Goal: Information Seeking & Learning: Learn about a topic

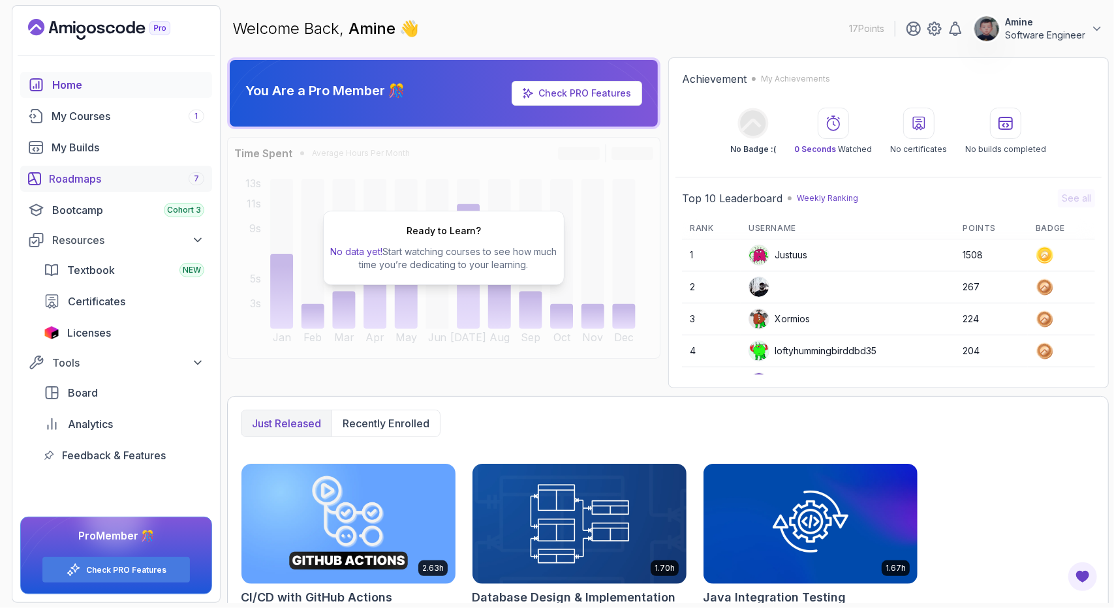
click at [119, 175] on div "Roadmaps 7" at bounding box center [126, 179] width 155 height 16
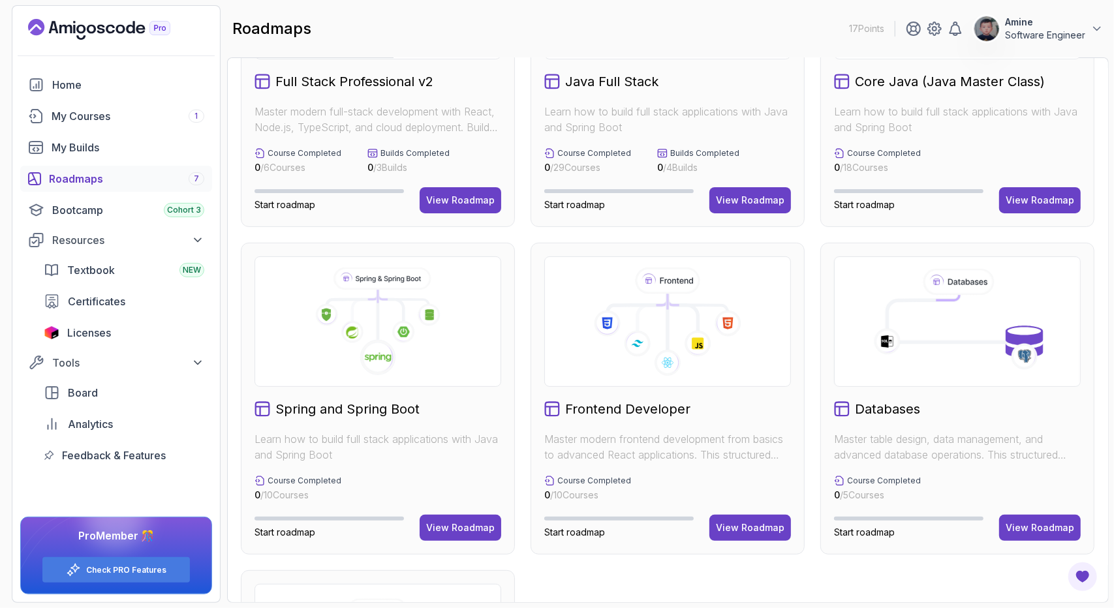
scroll to position [188, 0]
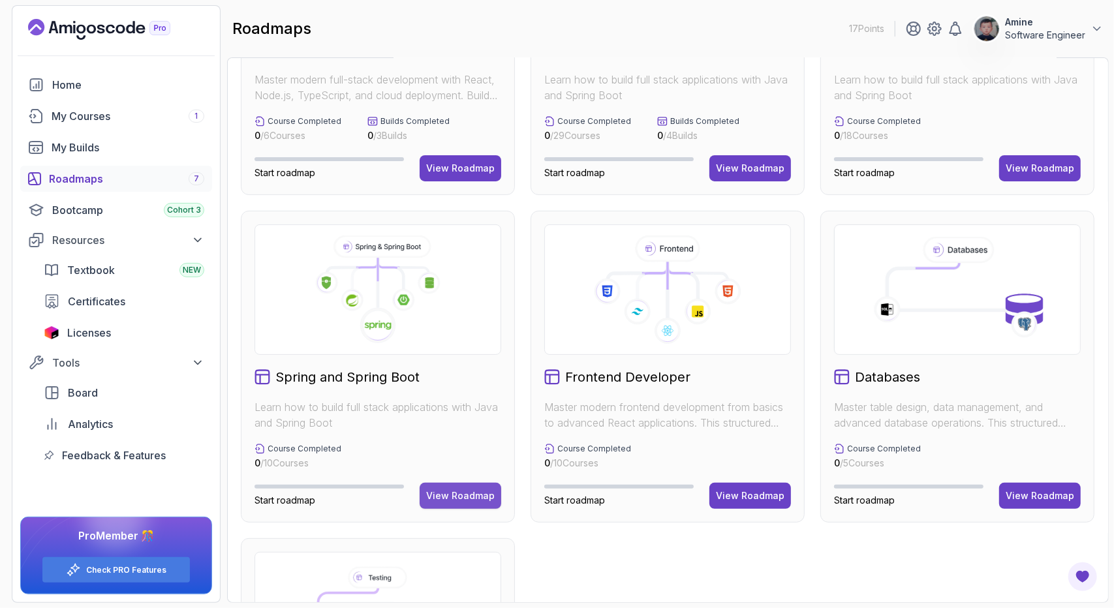
click at [463, 494] on div "View Roadmap" at bounding box center [460, 495] width 69 height 13
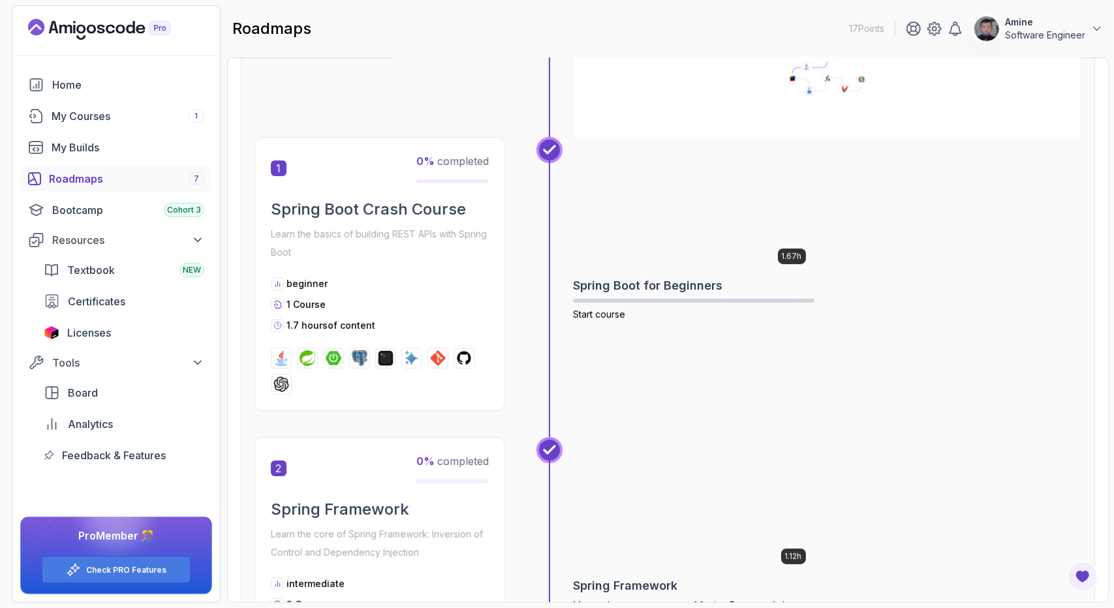
scroll to position [134, 0]
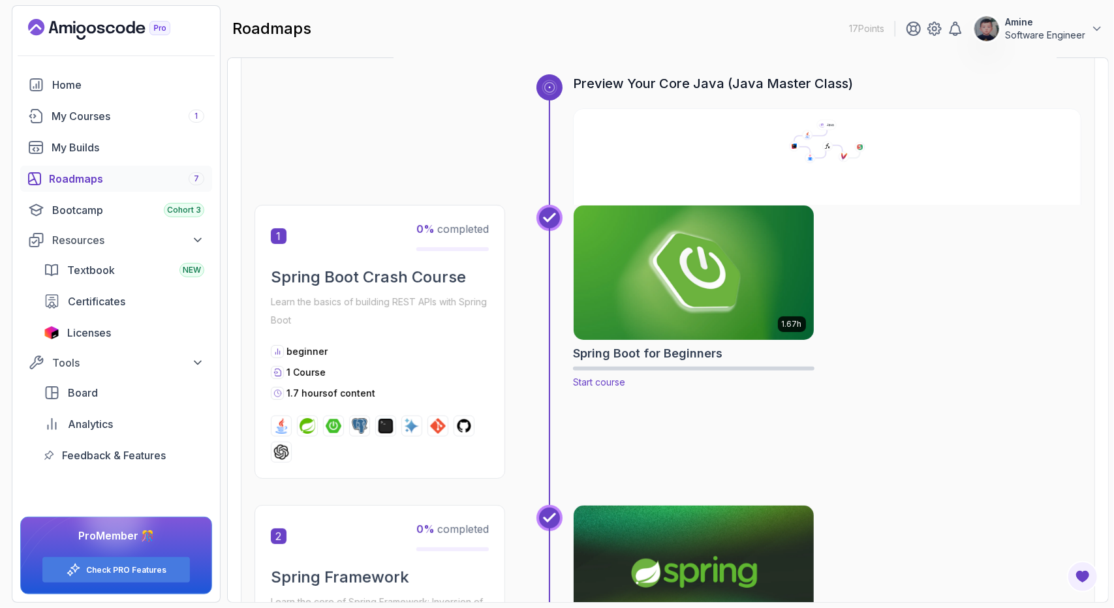
click at [677, 280] on img at bounding box center [694, 272] width 252 height 141
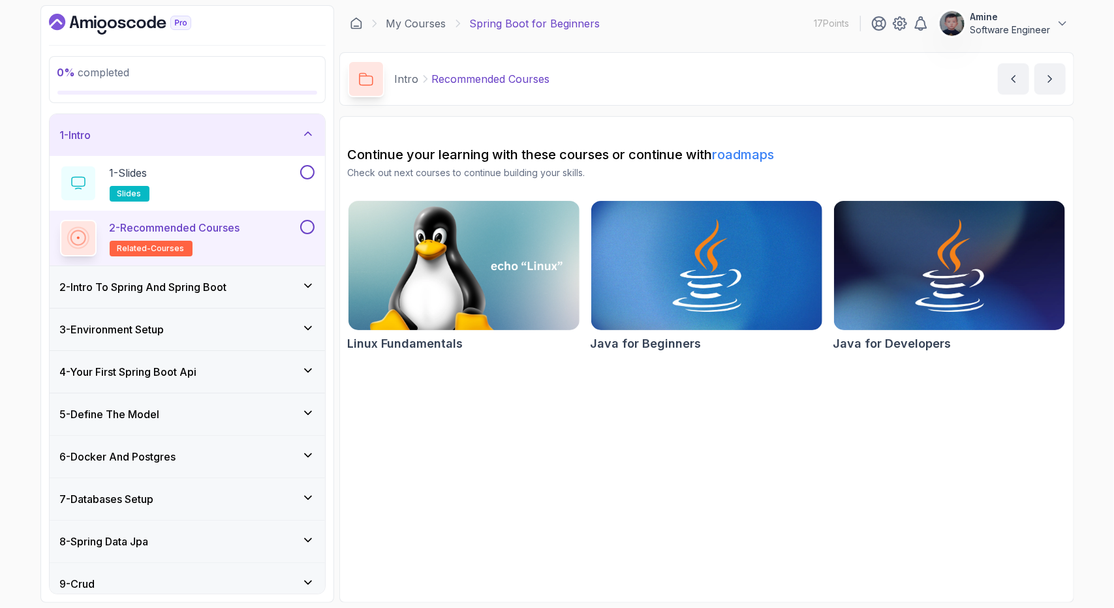
click at [289, 232] on div "2 - Recommended Courses related-courses" at bounding box center [178, 238] width 237 height 37
click at [313, 220] on div at bounding box center [305, 227] width 17 height 14
click at [86, 243] on icon at bounding box center [78, 238] width 16 height 16
click at [222, 282] on h3 "2 - Intro To Spring And Spring Boot" at bounding box center [143, 287] width 167 height 16
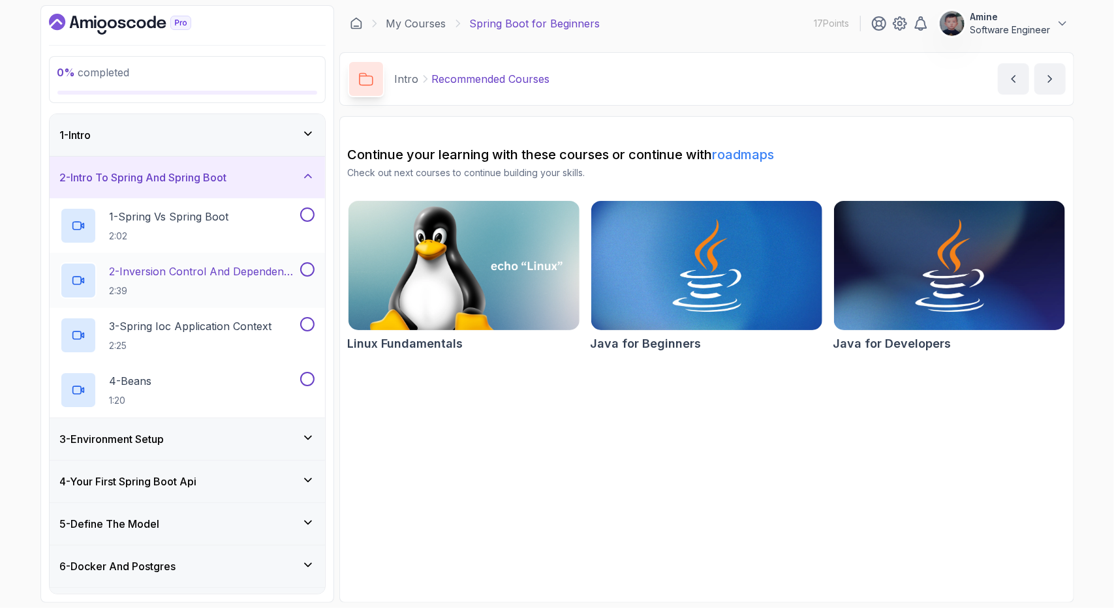
click at [267, 264] on p "2 - Inversion Control And Dependency Injection" at bounding box center [204, 272] width 188 height 16
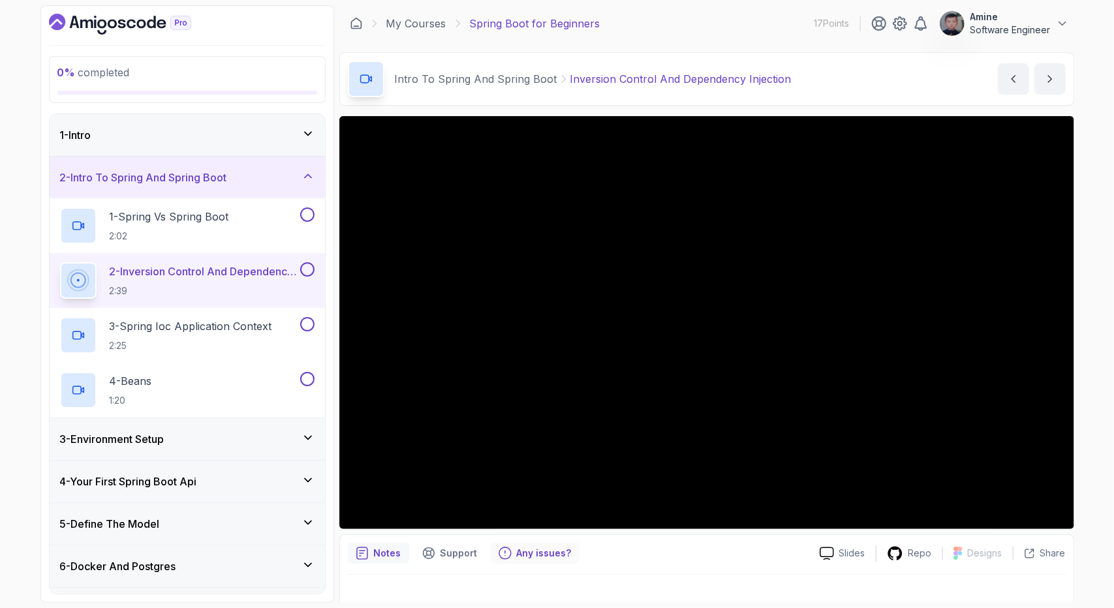
click at [525, 562] on div "Any issues?" at bounding box center [535, 553] width 89 height 21
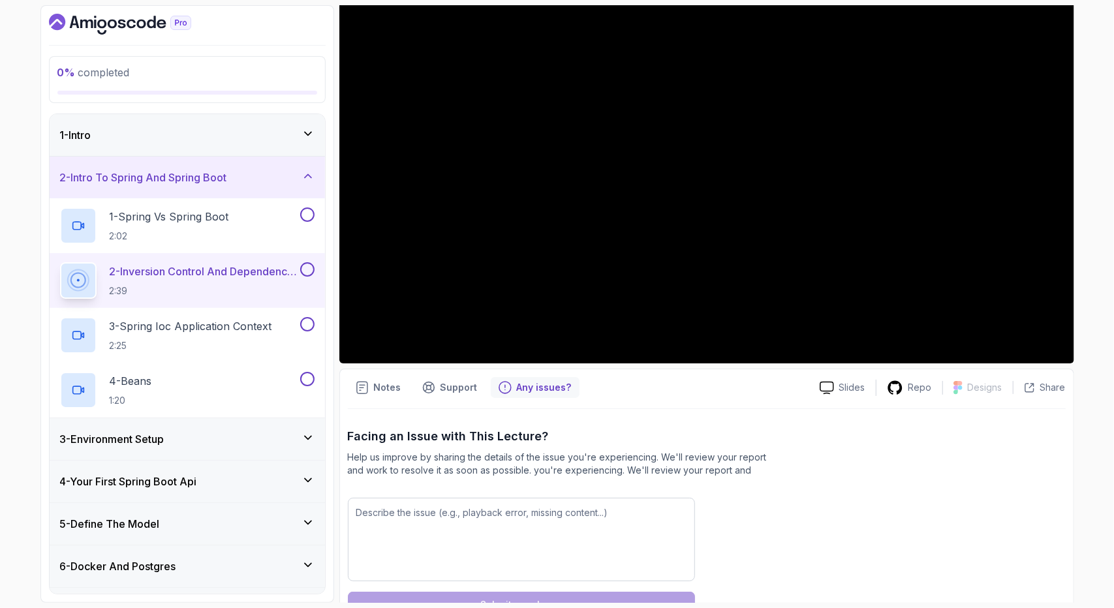
scroll to position [207, 0]
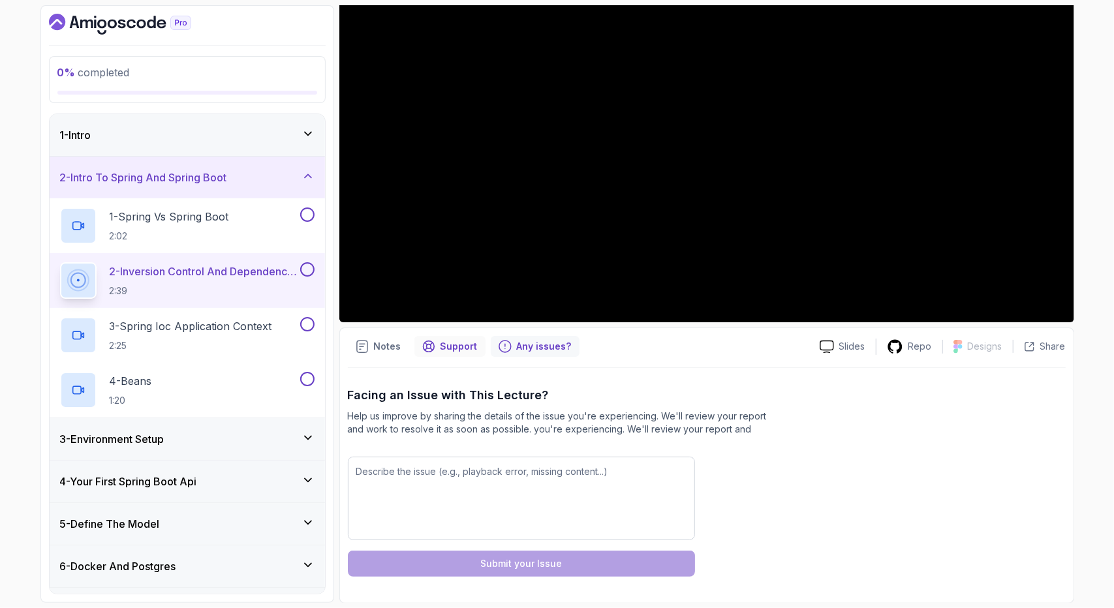
click at [450, 349] on p "Support" at bounding box center [458, 346] width 37 height 13
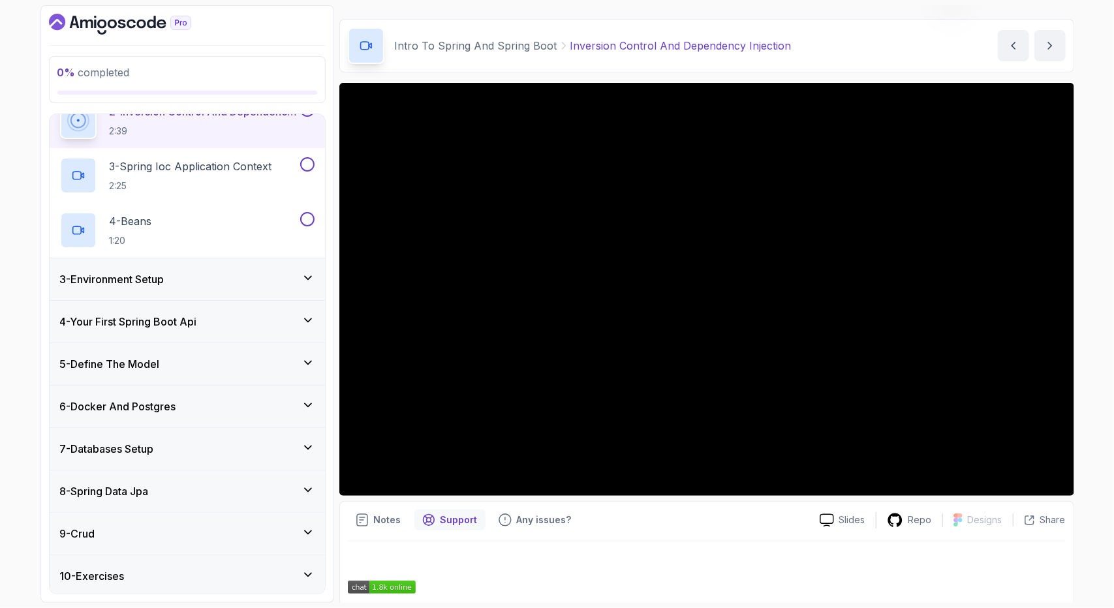
scroll to position [160, 0]
click at [286, 327] on div "4 - Your First Spring Boot Api" at bounding box center [187, 321] width 275 height 42
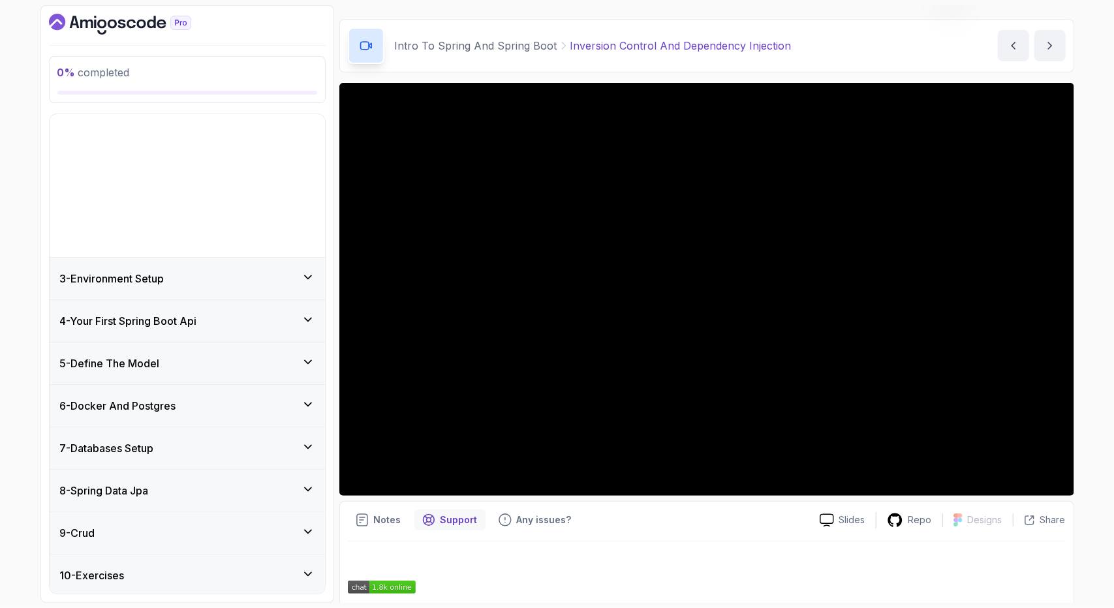
scroll to position [25, 0]
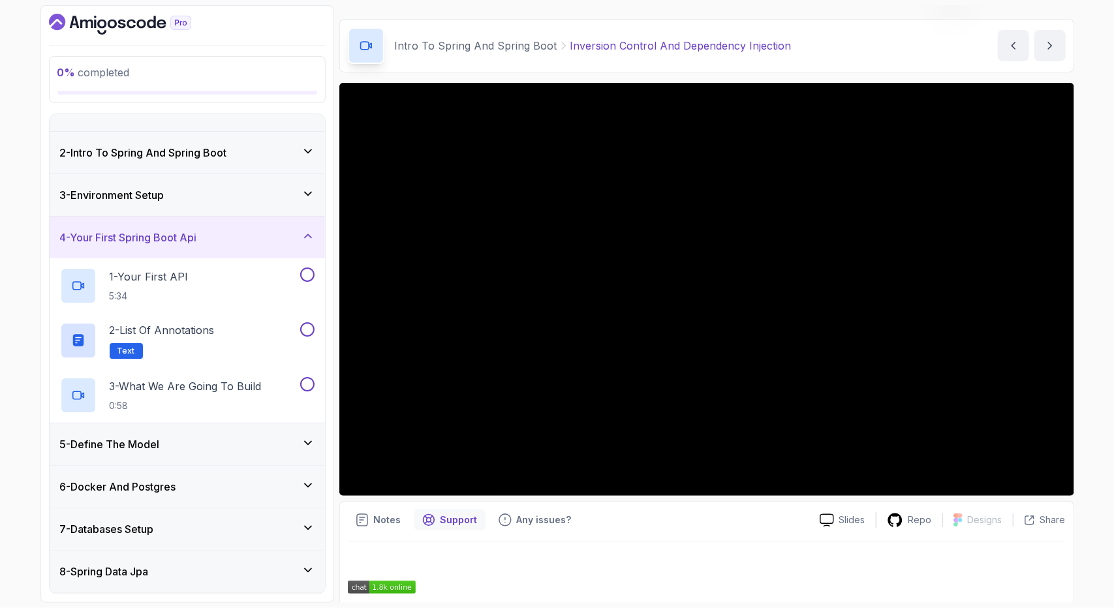
click at [254, 438] on div "5 - Define The Model" at bounding box center [187, 444] width 254 height 16
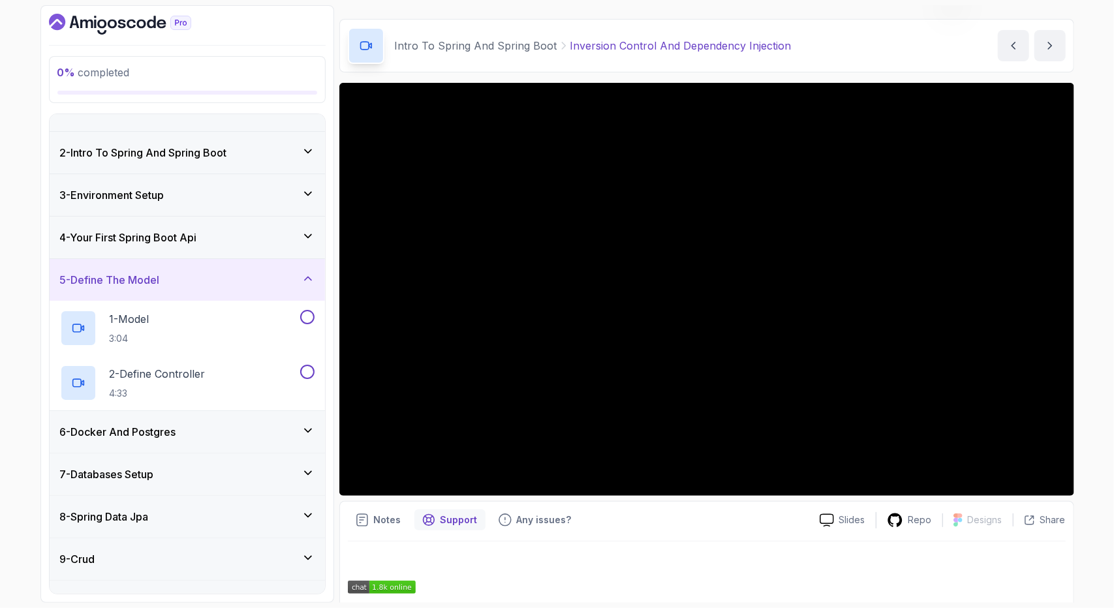
click at [692, 510] on div "Notes Support Any issues?" at bounding box center [578, 520] width 461 height 21
drag, startPoint x: 340, startPoint y: 27, endPoint x: 800, endPoint y: 43, distance: 460.2
click at [800, 43] on div "Intro To Spring And Spring Boot Inversion Control And Dependency Injection Inve…" at bounding box center [706, 45] width 735 height 53
click at [258, 237] on div "4 - Your First Spring Boot Api" at bounding box center [187, 238] width 254 height 16
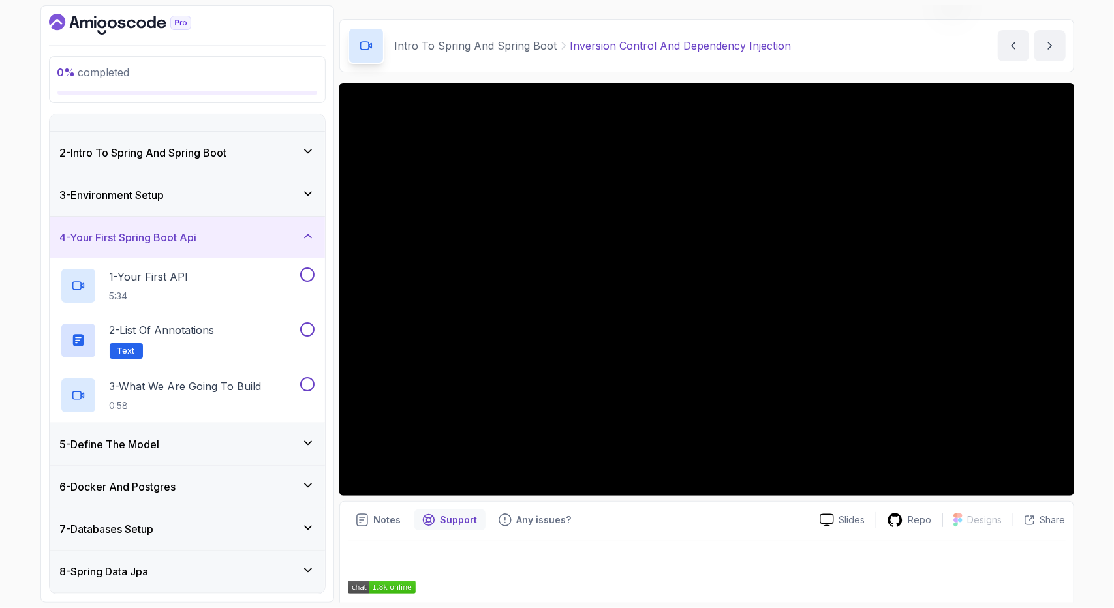
click at [288, 195] on div "3 - Environment Setup" at bounding box center [187, 195] width 254 height 16
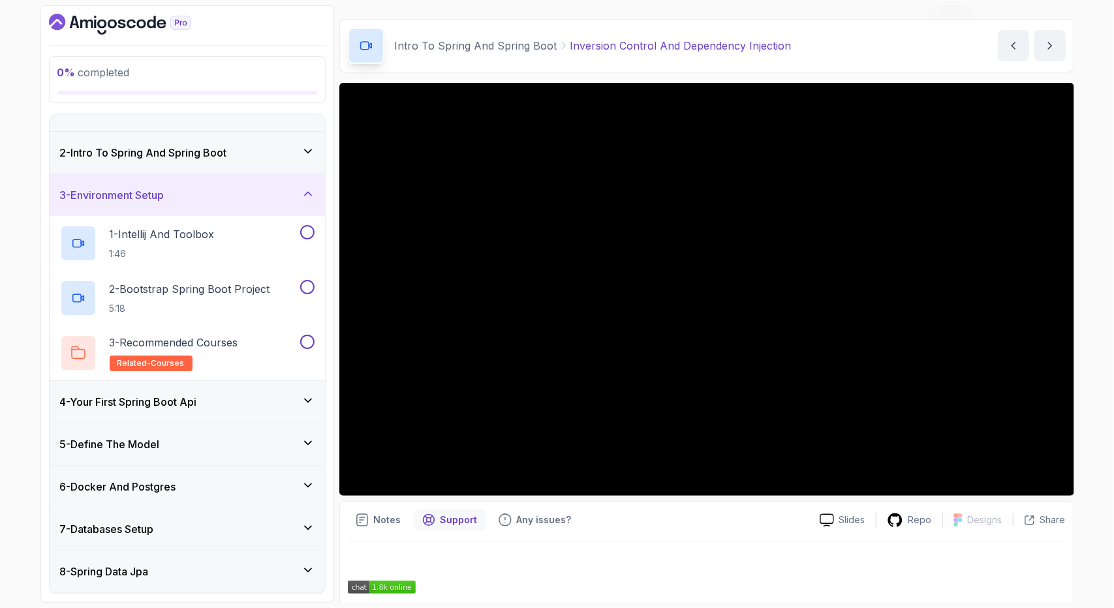
click at [281, 157] on div "2 - Intro To Spring And Spring Boot" at bounding box center [187, 153] width 254 height 16
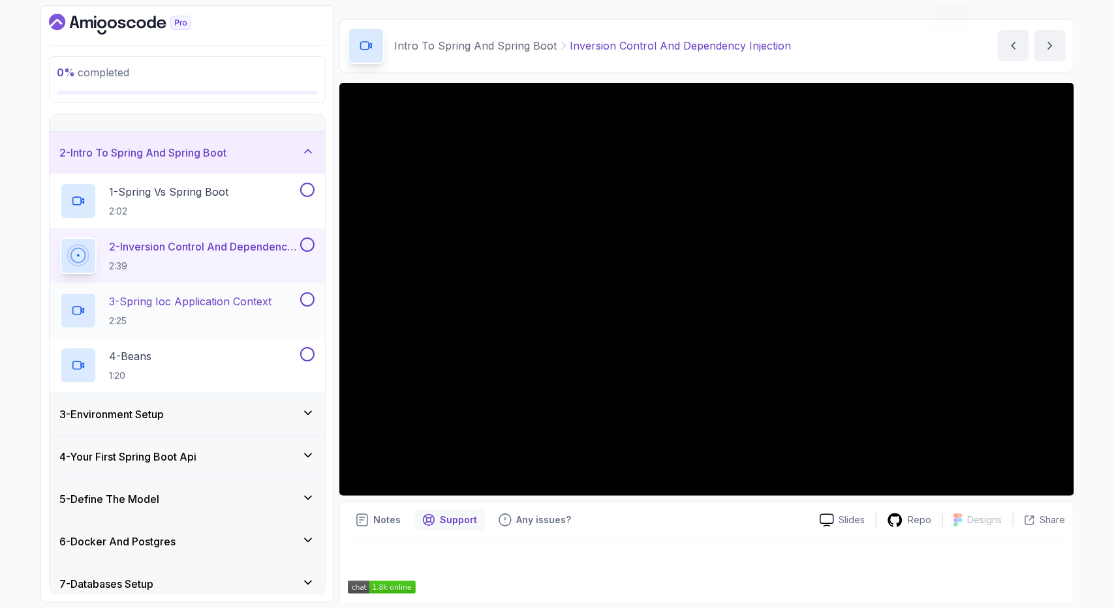
click at [286, 312] on div "3 - Spring Ioc Application Context 2:25" at bounding box center [178, 310] width 237 height 37
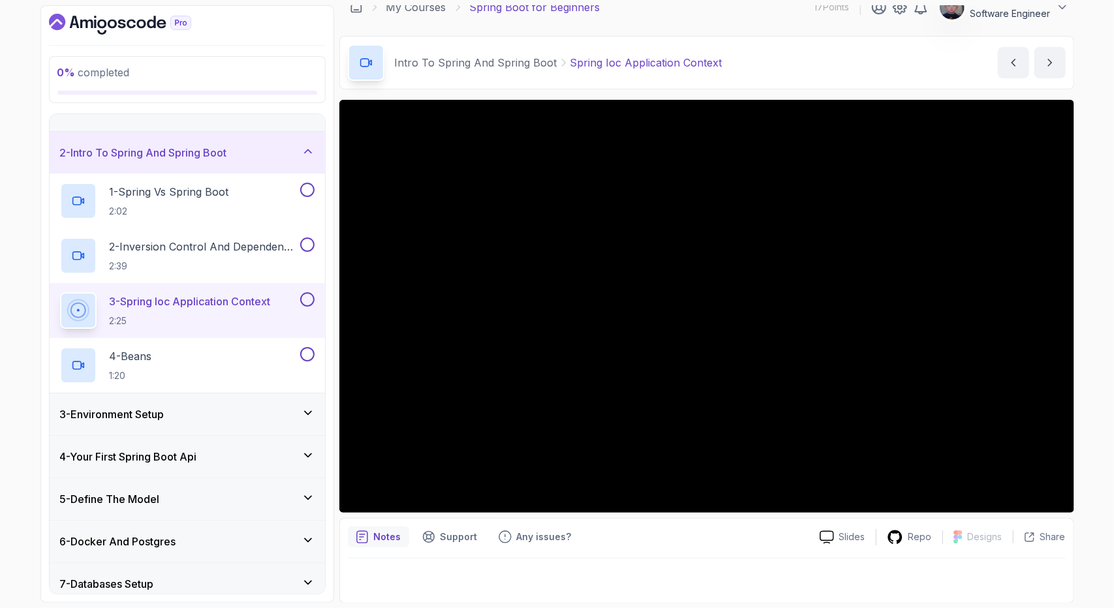
drag, startPoint x: 372, startPoint y: 140, endPoint x: 620, endPoint y: 517, distance: 451.6
click at [620, 518] on div "Notes Support Any issues? Slides Repo Designs Design not available Share" at bounding box center [706, 560] width 735 height 85
click at [223, 417] on div "3 - Environment Setup" at bounding box center [187, 414] width 254 height 16
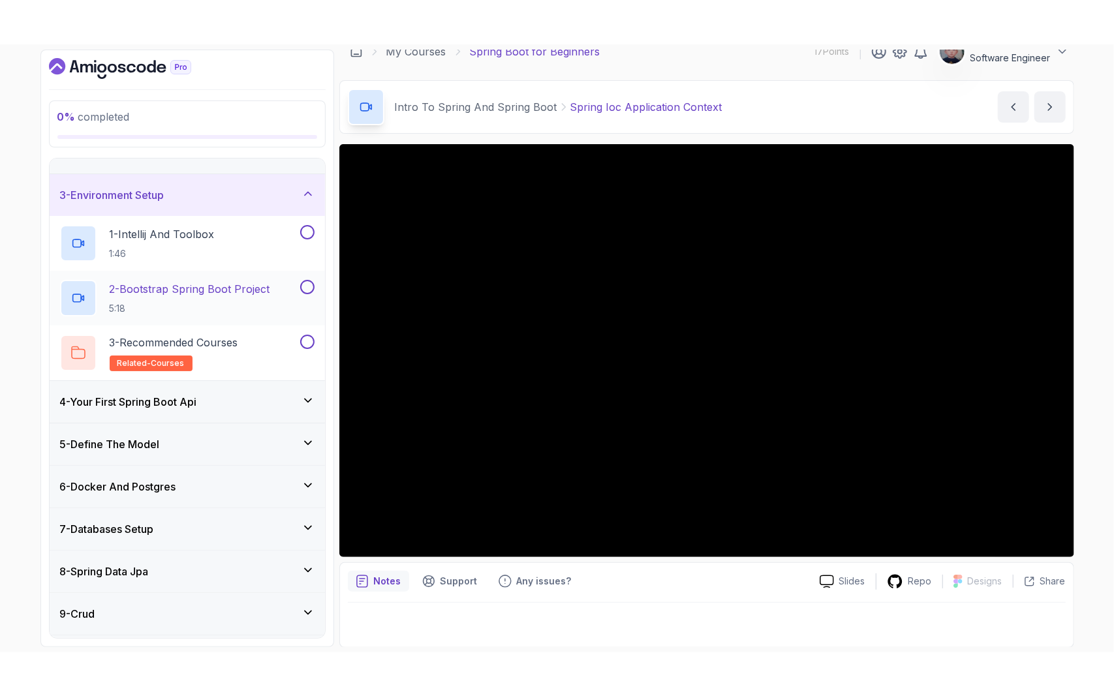
scroll to position [69, 0]
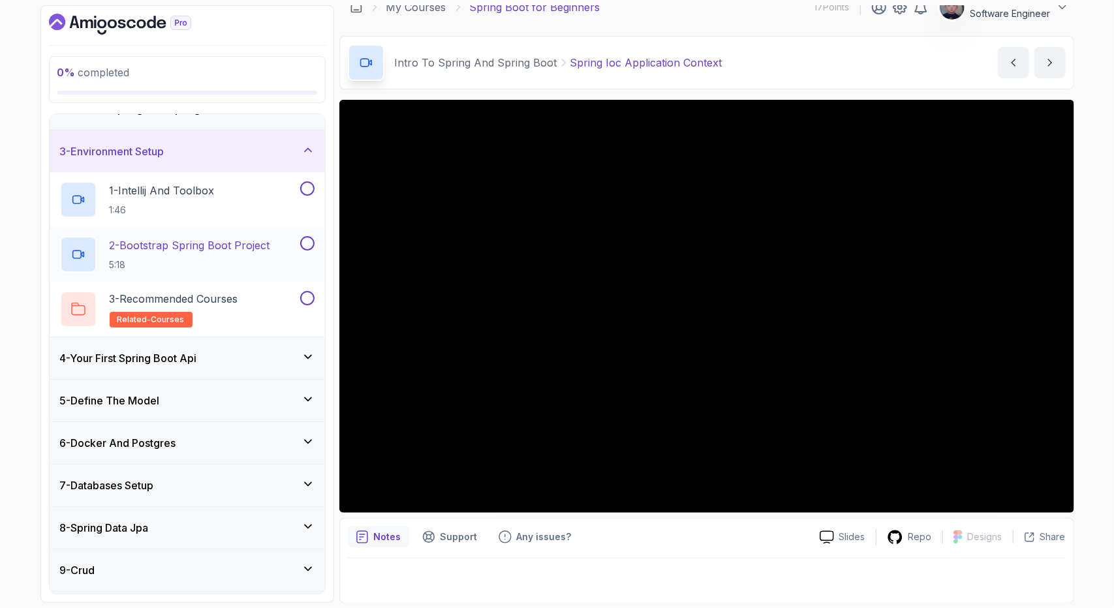
click at [258, 239] on p "2 - Bootstrap Spring Boot Project" at bounding box center [190, 245] width 160 height 16
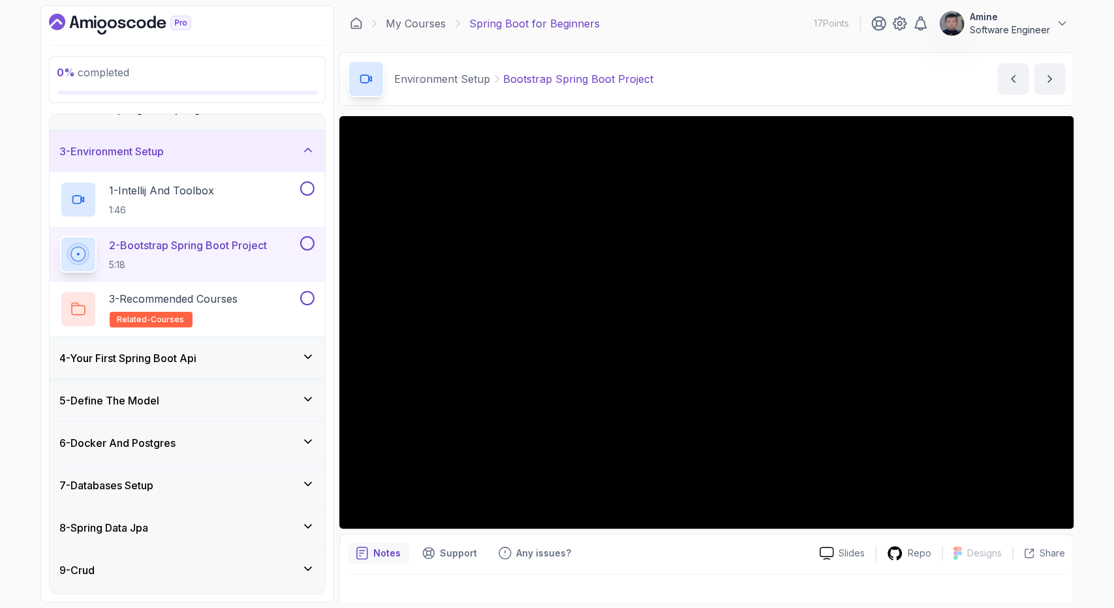
click at [757, 556] on div "Notes Support Any issues?" at bounding box center [578, 553] width 461 height 21
click at [269, 306] on div "3 - Recommended Courses related-courses" at bounding box center [178, 309] width 237 height 37
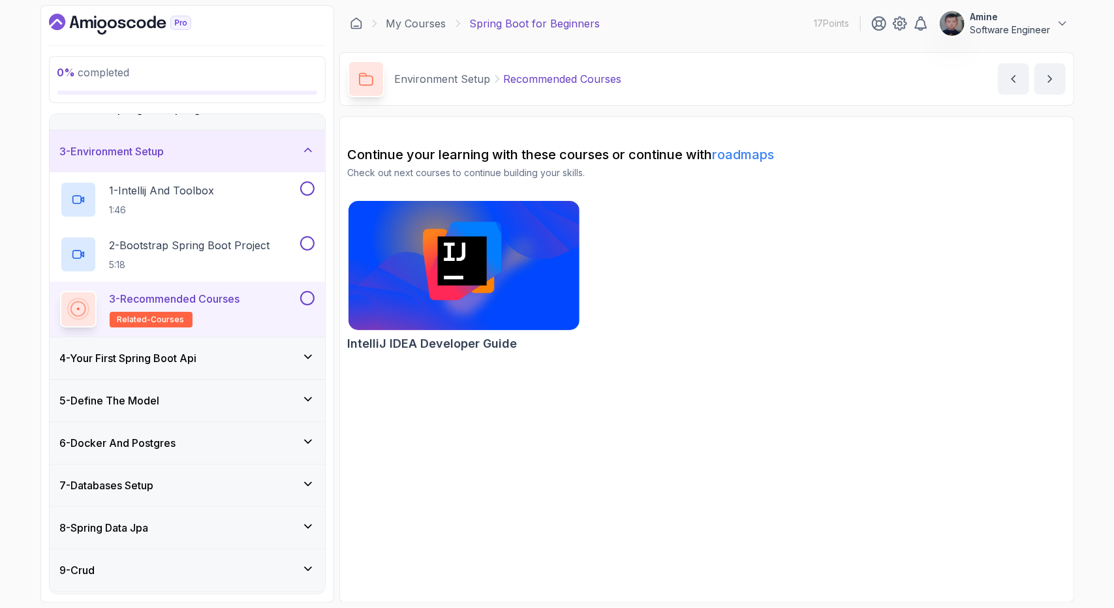
click at [262, 352] on div "4 - Your First Spring Boot Api" at bounding box center [187, 358] width 254 height 16
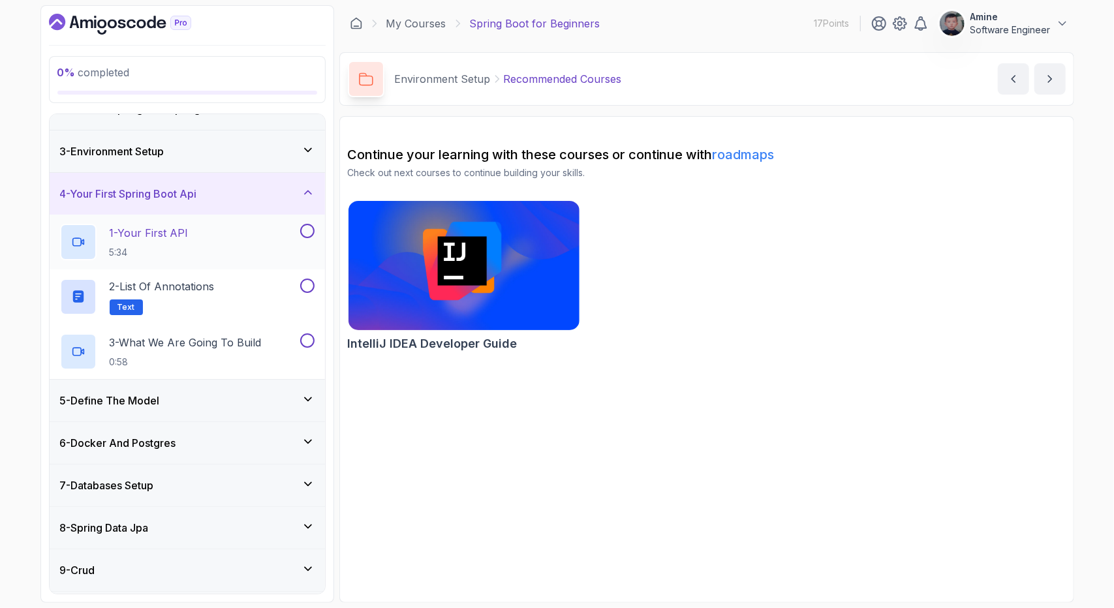
click at [243, 227] on div "1 - Your First API 5:34" at bounding box center [178, 242] width 237 height 37
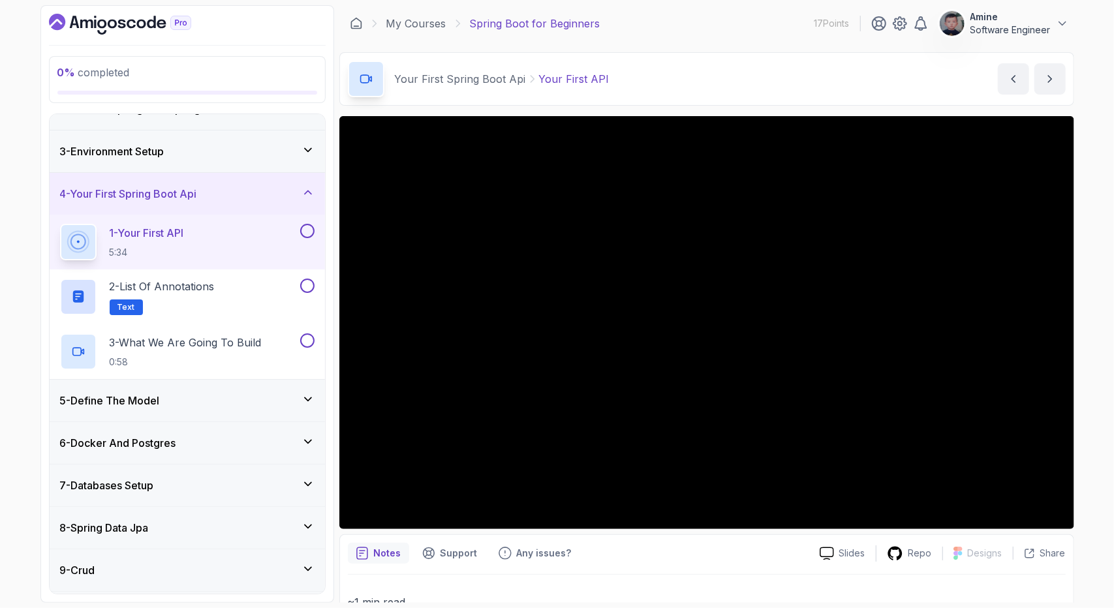
click at [295, 393] on div "5 - Define The Model" at bounding box center [187, 401] width 254 height 16
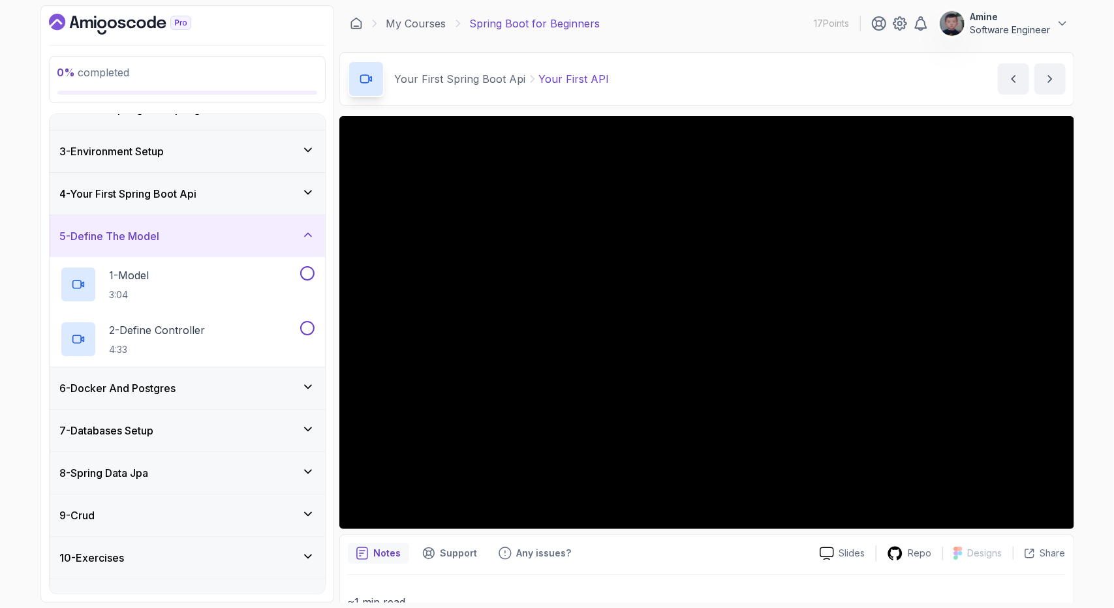
click at [261, 188] on div "4 - Your First Spring Boot Api" at bounding box center [187, 194] width 254 height 16
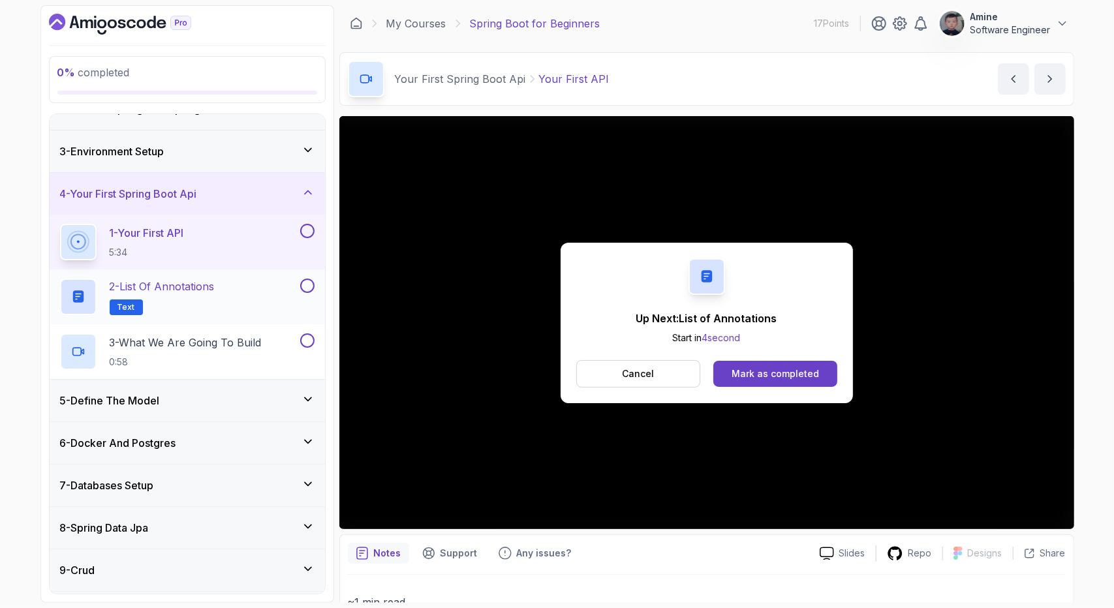
click at [248, 276] on div "2 - List of Annotations Text" at bounding box center [187, 296] width 275 height 55
click at [307, 294] on button "2 - List of Annotations Text" at bounding box center [187, 297] width 254 height 37
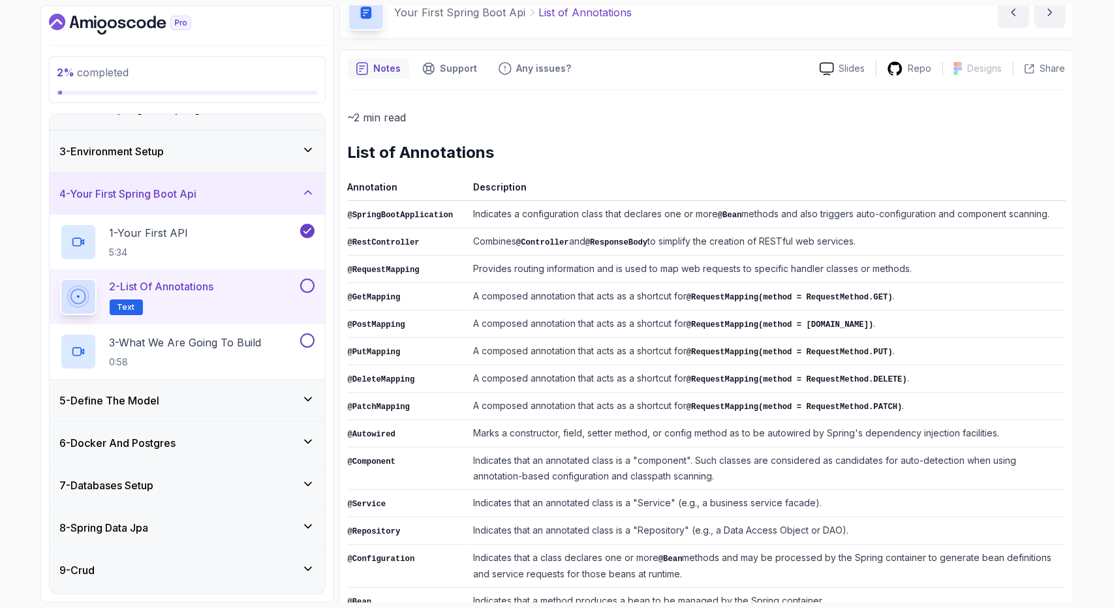
scroll to position [67, 0]
drag, startPoint x: 478, startPoint y: 209, endPoint x: 767, endPoint y: 189, distance: 290.4
click at [767, 189] on table "Annotation Description @SpringBootApplication Indicates a configuration class t…" at bounding box center [707, 437] width 718 height 518
click at [901, 205] on td "Indicates a configuration class that declares one or more @Bean methods and als…" at bounding box center [767, 213] width 598 height 27
click at [636, 327] on td "A composed annotation that acts as a shortcut for @RequestMapping(method = Requ…" at bounding box center [767, 323] width 598 height 27
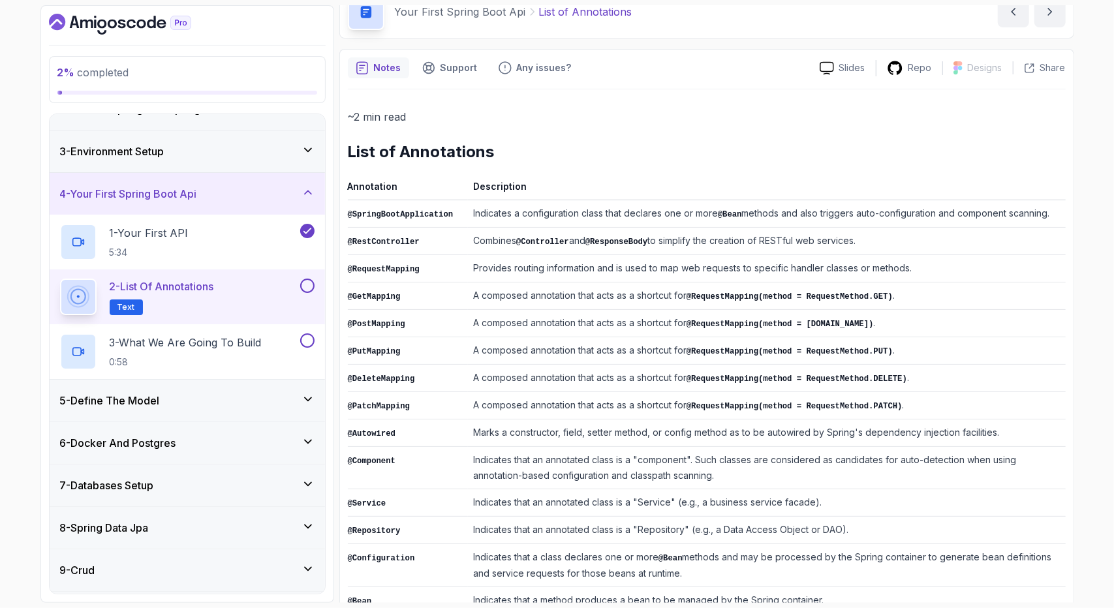
click at [698, 353] on td "A composed annotation that acts as a shortcut for @RequestMapping(method = Requ…" at bounding box center [767, 350] width 598 height 27
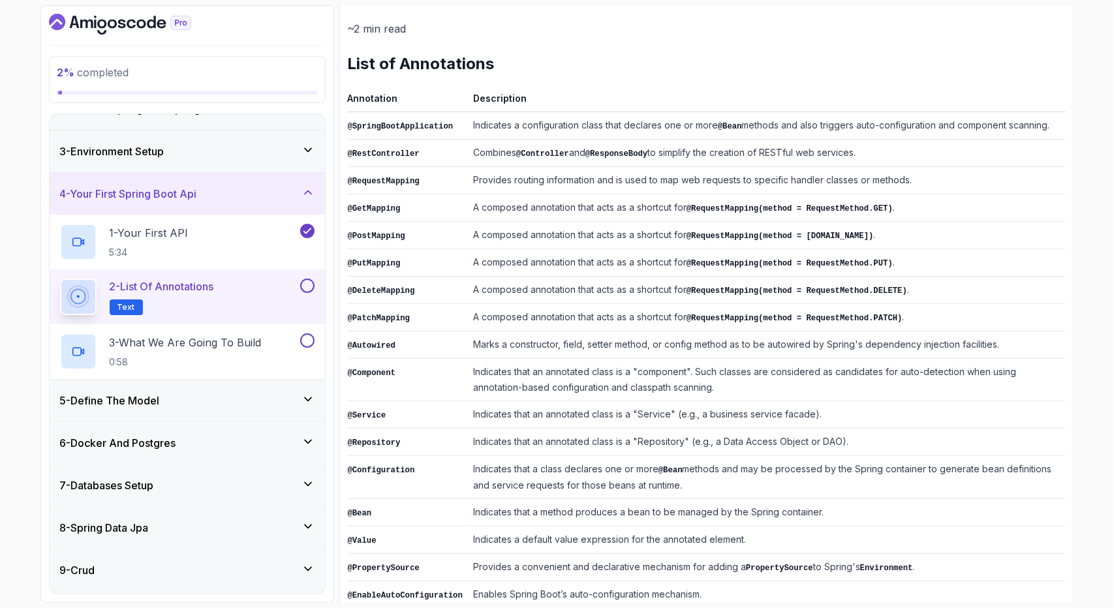
scroll to position [172, 0]
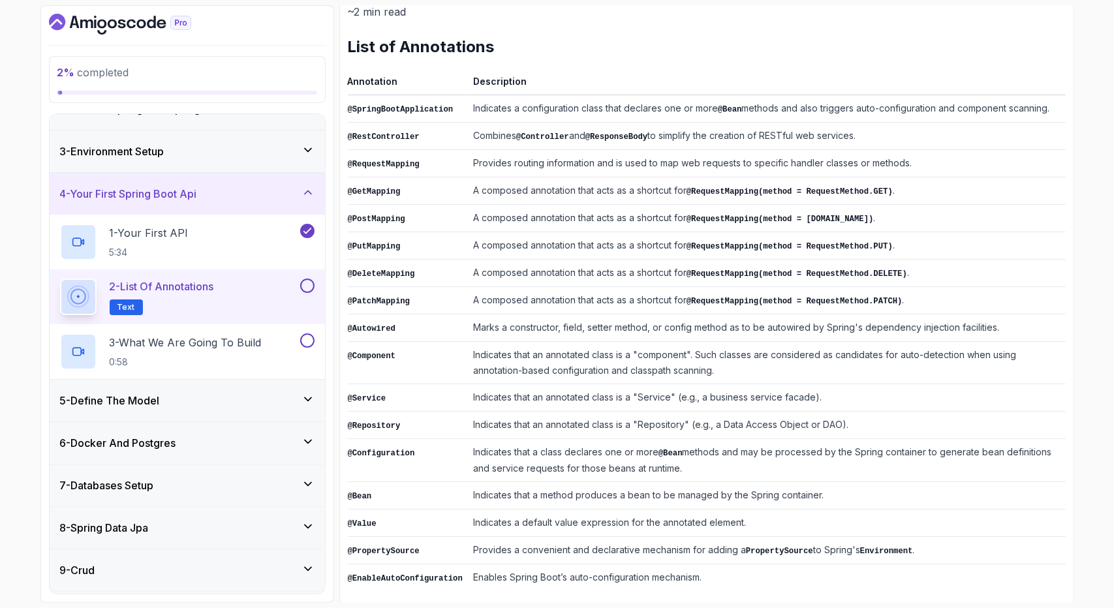
click at [476, 320] on td "Marks a constructor, field, setter method, or config method as to be autowired …" at bounding box center [767, 327] width 598 height 27
click at [608, 327] on td "Marks a constructor, field, setter method, or config method as to be autowired …" at bounding box center [767, 327] width 598 height 27
drag, startPoint x: 412, startPoint y: 323, endPoint x: 351, endPoint y: 323, distance: 60.7
click at [351, 323] on td "@Autowired" at bounding box center [408, 327] width 120 height 27
copy code "Autowired"
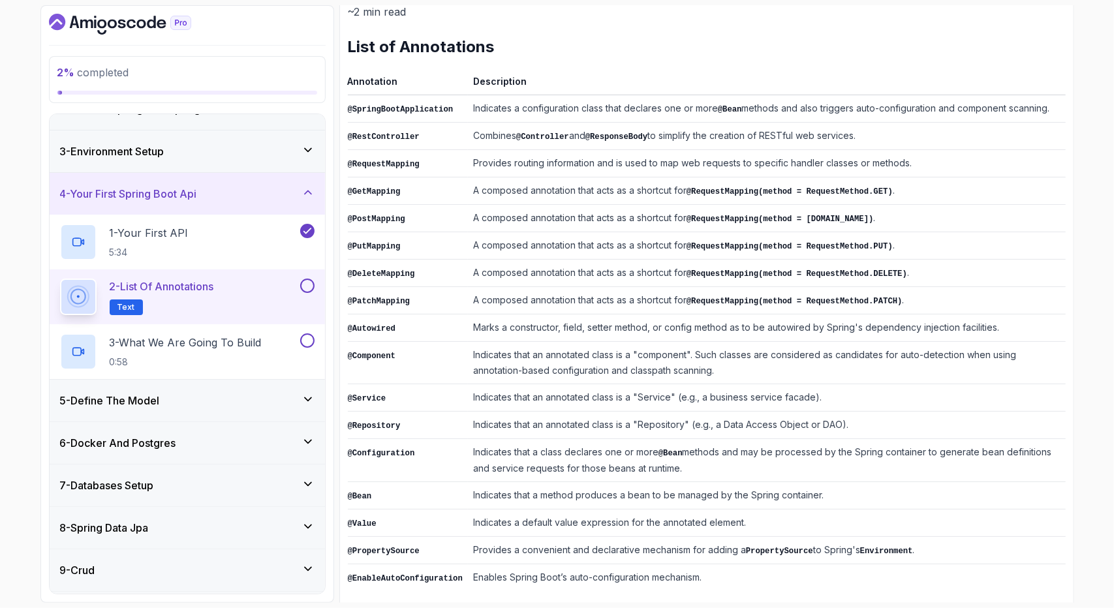
click at [560, 318] on td "Marks a constructor, field, setter method, or config method as to be autowired …" at bounding box center [767, 327] width 598 height 27
click at [570, 329] on td "Marks a constructor, field, setter method, or config method as to be autowired …" at bounding box center [767, 327] width 598 height 27
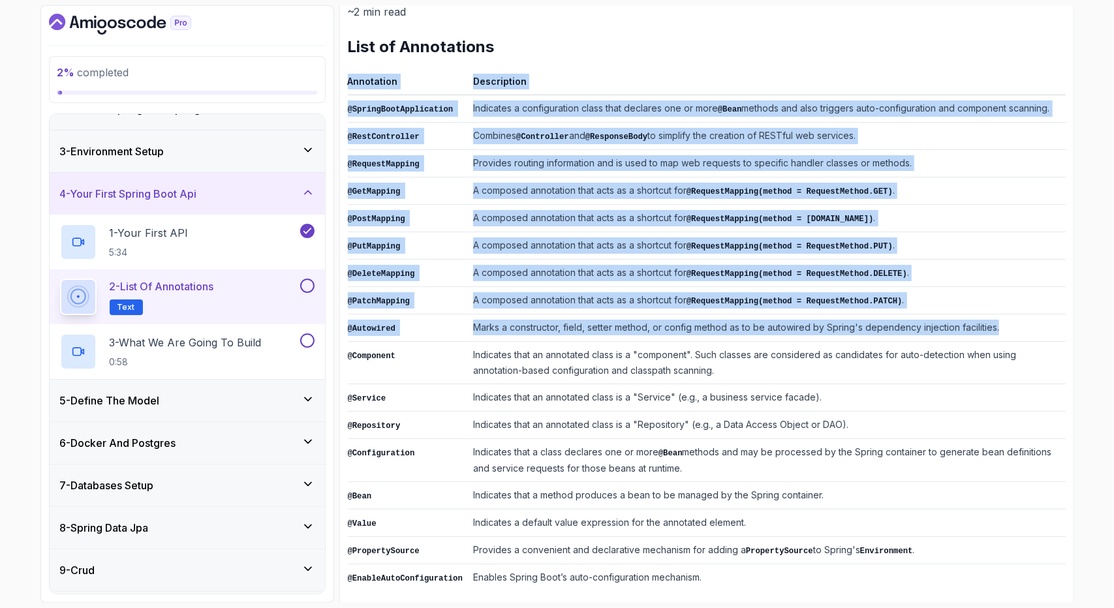
drag, startPoint x: 341, startPoint y: 315, endPoint x: 994, endPoint y: 322, distance: 653.7
click at [994, 322] on div "Notes Support Any issues? Slides Repo Designs Design not available Share ~2 min…" at bounding box center [706, 281] width 735 height 674
click at [994, 322] on td "Marks a constructor, field, setter method, or config method as to be autowired …" at bounding box center [767, 327] width 598 height 27
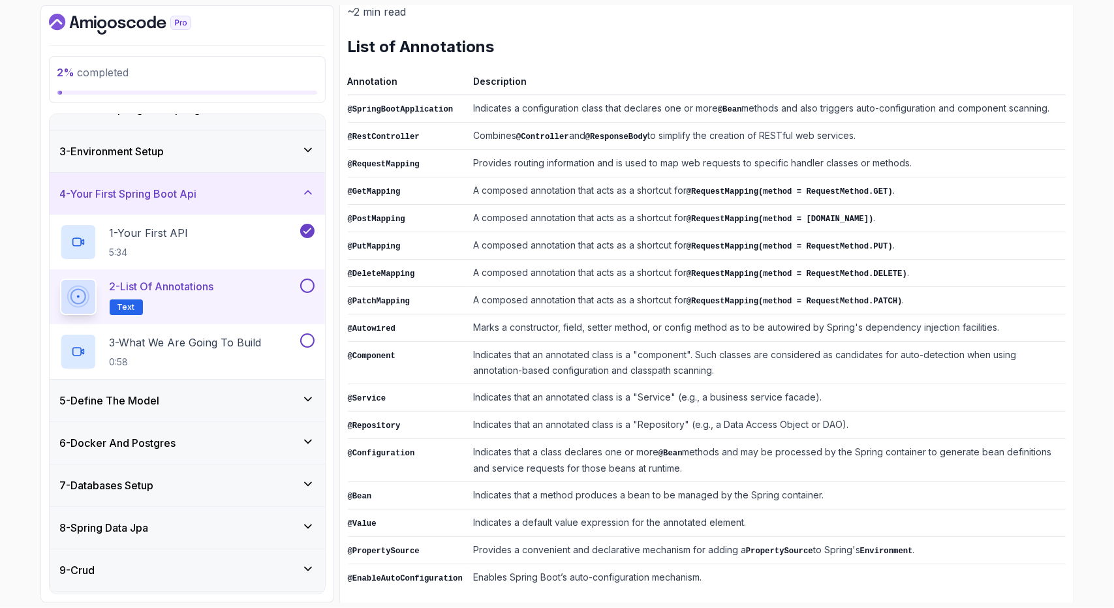
click at [994, 322] on td "Marks a constructor, field, setter method, or config method as to be autowired …" at bounding box center [767, 327] width 598 height 27
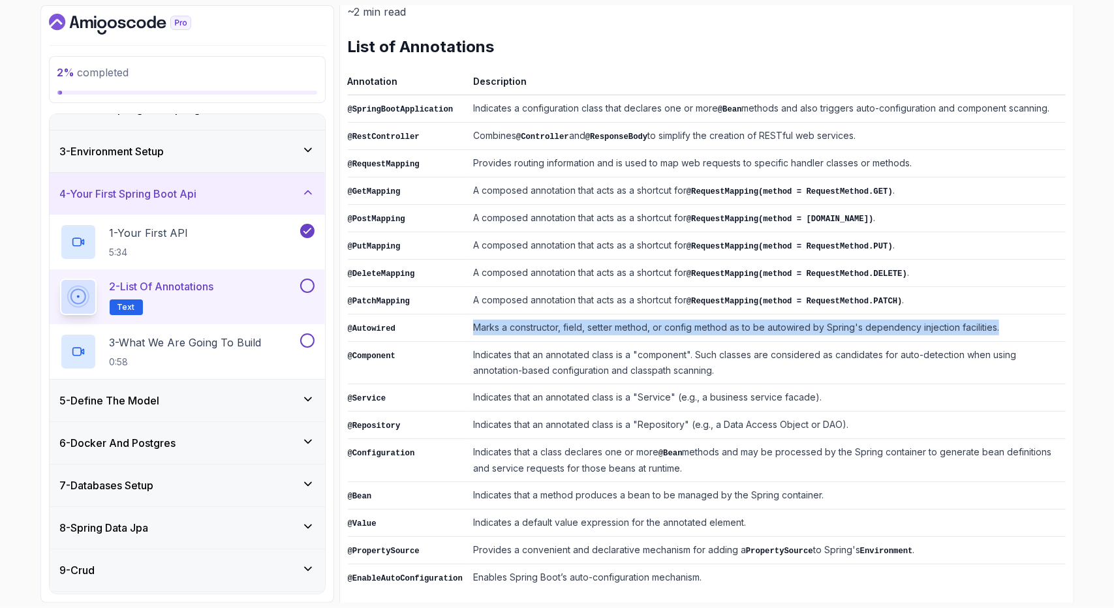
click at [994, 322] on td "Marks a constructor, field, setter method, or config method as to be autowired …" at bounding box center [767, 327] width 598 height 27
click at [1016, 323] on td "Marks a constructor, field, setter method, or config method as to be autowired …" at bounding box center [767, 327] width 598 height 27
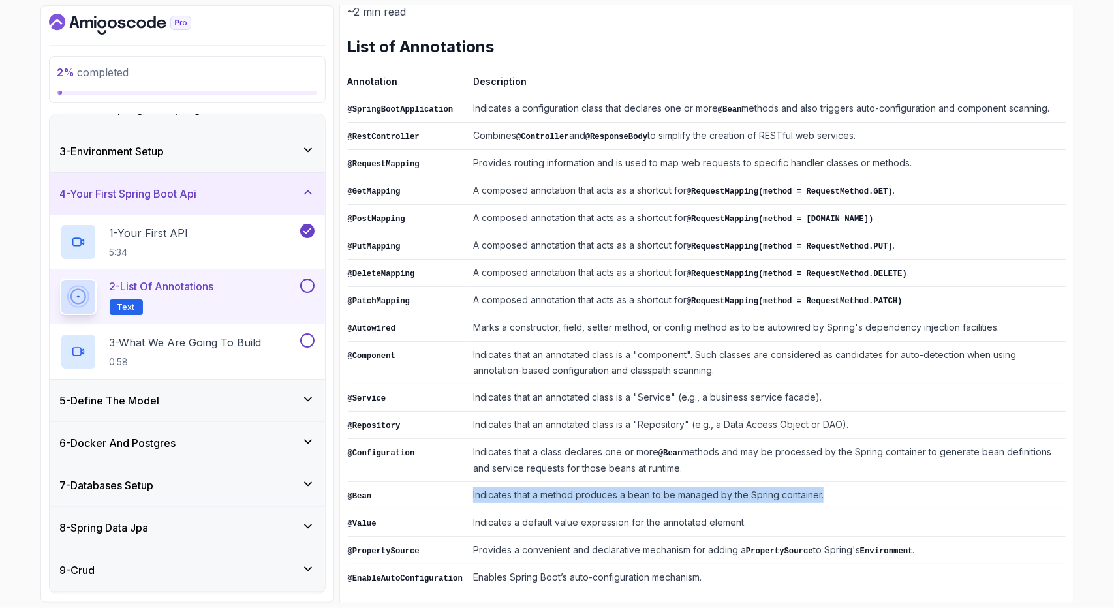
drag, startPoint x: 455, startPoint y: 484, endPoint x: 852, endPoint y: 491, distance: 396.7
click at [852, 491] on tr "@Bean Indicates that a method produces a bean to be managed by the Spring conta…" at bounding box center [707, 495] width 718 height 27
click at [812, 489] on div at bounding box center [812, 489] width 0 height 0
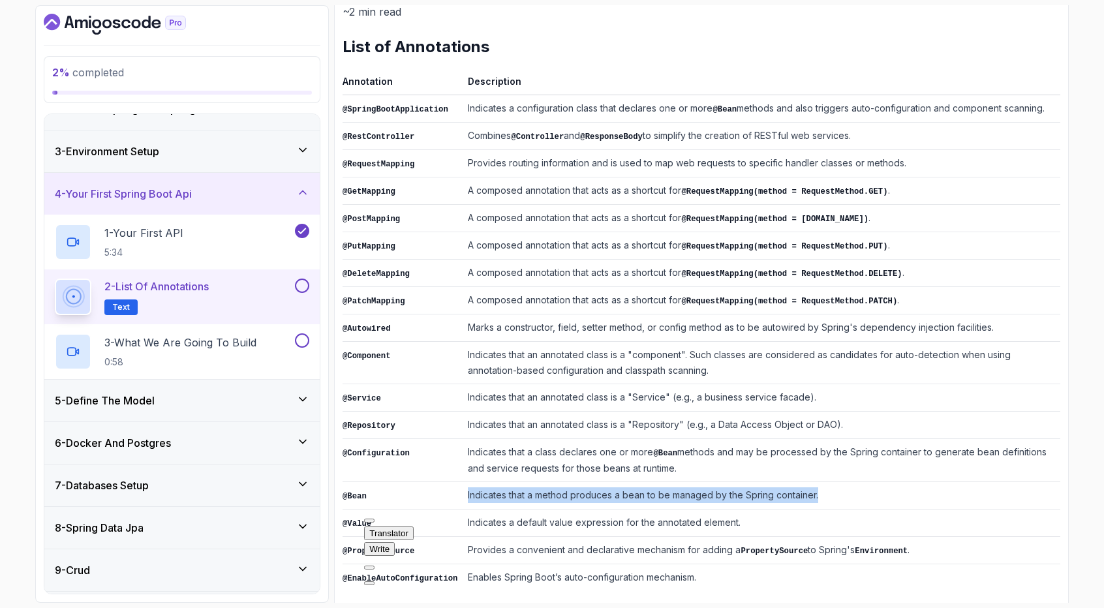
click at [878, 487] on td "Indicates that a method produces a bean to be managed by the Spring container." at bounding box center [762, 495] width 598 height 27
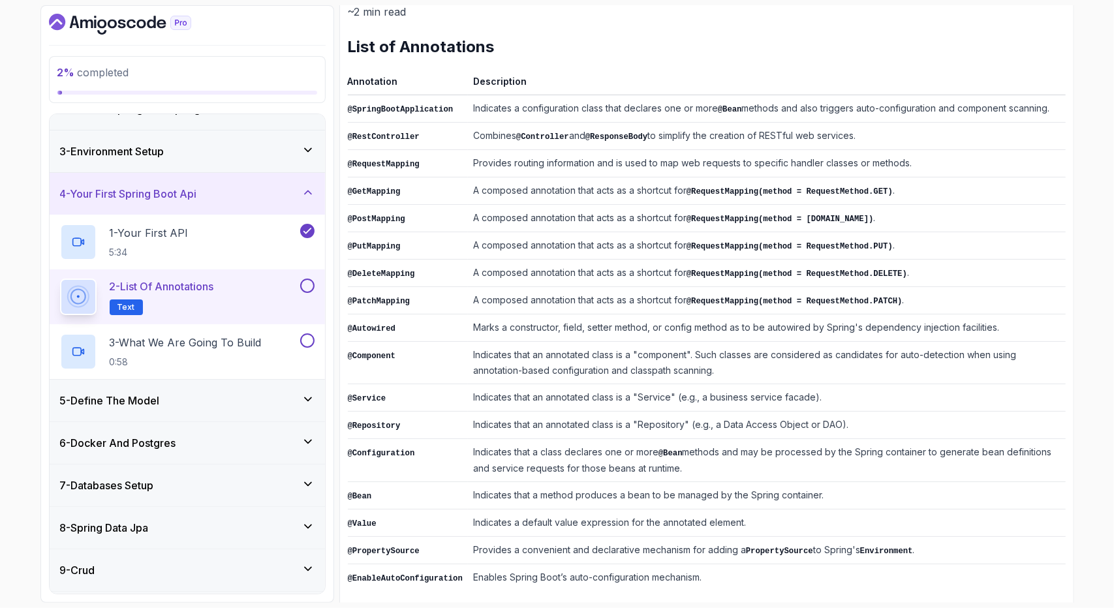
click at [849, 495] on td "Indicates that a method produces a bean to be managed by the Spring container." at bounding box center [767, 495] width 598 height 27
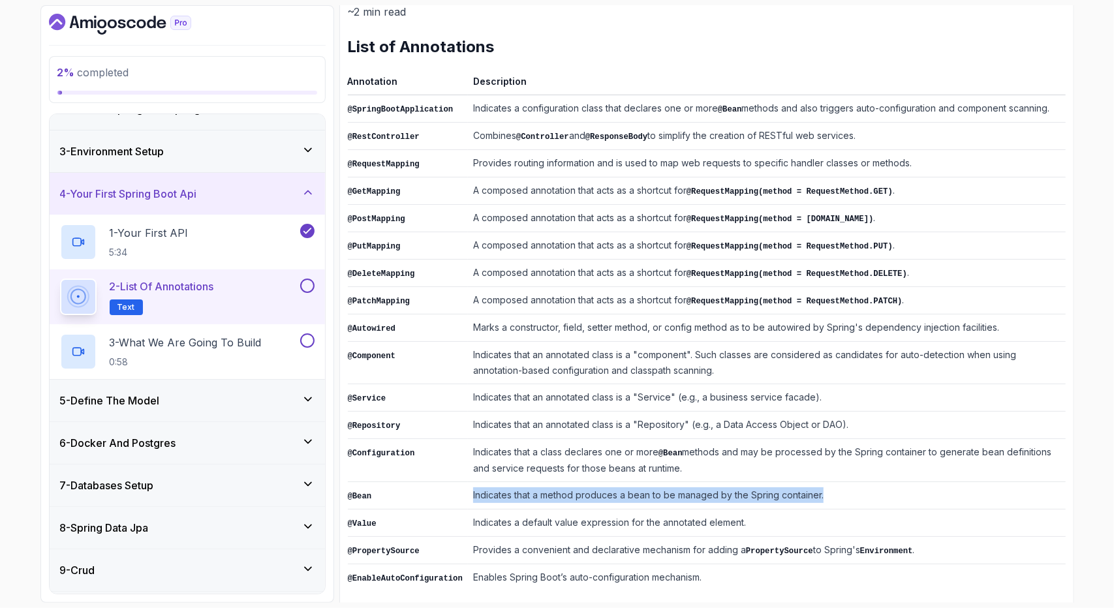
click at [849, 495] on td "Indicates that a method produces a bean to be managed by the Spring container." at bounding box center [767, 495] width 598 height 27
click at [874, 493] on td "Indicates that a method produces a bean to be managed by the Spring container." at bounding box center [767, 495] width 598 height 27
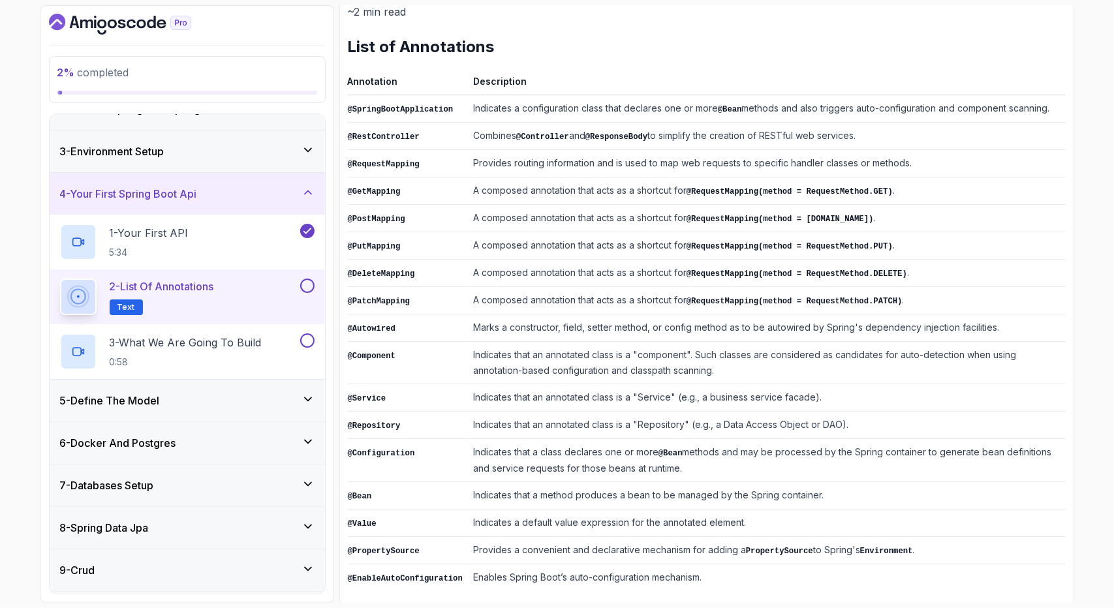
click at [780, 489] on td "Indicates that a method produces a bean to be managed by the Spring container." at bounding box center [767, 495] width 598 height 27
click at [249, 349] on h2 "3 - What We Are Going To Build 0:58" at bounding box center [186, 352] width 152 height 34
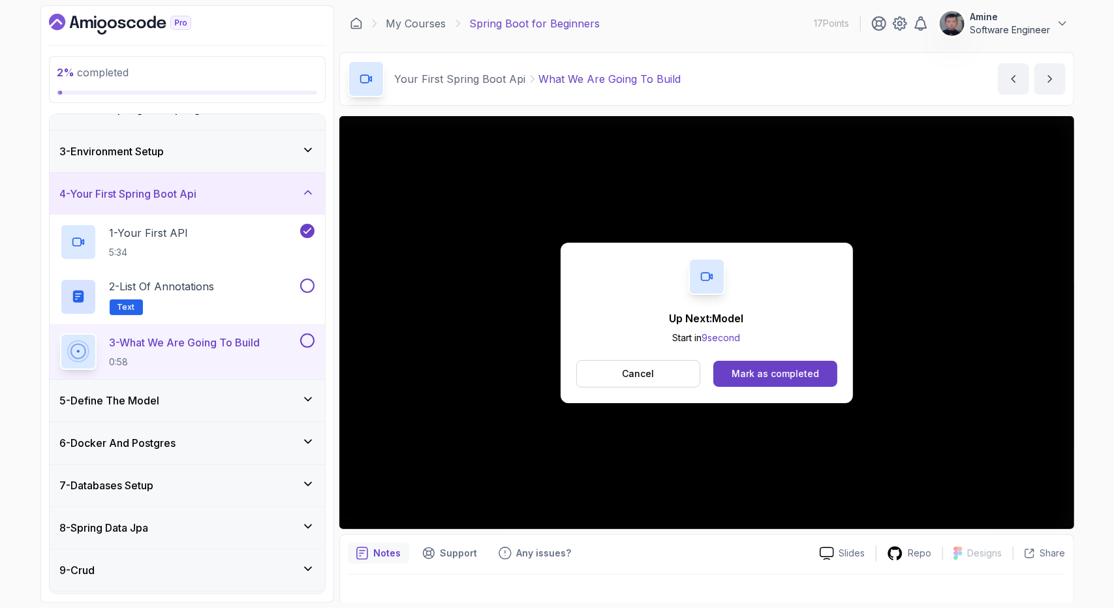
click at [287, 397] on div "5 - Define The Model" at bounding box center [187, 401] width 254 height 16
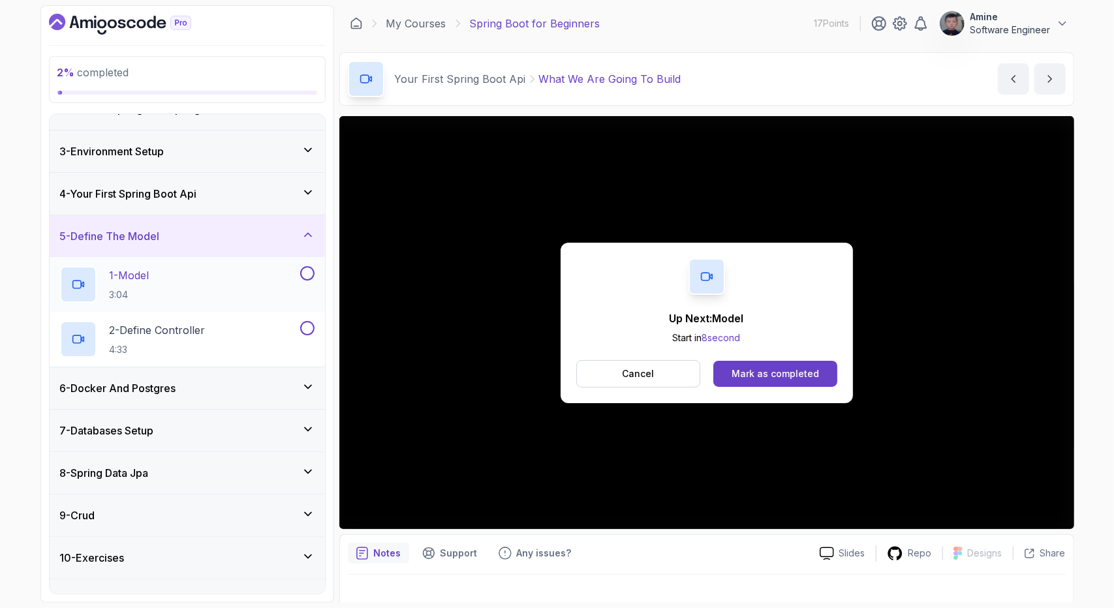
click at [226, 269] on div "1 - Model 3:04" at bounding box center [178, 284] width 237 height 37
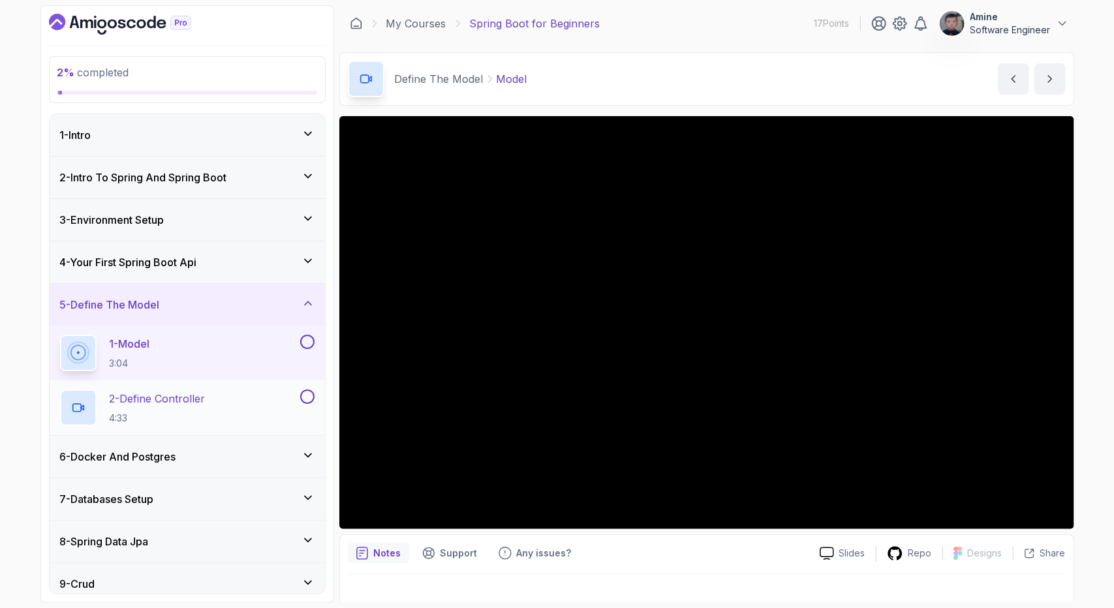
scroll to position [3, 0]
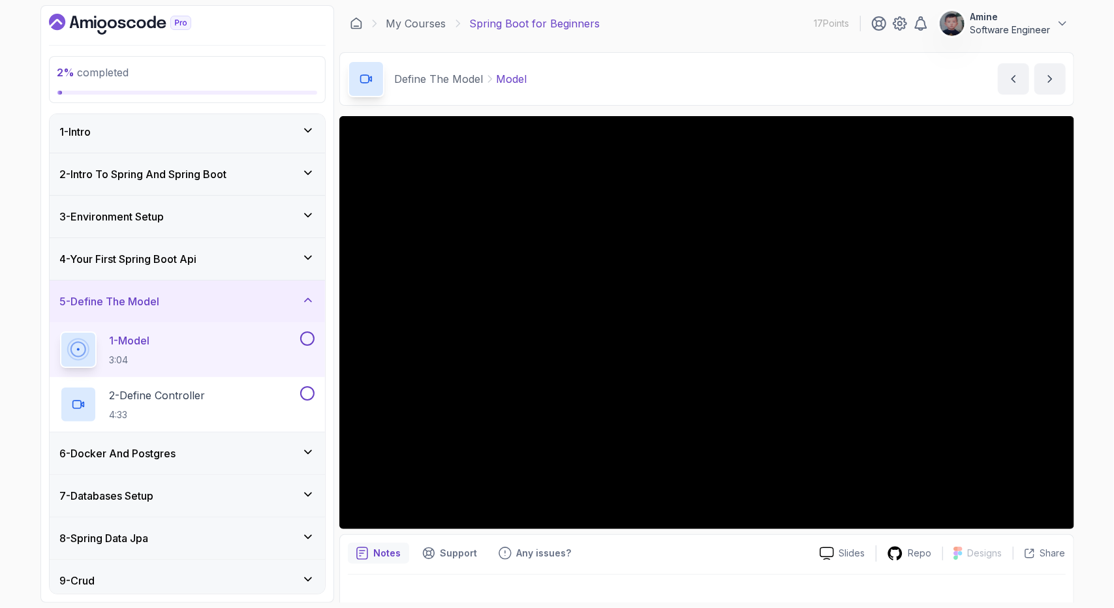
click at [273, 251] on div "4 - Your First Spring Boot Api" at bounding box center [187, 259] width 254 height 16
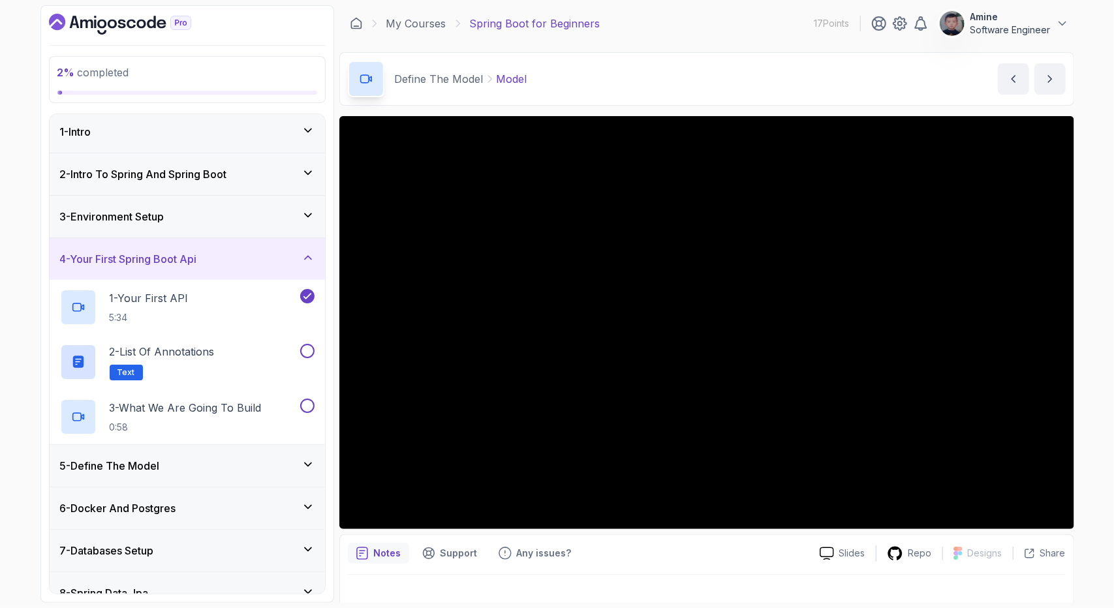
click at [295, 261] on div "4 - Your First Spring Boot Api" at bounding box center [187, 259] width 254 height 16
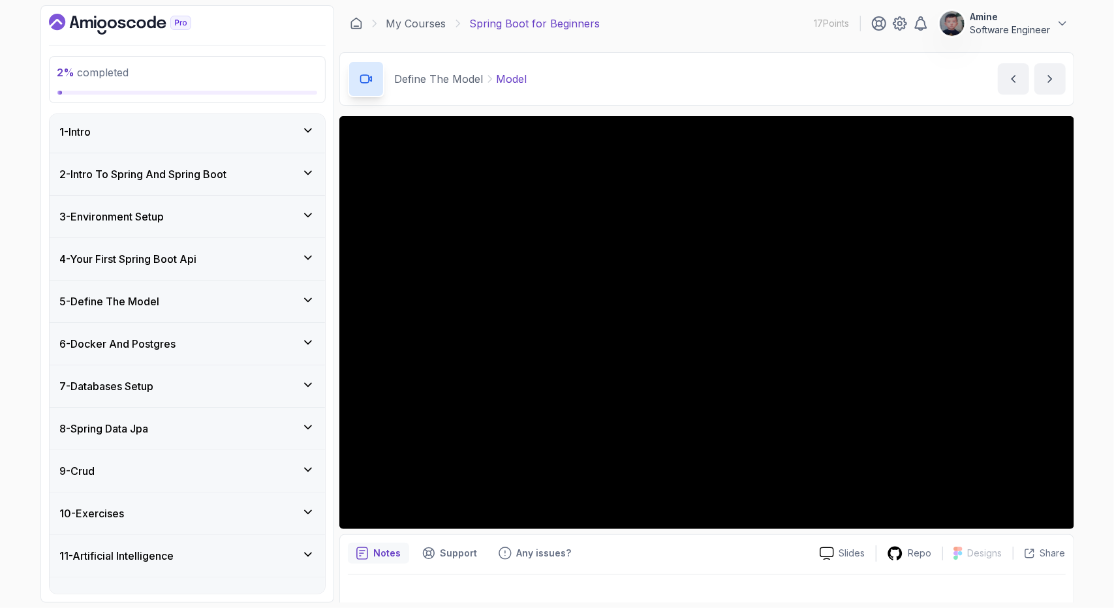
scroll to position [25, 0]
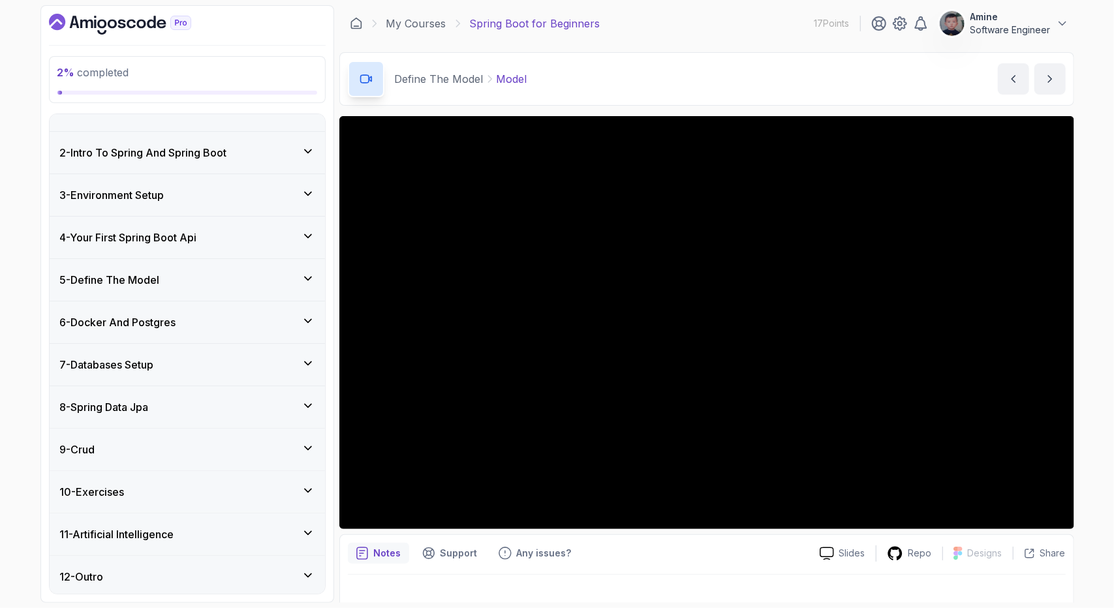
click at [247, 315] on div "6 - Docker And Postgres" at bounding box center [187, 322] width 254 height 16
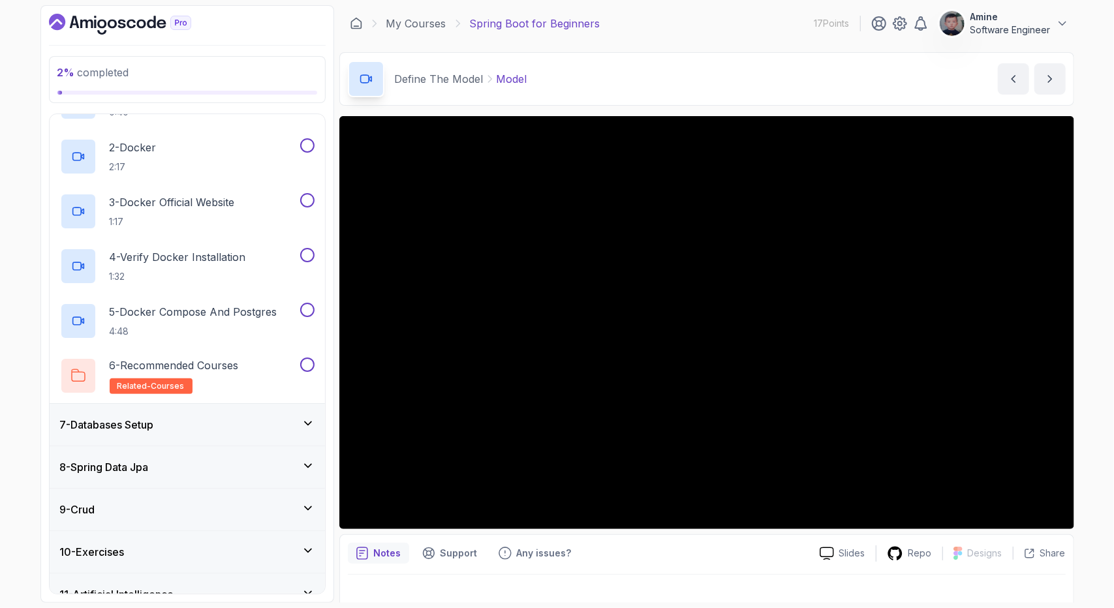
scroll to position [296, 0]
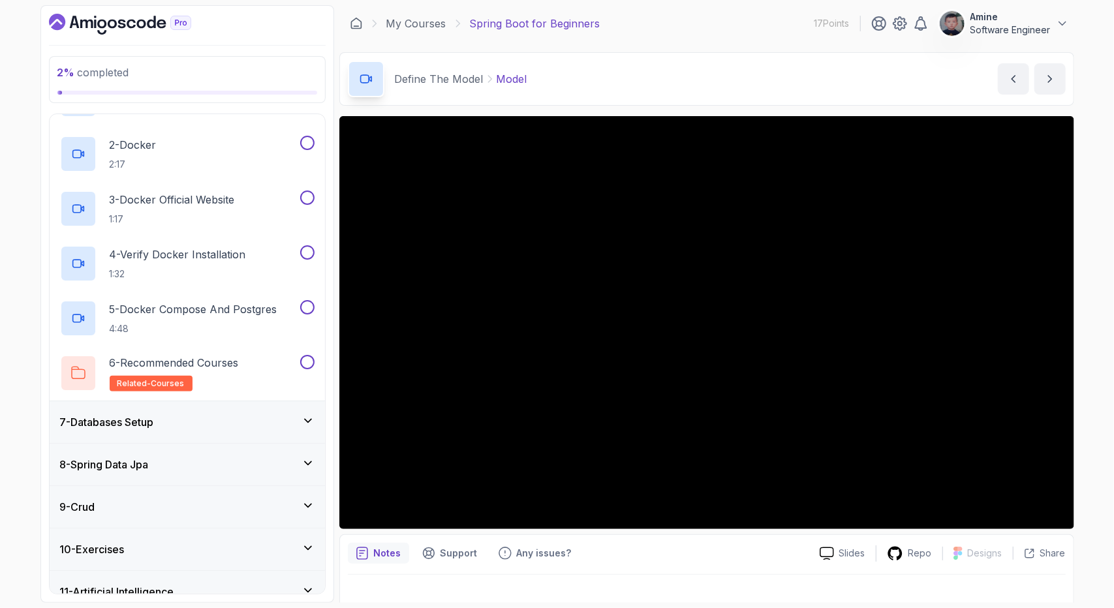
click at [239, 408] on div "7 - Databases Setup" at bounding box center [187, 422] width 275 height 42
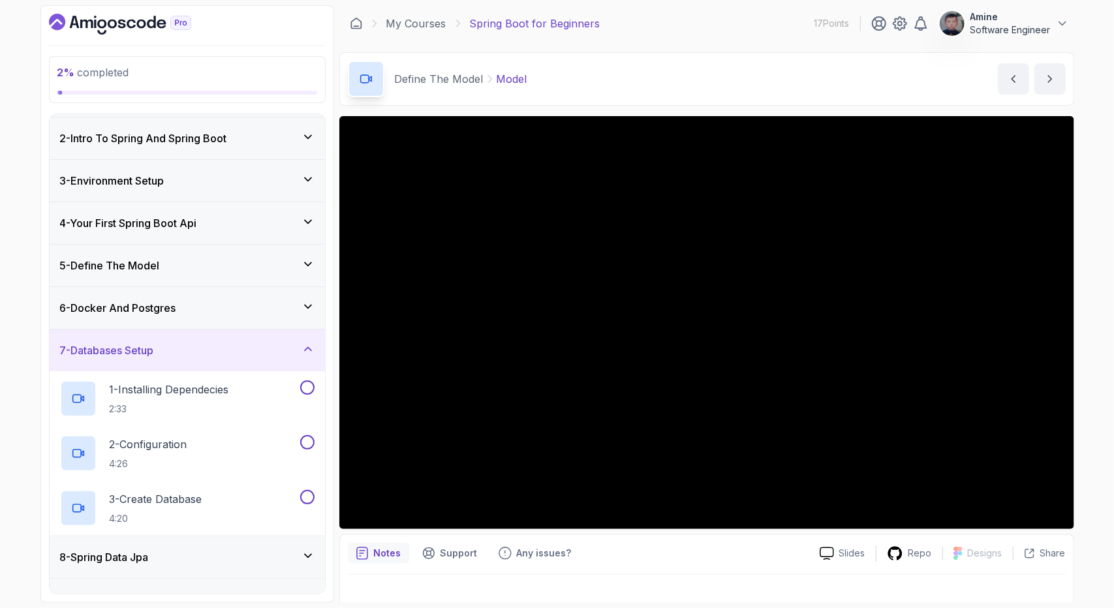
scroll to position [44, 0]
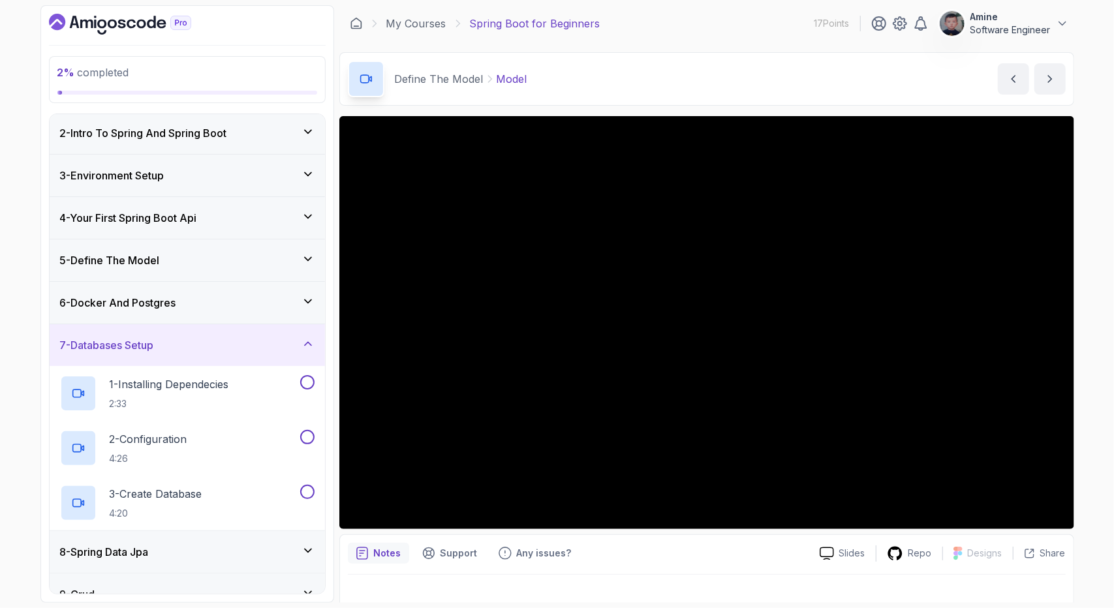
click at [260, 348] on div "7 - Databases Setup" at bounding box center [187, 345] width 254 height 16
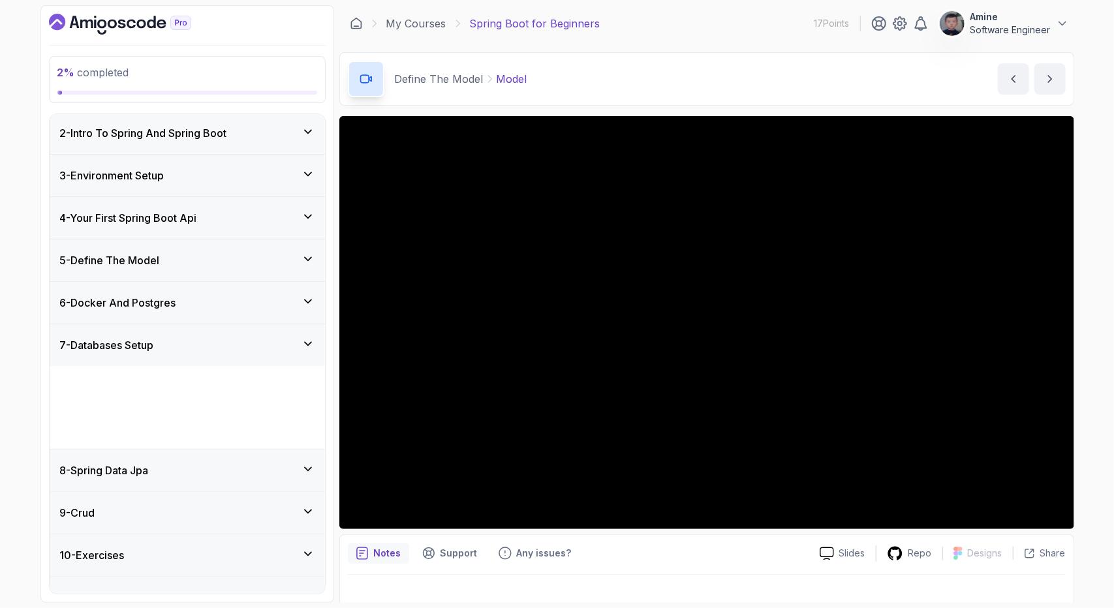
scroll to position [25, 0]
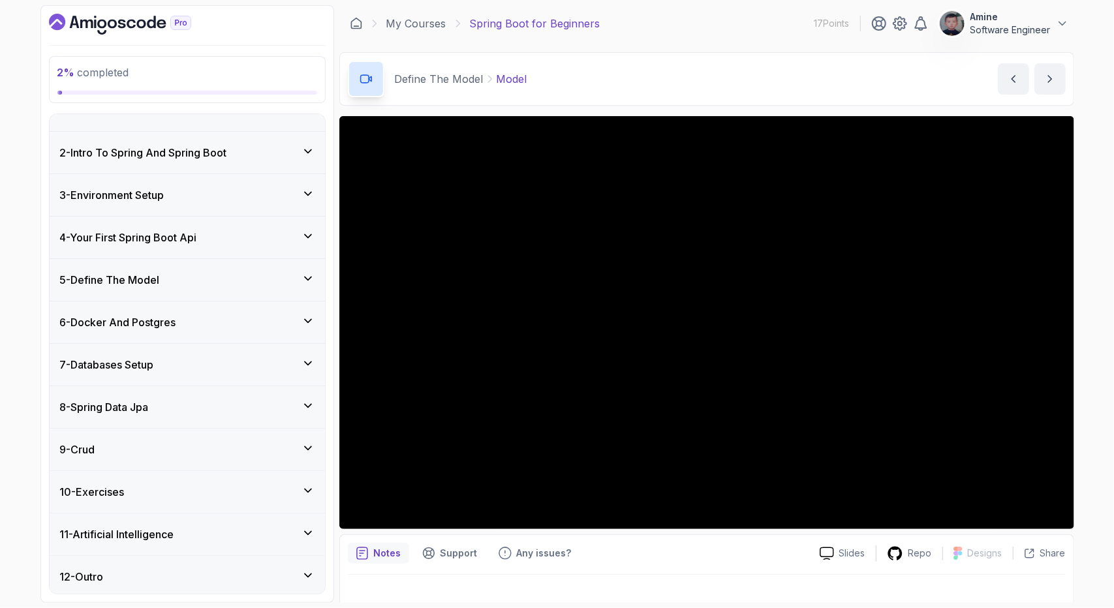
click at [250, 388] on div "8 - Spring Data Jpa" at bounding box center [187, 407] width 275 height 42
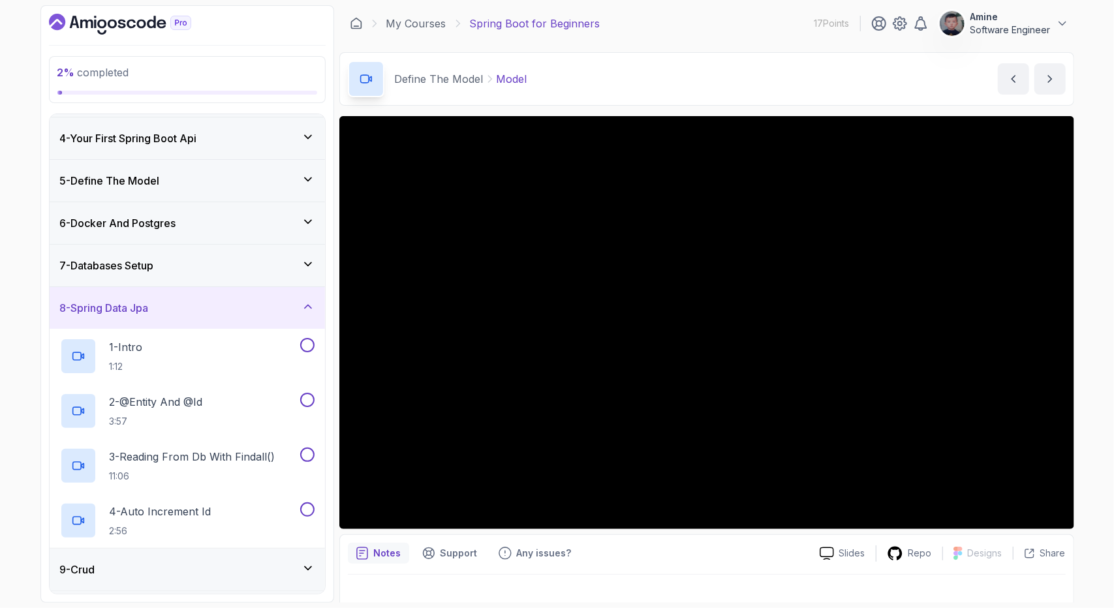
scroll to position [130, 0]
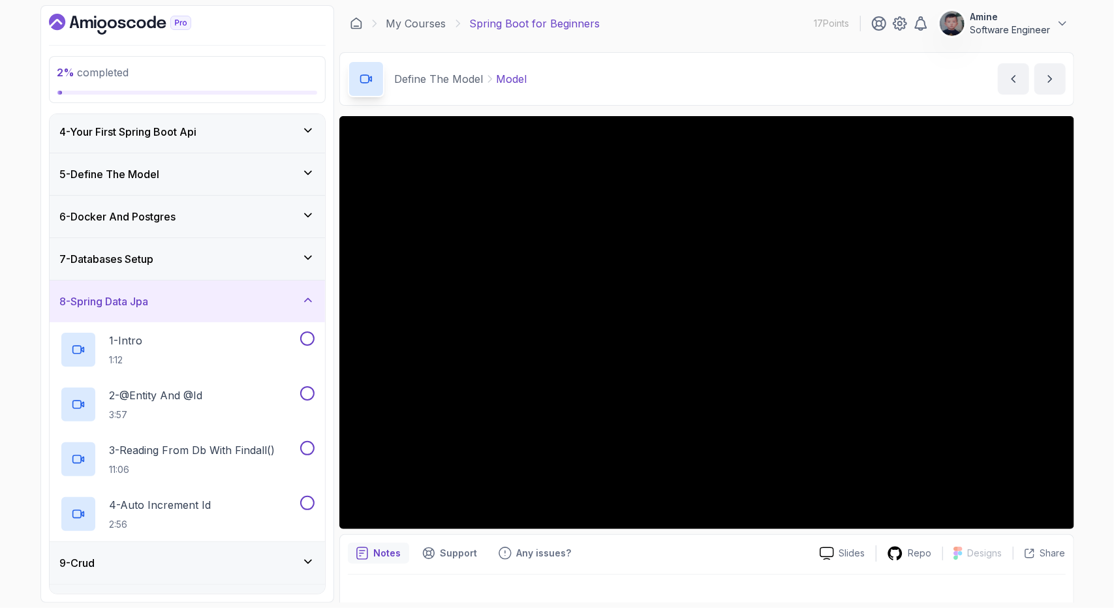
click at [270, 303] on div "8 - Spring Data Jpa" at bounding box center [187, 302] width 254 height 16
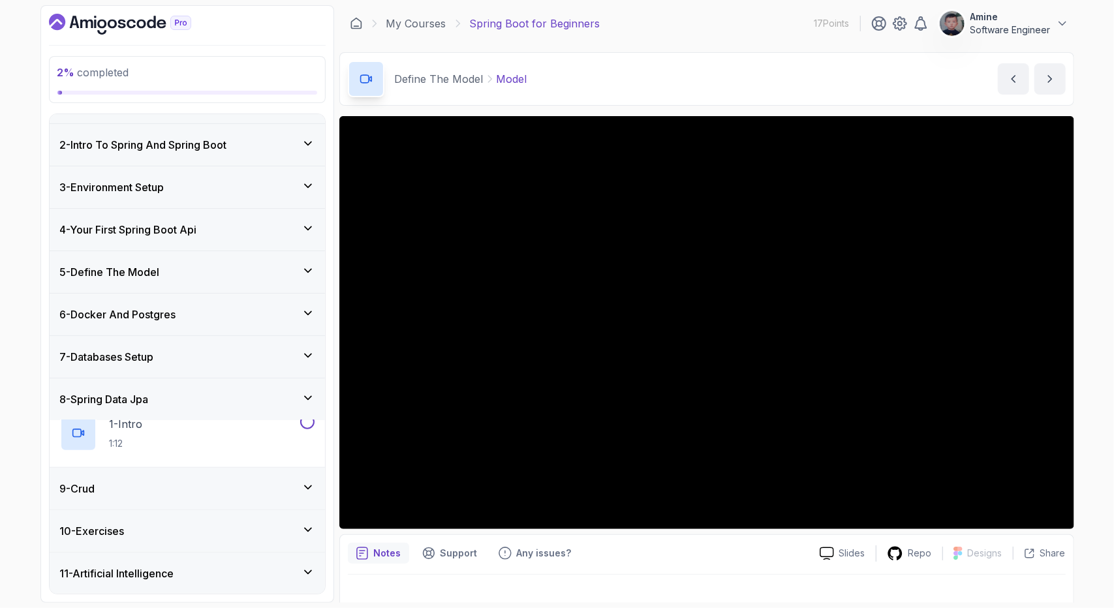
scroll to position [25, 0]
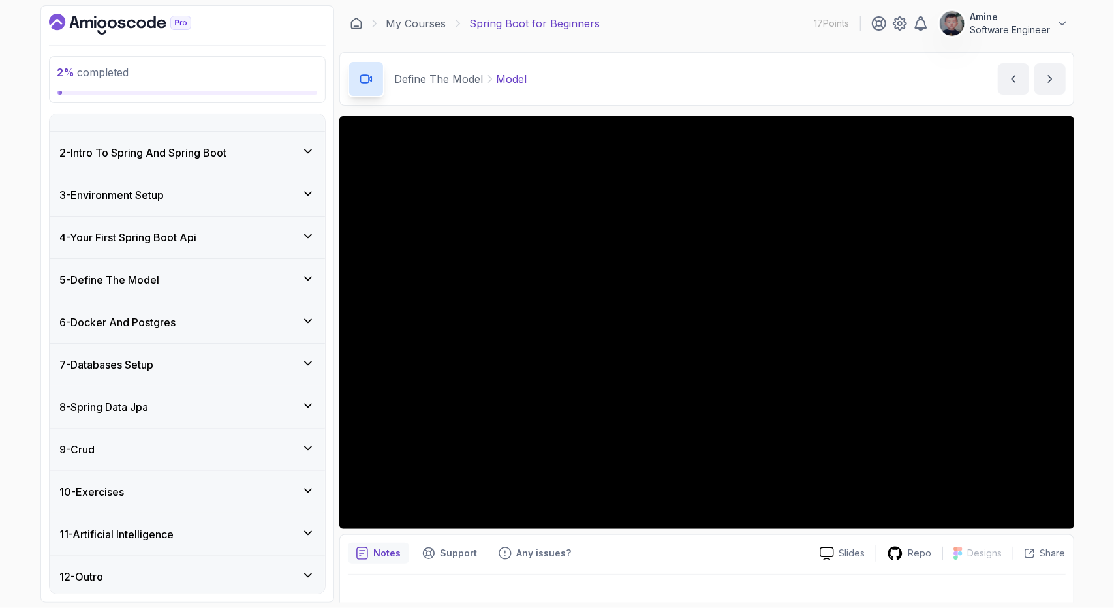
click at [222, 442] on div "9 - Crud" at bounding box center [187, 450] width 254 height 16
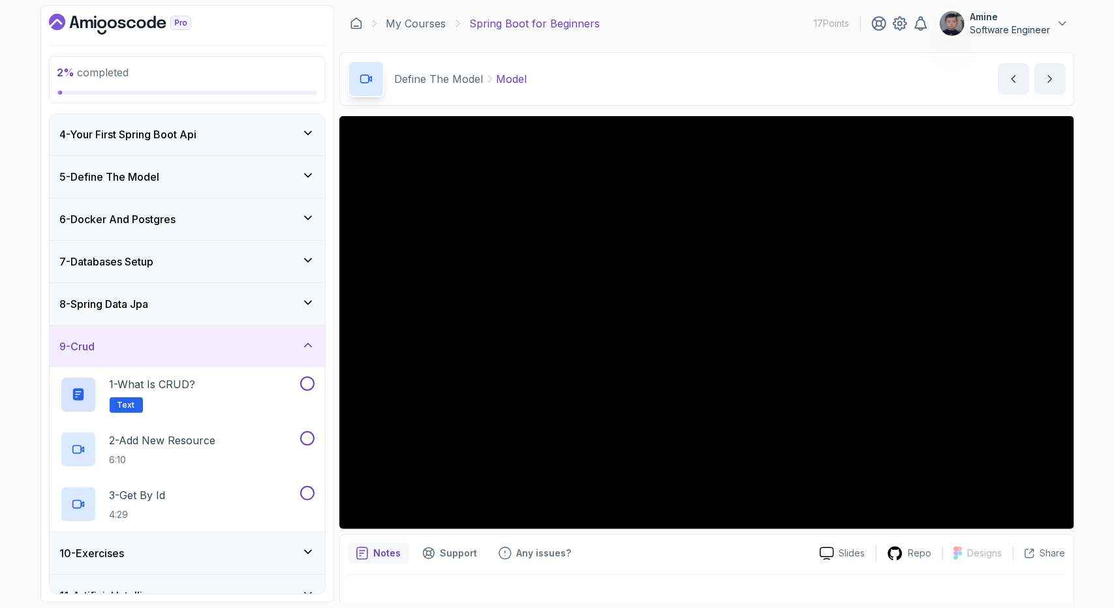
scroll to position [189, 0]
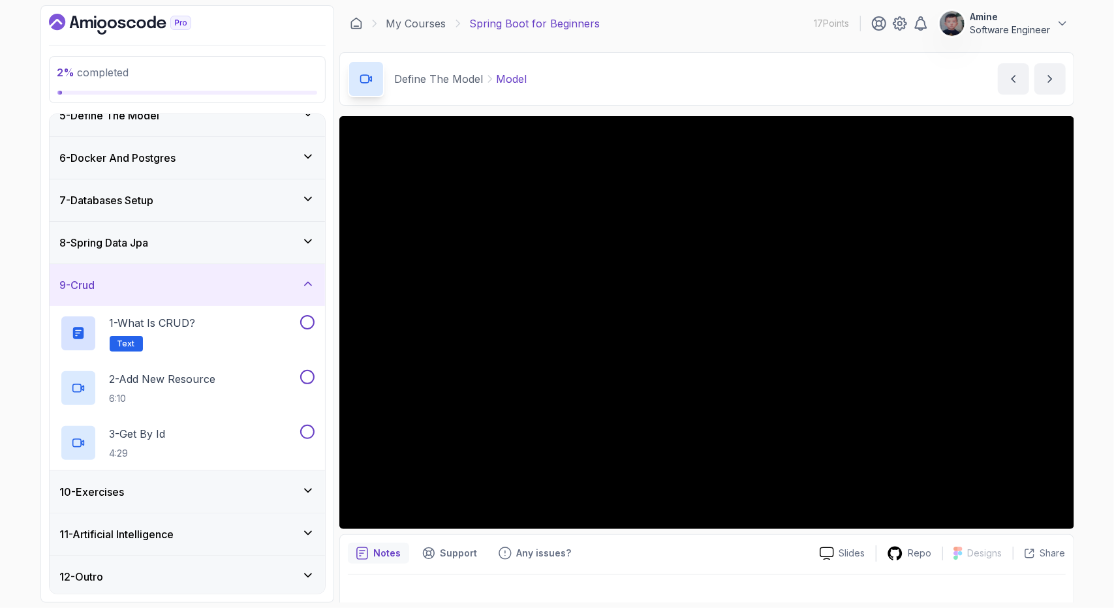
click at [249, 284] on div "9 - Crud" at bounding box center [187, 285] width 254 height 16
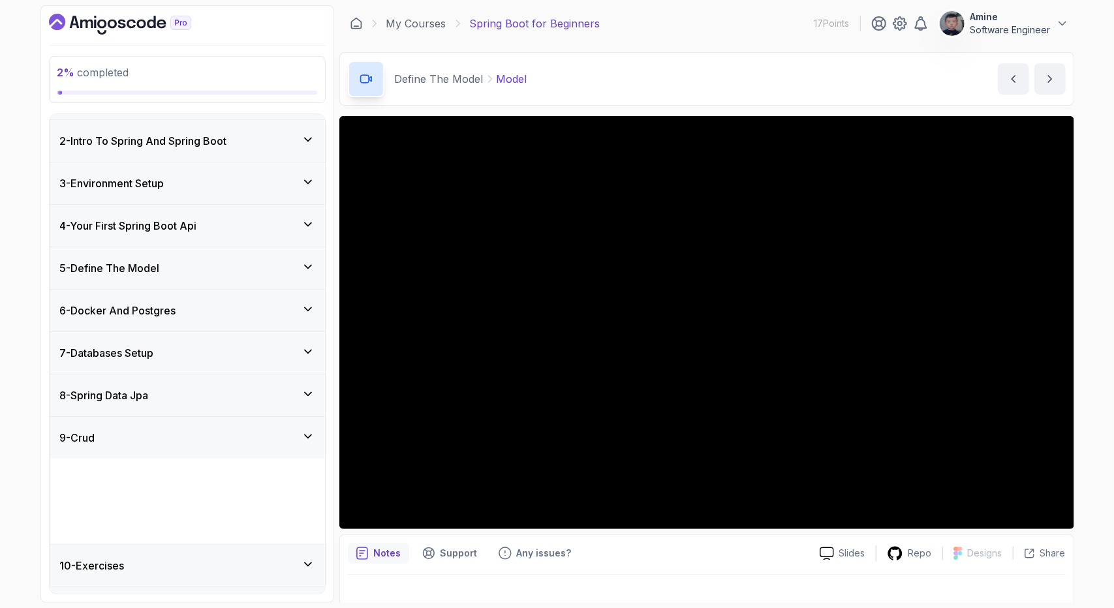
scroll to position [25, 0]
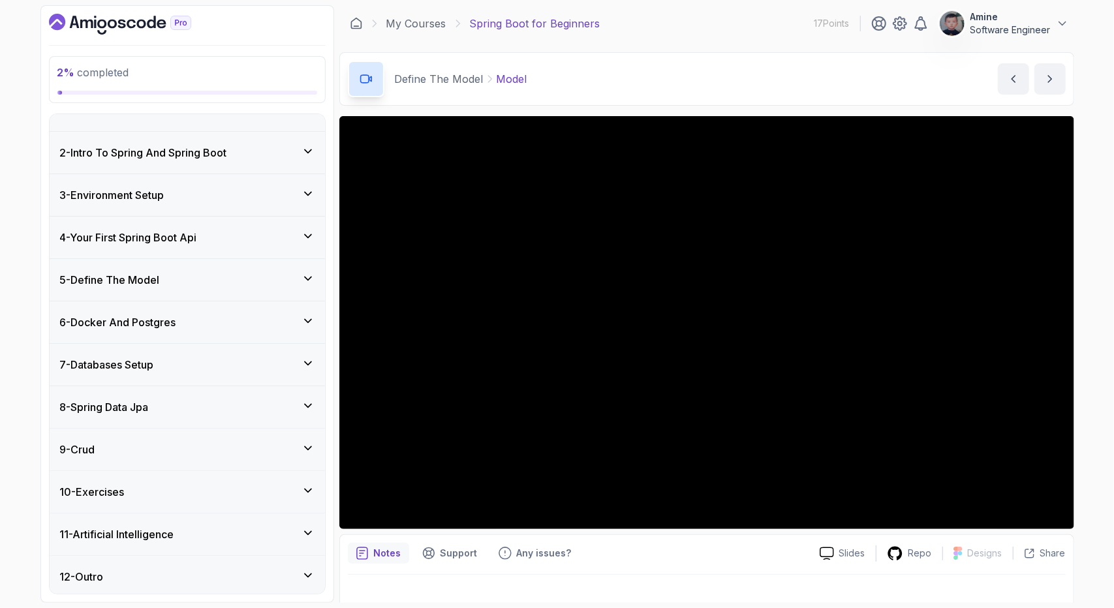
click at [195, 489] on div "10 - Exercises" at bounding box center [187, 492] width 254 height 16
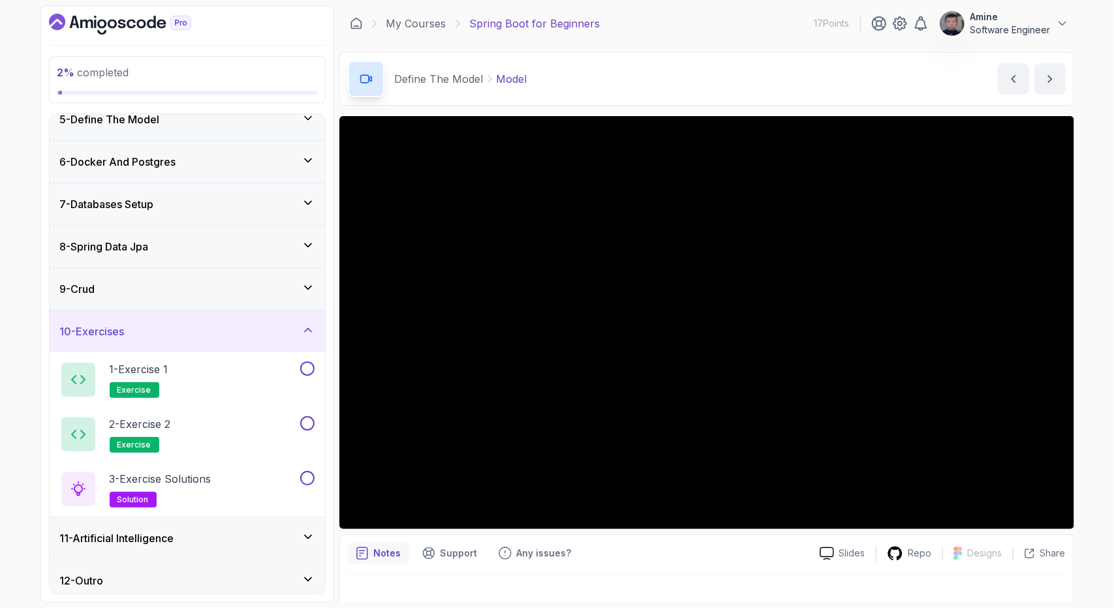
scroll to position [189, 0]
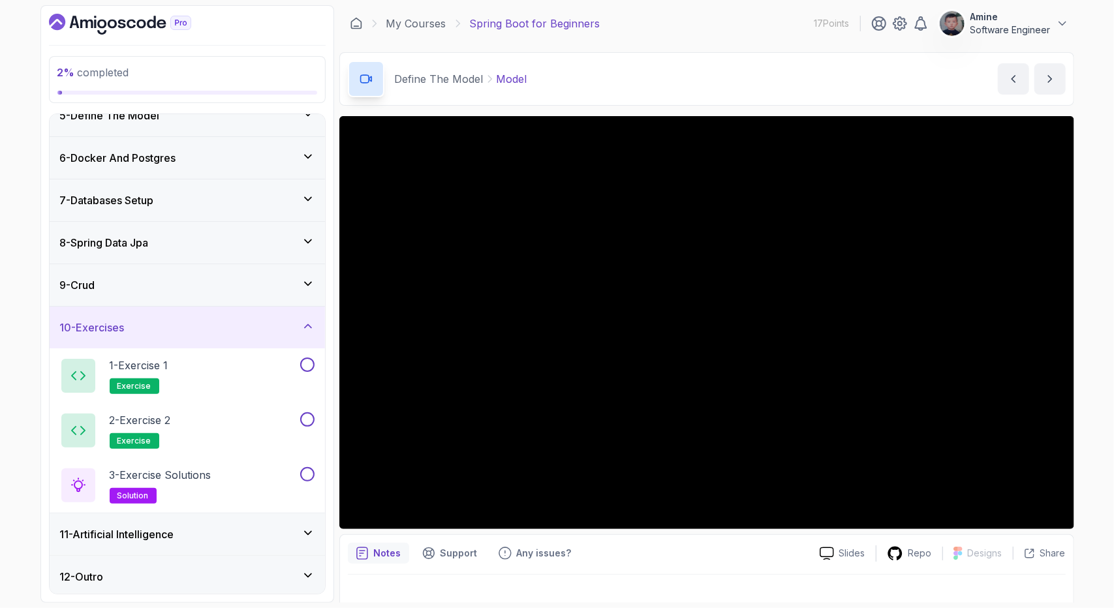
click at [185, 542] on div "11 - Artificial Intelligence" at bounding box center [187, 534] width 275 height 42
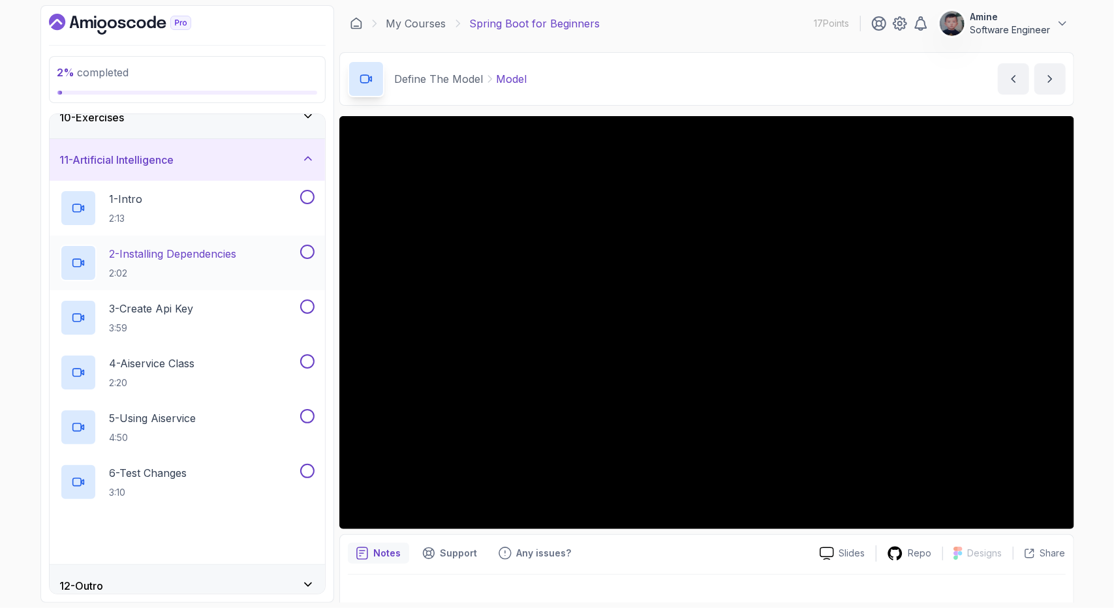
scroll to position [408, 0]
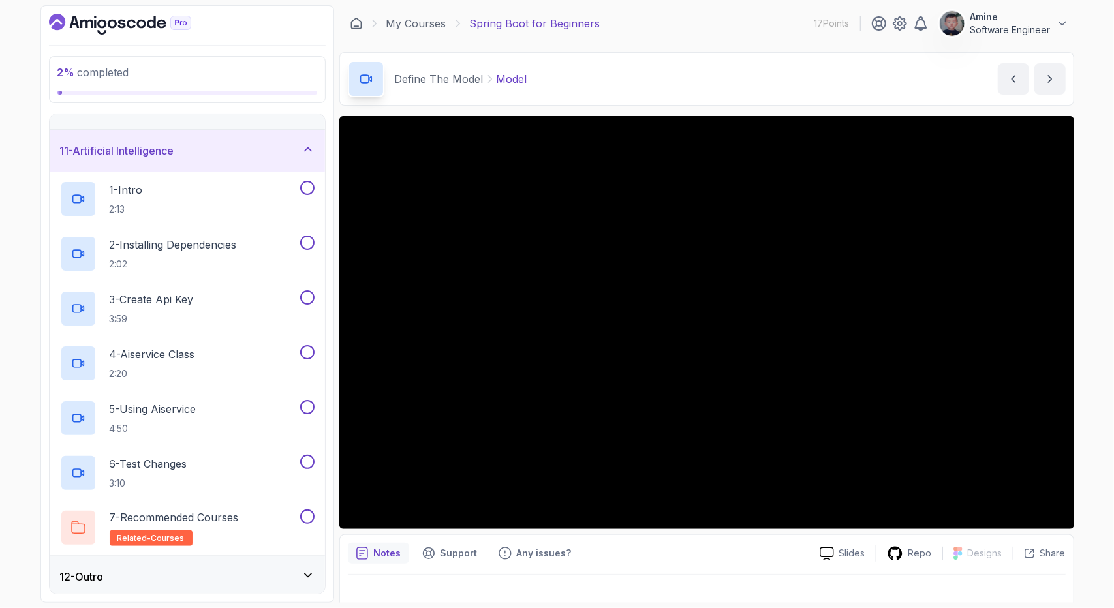
click at [202, 575] on div "12 - Outro" at bounding box center [187, 577] width 254 height 16
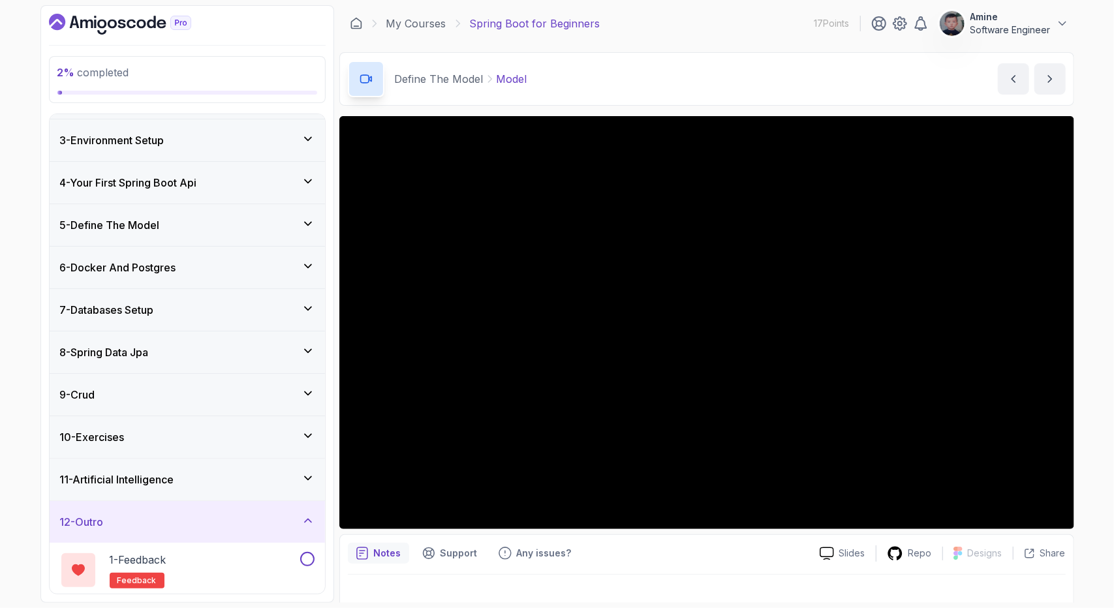
scroll to position [0, 0]
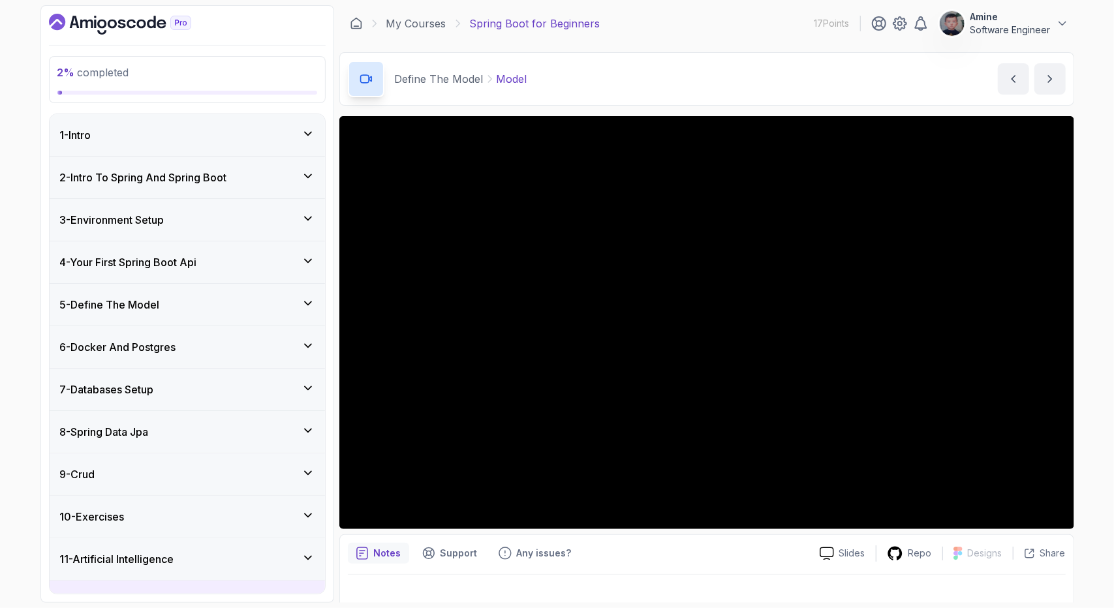
click at [234, 224] on div "3 - Environment Setup" at bounding box center [187, 220] width 254 height 16
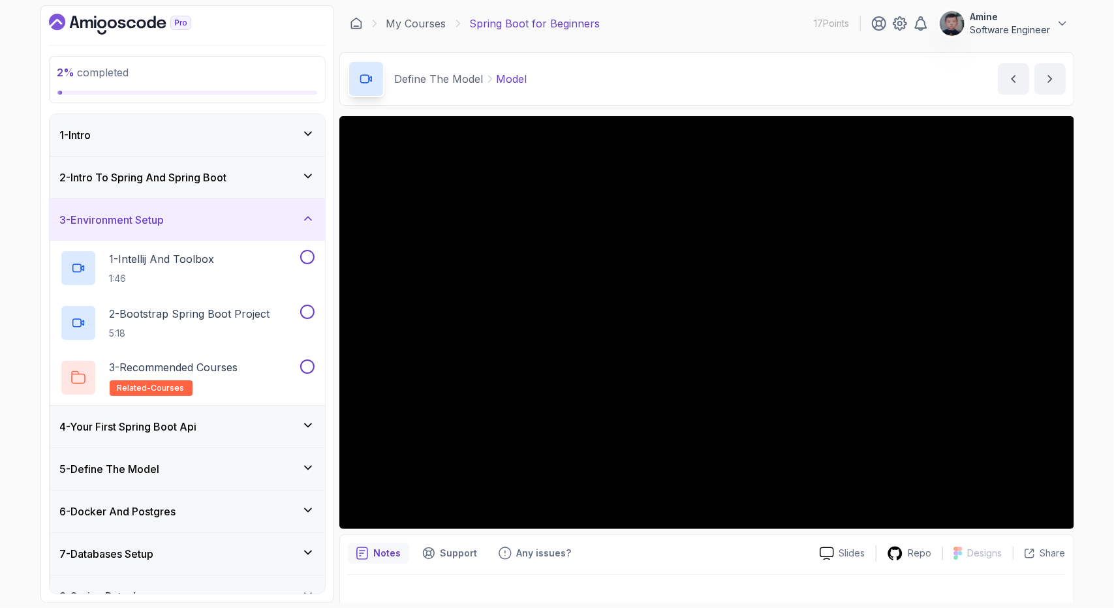
click at [231, 436] on div "4 - Your First Spring Boot Api" at bounding box center [187, 427] width 275 height 42
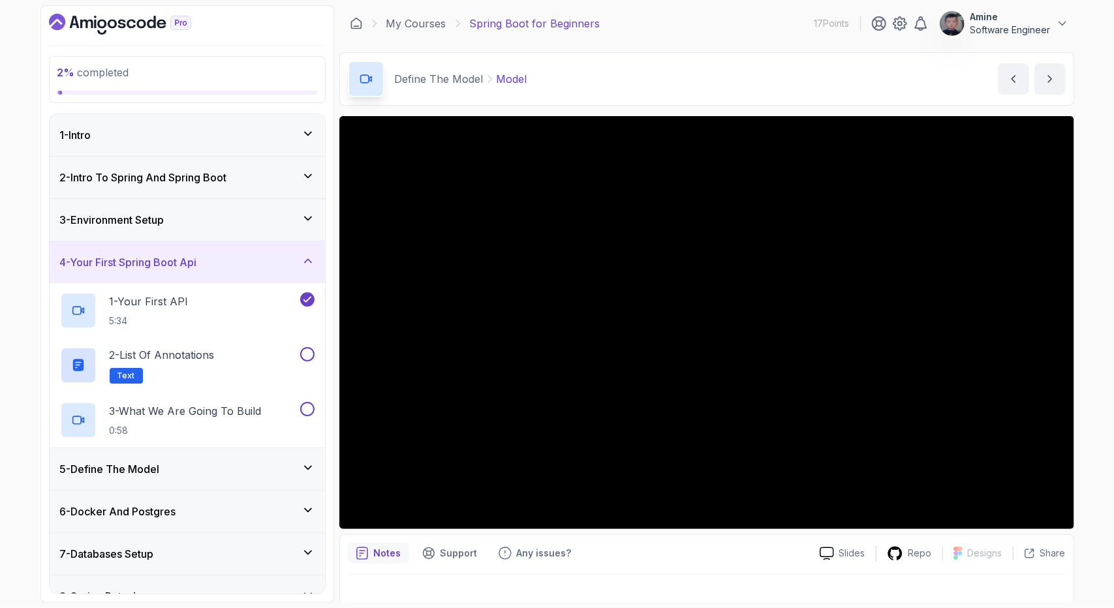
click at [311, 260] on icon at bounding box center [308, 260] width 7 height 3
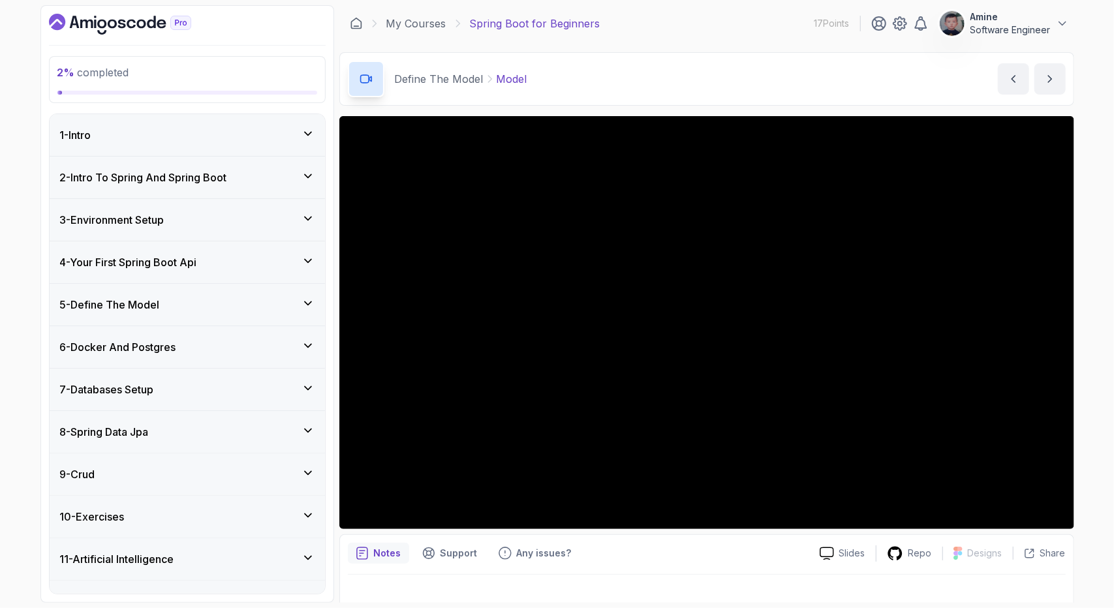
click at [303, 286] on div "5 - Define The Model" at bounding box center [187, 305] width 275 height 42
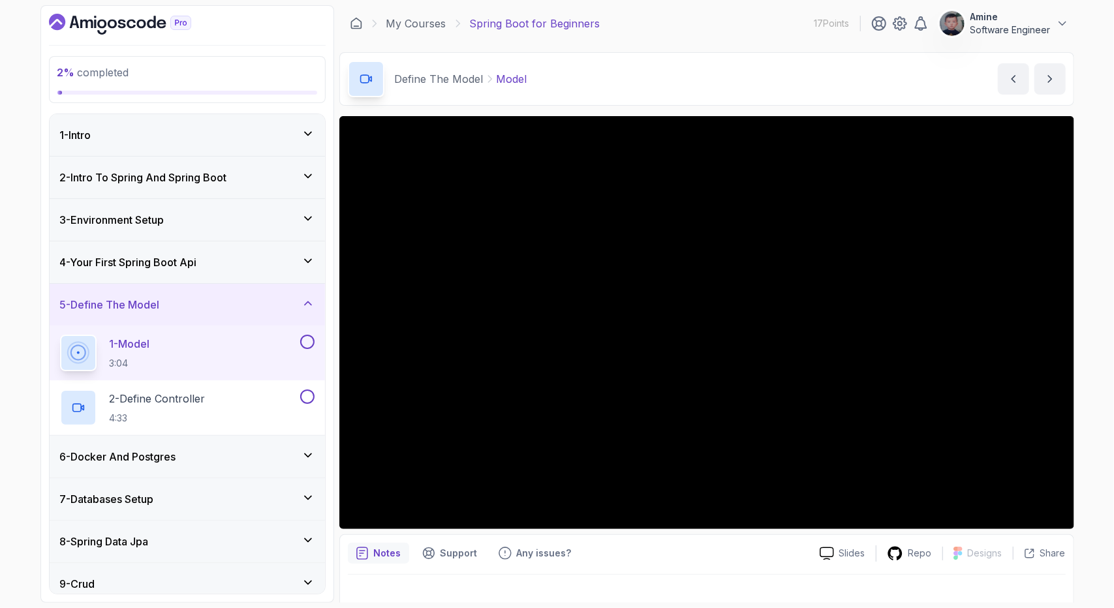
click at [235, 212] on div "3 - Environment Setup" at bounding box center [187, 220] width 254 height 16
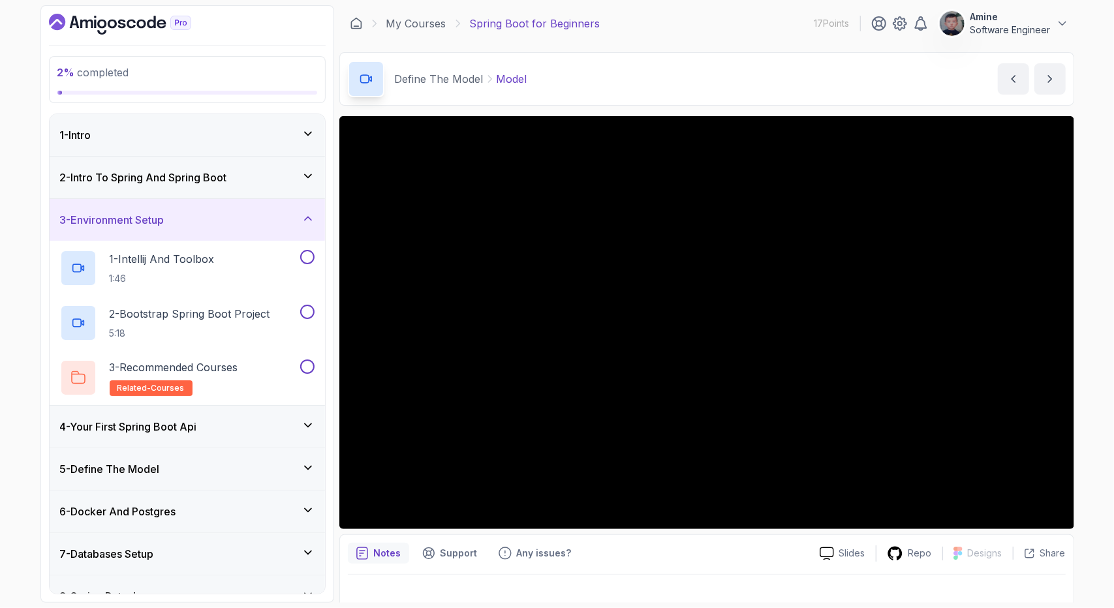
click at [256, 177] on div "2 - Intro To Spring And Spring Boot" at bounding box center [187, 178] width 254 height 16
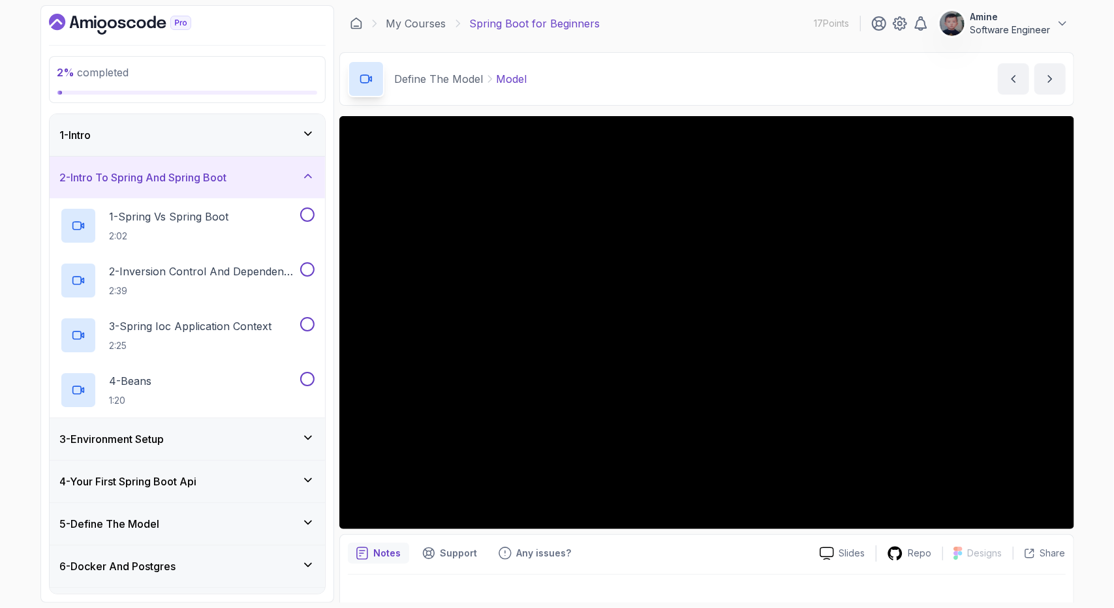
click at [256, 177] on div "2 - Intro To Spring And Spring Boot" at bounding box center [187, 178] width 254 height 16
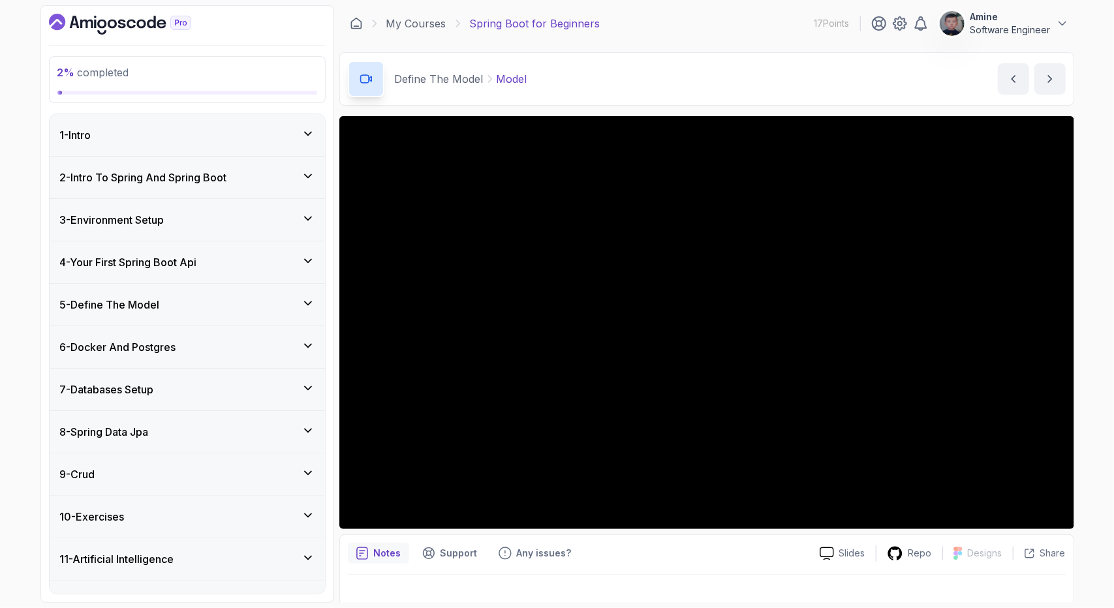
click at [247, 220] on div "3 - Environment Setup" at bounding box center [187, 220] width 254 height 16
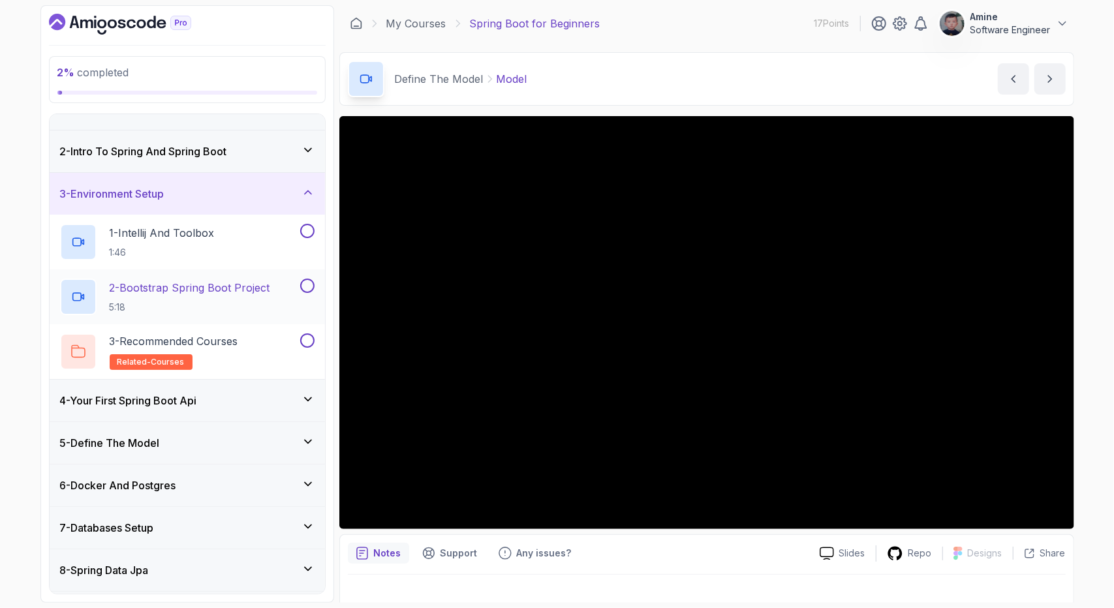
scroll to position [27, 0]
click at [264, 303] on p "5:18" at bounding box center [190, 306] width 160 height 13
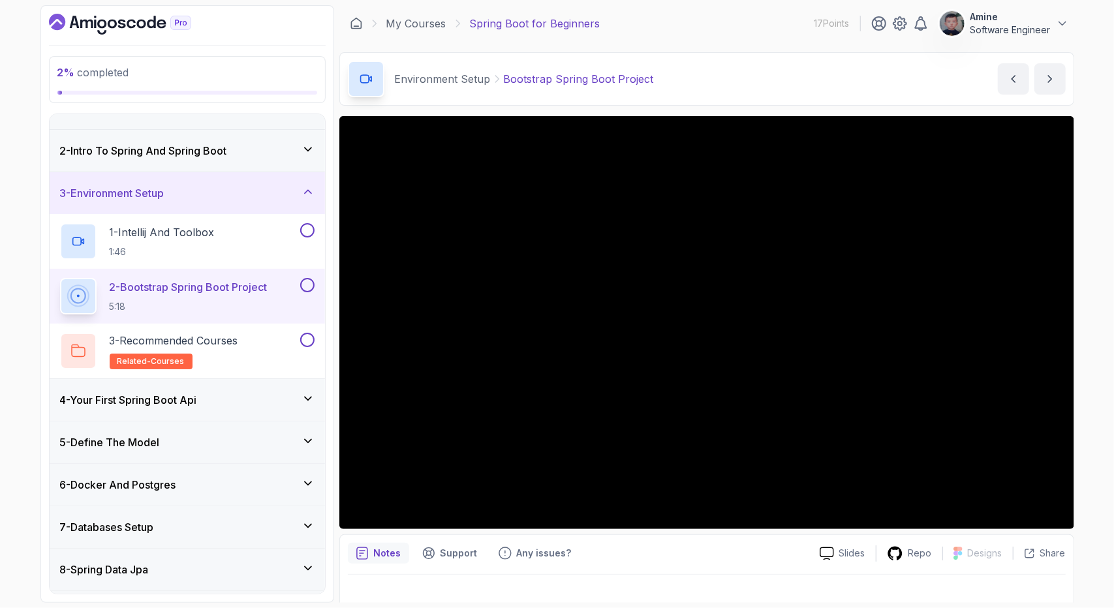
click at [219, 410] on div "4 - Your First Spring Boot Api" at bounding box center [187, 400] width 275 height 42
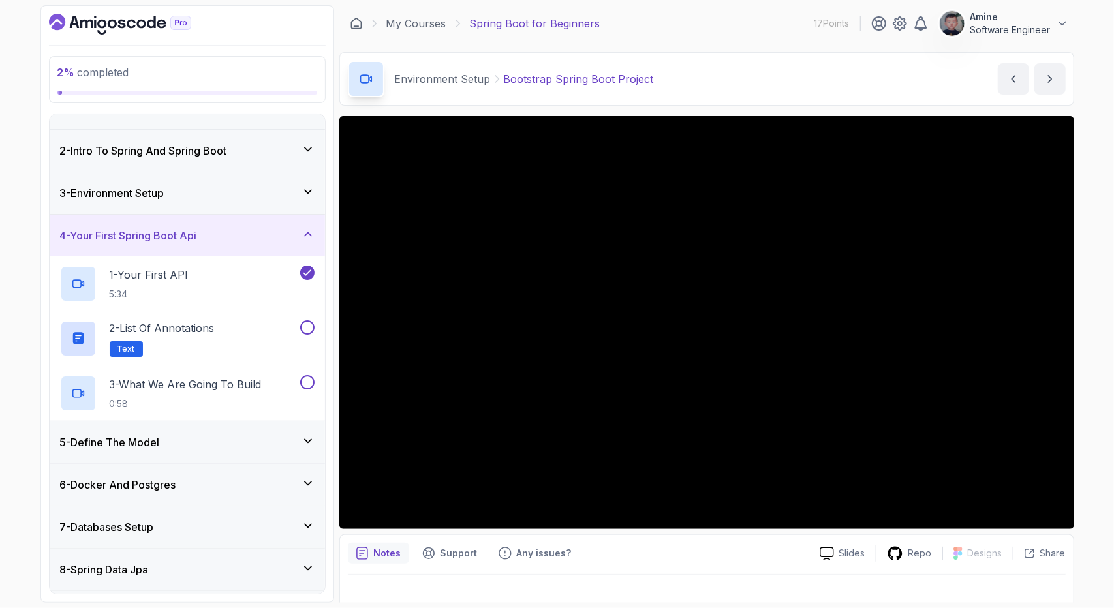
click at [224, 449] on div "5 - Define The Model" at bounding box center [187, 442] width 275 height 42
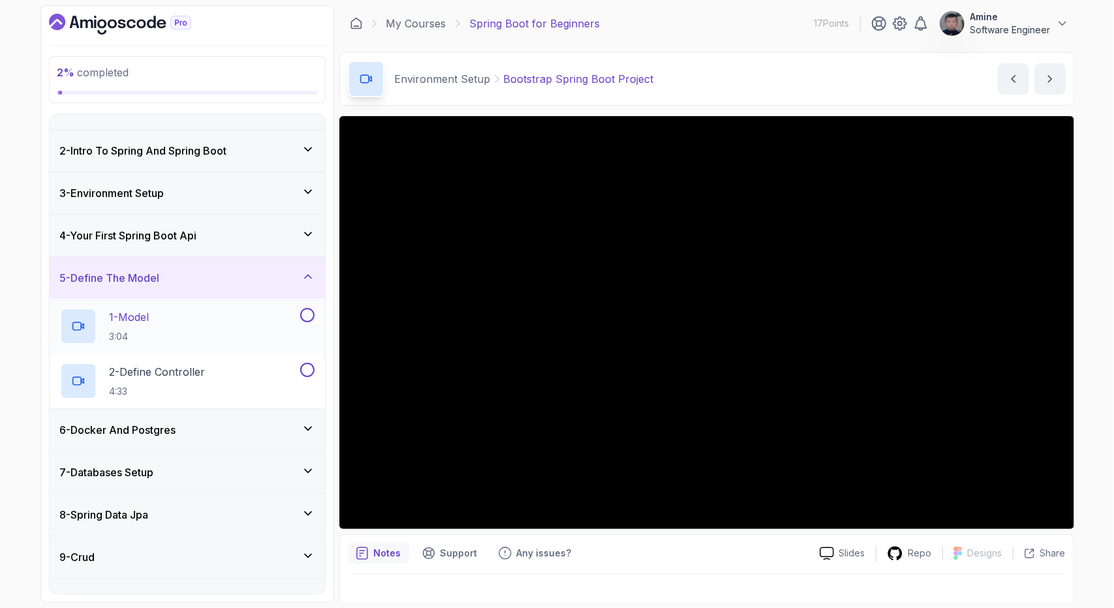
click at [239, 318] on div "1 - Model 3:04" at bounding box center [178, 326] width 237 height 37
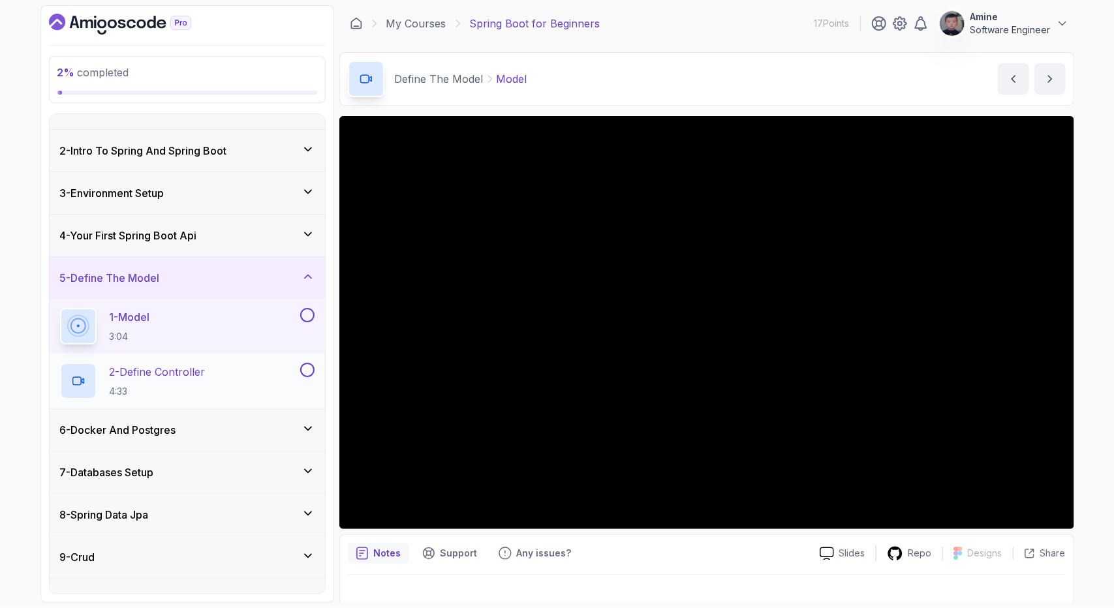
click at [262, 376] on div "2 - Define Controller 4:33" at bounding box center [178, 381] width 237 height 37
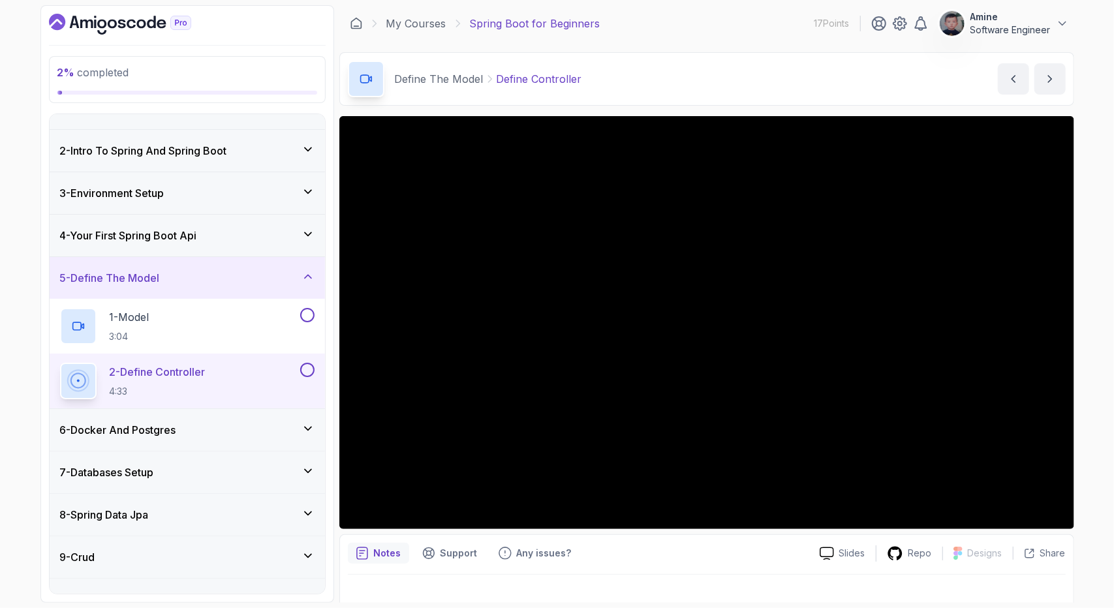
click at [695, 538] on div "Notes Support Any issues? Slides Repo Designs Design not available Share" at bounding box center [706, 576] width 735 height 85
click at [271, 413] on div "6 - Docker And Postgres" at bounding box center [187, 430] width 275 height 42
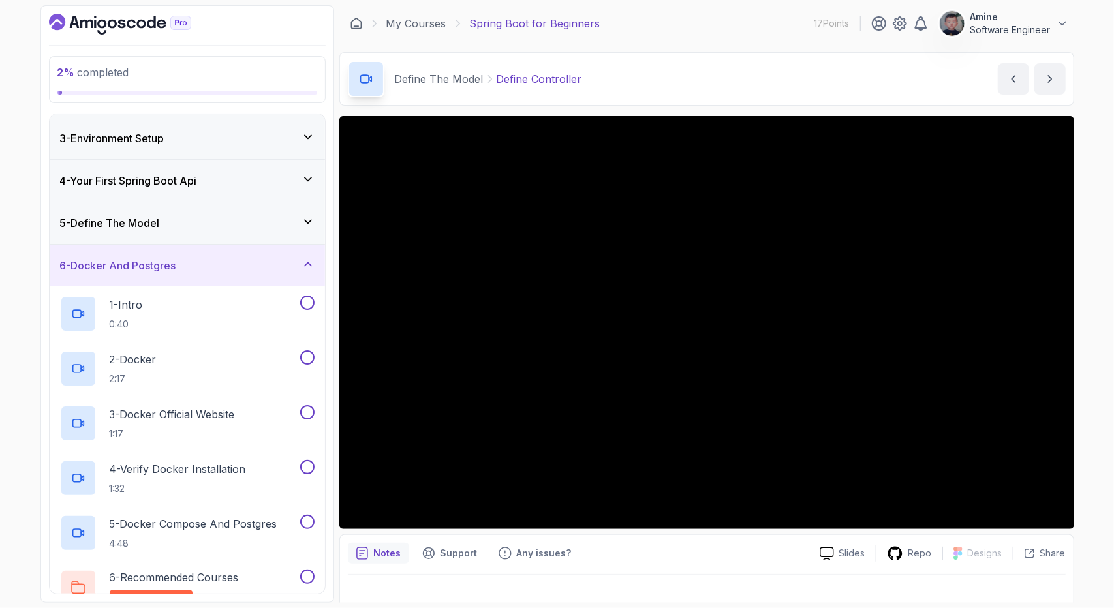
scroll to position [82, 0]
click at [300, 225] on div "5 - Define The Model" at bounding box center [187, 223] width 254 height 16
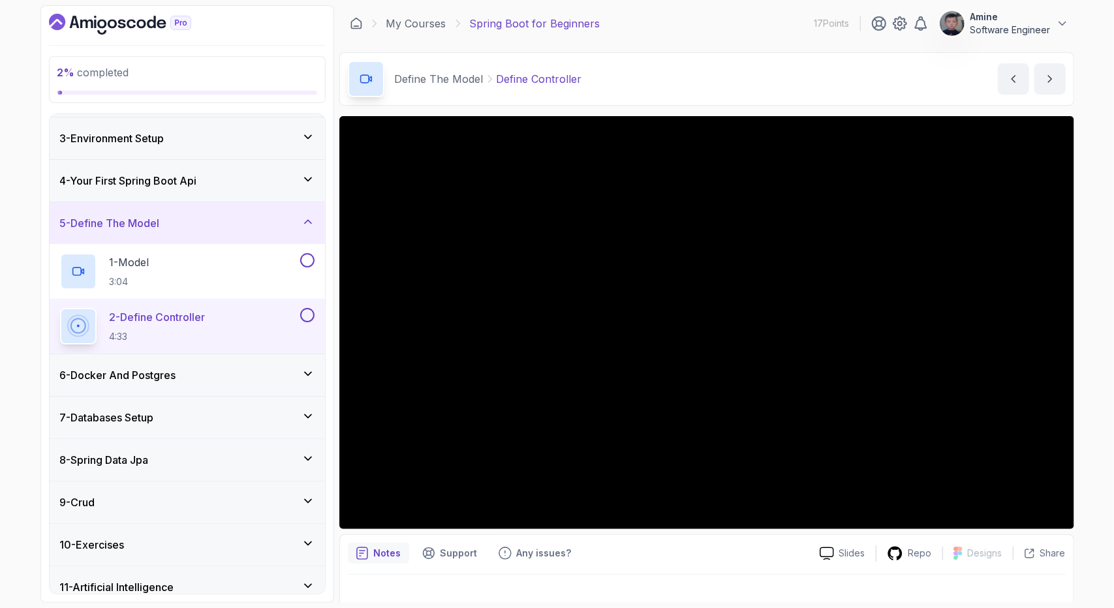
scroll to position [134, 0]
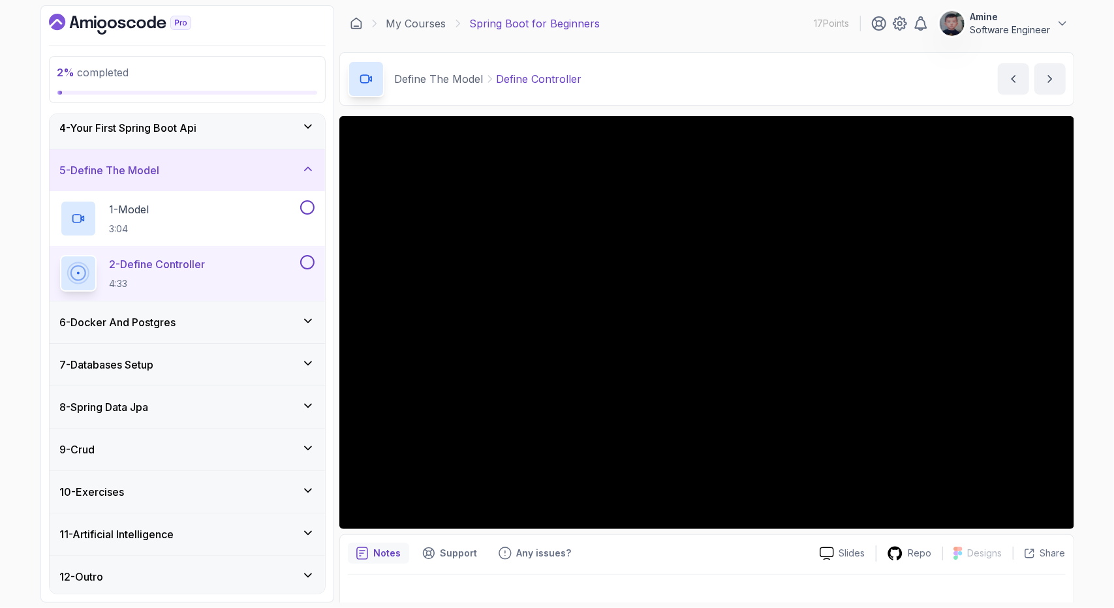
click at [275, 310] on div "6 - Docker And Postgres" at bounding box center [187, 322] width 275 height 42
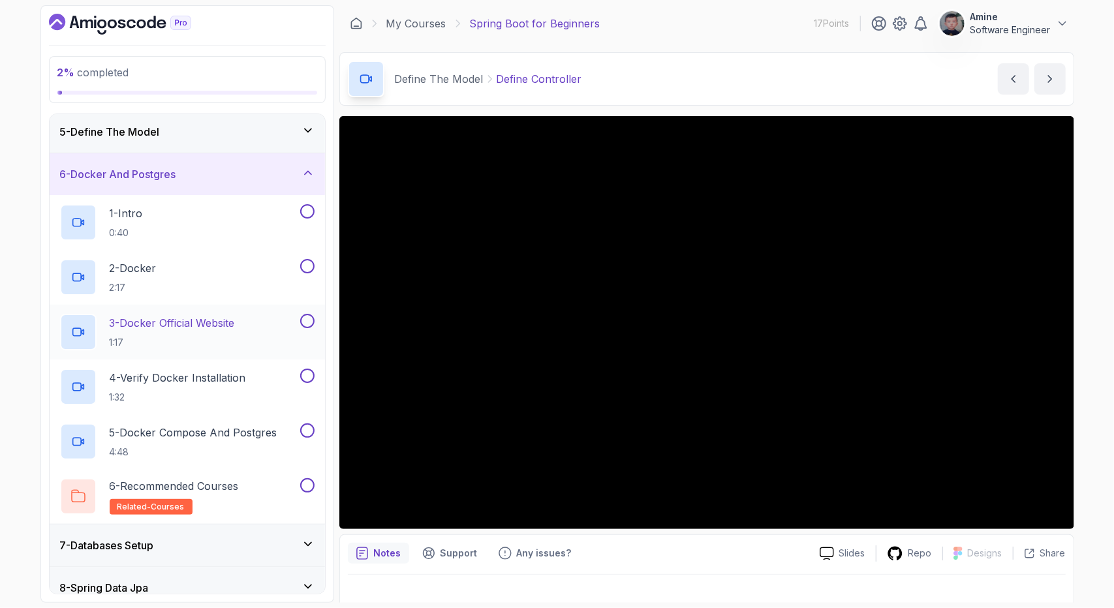
scroll to position [183, 0]
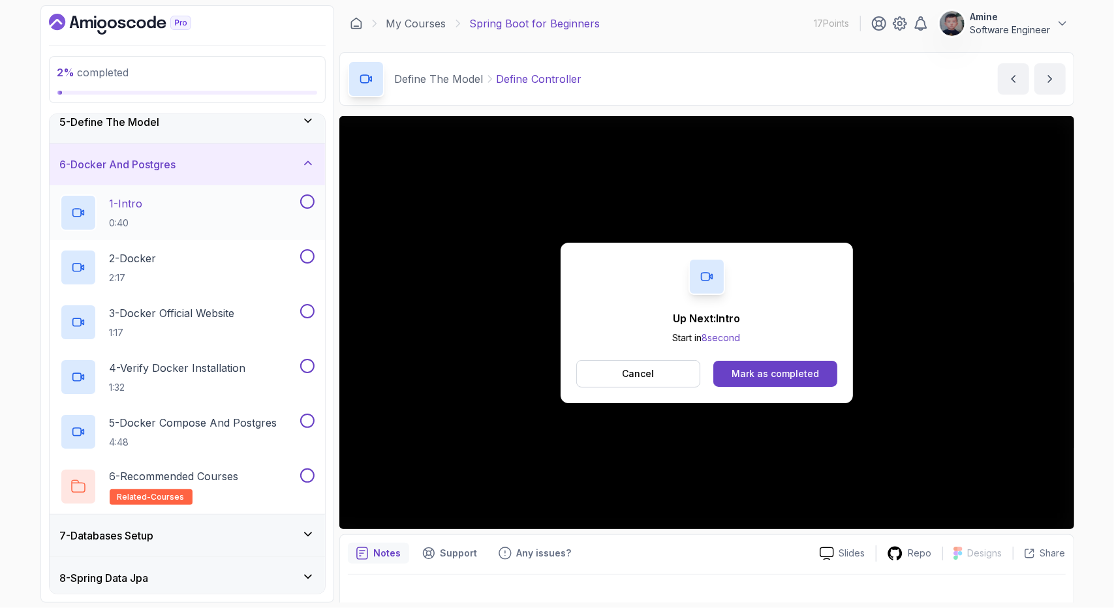
click at [280, 204] on div "1 - Intro 0:40" at bounding box center [178, 212] width 237 height 37
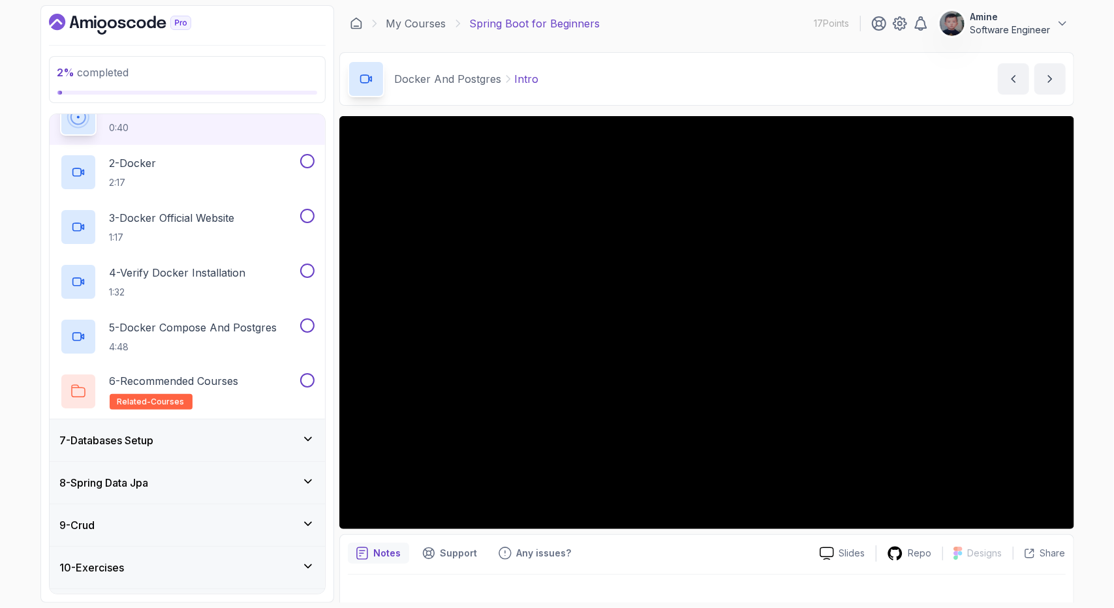
scroll to position [277, 0]
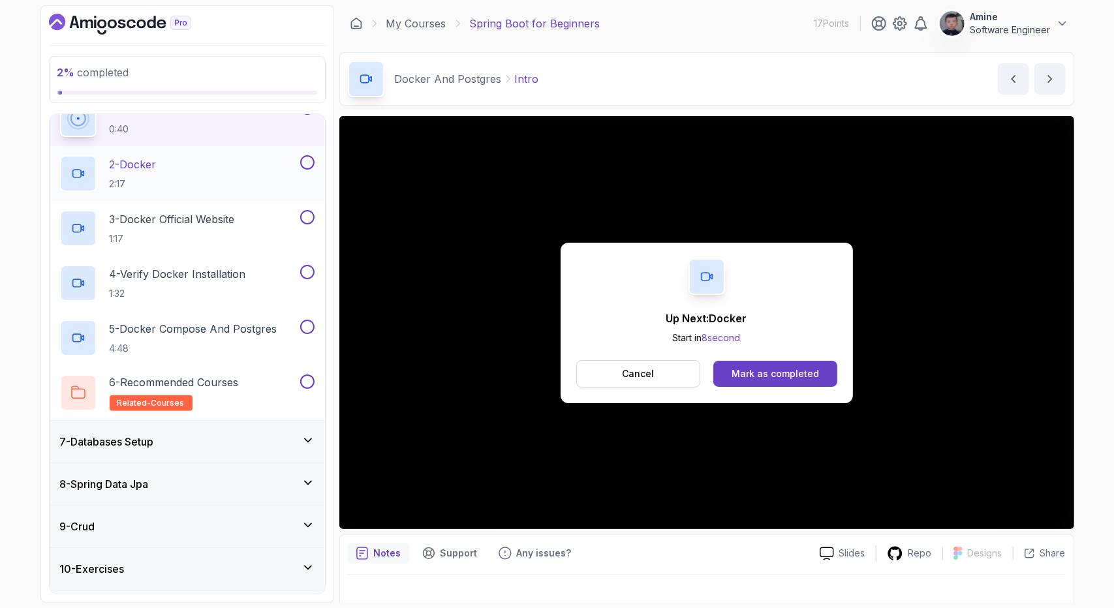
click at [168, 174] on div "2 - Docker 2:17" at bounding box center [178, 173] width 237 height 37
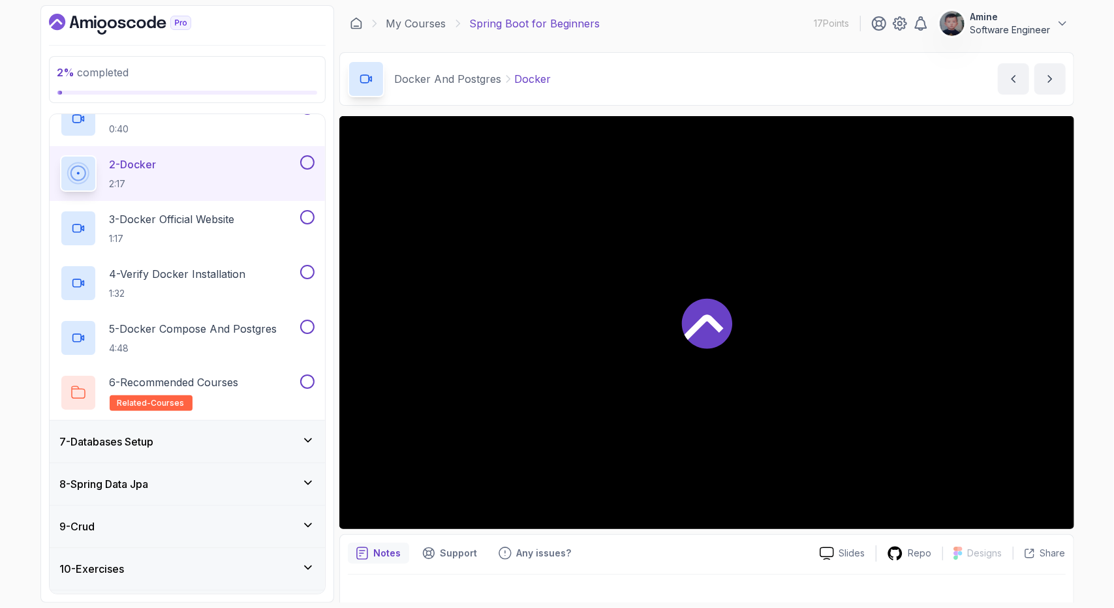
scroll to position [285, 0]
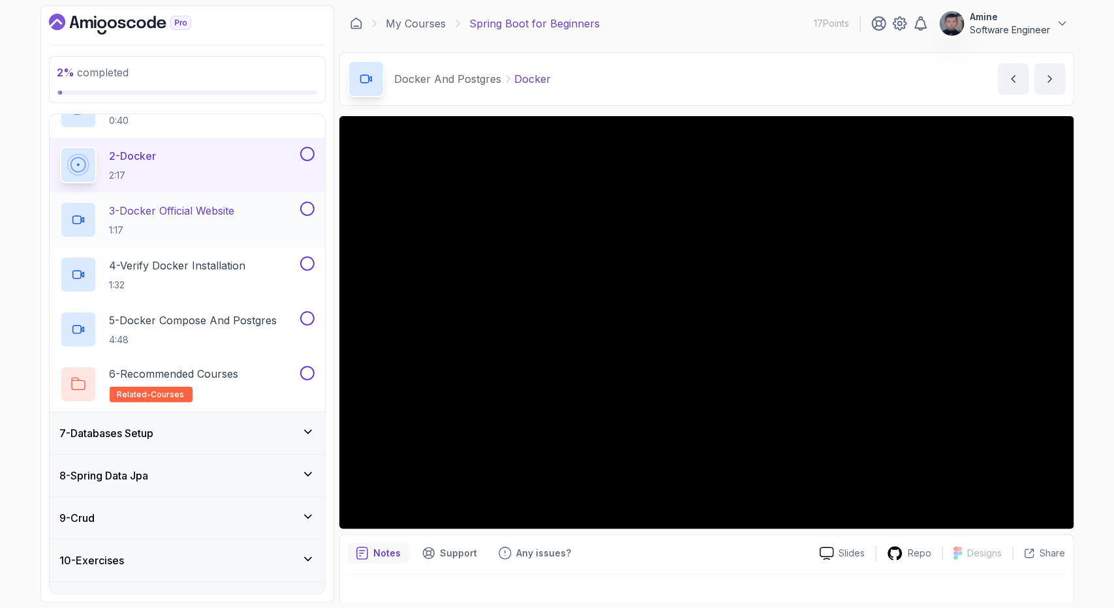
click at [231, 228] on p "1:17" at bounding box center [172, 230] width 125 height 13
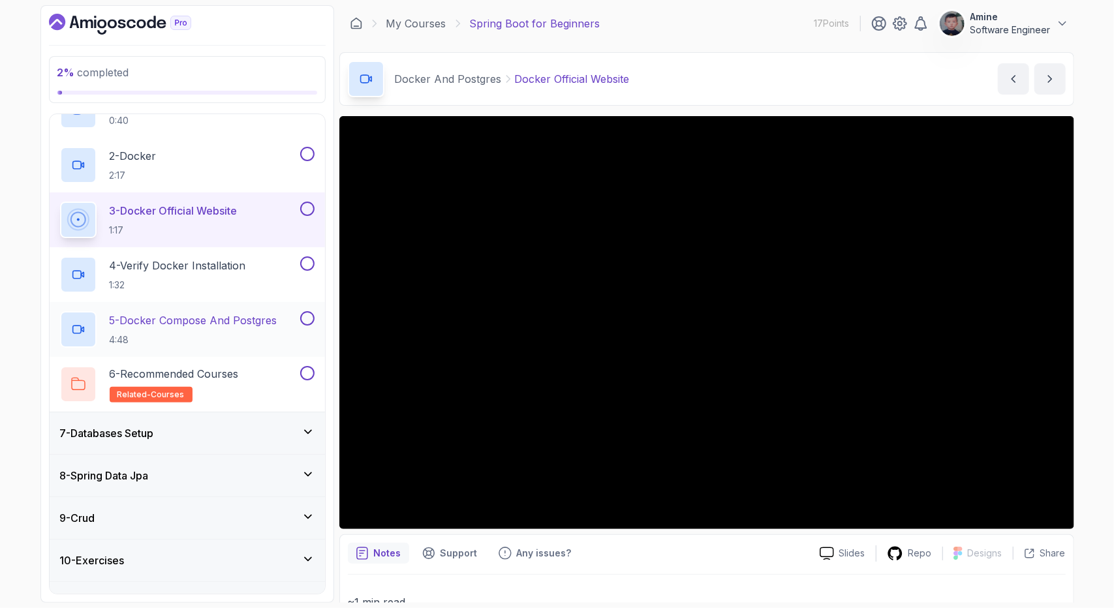
click at [215, 318] on p "5 - Docker Compose And Postgres" at bounding box center [194, 320] width 168 height 16
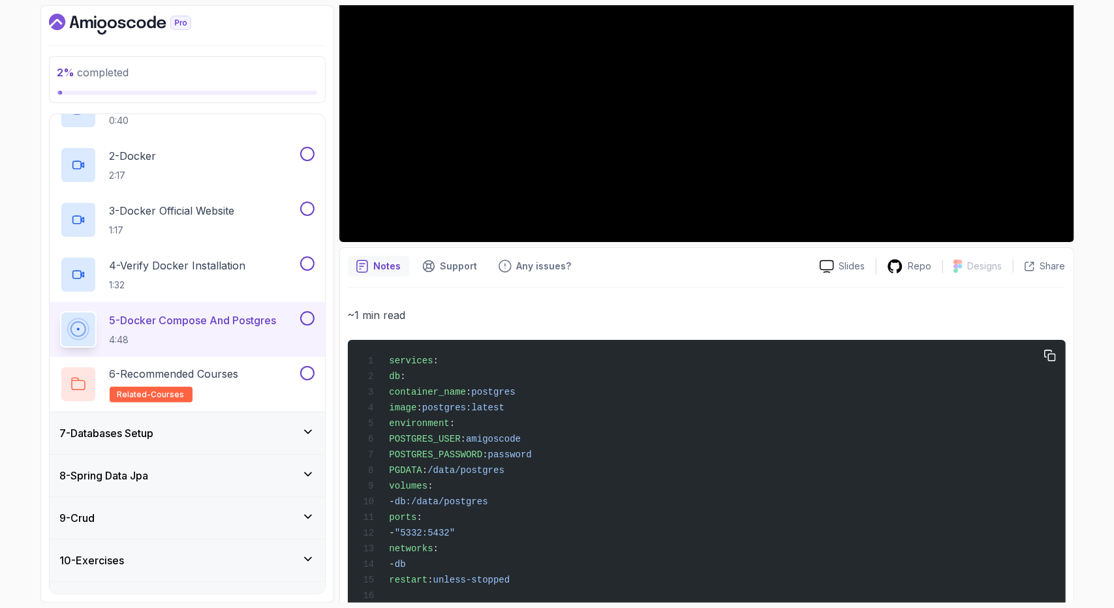
scroll to position [183, 0]
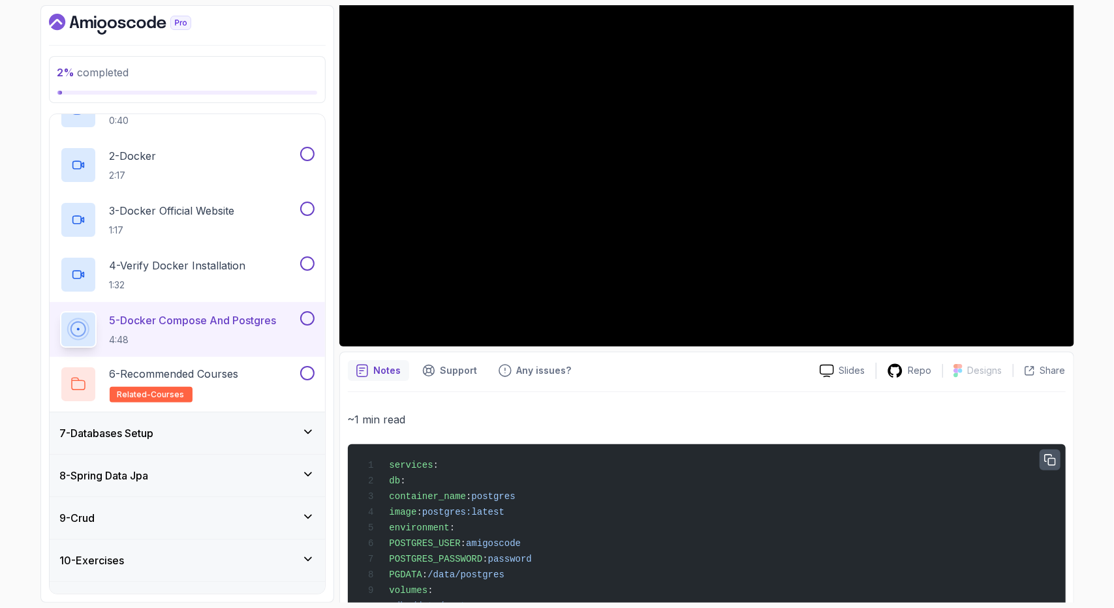
click at [1054, 459] on icon "button" at bounding box center [1050, 461] width 12 height 12
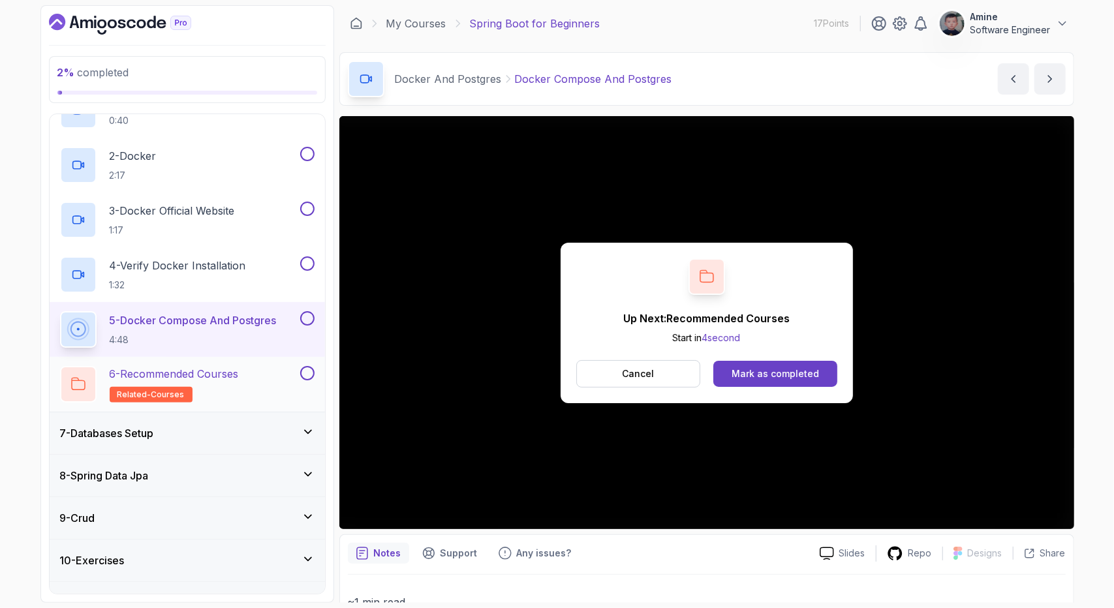
click at [172, 358] on div "6 - Recommended Courses related-courses" at bounding box center [187, 384] width 275 height 55
click at [238, 380] on h2 "6 - Recommended Courses related-courses" at bounding box center [174, 384] width 129 height 37
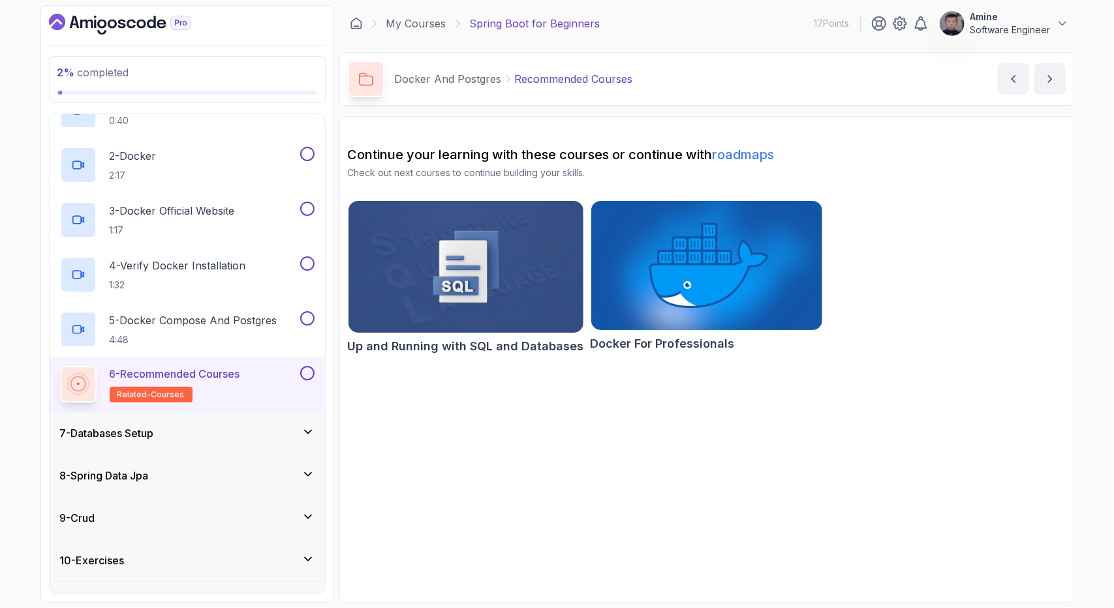
click at [175, 433] on div "7 - Databases Setup" at bounding box center [187, 433] width 254 height 16
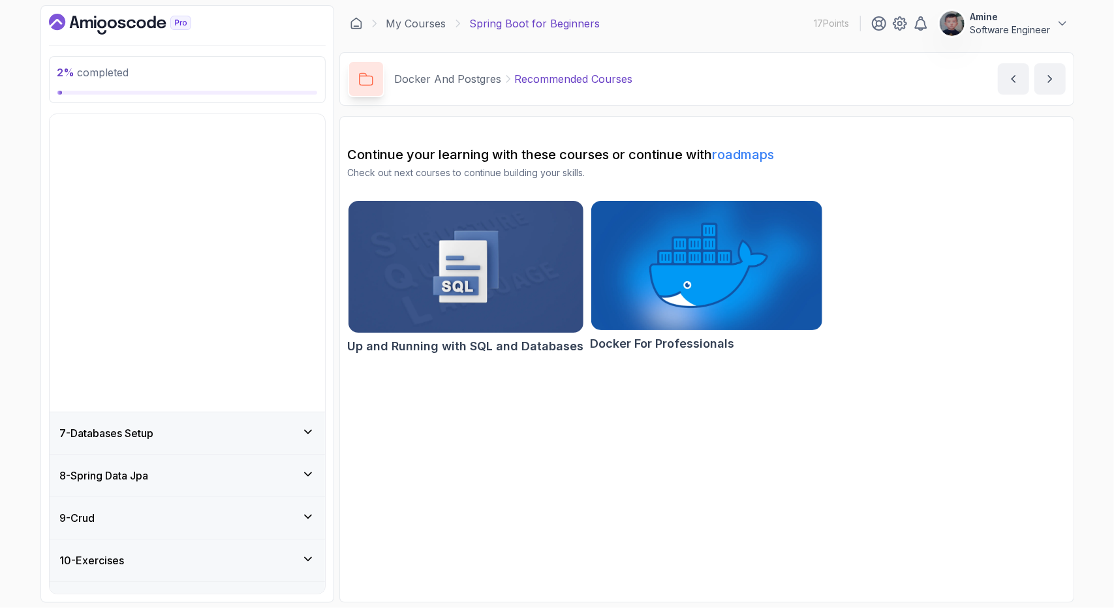
scroll to position [25, 0]
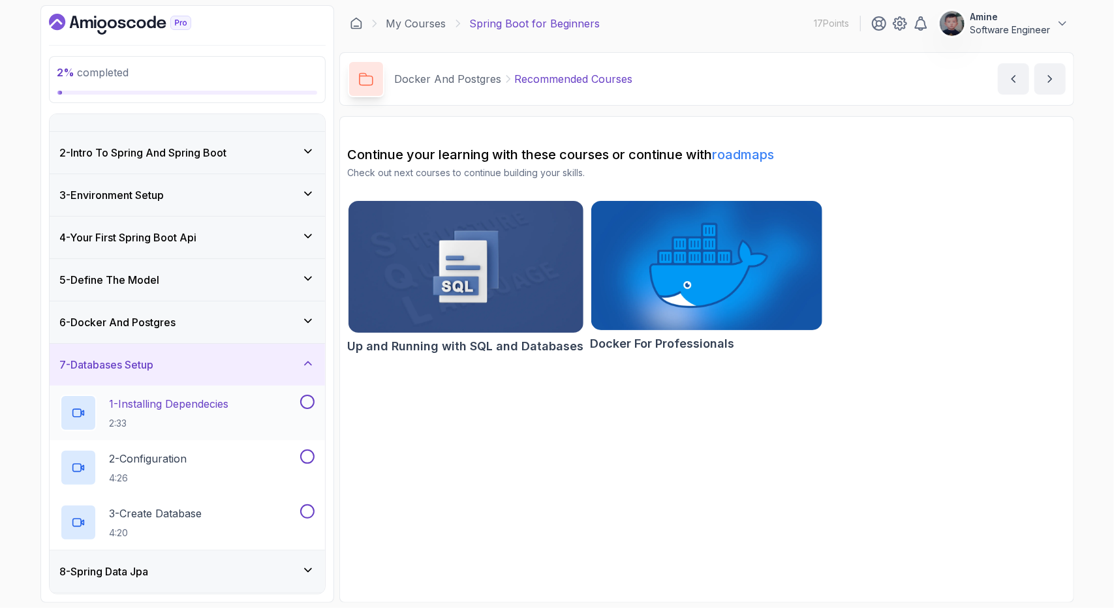
click at [197, 391] on div "1 - Installing Dependecies 2:33" at bounding box center [187, 413] width 275 height 55
click at [267, 404] on div "1 - Installing Dependecies 2:33" at bounding box center [178, 413] width 237 height 37
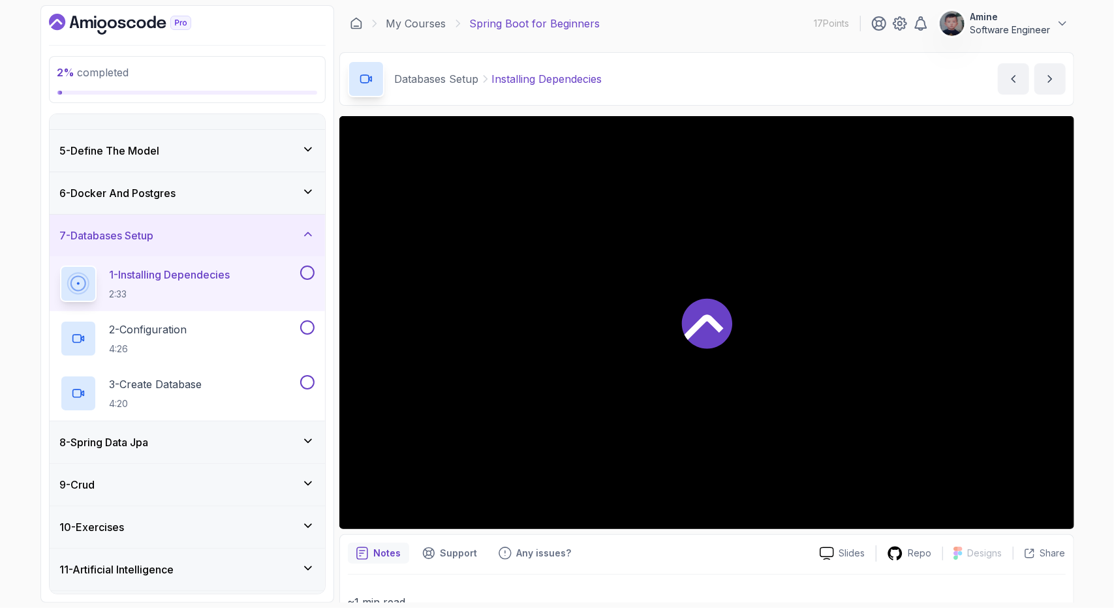
scroll to position [189, 0]
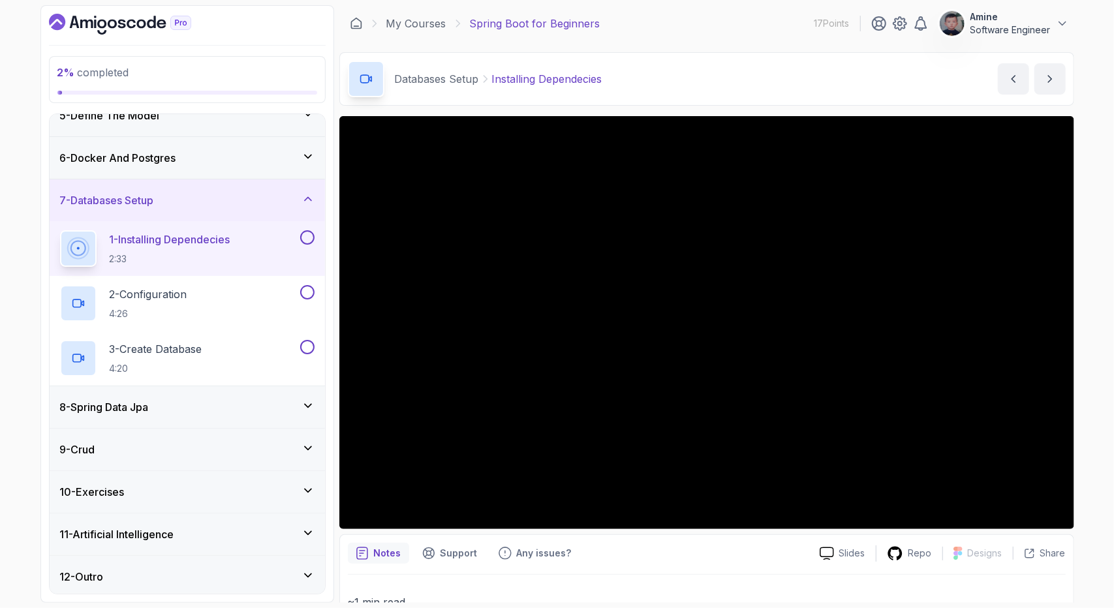
click at [292, 449] on div "9 - Crud" at bounding box center [187, 450] width 254 height 16
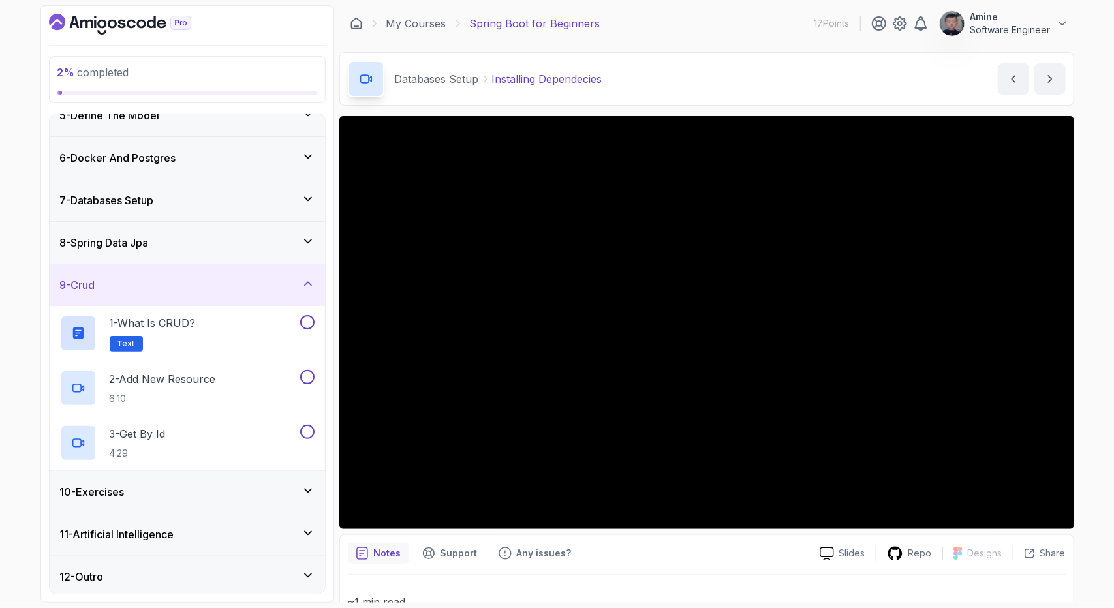
click at [314, 289] on div "9 - Crud" at bounding box center [187, 285] width 254 height 16
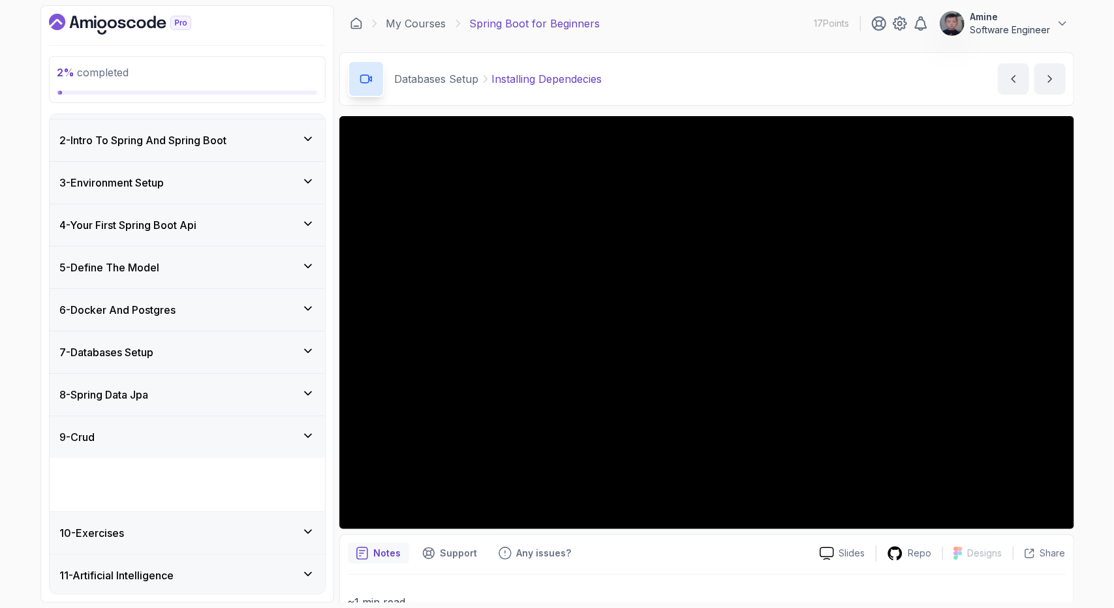
scroll to position [25, 0]
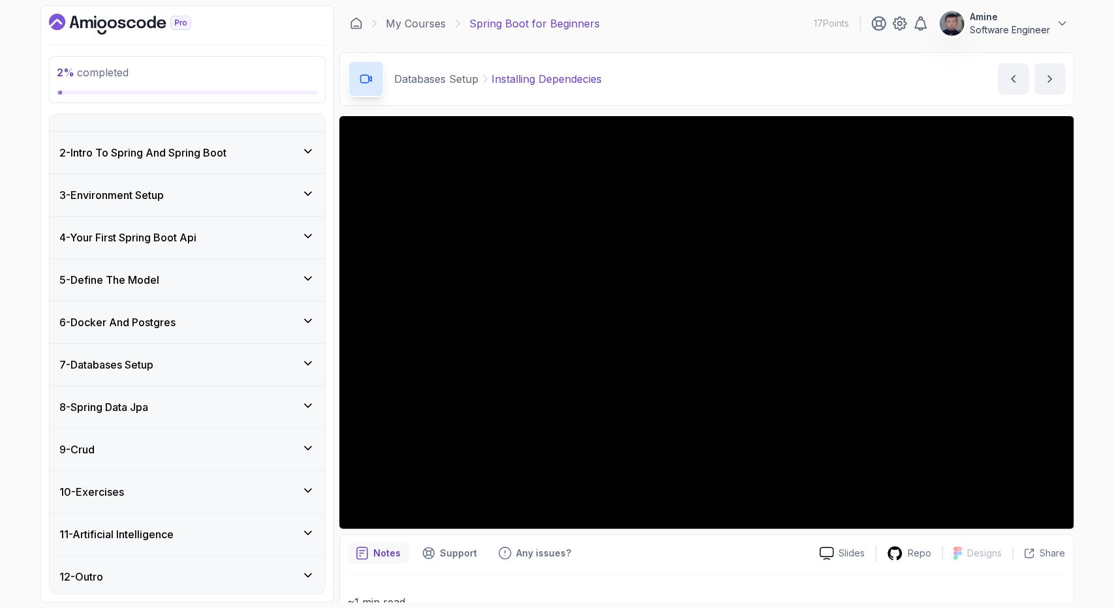
click at [217, 373] on div "7 - Databases Setup" at bounding box center [187, 365] width 275 height 42
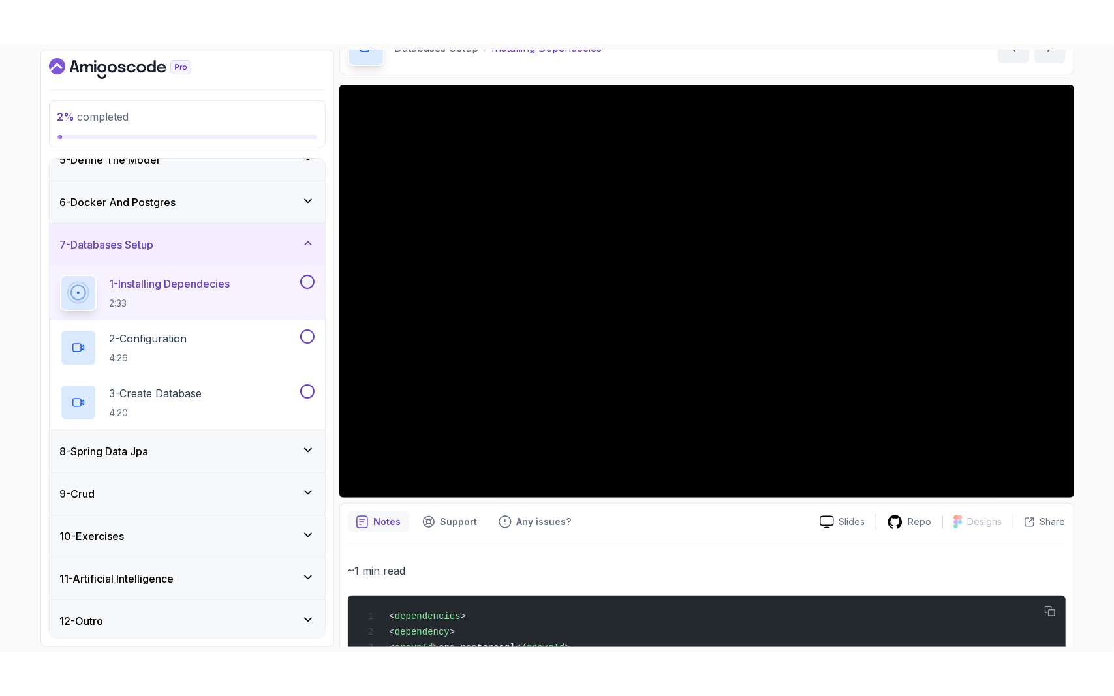
scroll to position [0, 0]
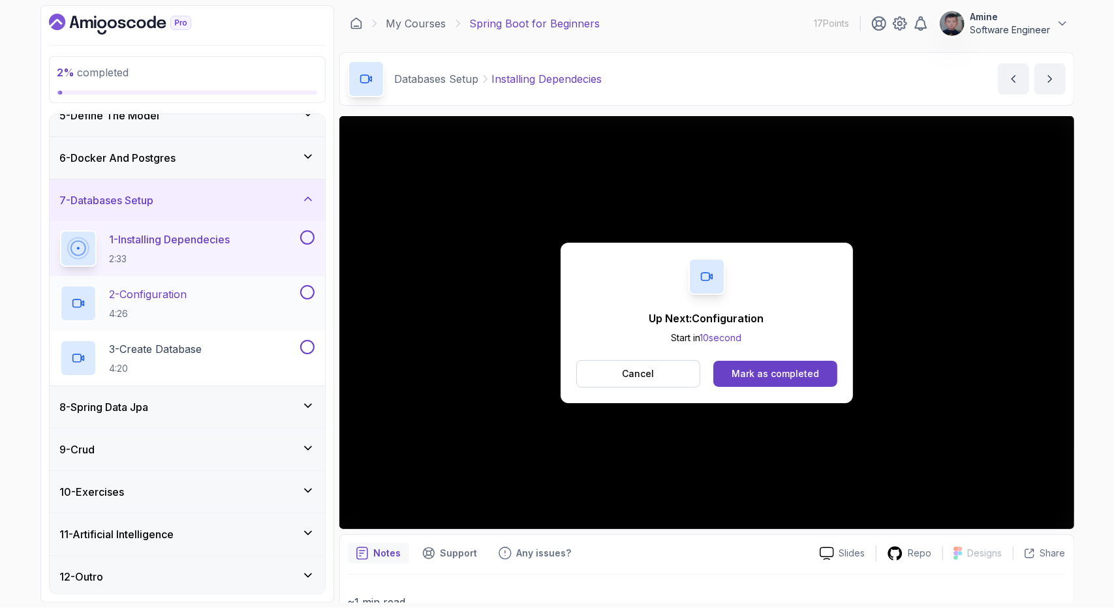
click at [183, 300] on h2 "2 - Configuration 4:26" at bounding box center [149, 303] width 78 height 34
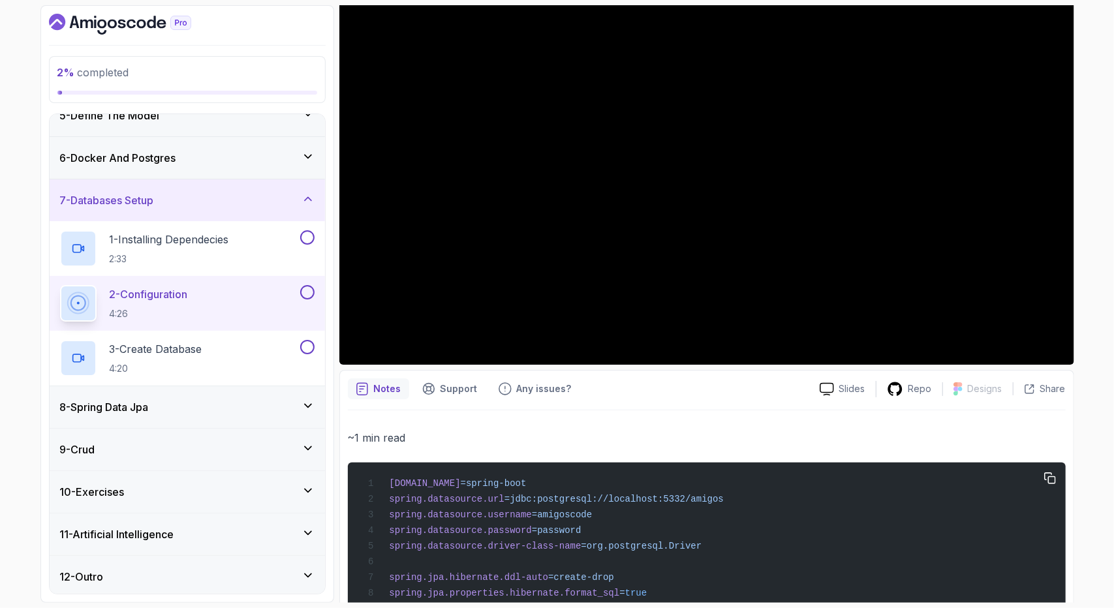
scroll to position [165, 0]
click at [694, 496] on span "=jdbc:postgresql://localhost:5332/amigos" at bounding box center [613, 498] width 219 height 10
click at [699, 498] on div "spring.application.name =spring-boot spring.datasource.url =jdbc:postgresql://l…" at bounding box center [706, 545] width 697 height 151
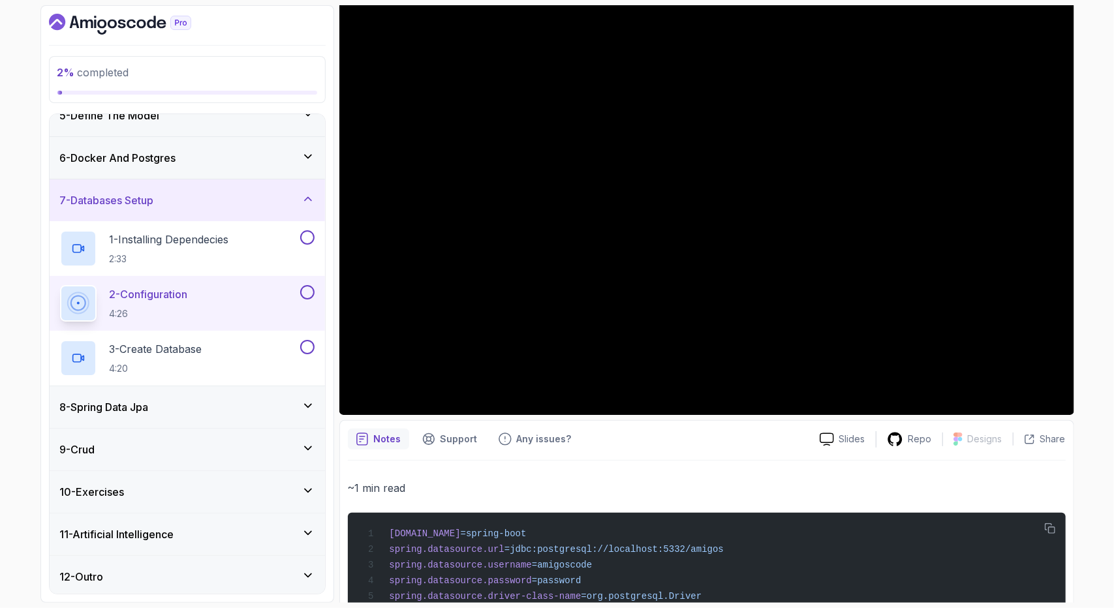
scroll to position [118, 0]
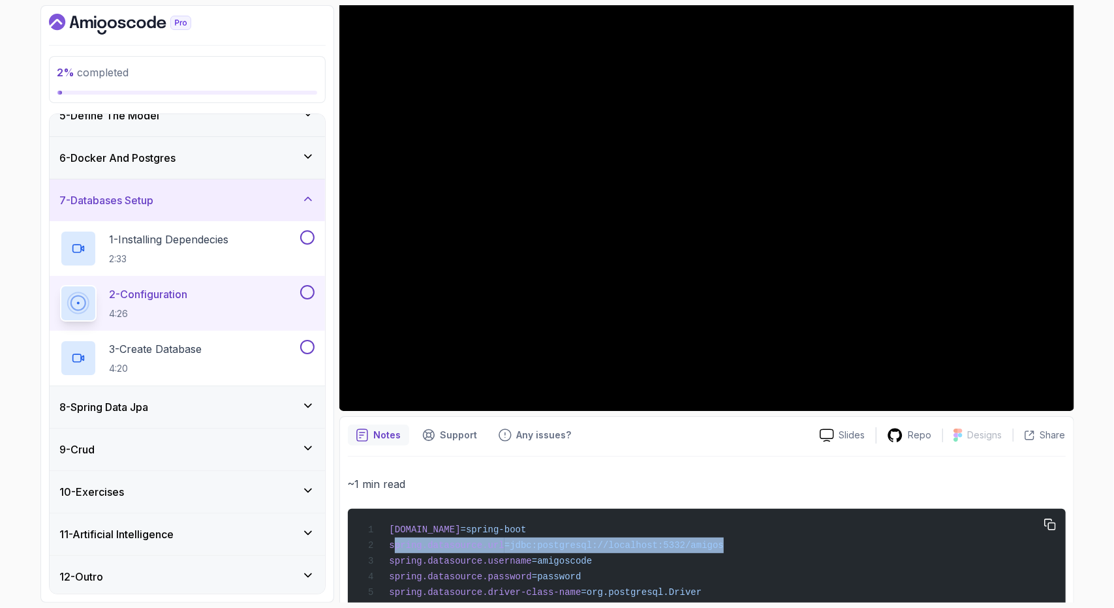
drag, startPoint x: 708, startPoint y: 541, endPoint x: 394, endPoint y: 548, distance: 314.5
click at [394, 548] on div "spring.application.name =spring-boot spring.datasource.url =jdbc:postgresql://l…" at bounding box center [706, 592] width 697 height 151
click at [394, 548] on span "spring.datasource.url" at bounding box center [446, 545] width 115 height 10
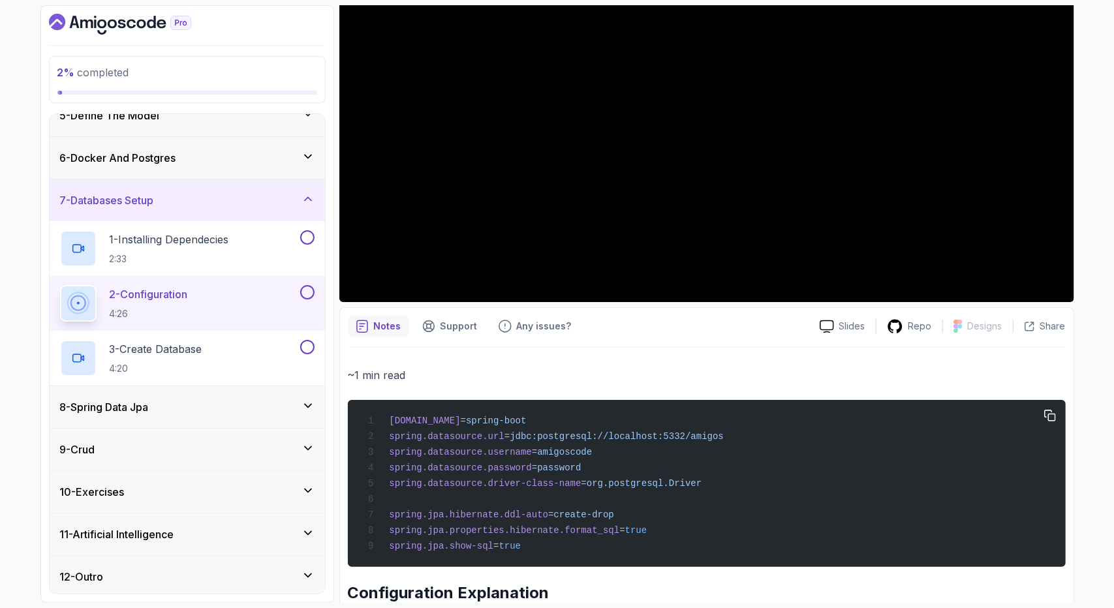
scroll to position [228, 0]
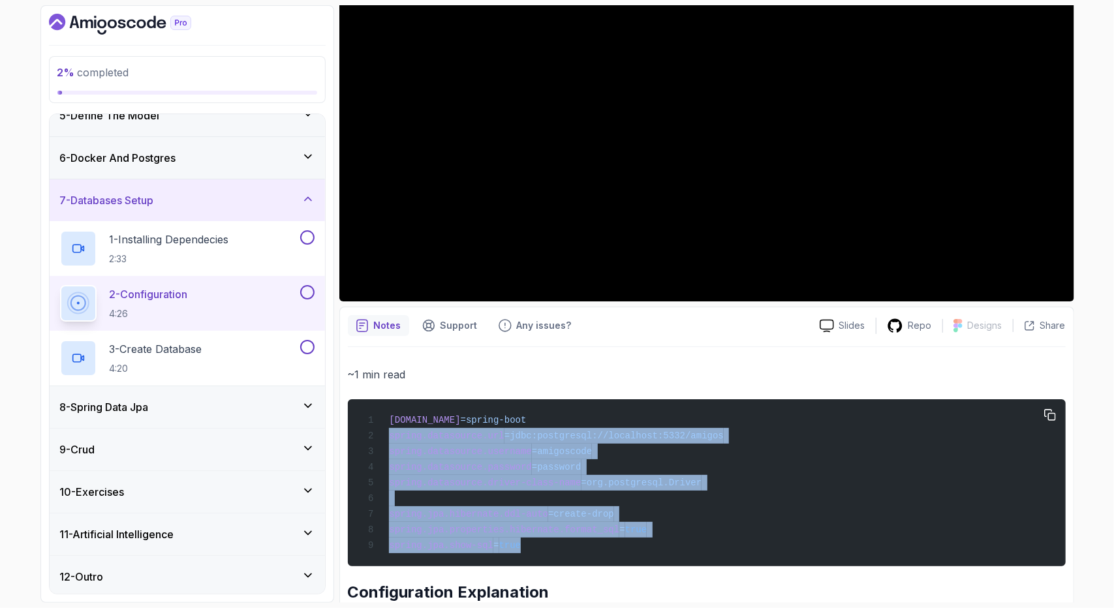
drag, startPoint x: 524, startPoint y: 556, endPoint x: 390, endPoint y: 441, distance: 176.7
click at [390, 441] on div "spring.application.name =spring-boot spring.datasource.url =jdbc:postgresql://l…" at bounding box center [706, 482] width 697 height 151
copy code "spring.datasource.url =jdbc:postgresql://localhost:5332/amigos spring.datasourc…"
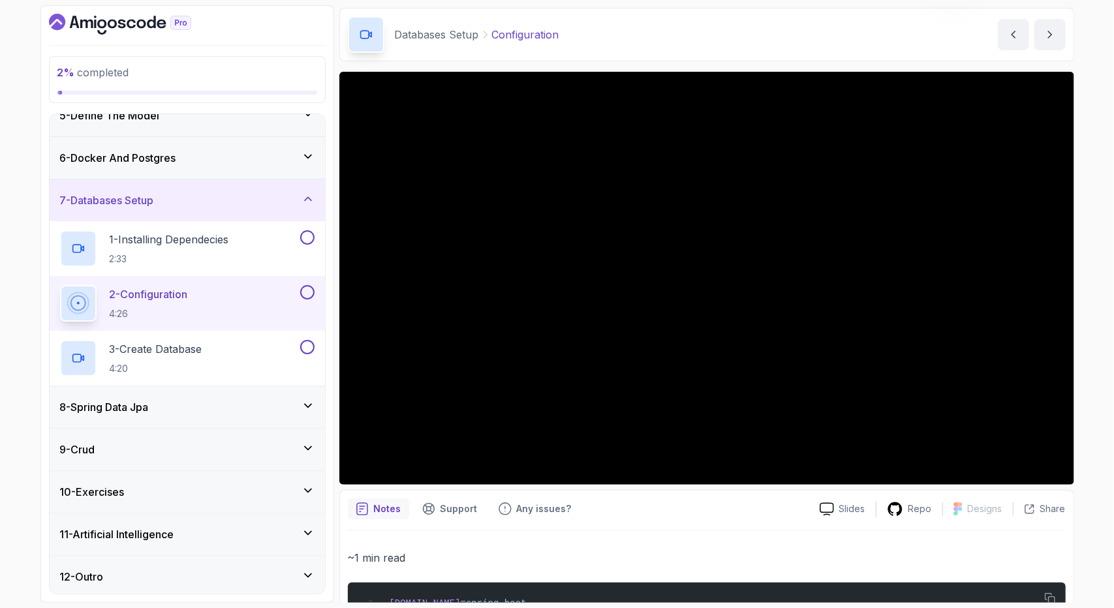
scroll to position [29, 0]
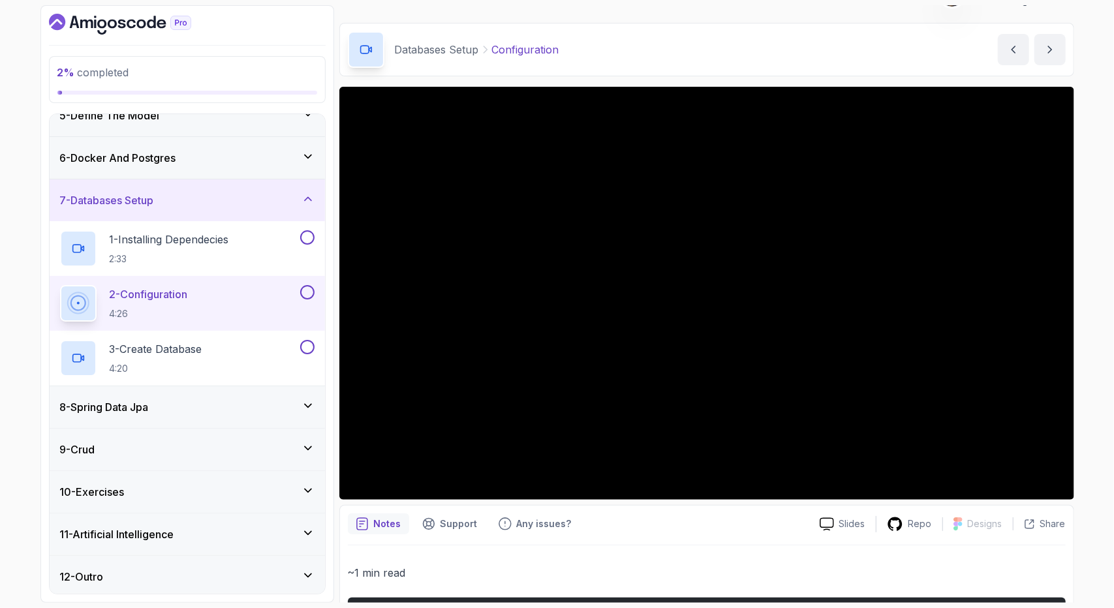
click at [669, 531] on div "Notes Support Any issues?" at bounding box center [578, 523] width 461 height 21
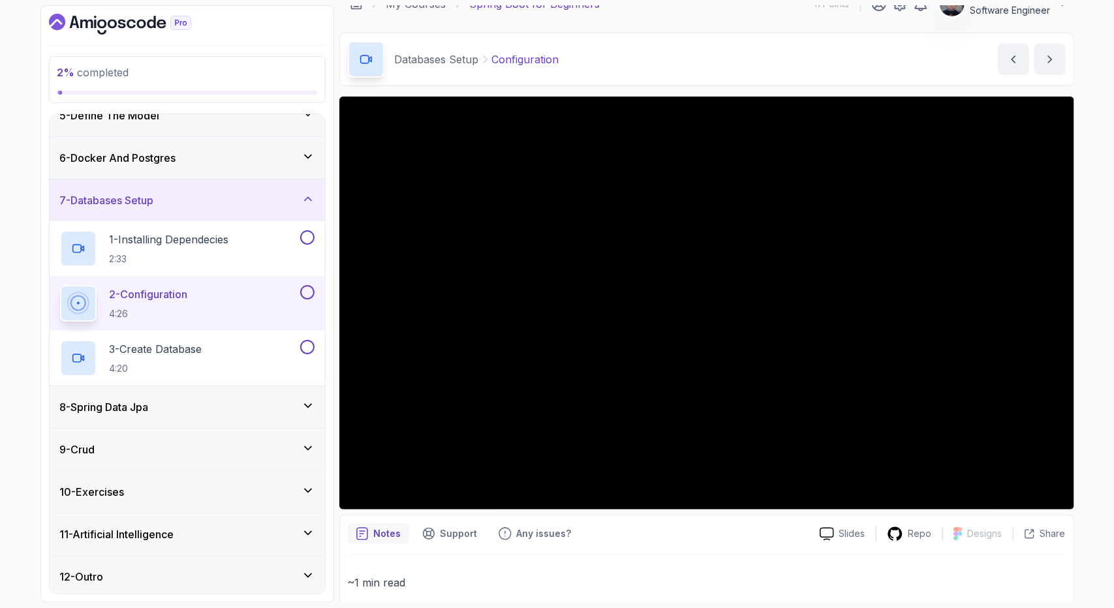
scroll to position [0, 0]
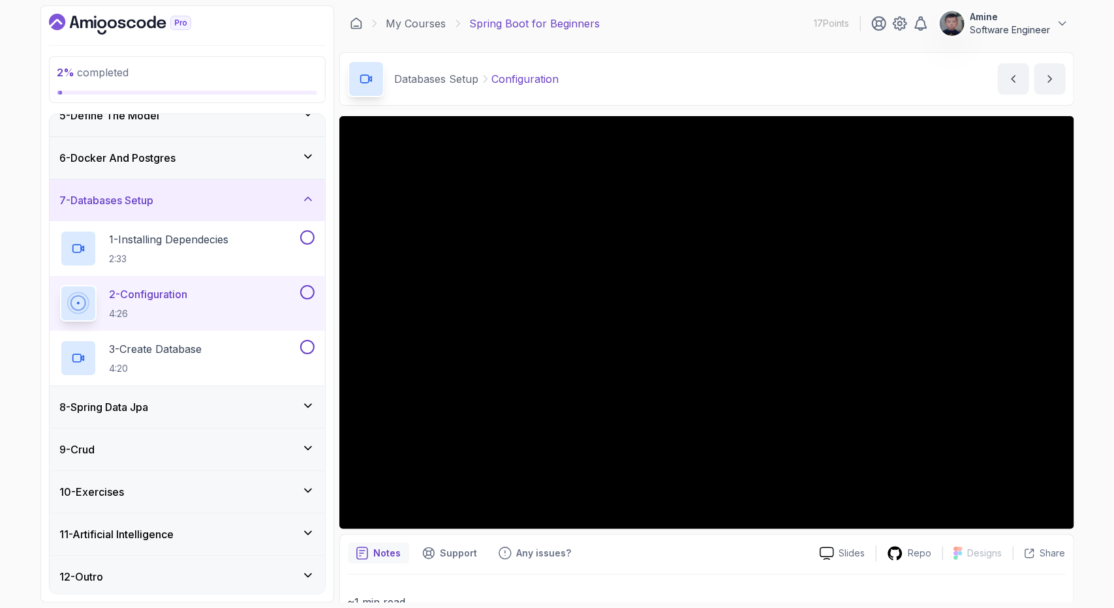
click at [258, 388] on div "8 - Spring Data Jpa" at bounding box center [187, 407] width 275 height 42
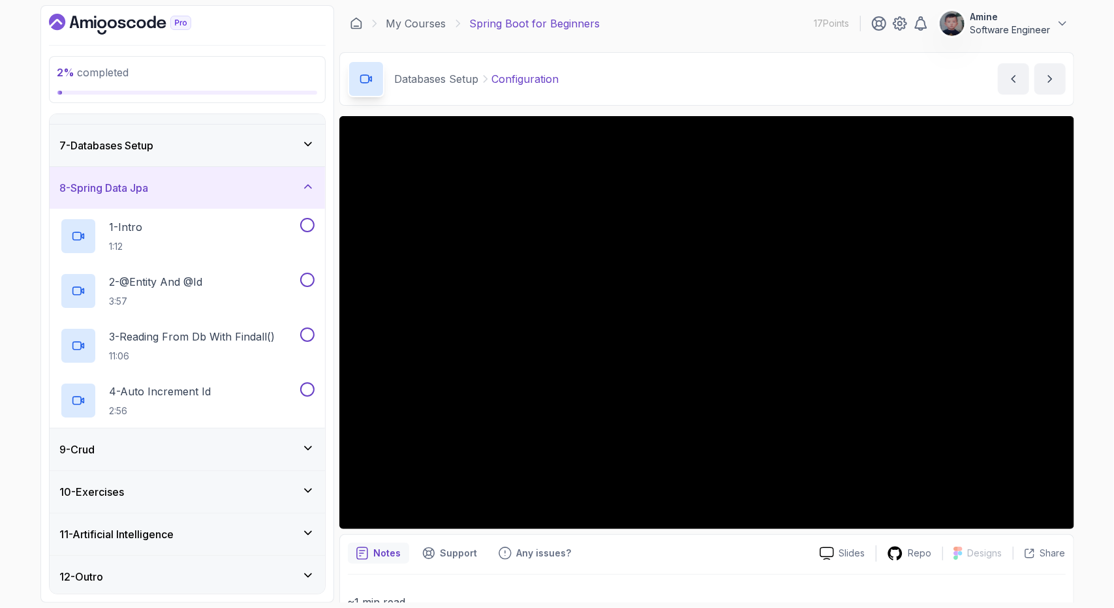
click at [224, 459] on div "9 - Crud" at bounding box center [187, 450] width 275 height 42
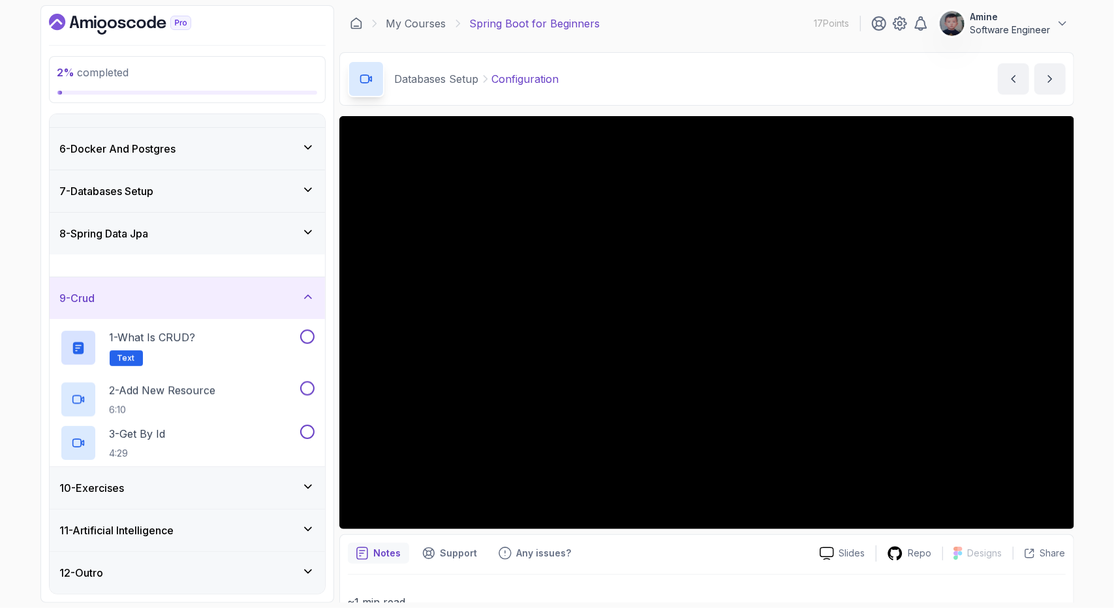
scroll to position [189, 0]
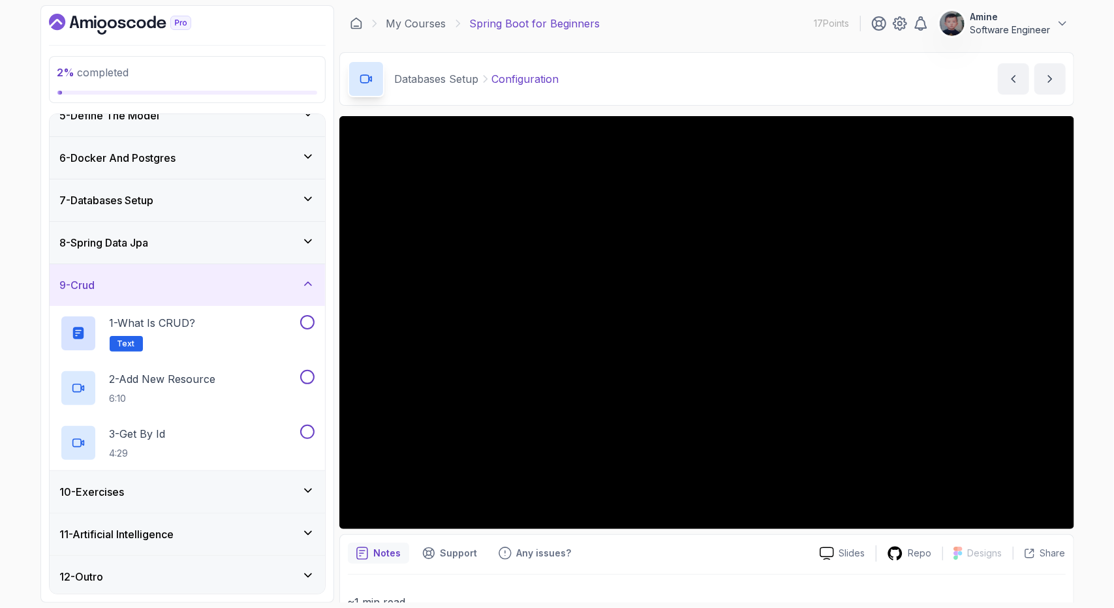
click at [221, 480] on div "10 - Exercises" at bounding box center [187, 492] width 275 height 42
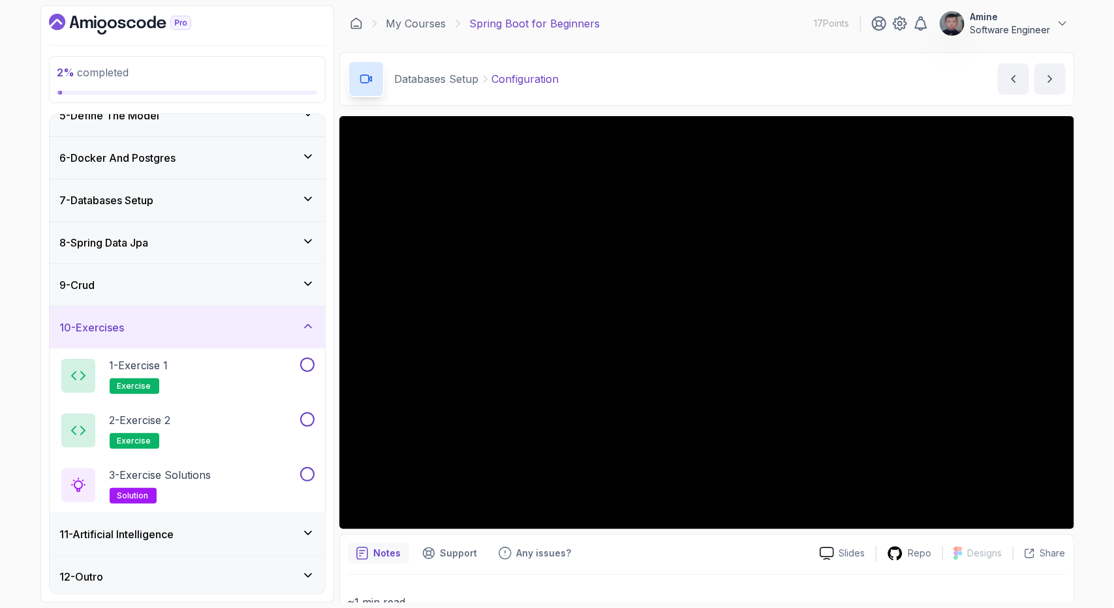
click at [219, 523] on div "11 - Artificial Intelligence" at bounding box center [187, 534] width 275 height 42
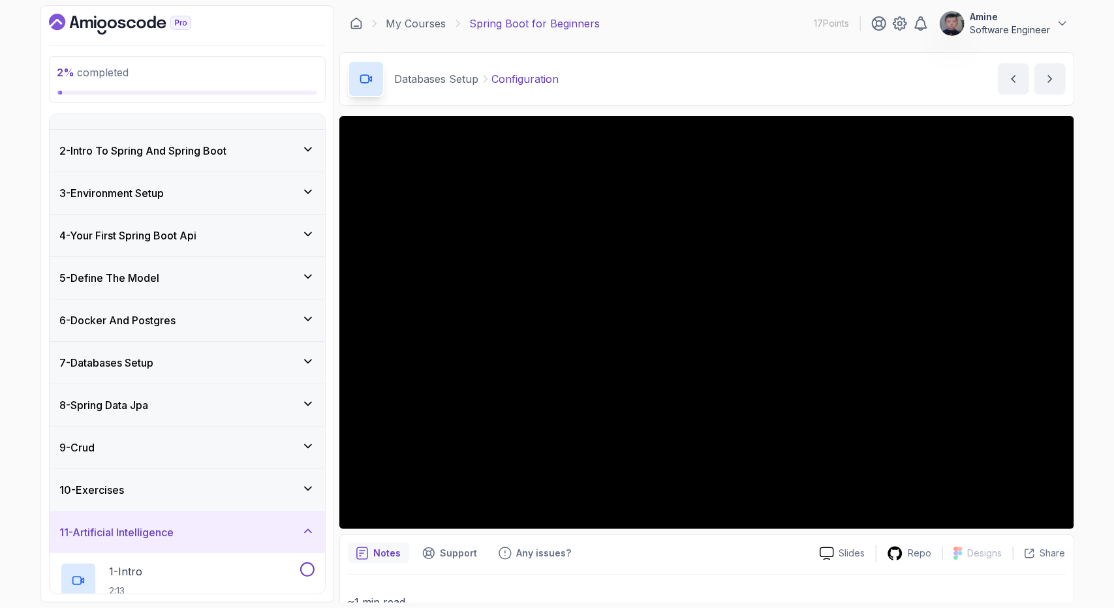
scroll to position [27, 0]
click at [206, 399] on div "8 - Spring Data Jpa" at bounding box center [187, 405] width 254 height 16
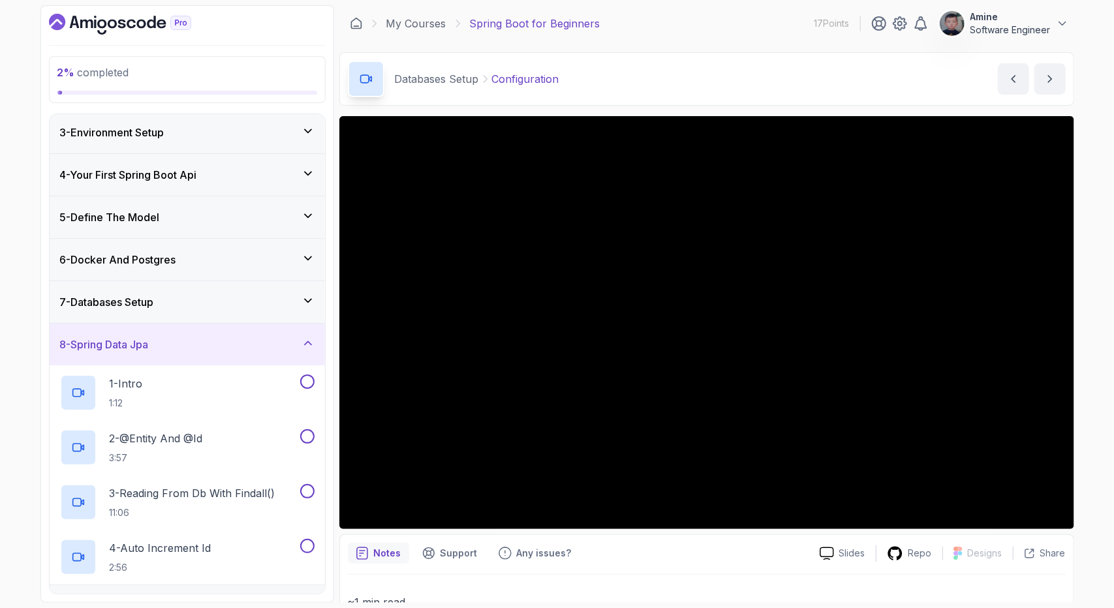
scroll to position [98, 0]
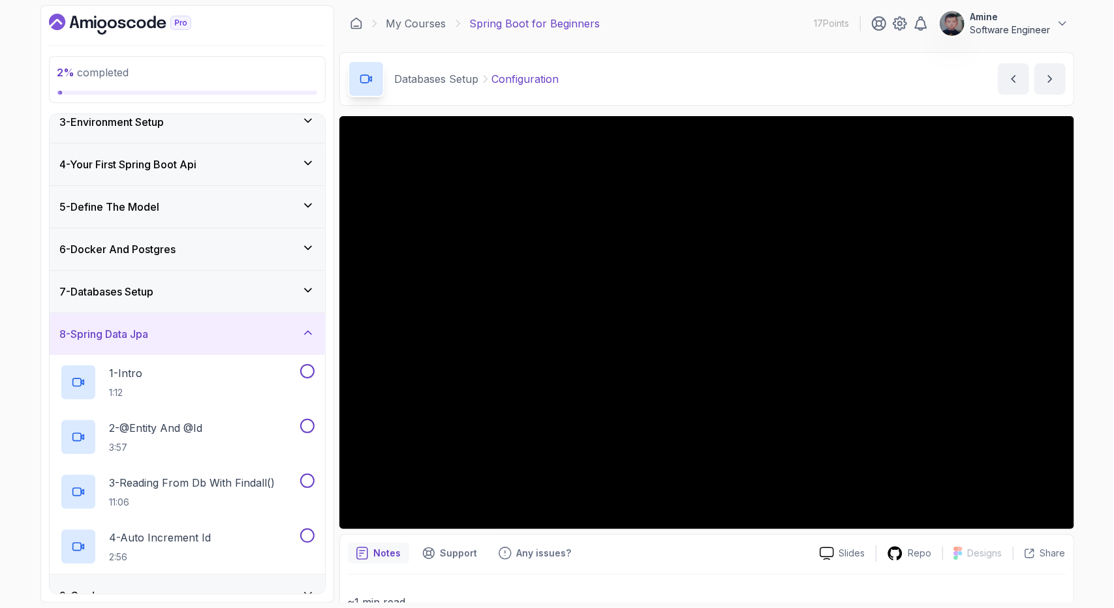
click at [219, 285] on div "7 - Databases Setup" at bounding box center [187, 292] width 254 height 16
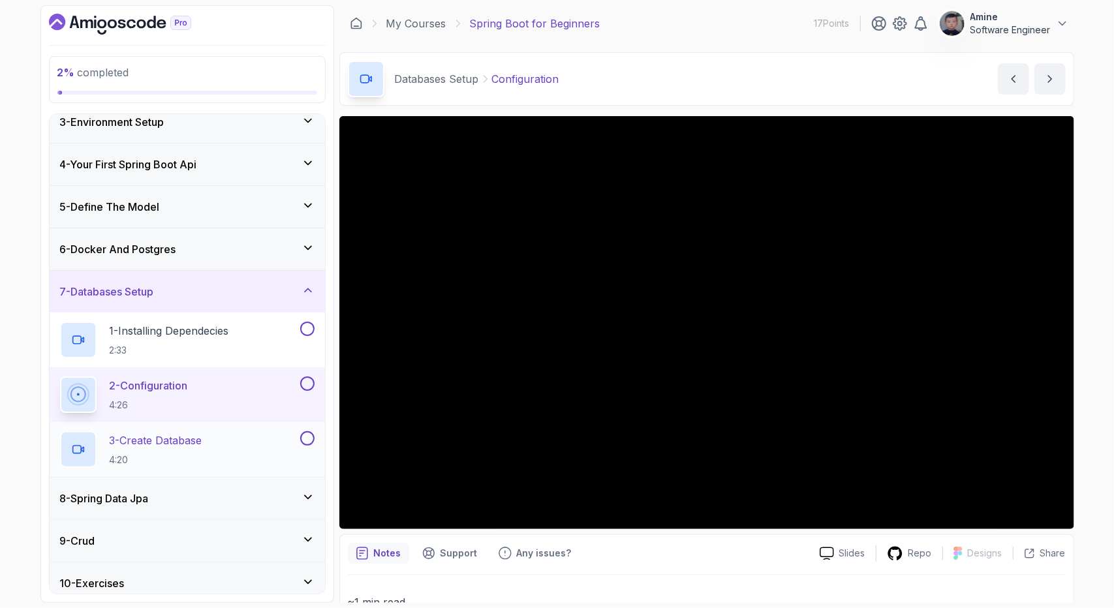
click at [164, 434] on p "3 - Create Database" at bounding box center [156, 441] width 93 height 16
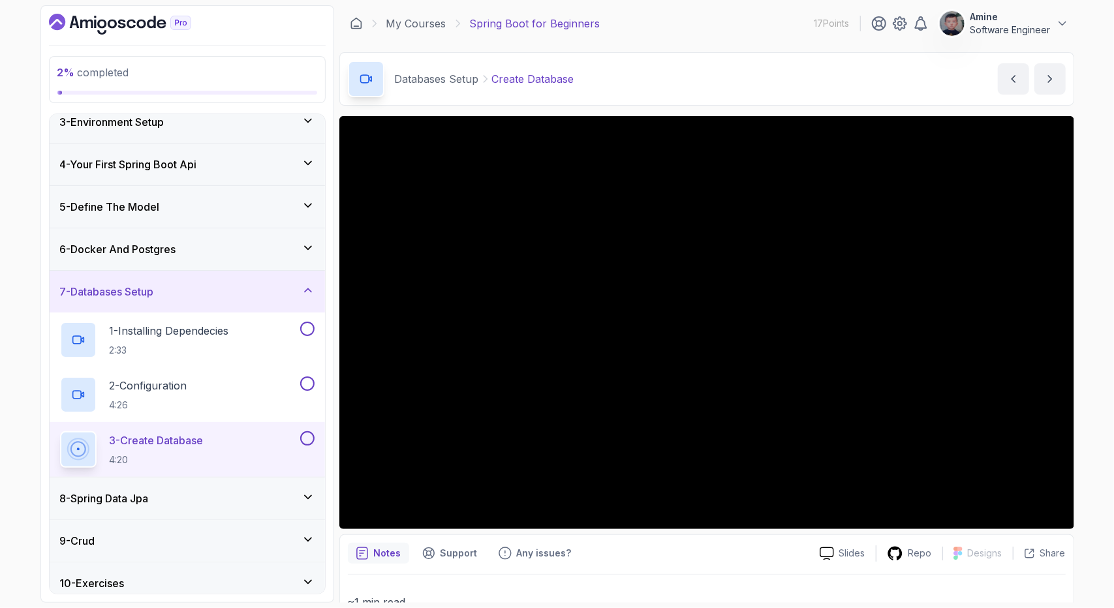
scroll to position [1, 0]
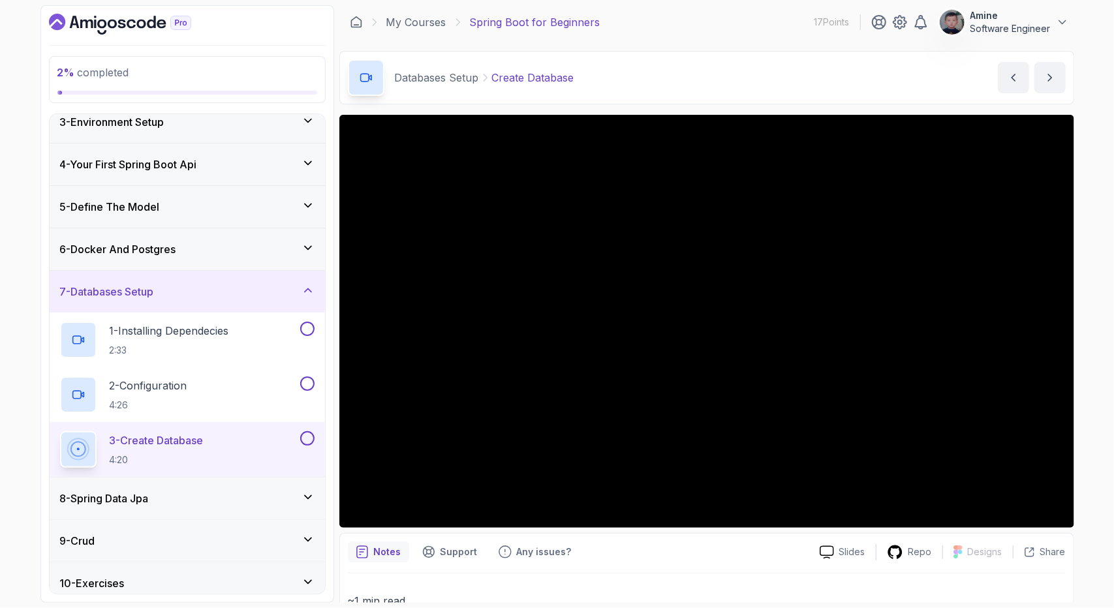
click at [175, 498] on div "8 - Spring Data Jpa" at bounding box center [187, 499] width 254 height 16
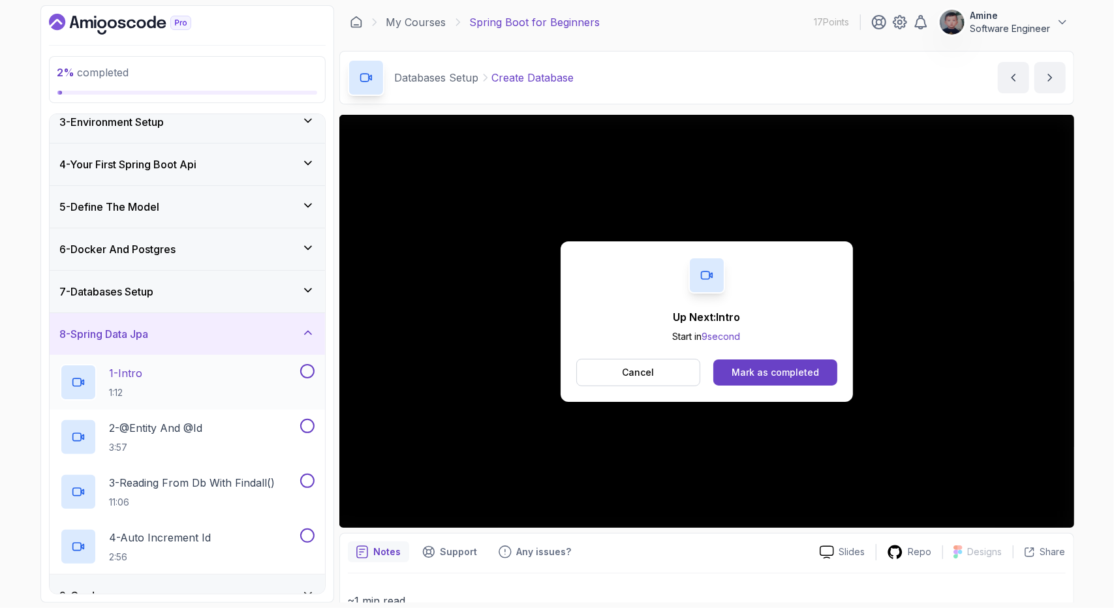
click at [215, 369] on div "1 - Intro 1:12" at bounding box center [178, 382] width 237 height 37
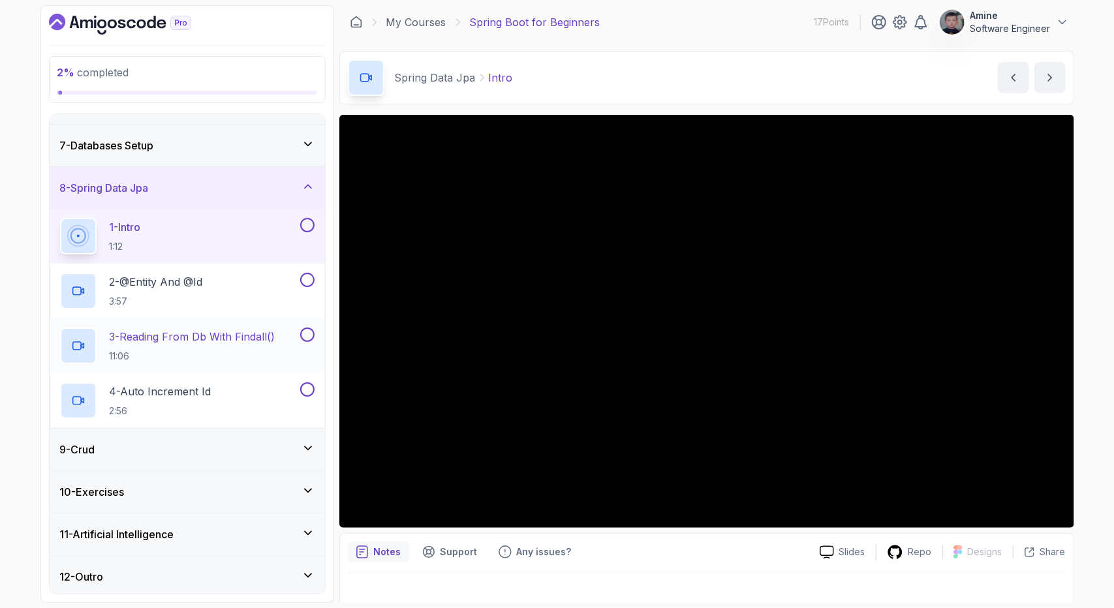
scroll to position [243, 0]
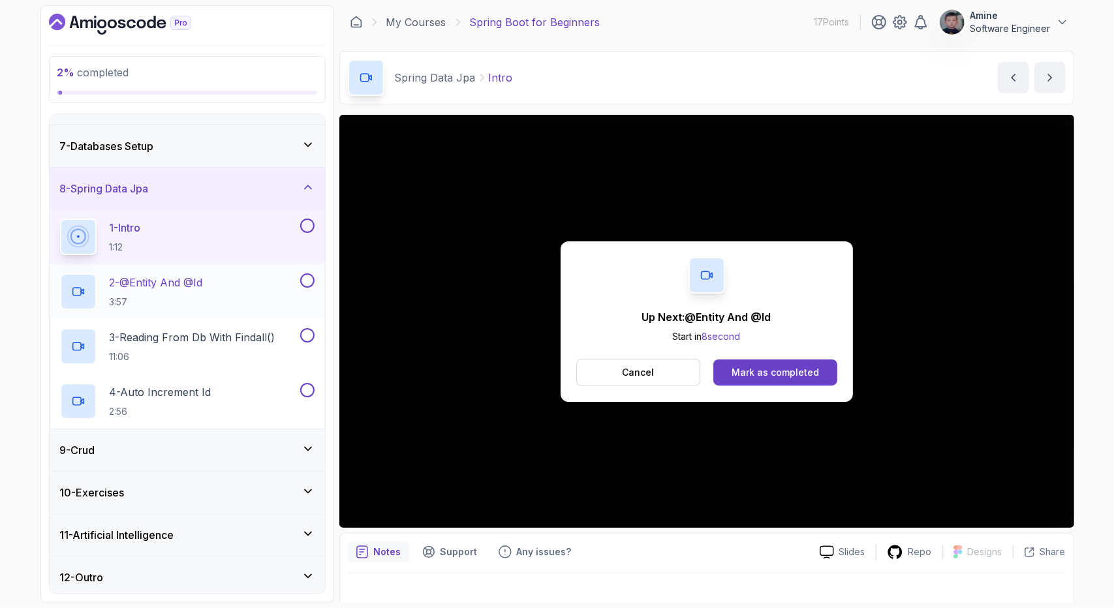
click at [239, 288] on div "2 - @Entity And @Id 3:57" at bounding box center [178, 291] width 237 height 37
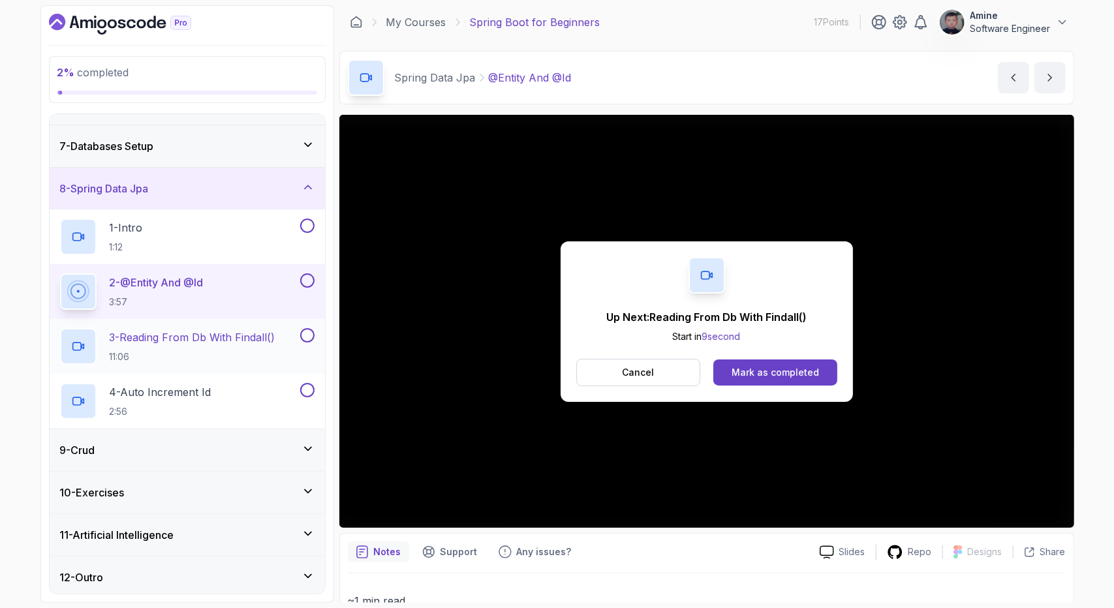
click at [167, 329] on p "3 - Reading From Db With Findall()" at bounding box center [193, 337] width 166 height 16
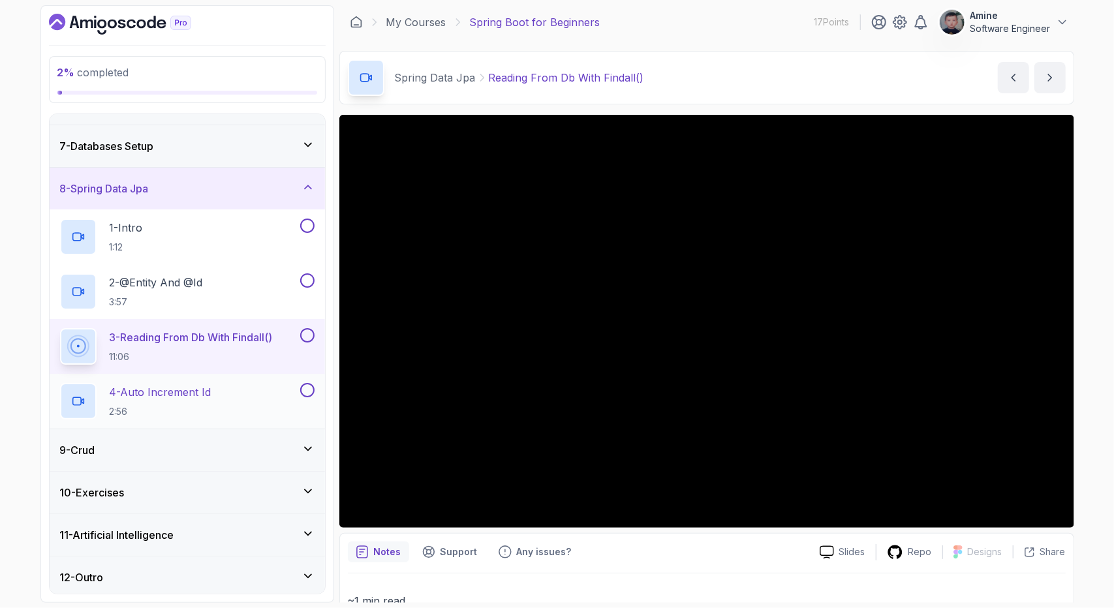
click at [234, 398] on div "4 - Auto Increment Id 2:56" at bounding box center [178, 401] width 237 height 37
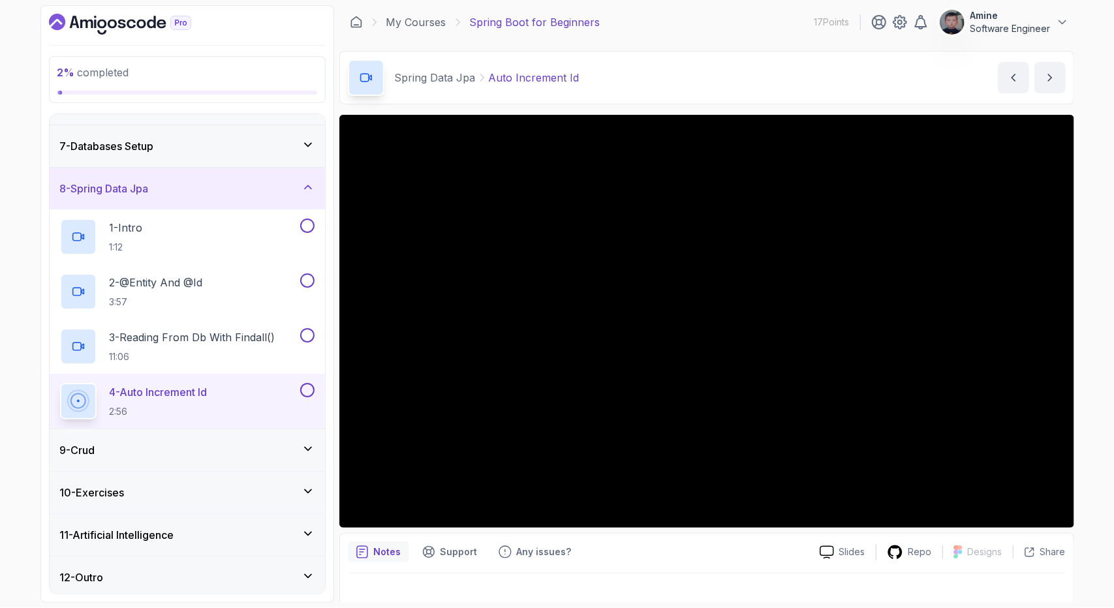
click at [278, 459] on div "9 - Crud" at bounding box center [187, 450] width 275 height 42
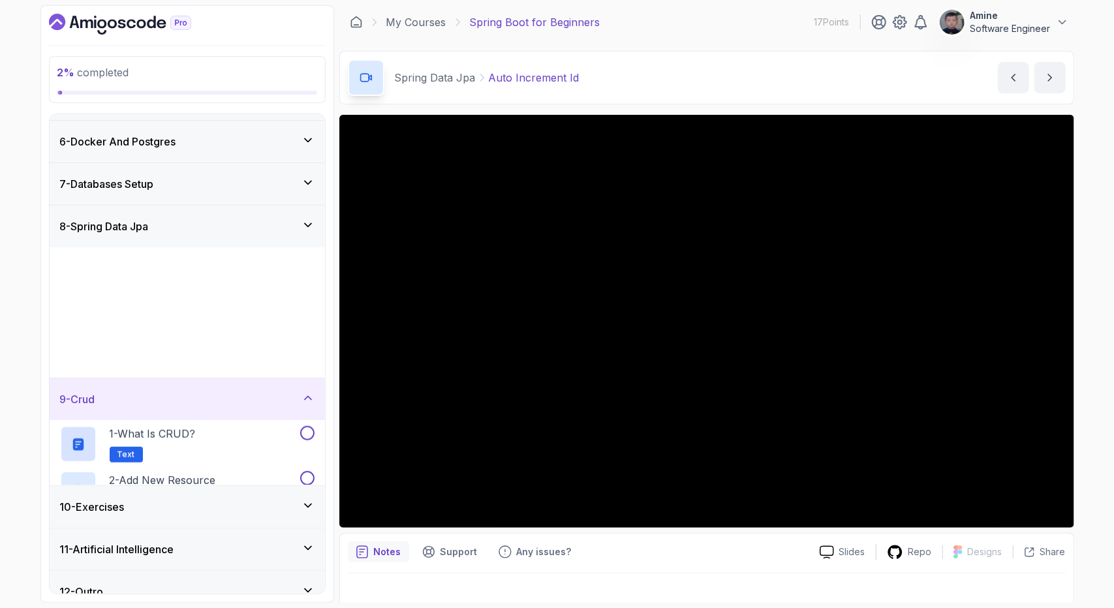
scroll to position [189, 0]
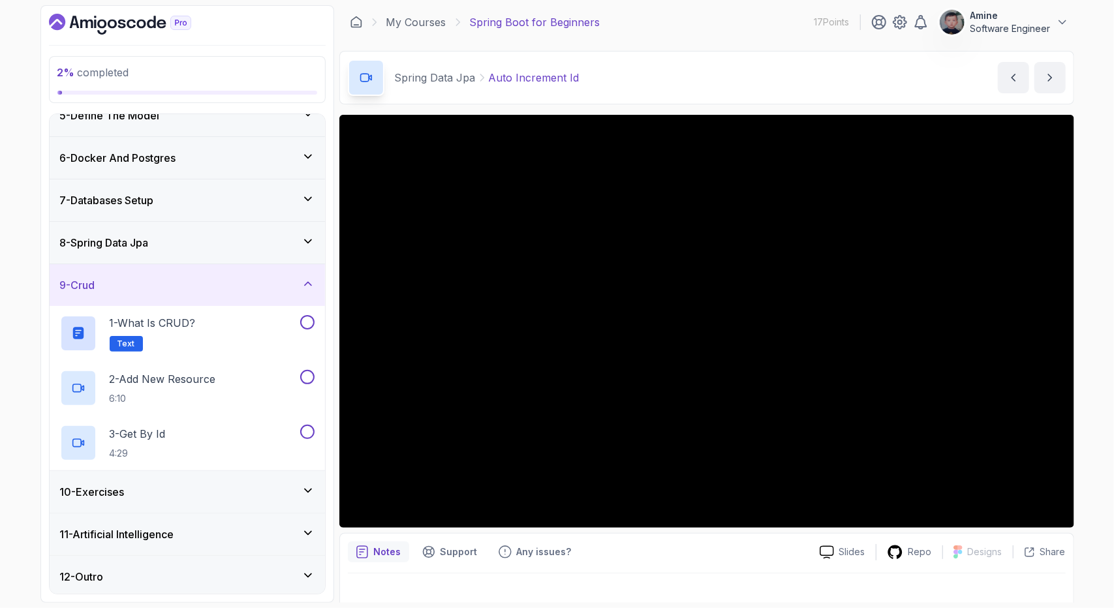
click at [249, 484] on div "10 - Exercises" at bounding box center [187, 492] width 254 height 16
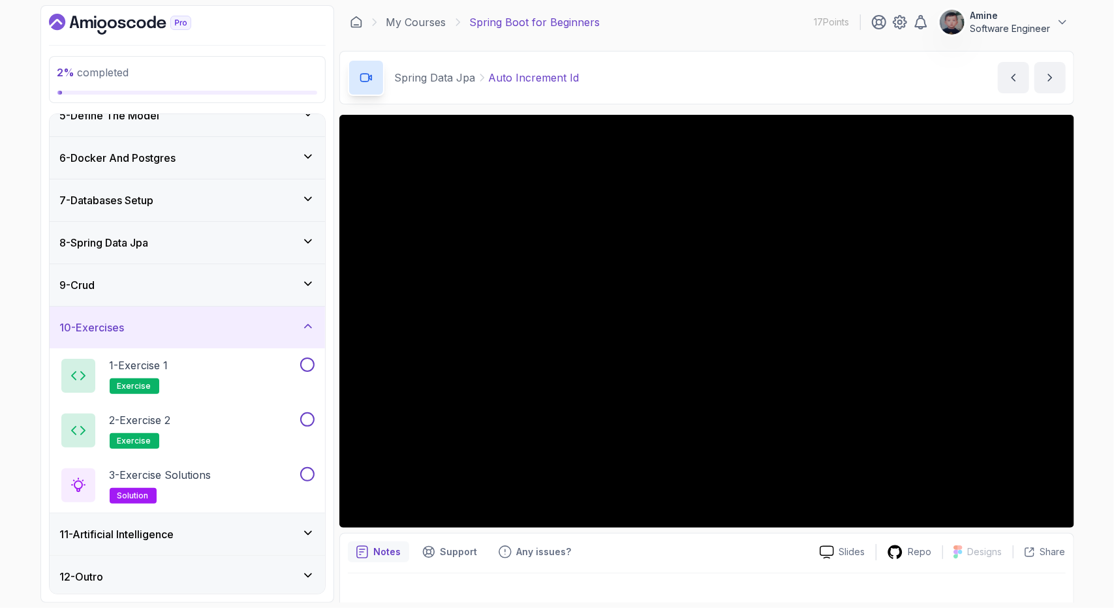
click at [282, 288] on div "9 - Crud" at bounding box center [187, 285] width 254 height 16
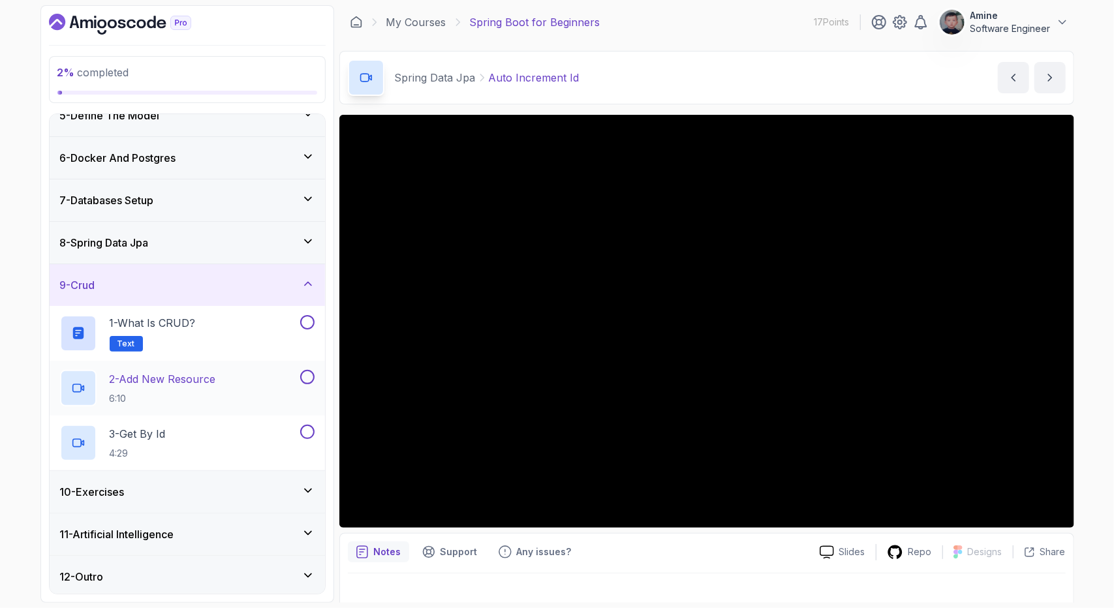
click at [200, 381] on p "2 - Add New Resource" at bounding box center [163, 379] width 106 height 16
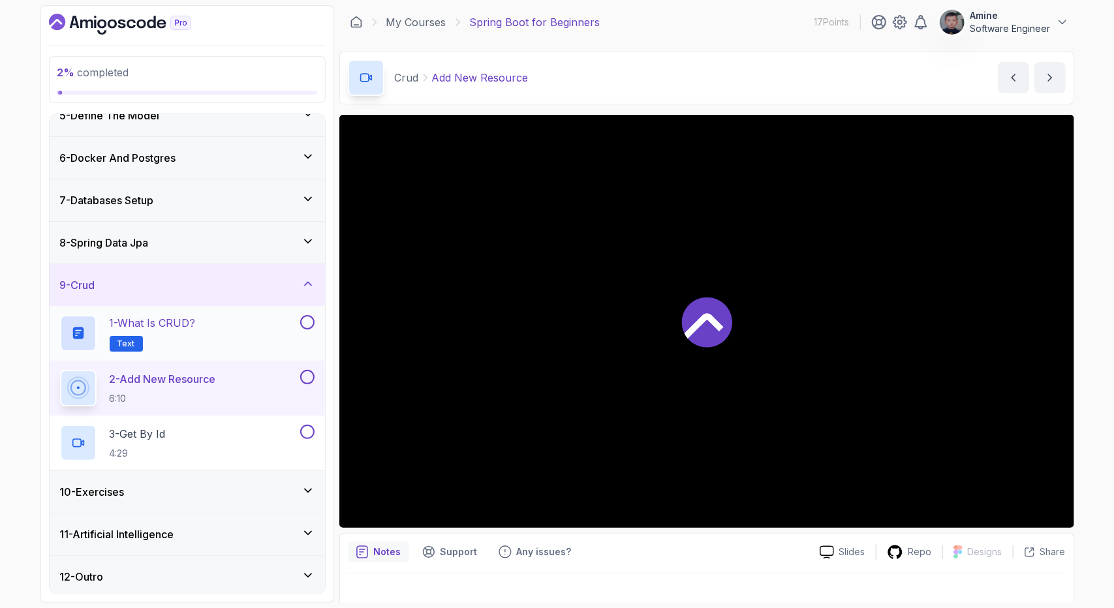
click at [239, 348] on div "1 - What is CRUD? Text" at bounding box center [178, 333] width 237 height 37
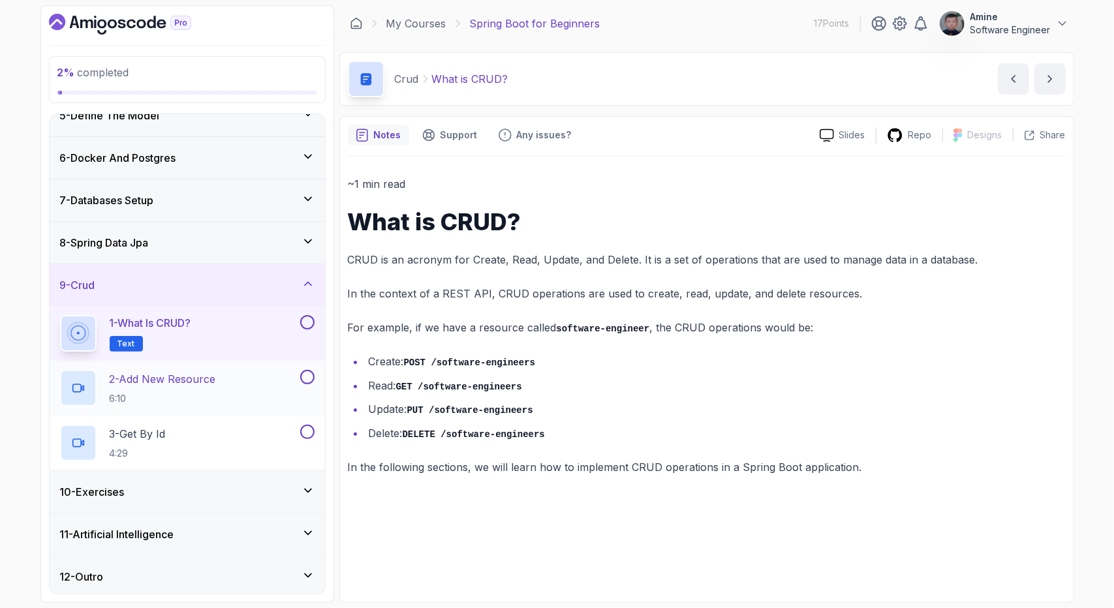
click at [177, 376] on p "2 - Add New Resource" at bounding box center [163, 379] width 106 height 16
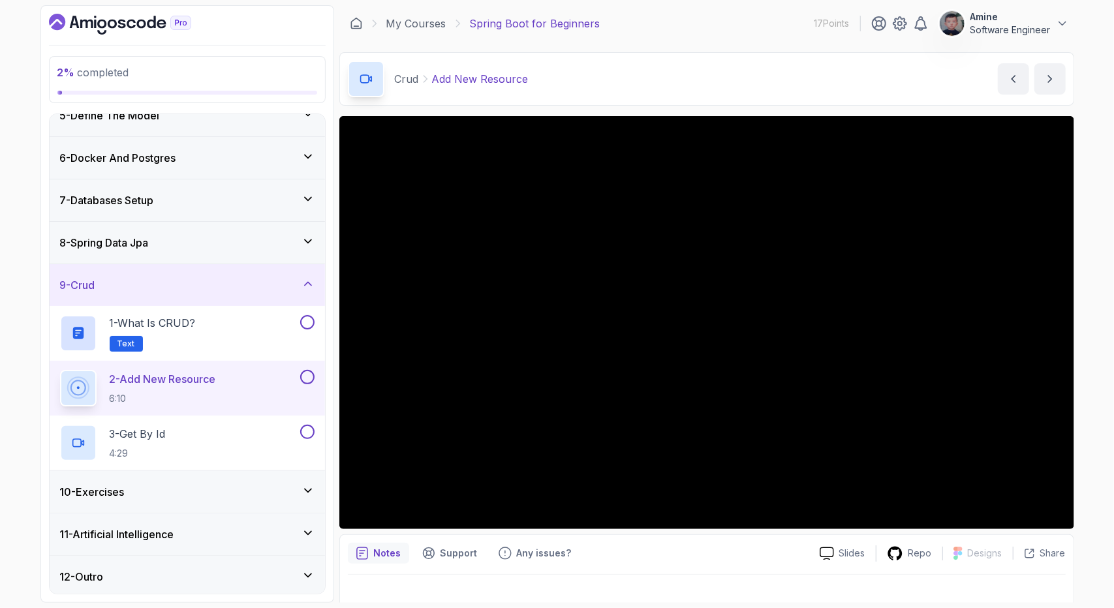
click at [155, 491] on div "10 - Exercises" at bounding box center [187, 492] width 254 height 16
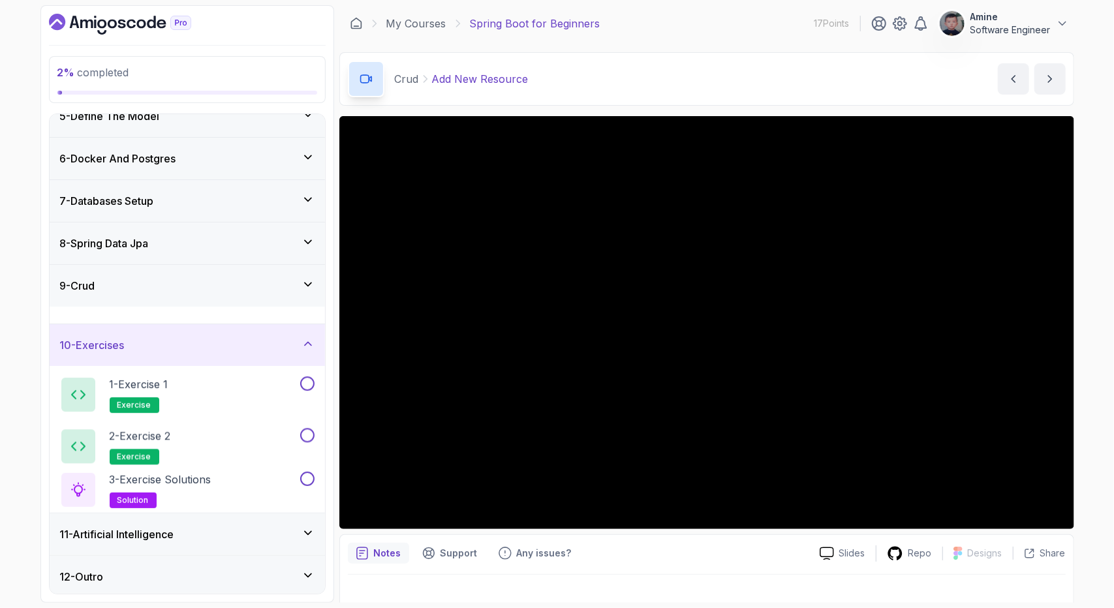
scroll to position [189, 0]
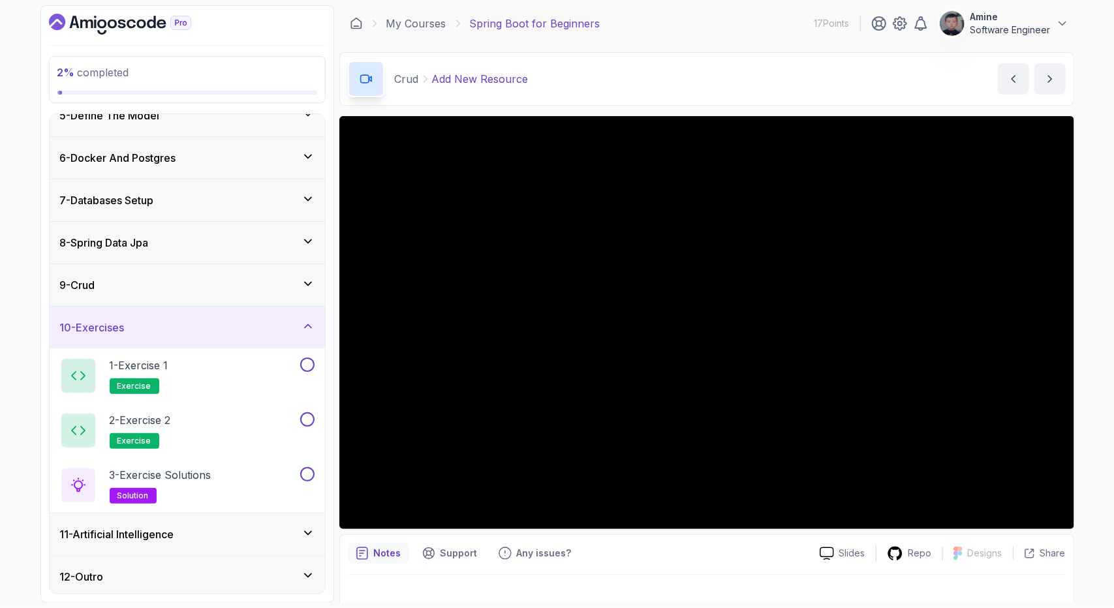
click at [237, 290] on div "9 - Crud" at bounding box center [187, 285] width 275 height 42
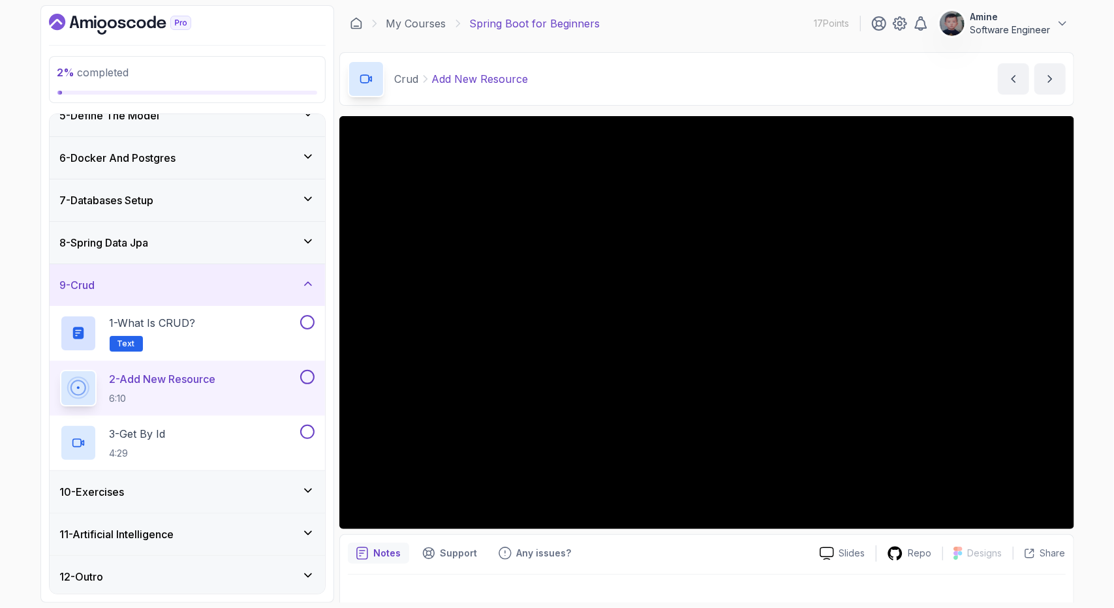
click at [50, 264] on button "9 - Crud" at bounding box center [187, 285] width 275 height 42
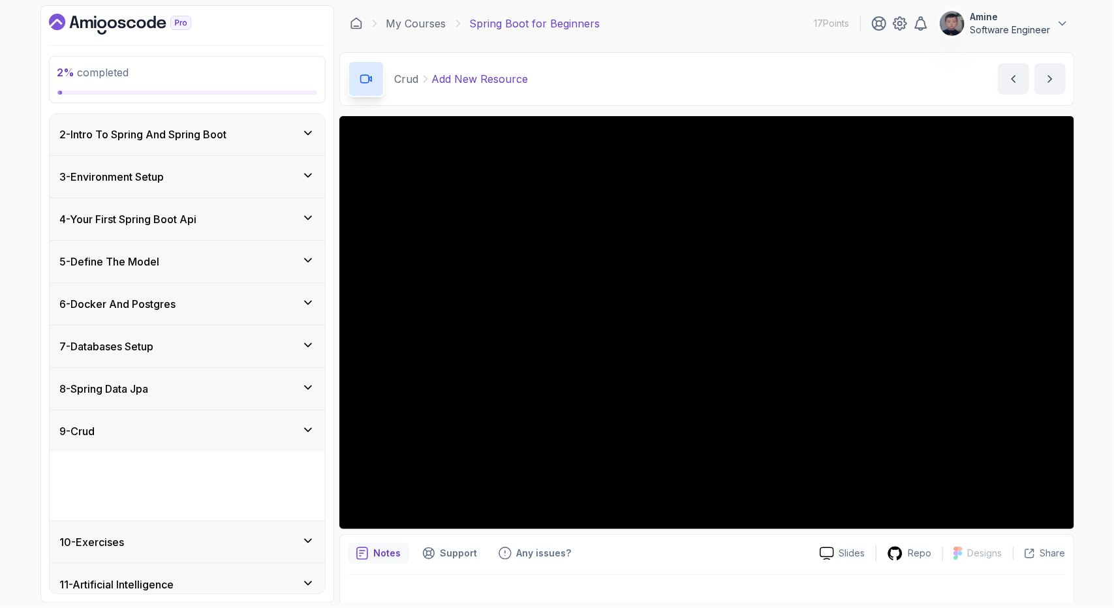
scroll to position [25, 0]
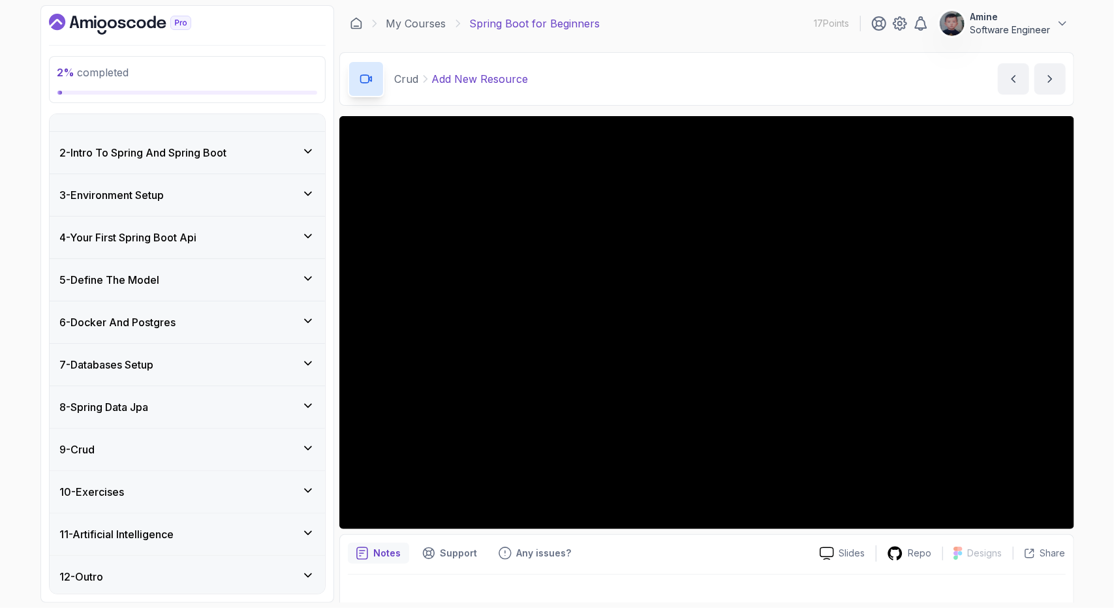
click at [50, 429] on button "9 - Crud" at bounding box center [187, 450] width 275 height 42
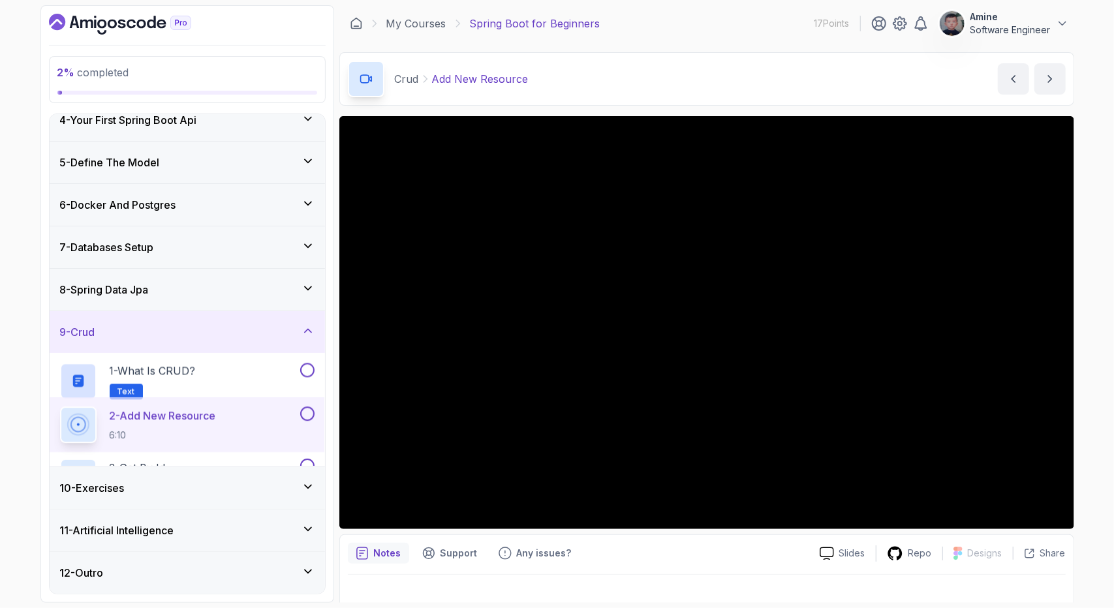
scroll to position [189, 0]
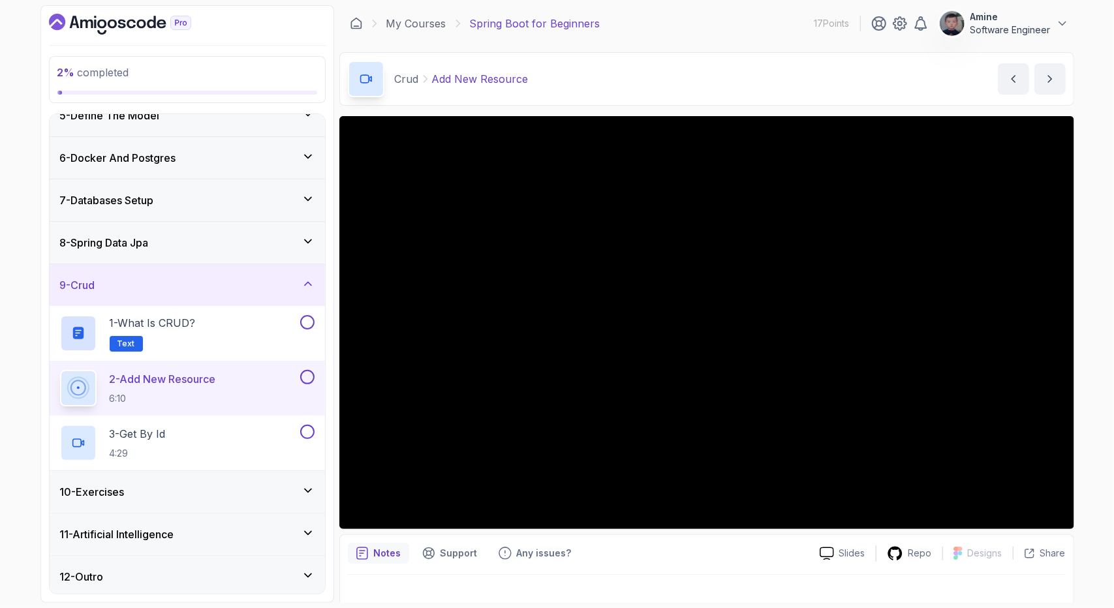
click at [1085, 133] on div "2 % completed 1 - Intro 2 - Intro To Spring And Spring Boot 3 - Environment Set…" at bounding box center [557, 304] width 1114 height 608
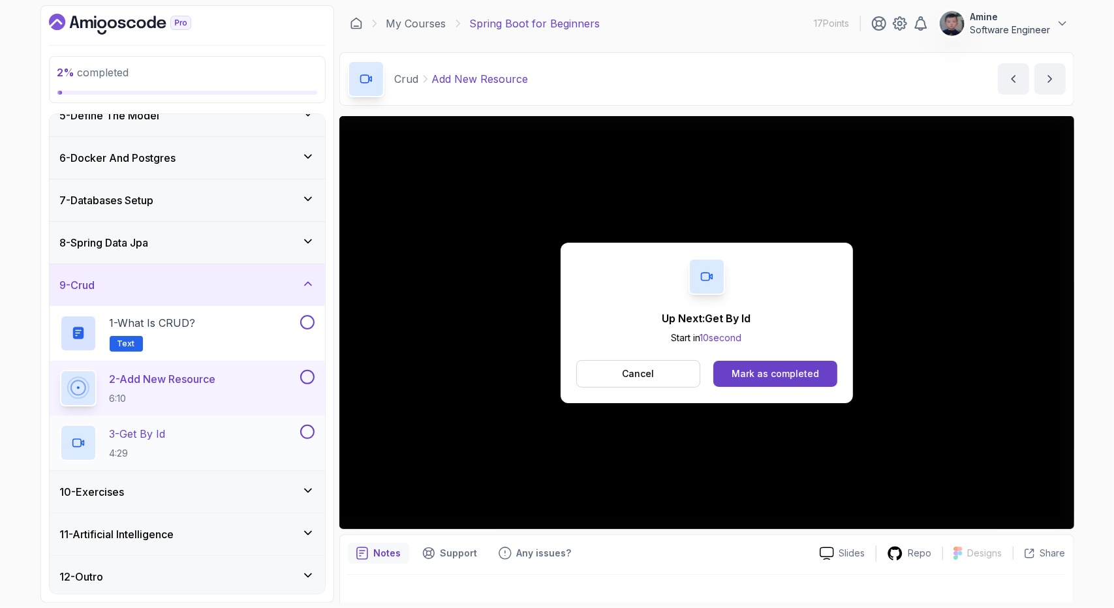
click at [201, 445] on div "3 - Get By Id 4:29" at bounding box center [178, 443] width 237 height 37
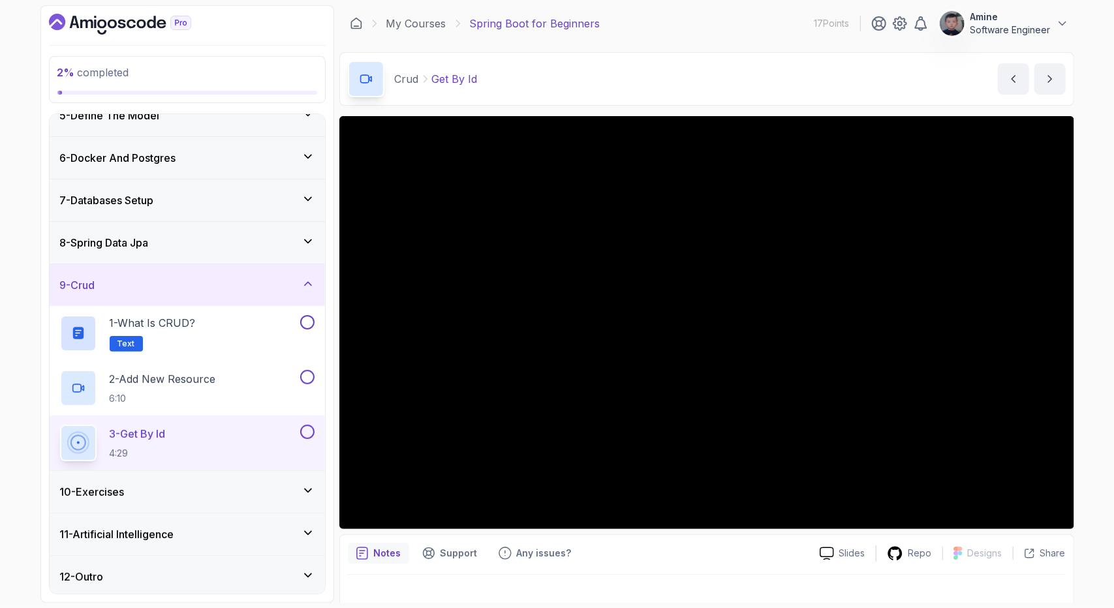
click at [207, 487] on div "10 - Exercises" at bounding box center [187, 492] width 254 height 16
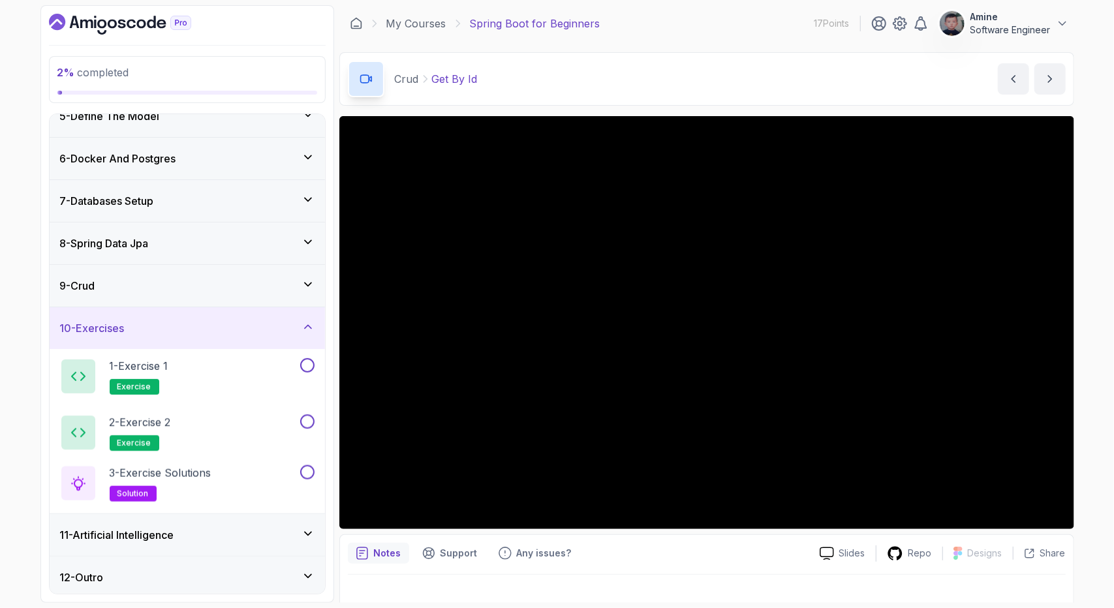
scroll to position [189, 0]
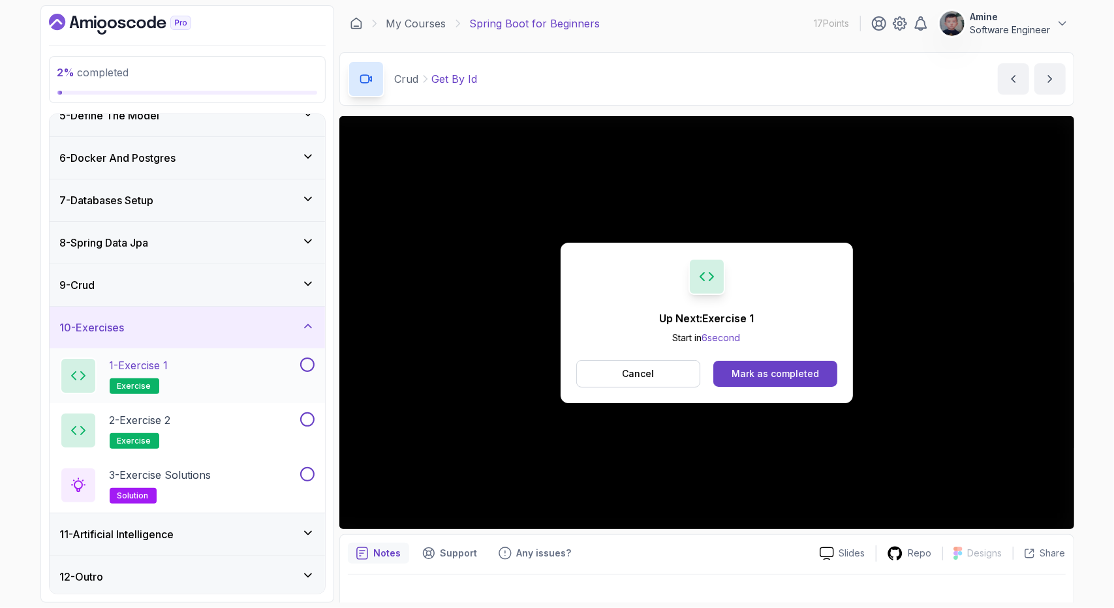
click at [304, 373] on button "1 - Exercise 1 exercise" at bounding box center [187, 376] width 254 height 37
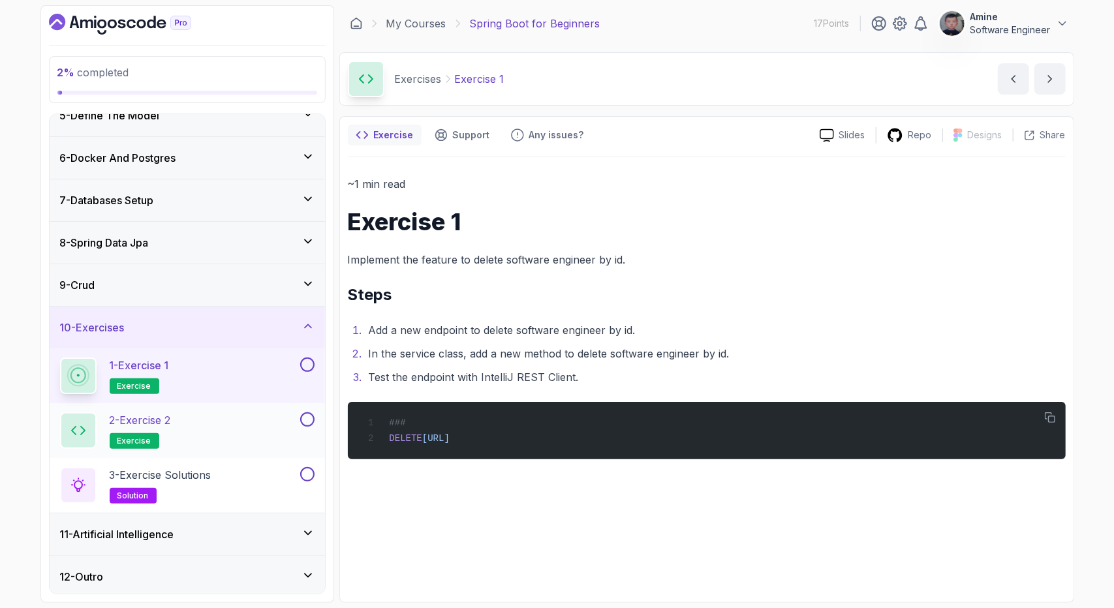
click at [215, 422] on div "2 - Exercise 2 exercise" at bounding box center [178, 430] width 237 height 37
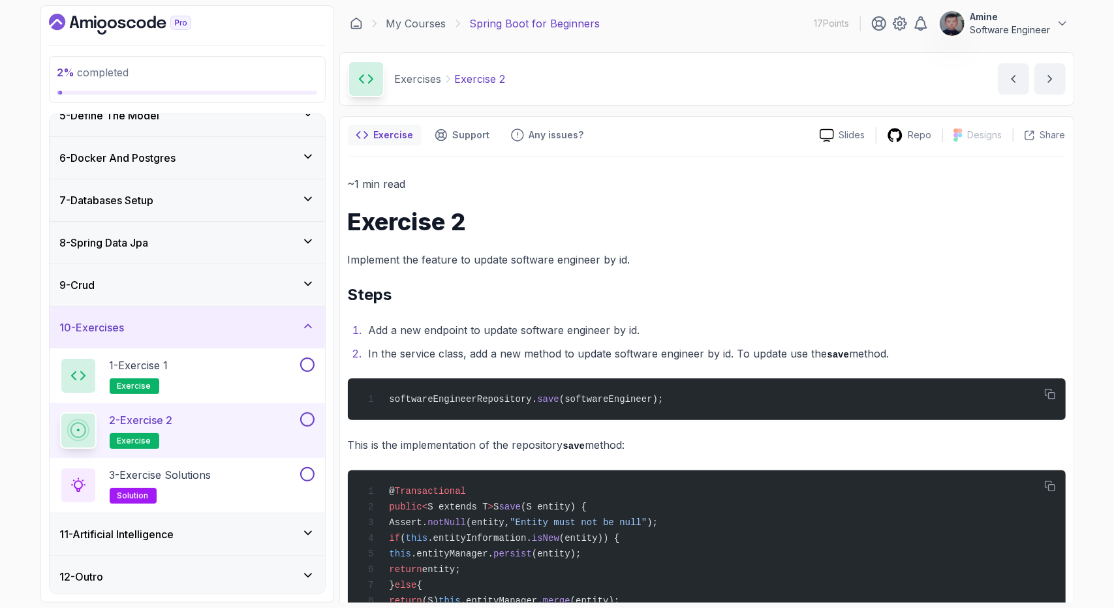
scroll to position [1, 0]
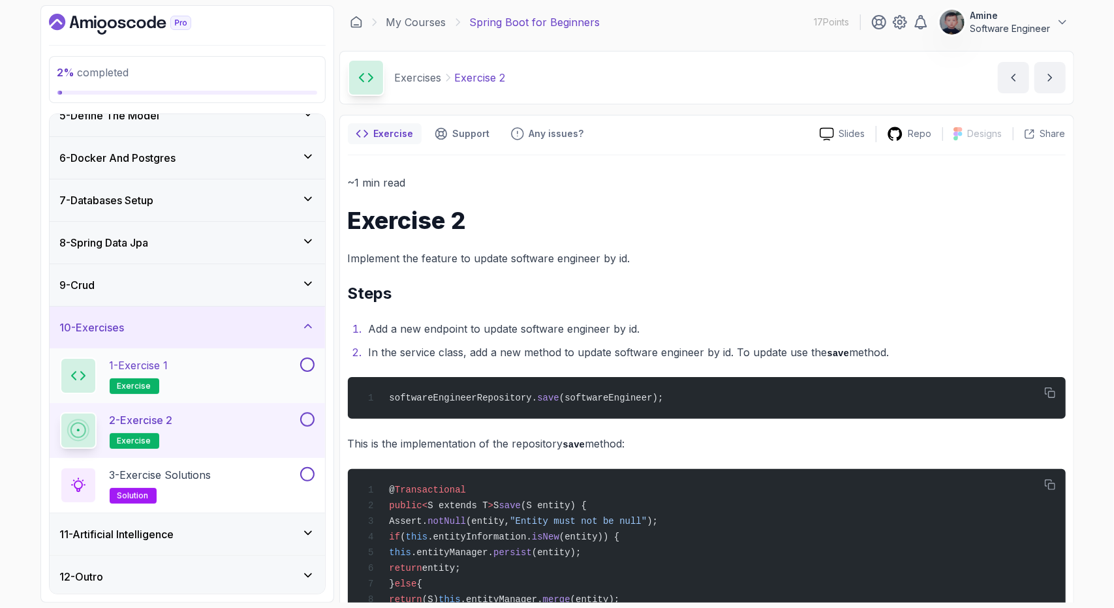
click at [230, 366] on div "1 - Exercise 1 exercise" at bounding box center [178, 376] width 237 height 37
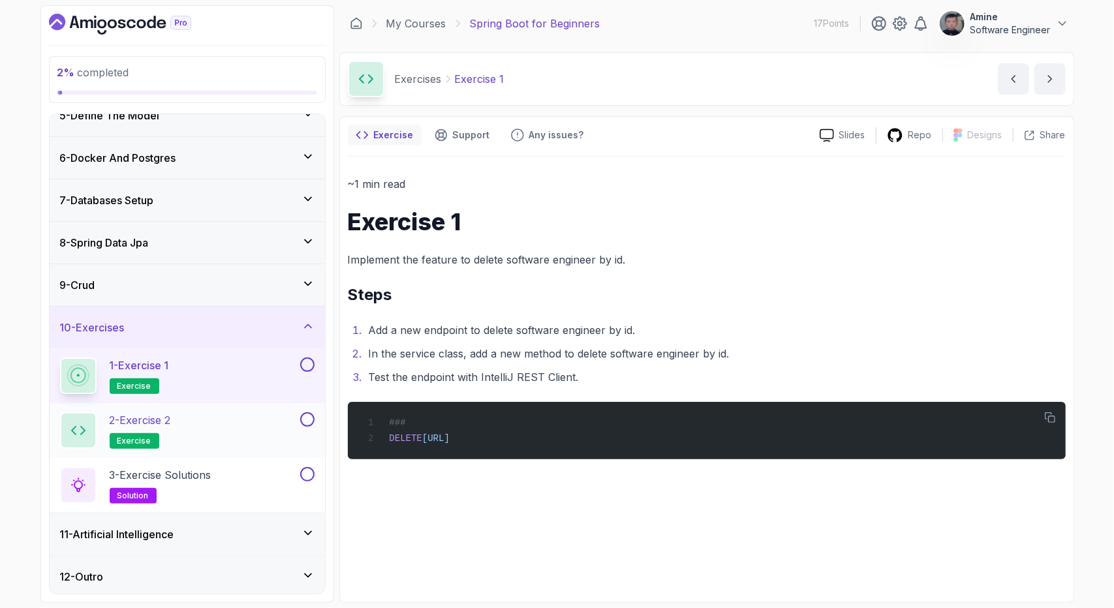
click at [200, 433] on div "2 - Exercise 2 exercise" at bounding box center [178, 430] width 237 height 37
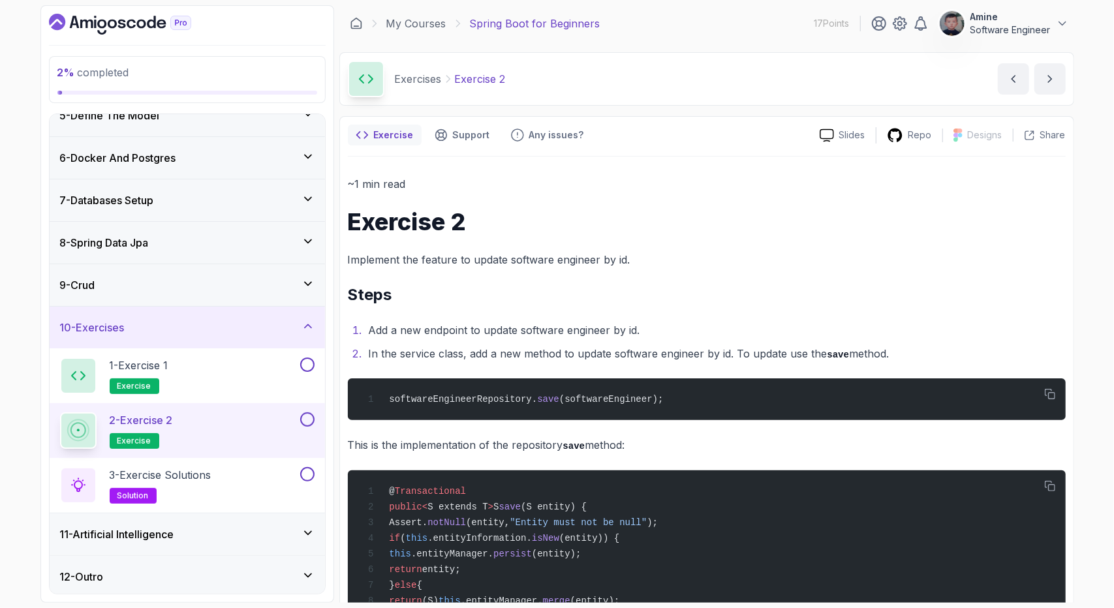
click at [681, 375] on div "~1 min read Exercise 2 Implement the feature to update software engineer by id.…" at bounding box center [707, 531] width 718 height 713
click at [608, 262] on p "Implement the feature to update software engineer by id." at bounding box center [707, 260] width 718 height 18
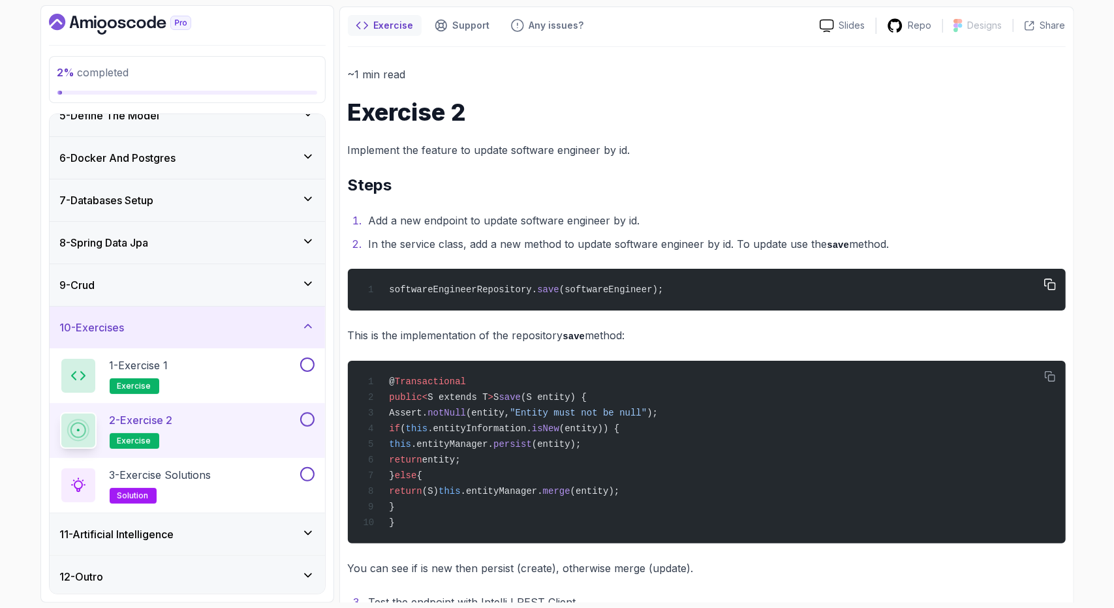
scroll to position [108, 0]
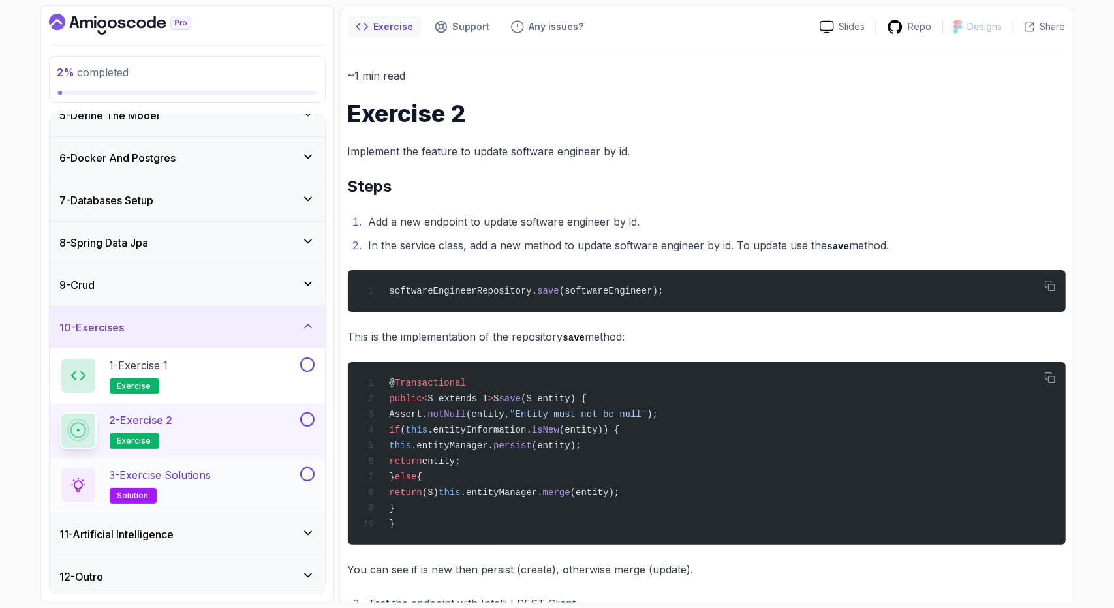
click at [243, 480] on div "3 - Exercise Solutions solution" at bounding box center [178, 485] width 237 height 37
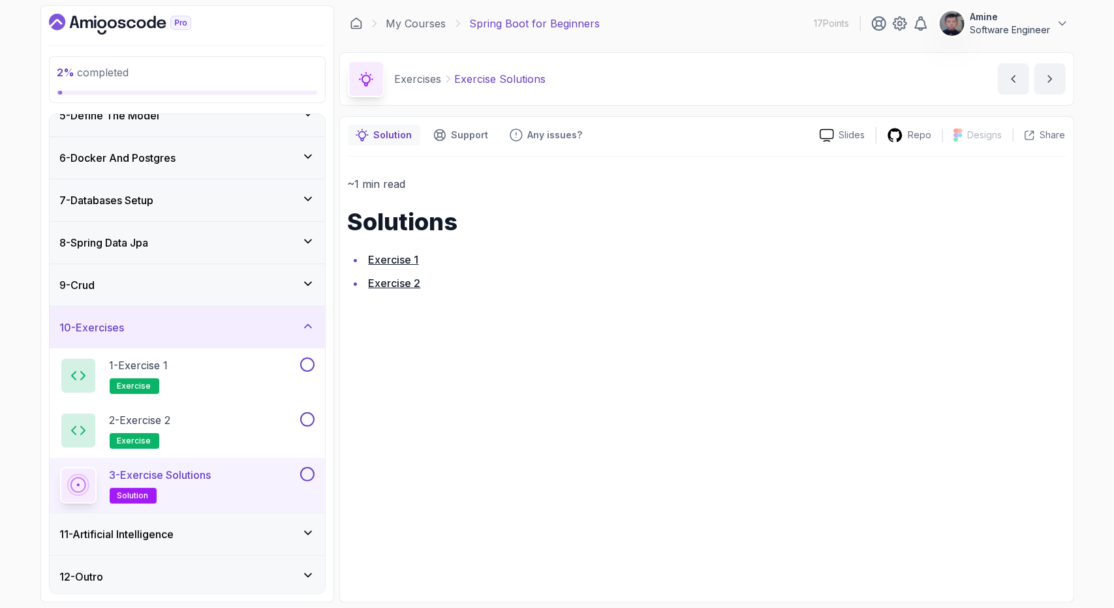
click at [401, 282] on link "Exercise 2" at bounding box center [395, 283] width 52 height 13
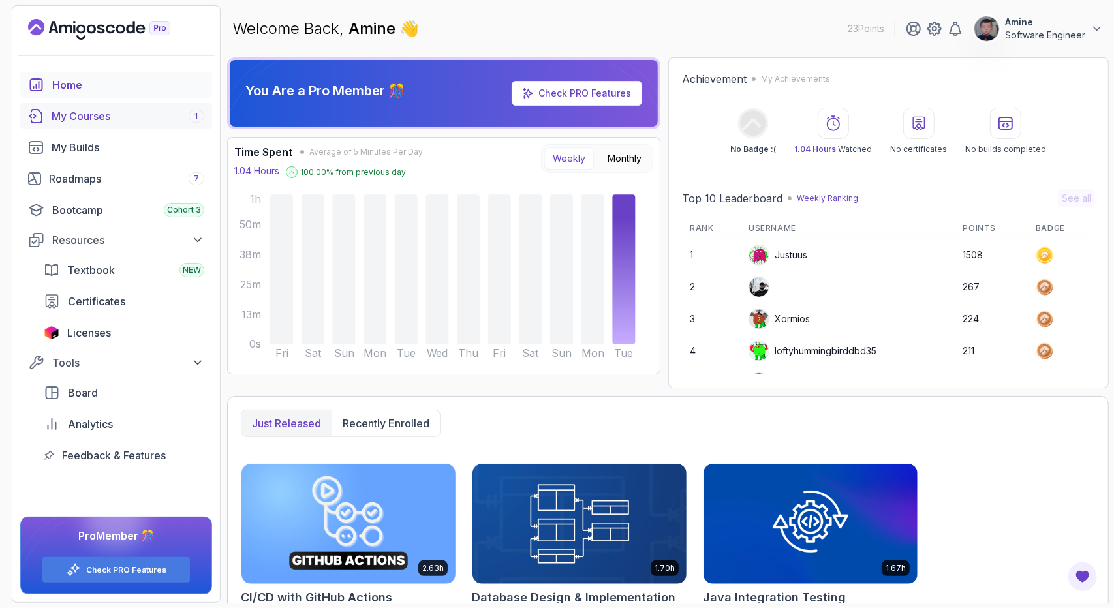
click at [157, 122] on div "My Courses 1" at bounding box center [128, 116] width 153 height 16
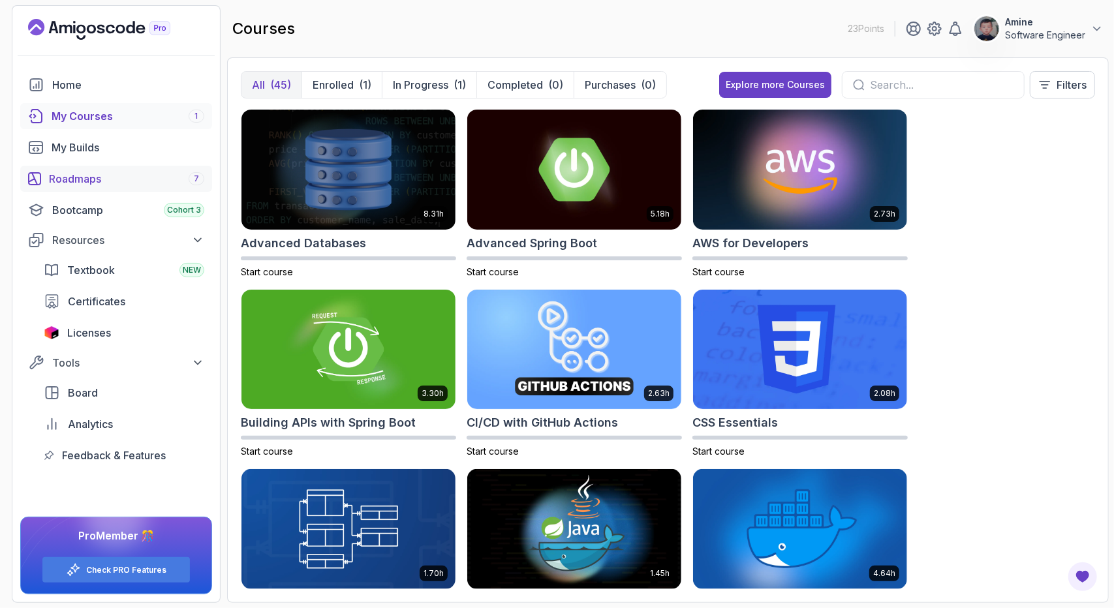
click at [95, 174] on div "Roadmaps 7" at bounding box center [126, 179] width 155 height 16
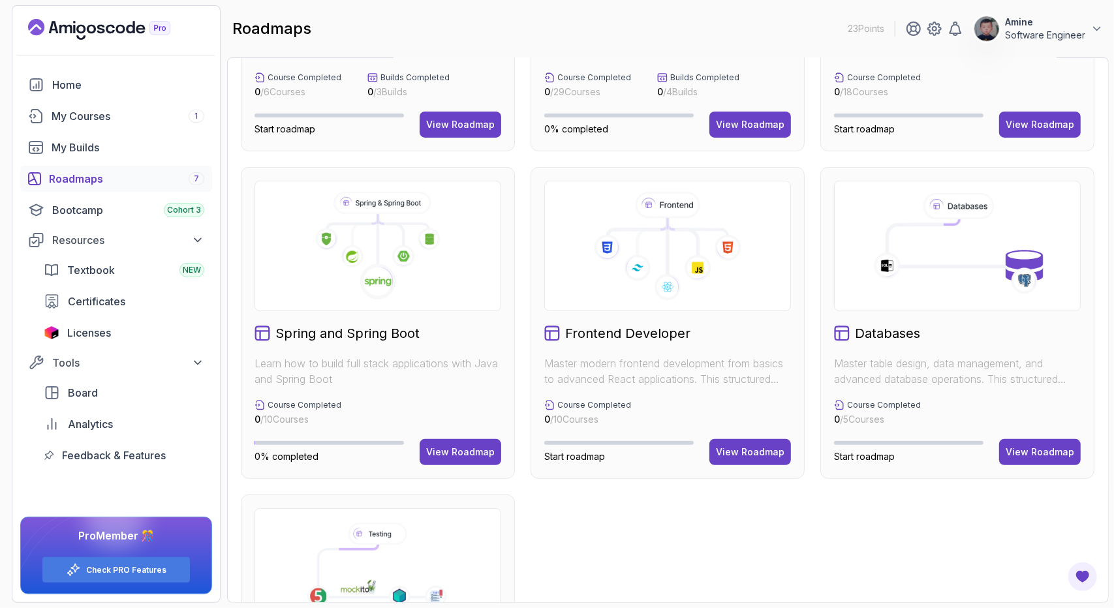
scroll to position [231, 0]
click at [463, 451] on div "View Roadmap" at bounding box center [460, 452] width 69 height 13
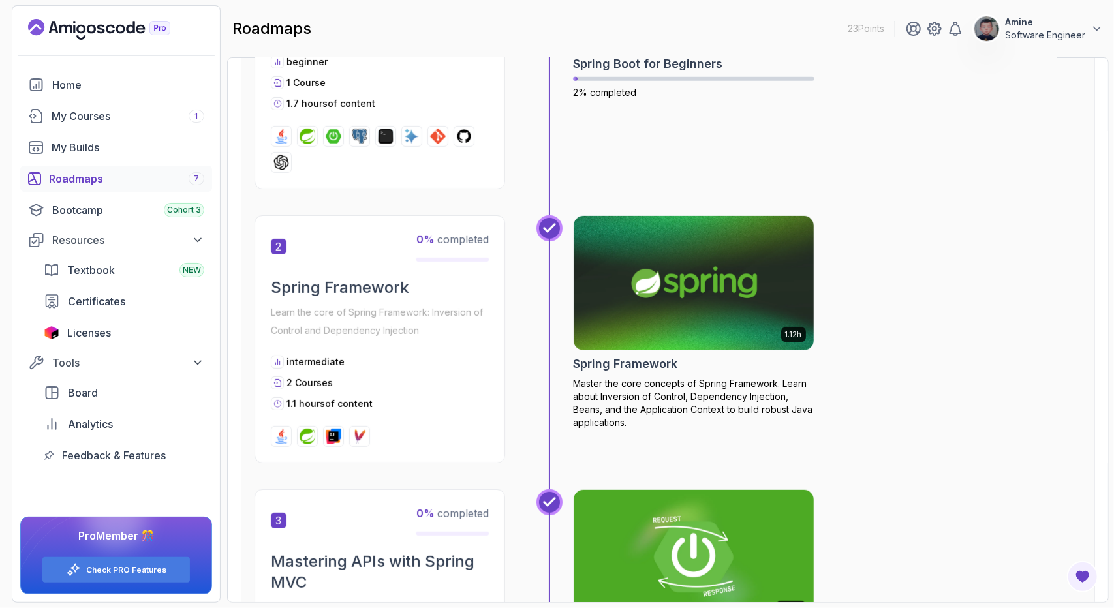
scroll to position [431, 0]
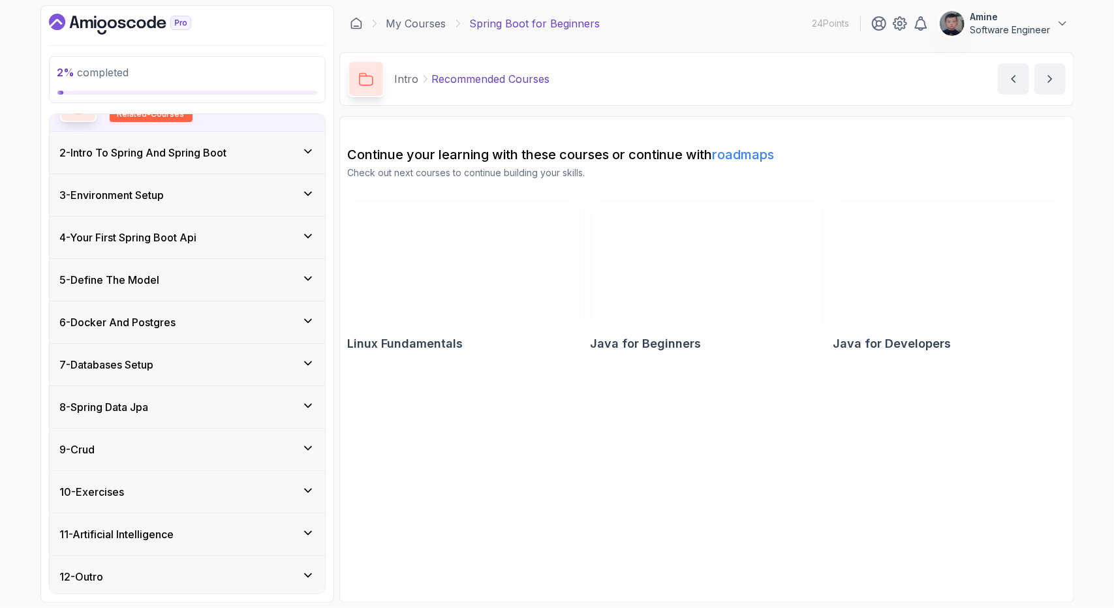
scroll to position [134, 0]
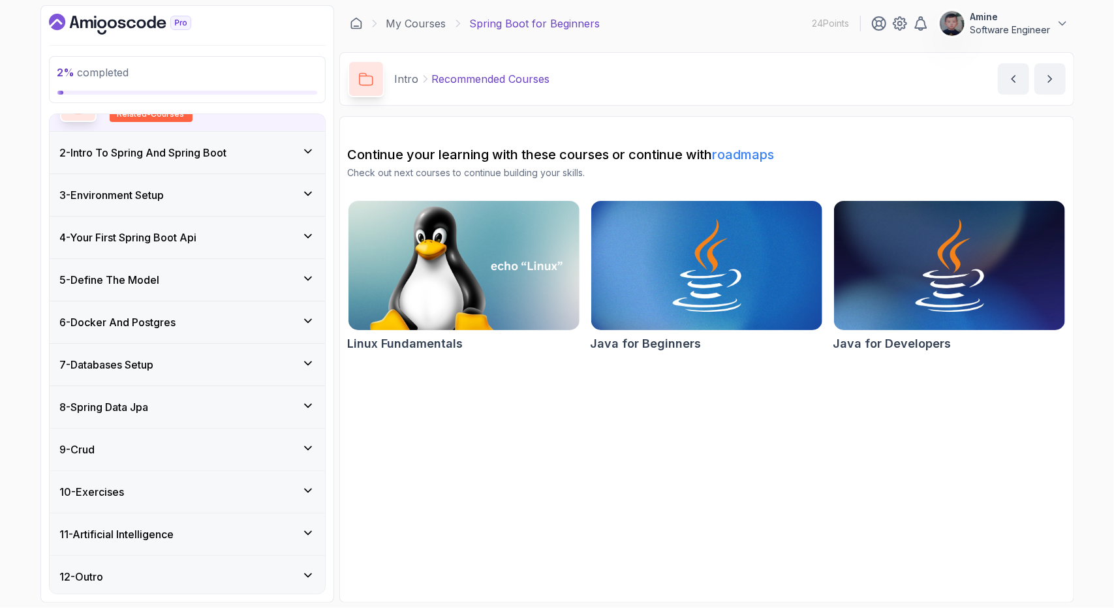
click at [221, 474] on div "10 - Exercises" at bounding box center [187, 492] width 275 height 42
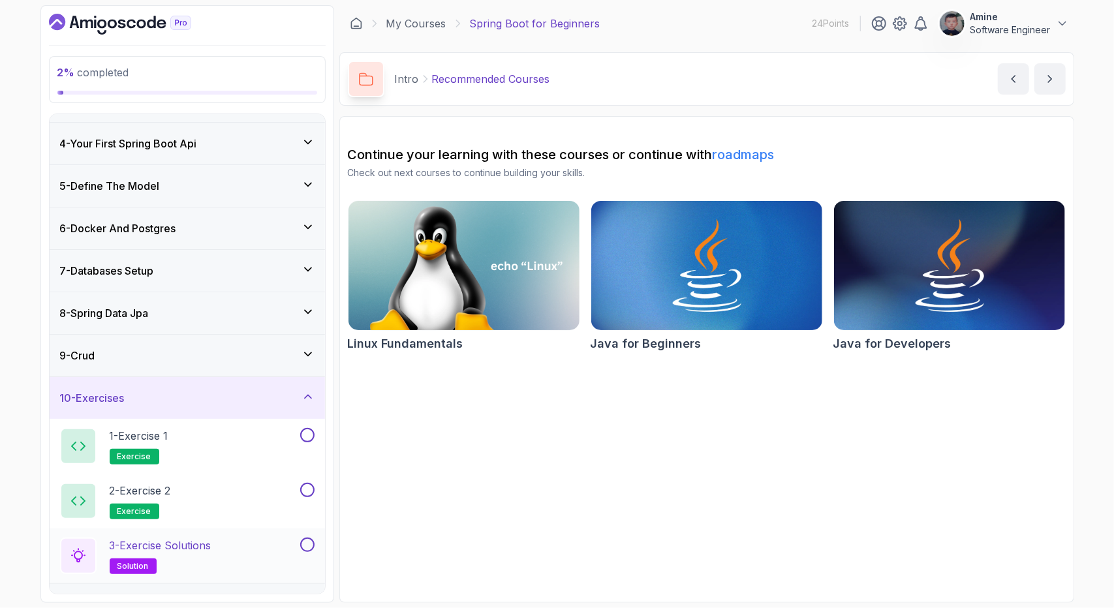
scroll to position [189, 0]
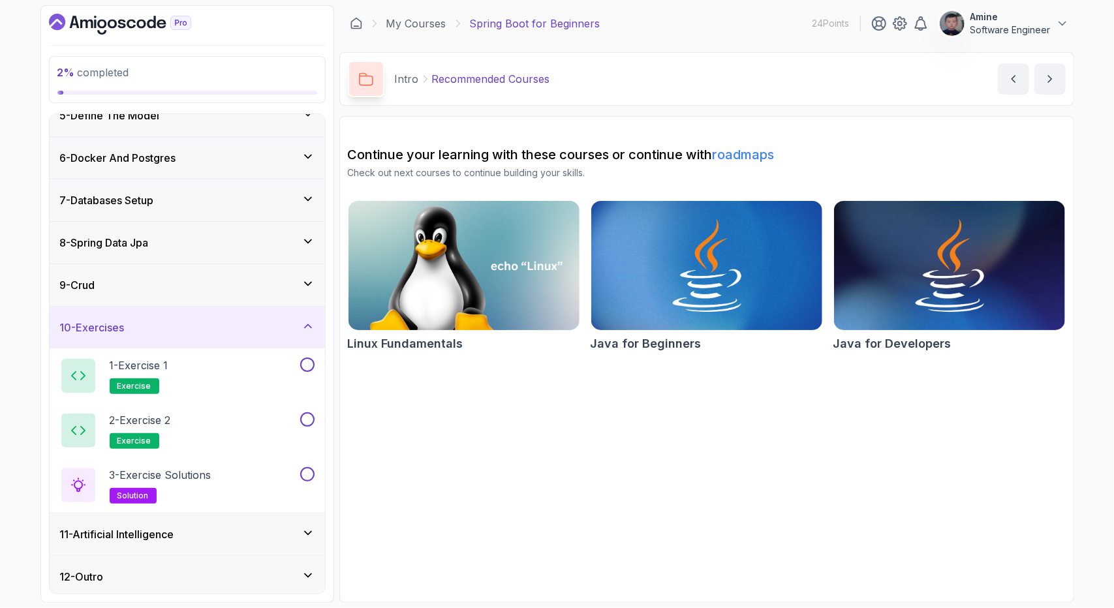
click at [253, 540] on div "11 - Artificial Intelligence" at bounding box center [187, 534] width 275 height 42
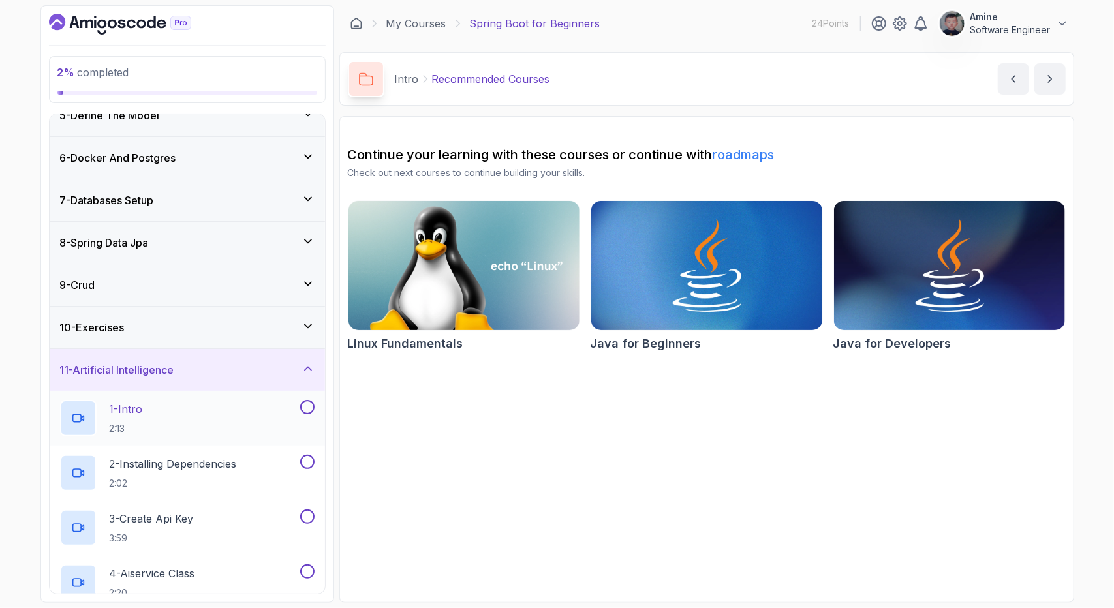
click at [236, 400] on div "1 - Intro 2:13" at bounding box center [178, 418] width 237 height 37
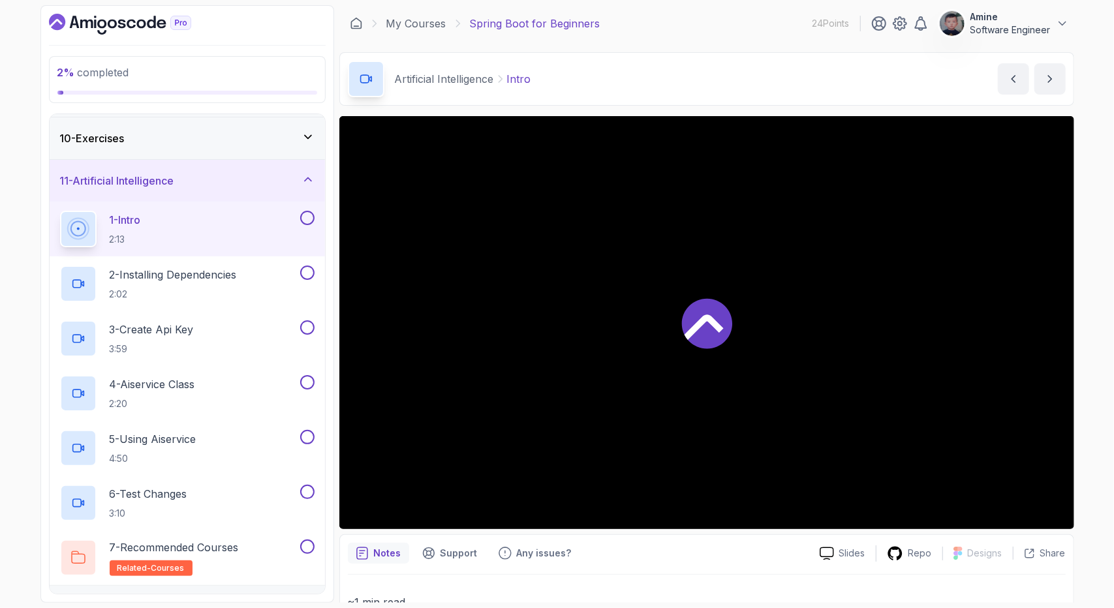
scroll to position [408, 0]
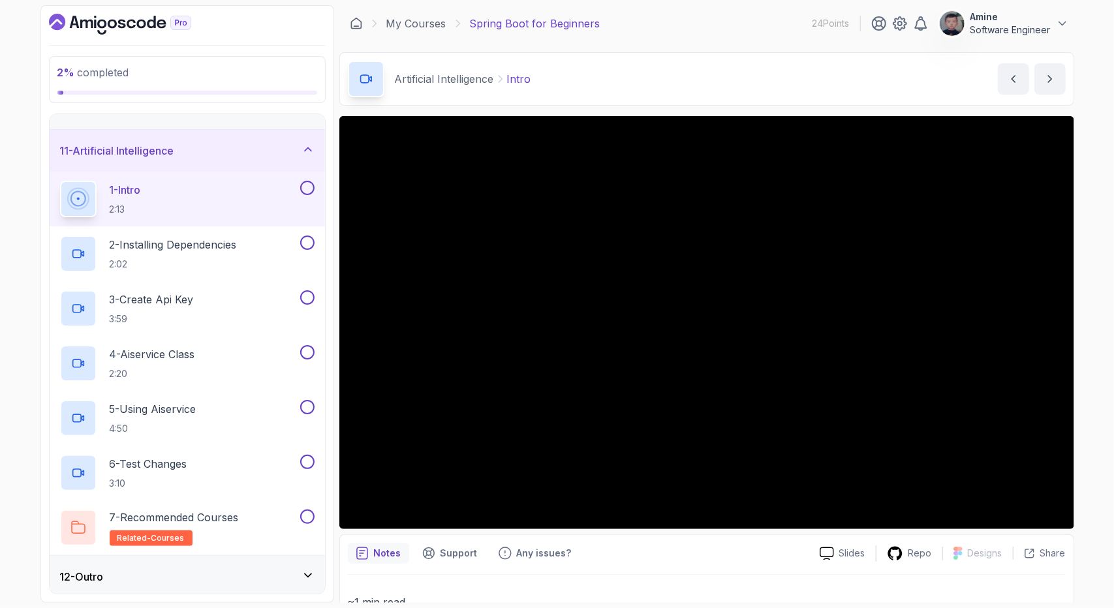
click at [239, 569] on div "12 - Outro" at bounding box center [187, 577] width 254 height 16
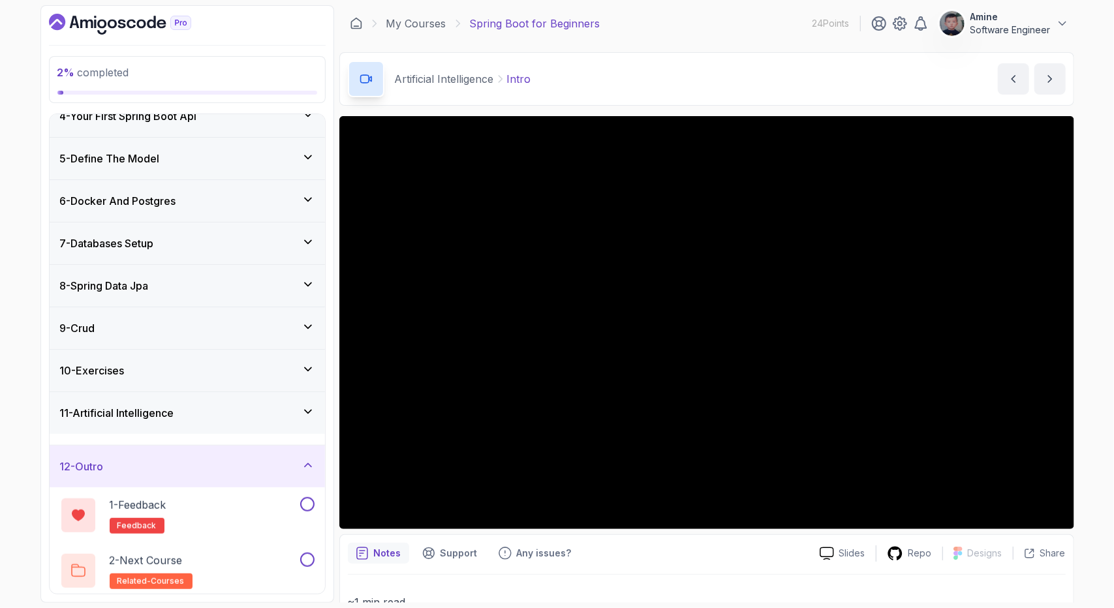
scroll to position [134, 0]
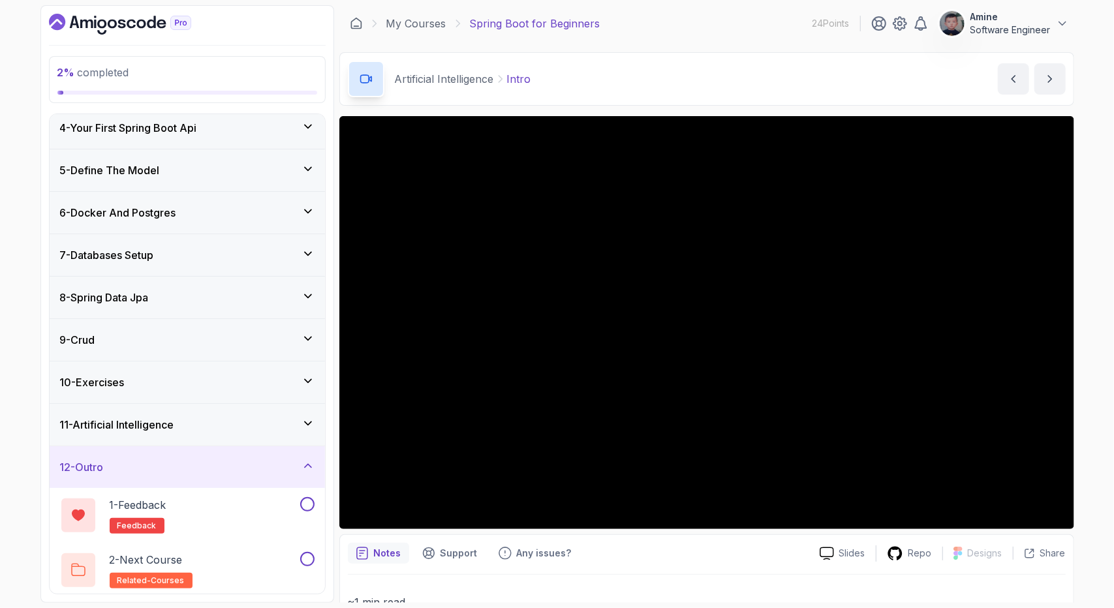
click at [228, 424] on div "11 - Artificial Intelligence" at bounding box center [187, 425] width 254 height 16
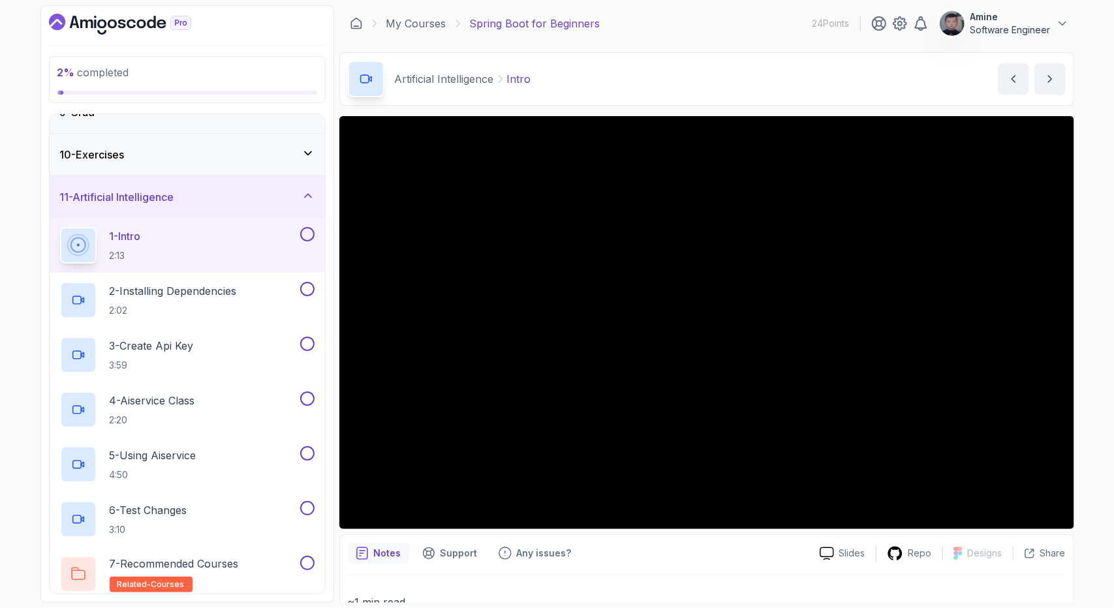
scroll to position [367, 0]
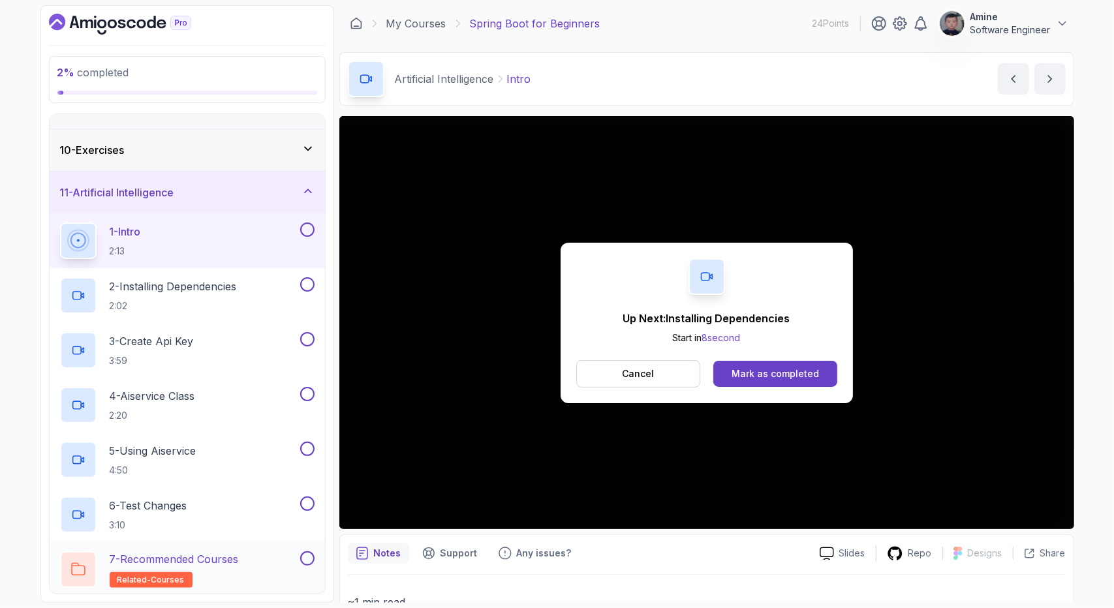
click at [213, 566] on h2 "7 - Recommended Courses related-courses" at bounding box center [174, 569] width 129 height 37
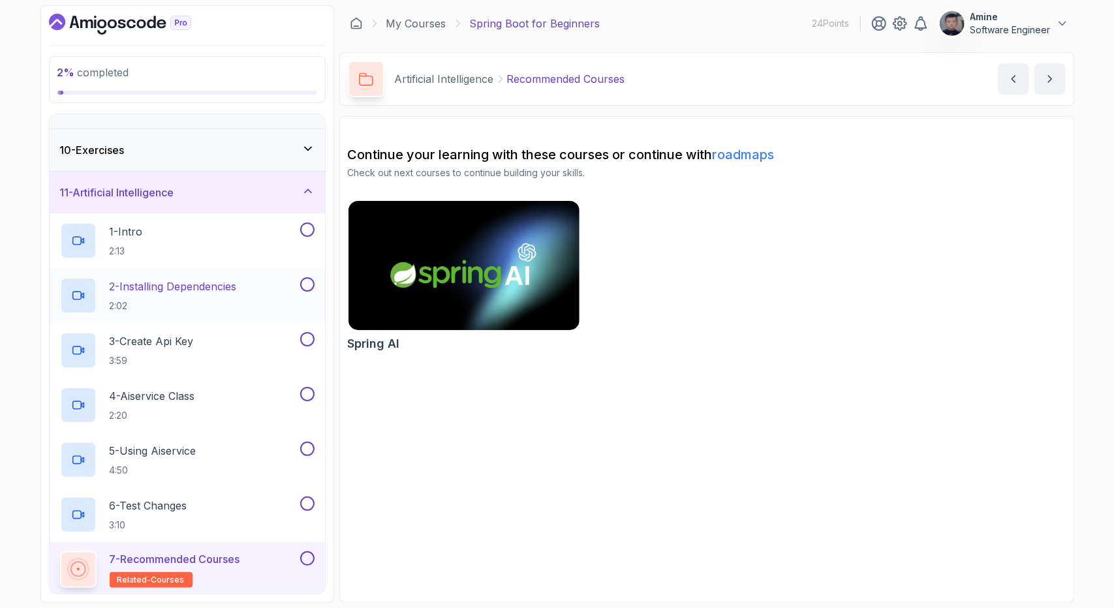
click at [249, 281] on div "2 - Installing Dependencies 2:02" at bounding box center [178, 295] width 237 height 37
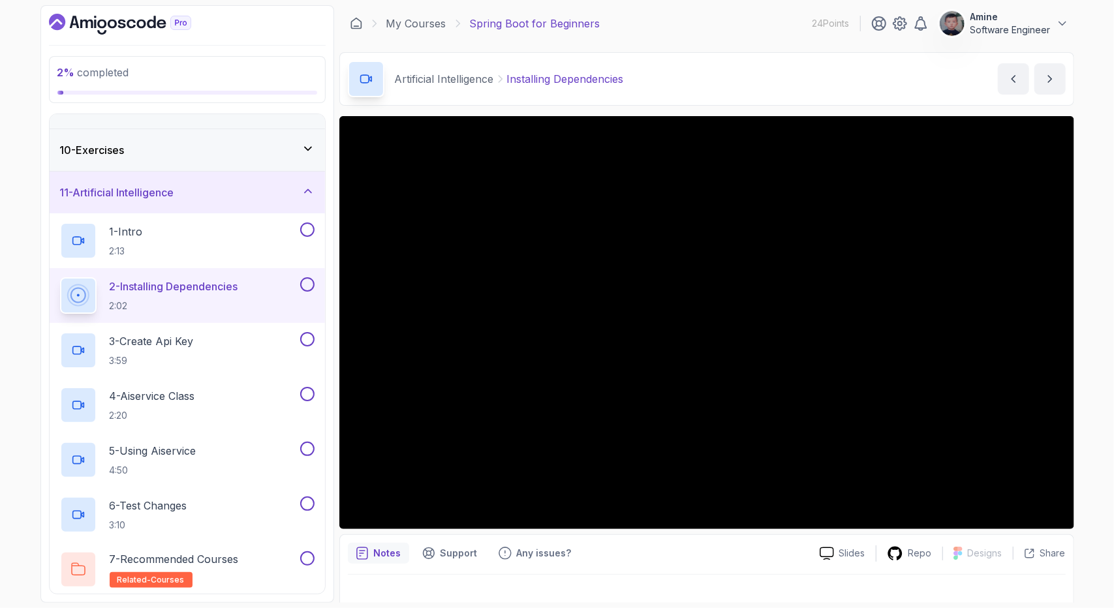
scroll to position [16, 0]
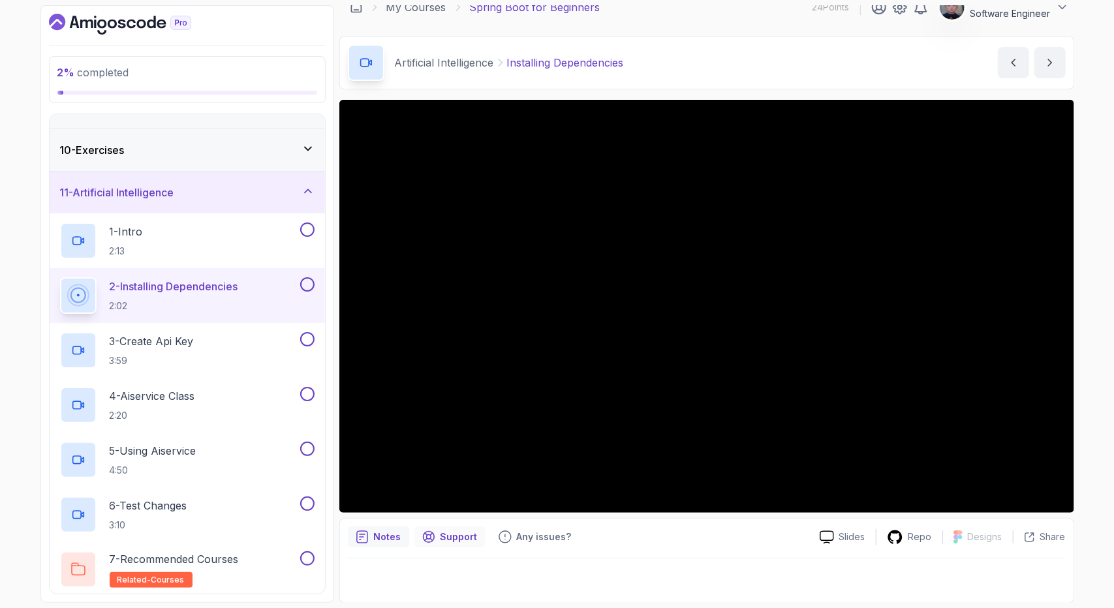
click at [457, 534] on p "Support" at bounding box center [458, 536] width 37 height 13
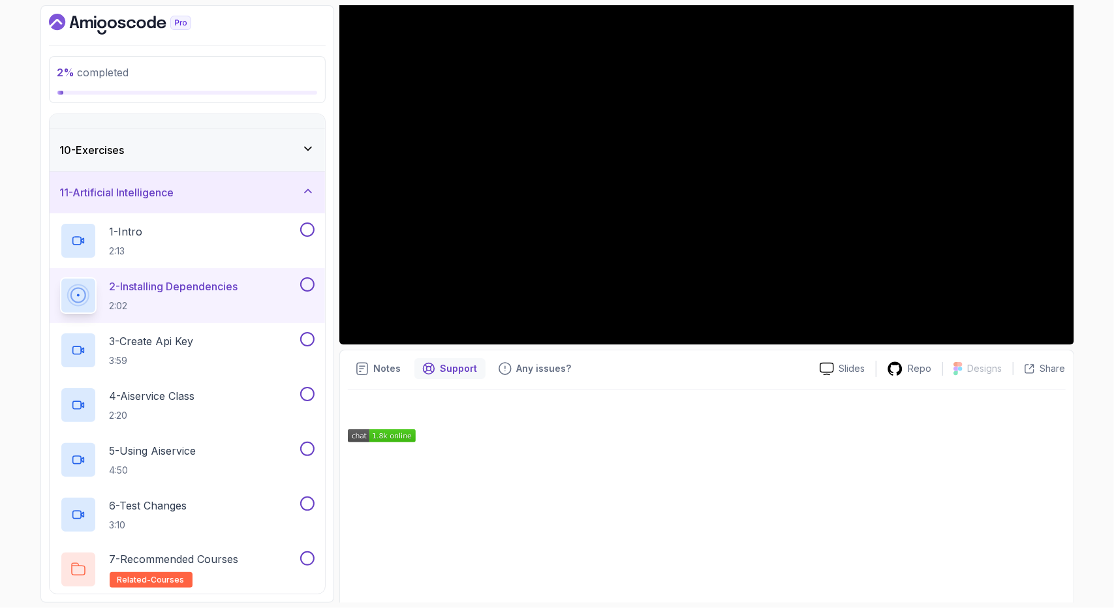
scroll to position [267, 0]
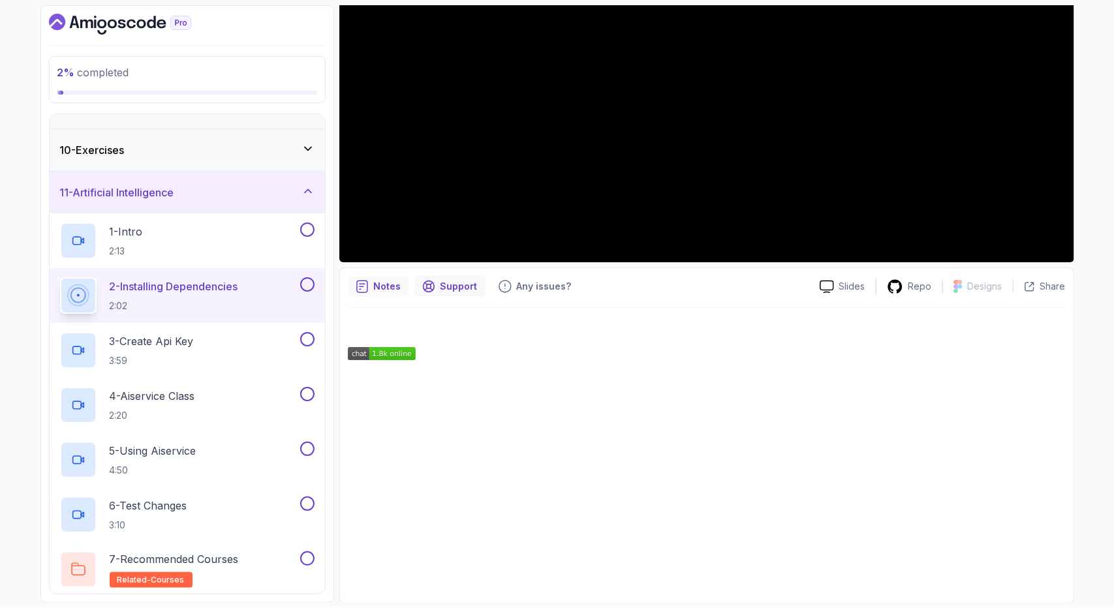
click at [378, 281] on p "Notes" at bounding box center [387, 286] width 27 height 13
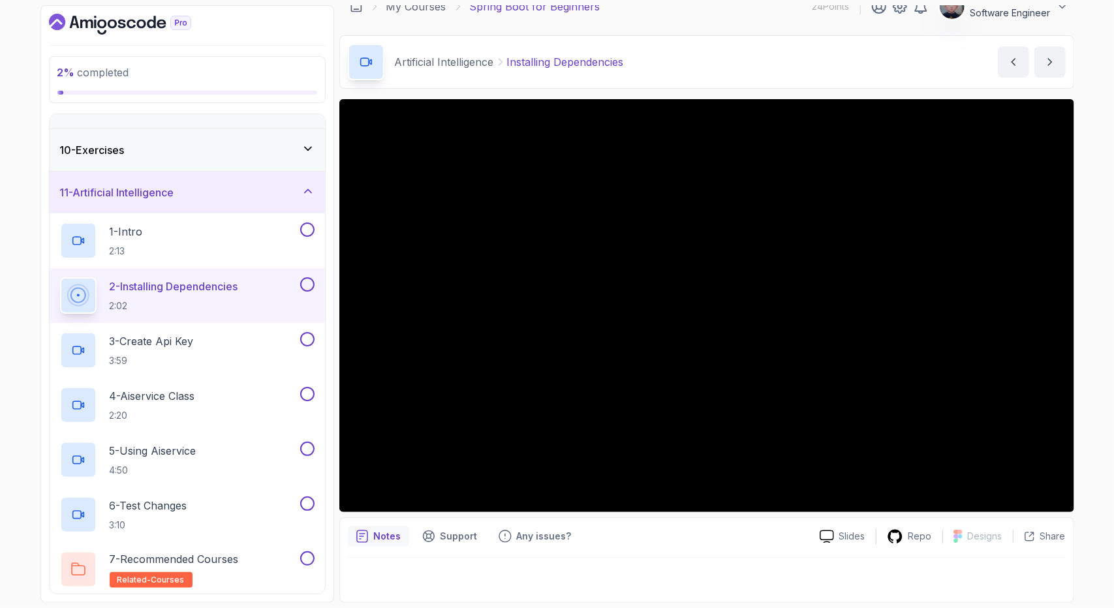
scroll to position [16, 0]
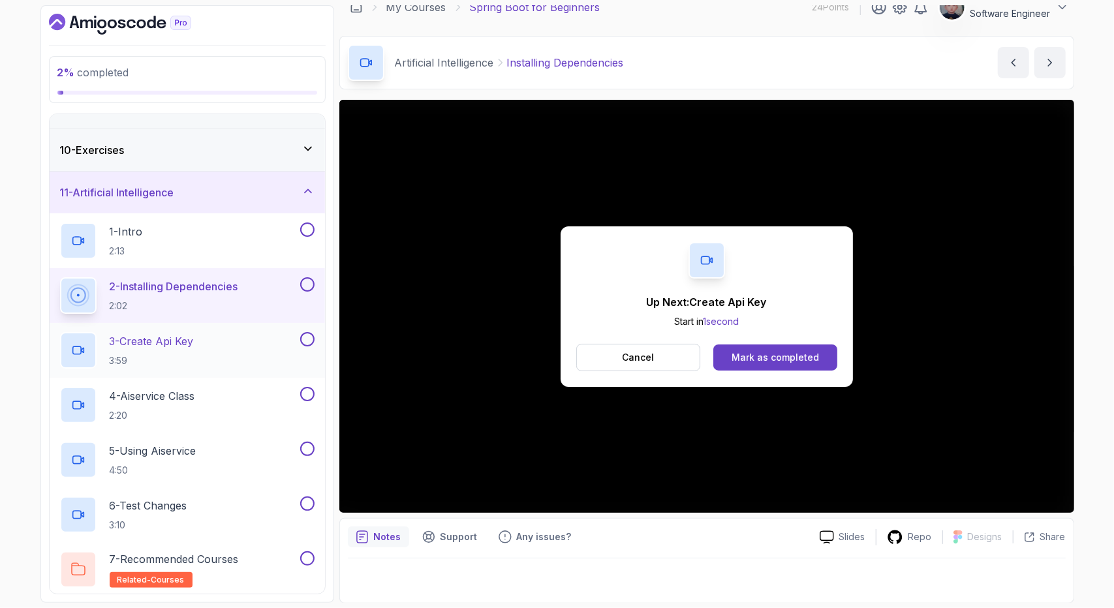
click at [225, 332] on div "3 - Create Api Key 3:59" at bounding box center [178, 350] width 237 height 37
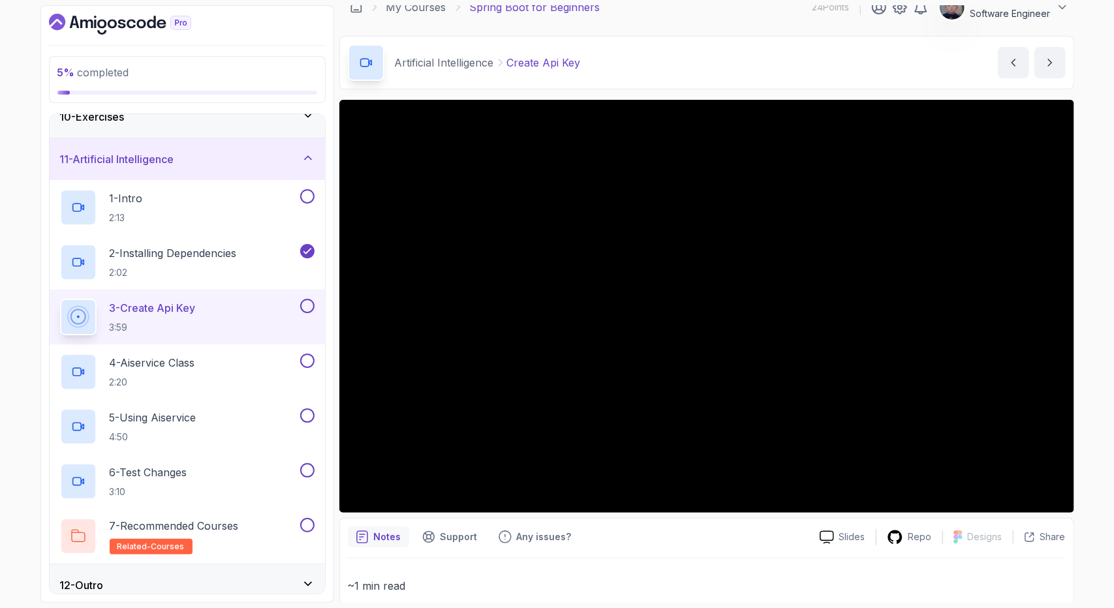
scroll to position [401, 0]
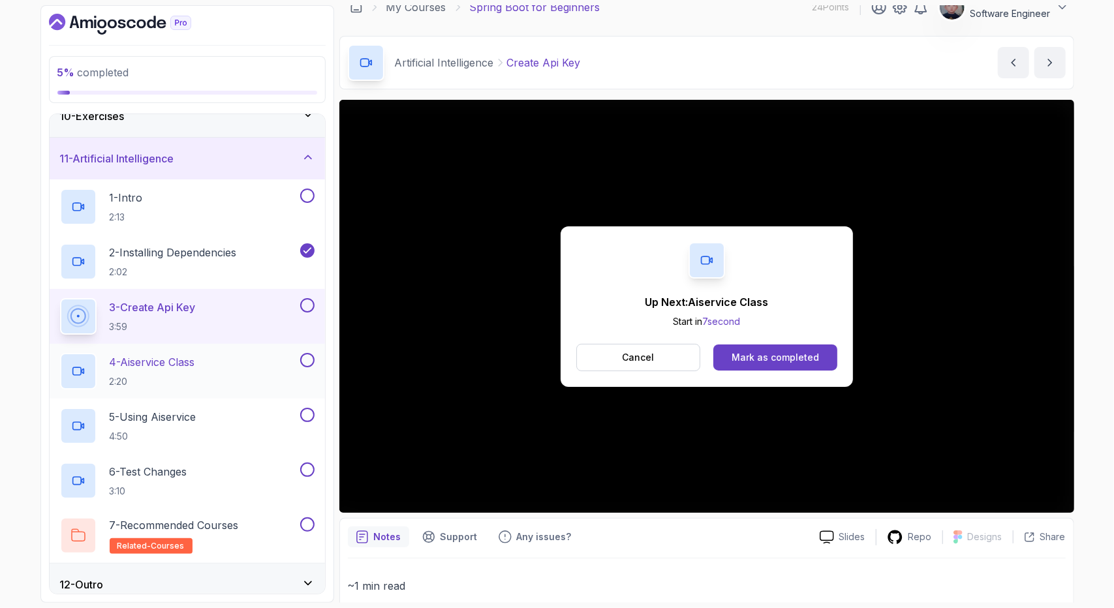
click at [275, 365] on div "4 - Aiservice Class 2:20" at bounding box center [178, 371] width 237 height 37
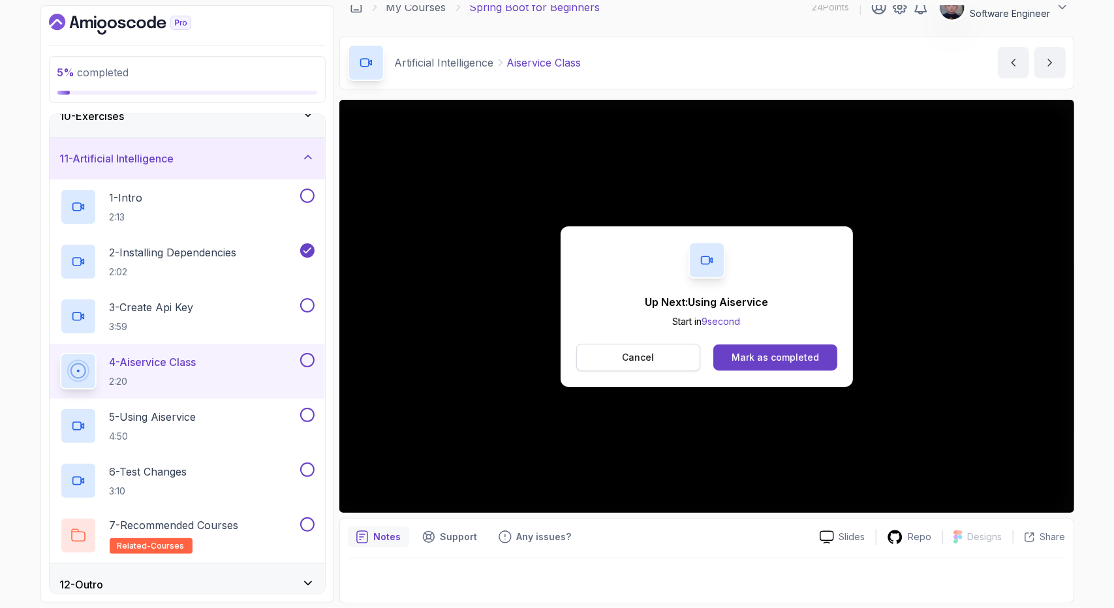
click at [628, 359] on p "Cancel" at bounding box center [638, 357] width 32 height 13
click at [172, 415] on p "5 - Using Aiservice" at bounding box center [153, 417] width 87 height 16
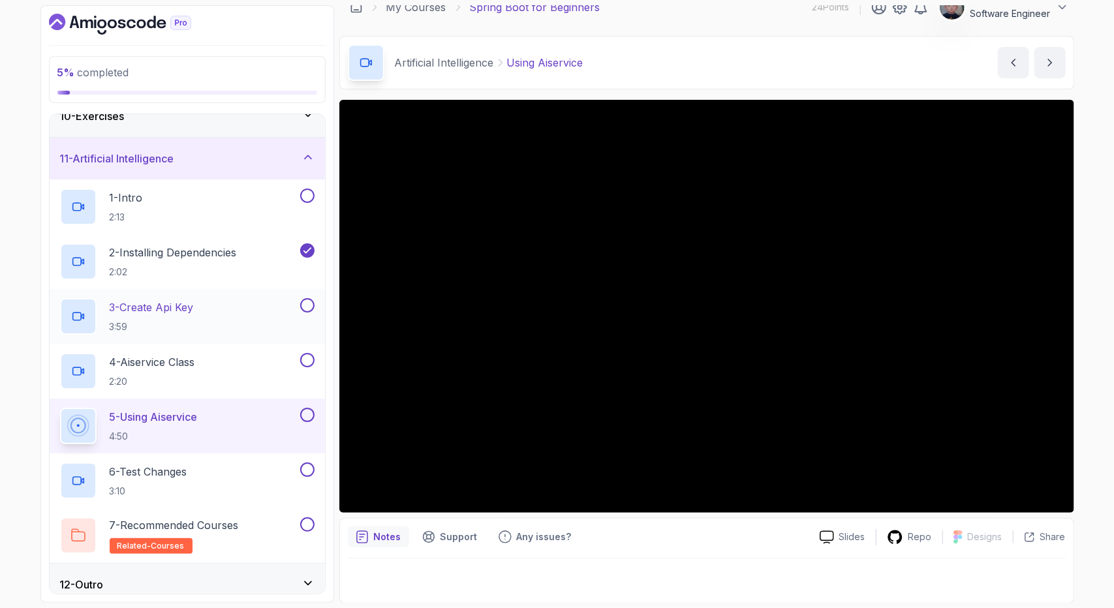
scroll to position [408, 0]
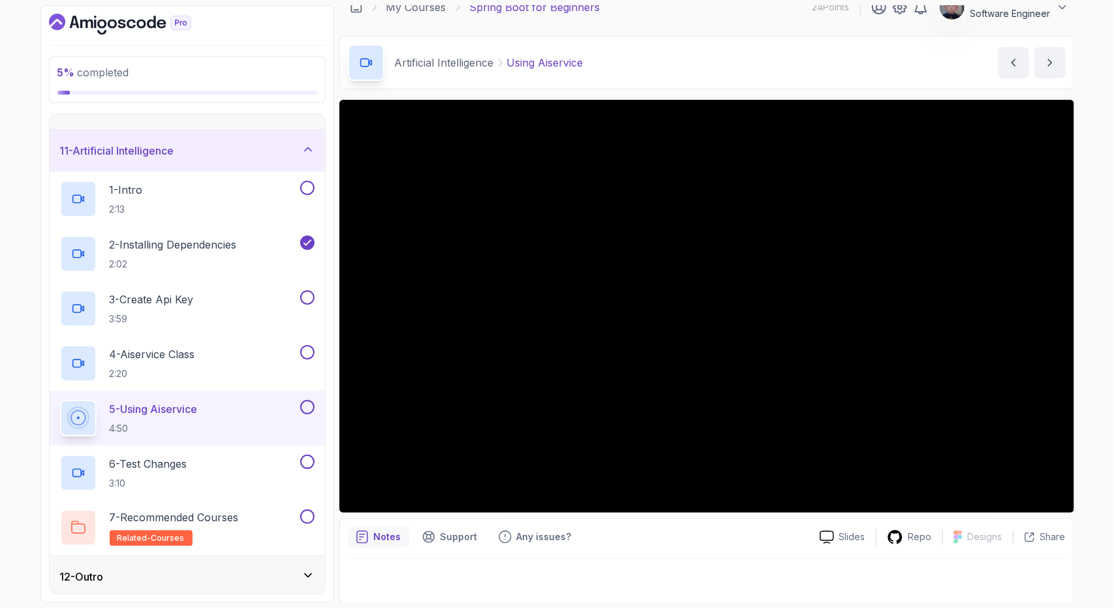
click at [292, 575] on div "12 - Outro" at bounding box center [187, 577] width 254 height 16
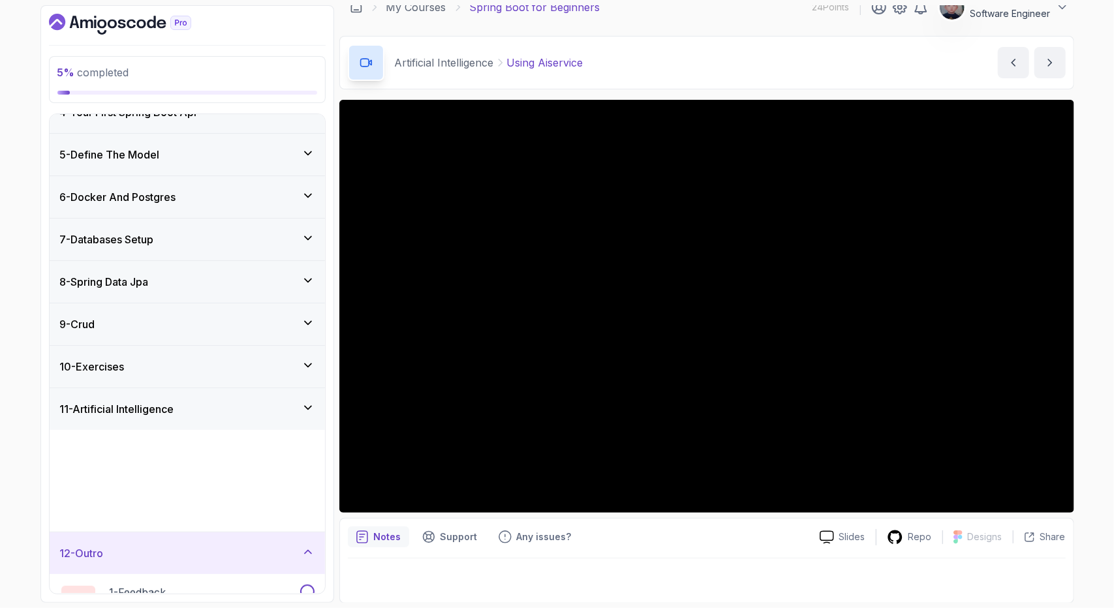
scroll to position [134, 0]
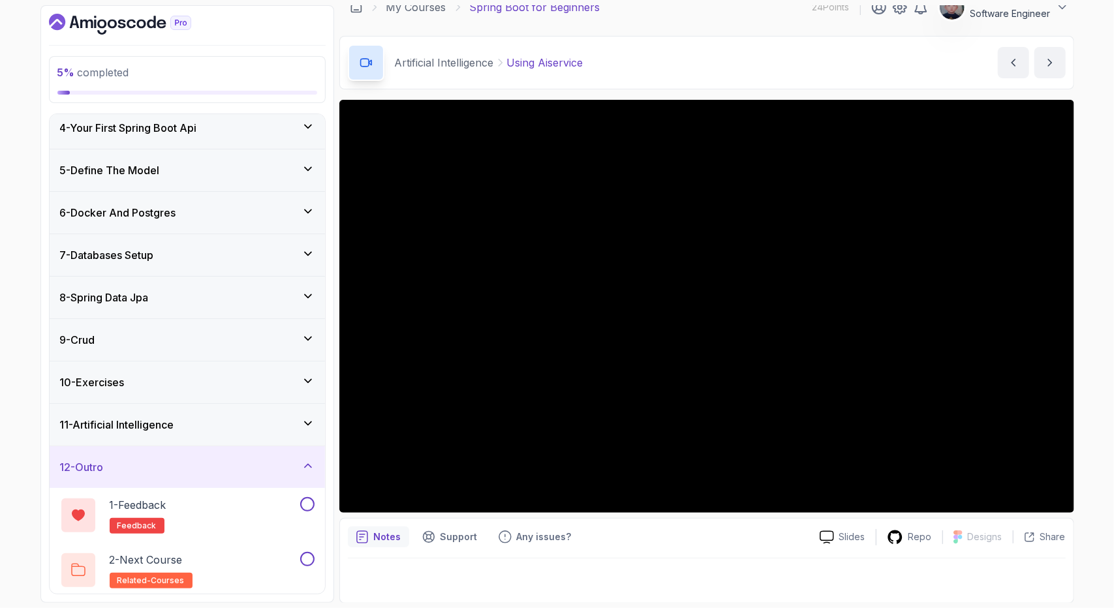
click at [283, 421] on div "11 - Artificial Intelligence" at bounding box center [187, 425] width 254 height 16
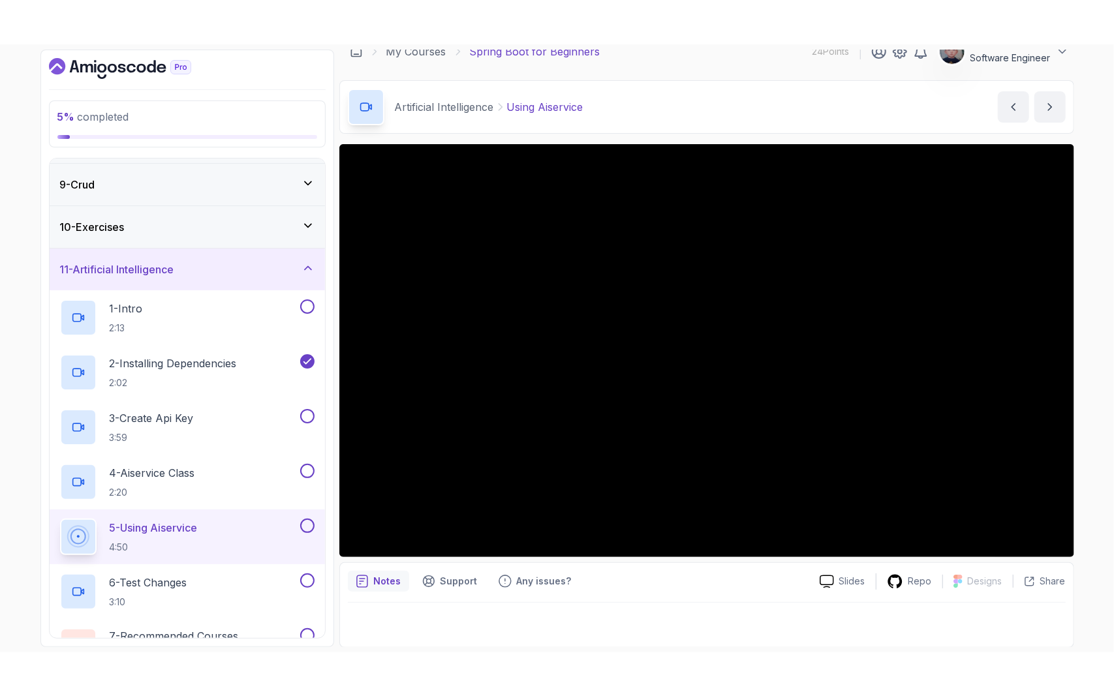
scroll to position [335, 0]
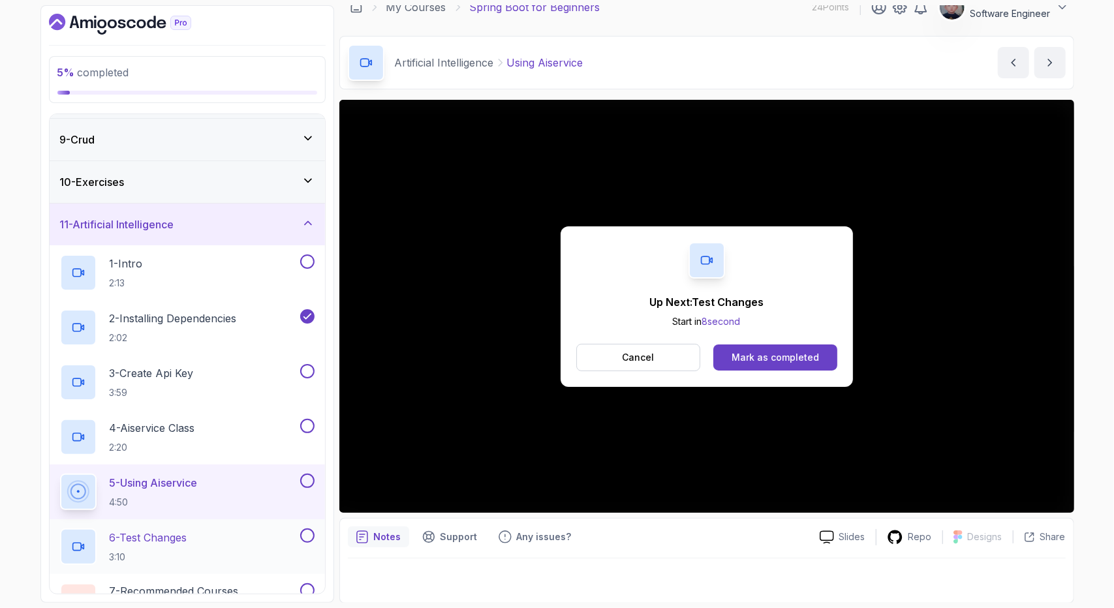
click at [208, 530] on div "6 - Test Changes 3:10" at bounding box center [178, 546] width 237 height 37
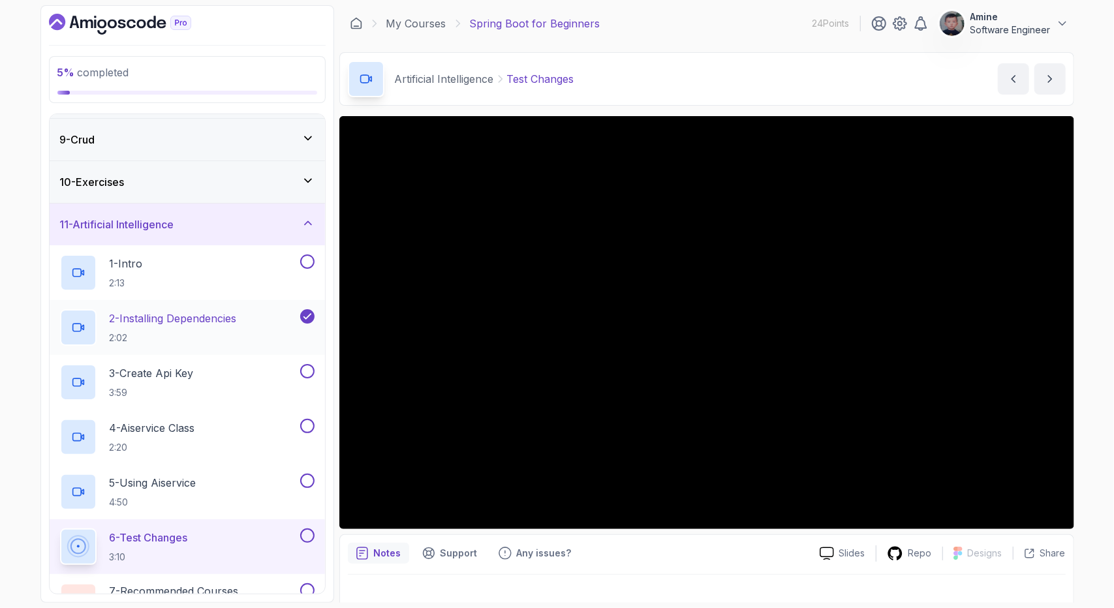
scroll to position [408, 0]
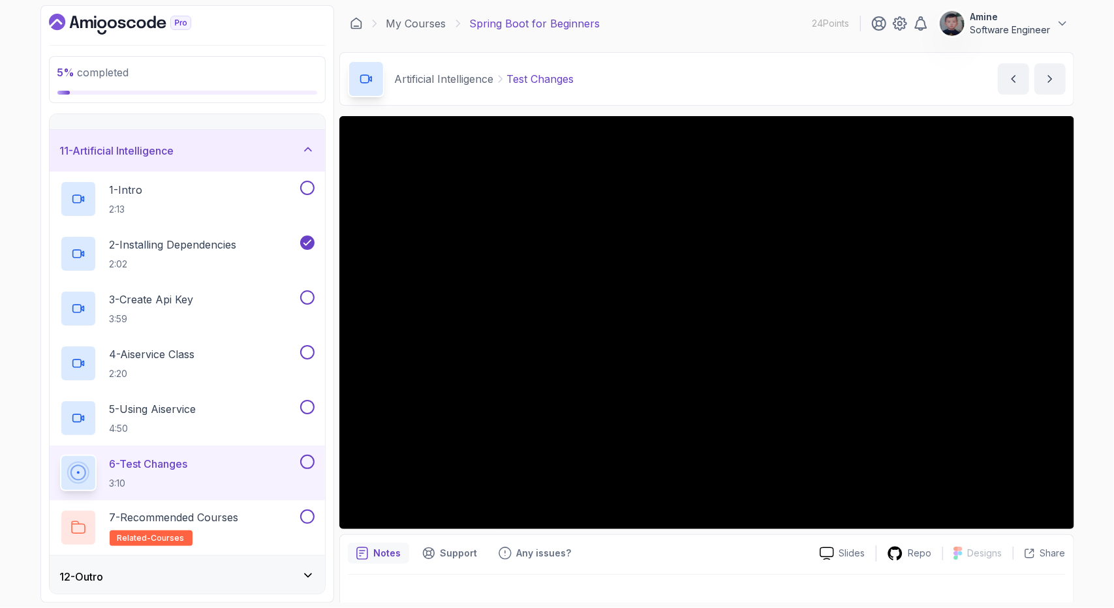
click at [261, 577] on div "12 - Outro" at bounding box center [187, 577] width 254 height 16
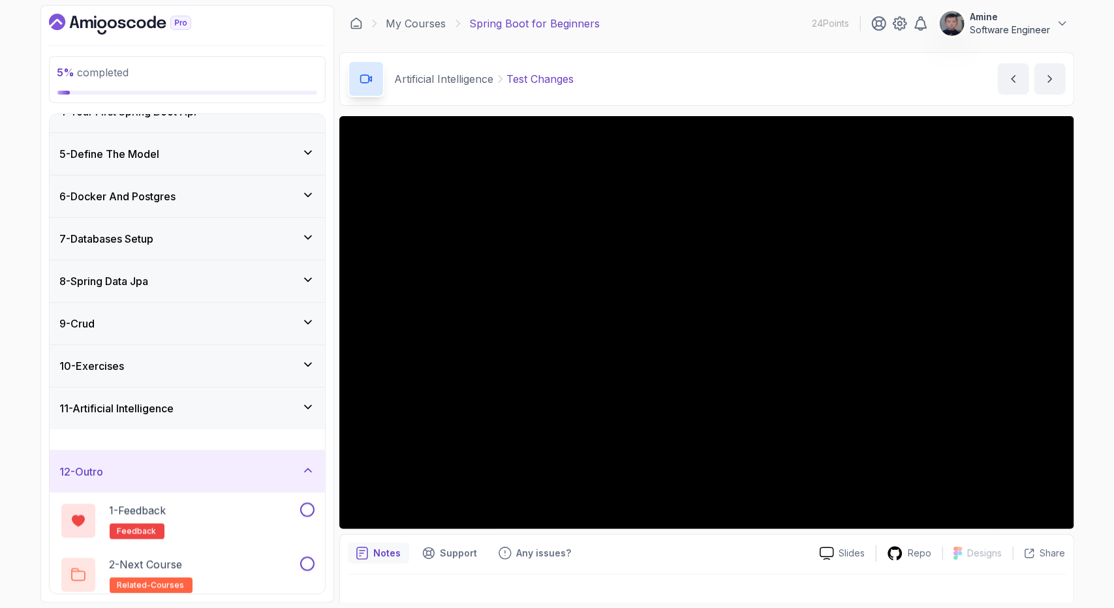
scroll to position [134, 0]
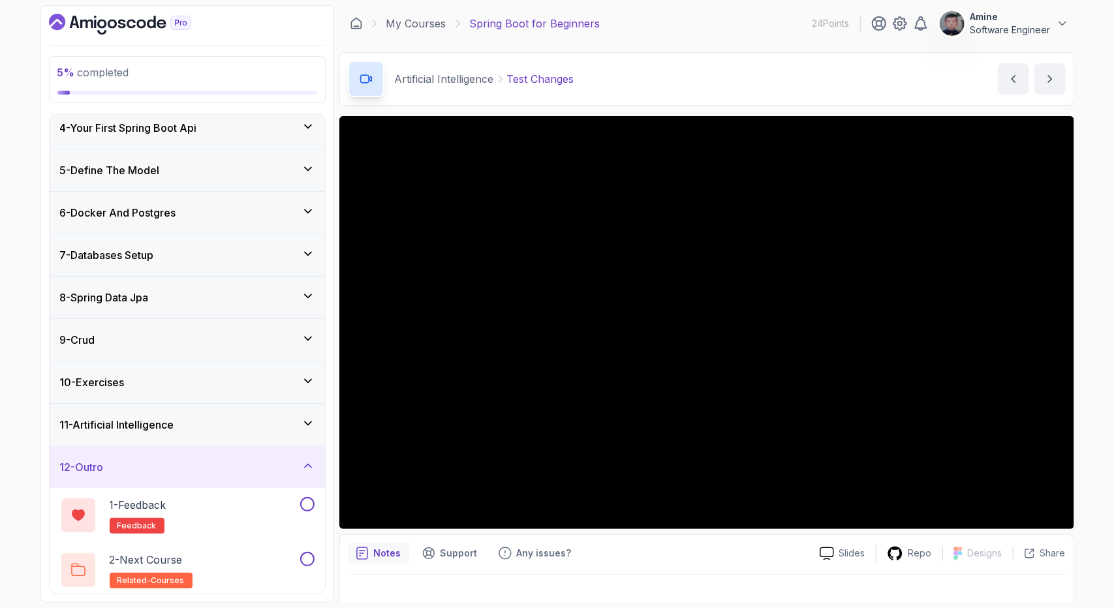
click at [264, 418] on div "11 - Artificial Intelligence" at bounding box center [187, 425] width 254 height 16
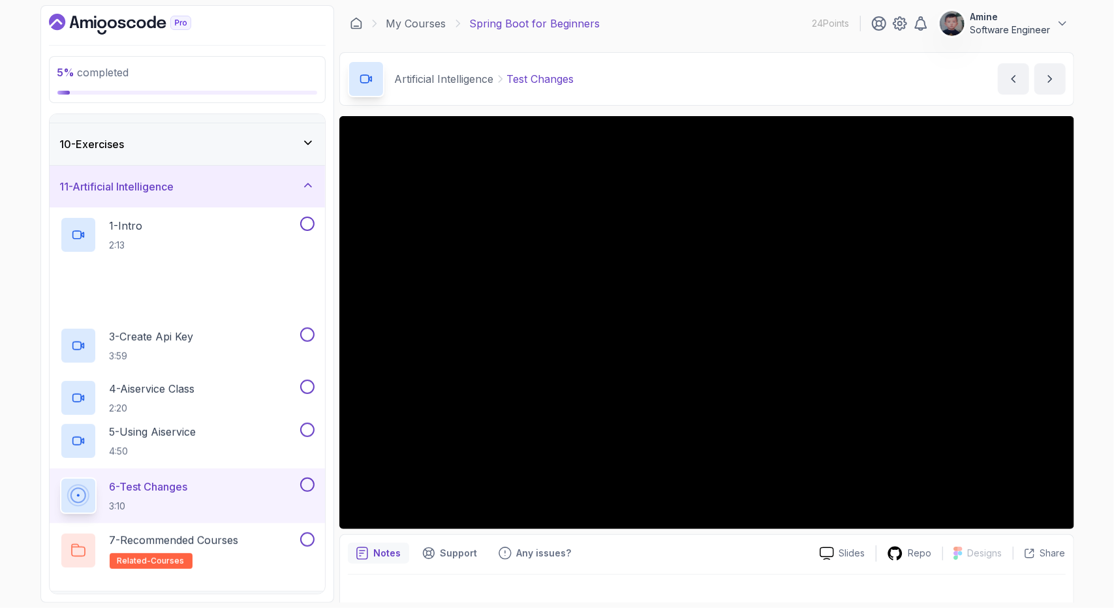
scroll to position [408, 0]
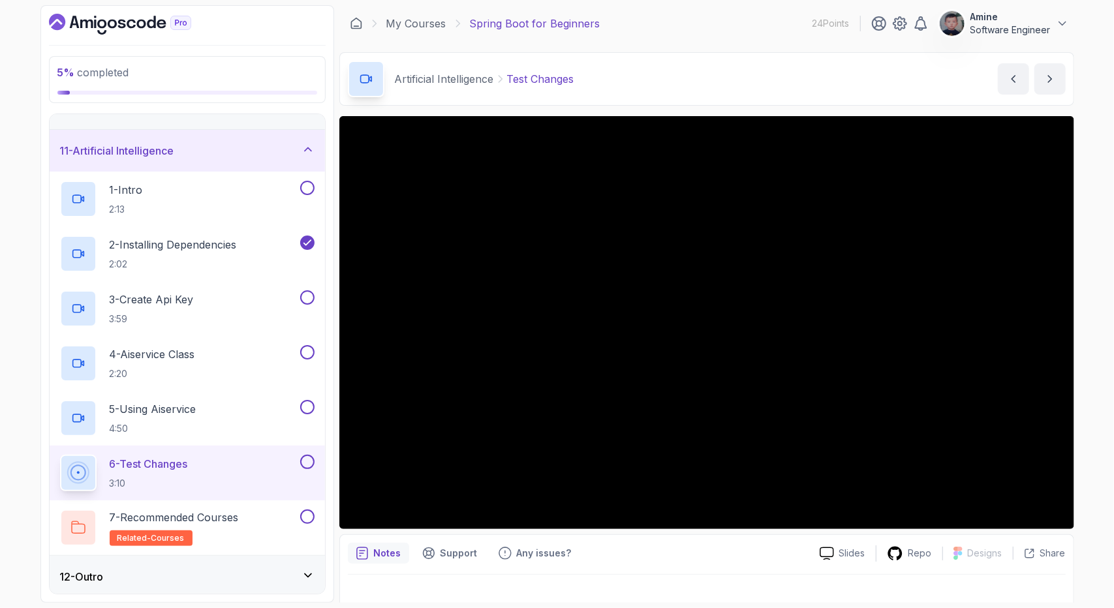
click at [244, 563] on div "12 - Outro" at bounding box center [187, 577] width 275 height 42
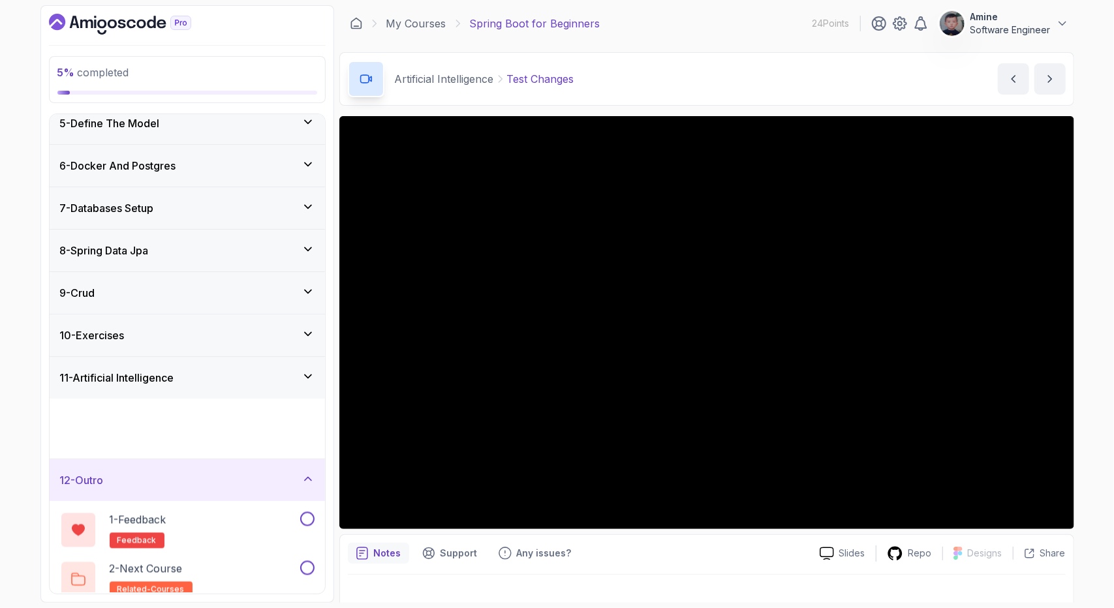
scroll to position [134, 0]
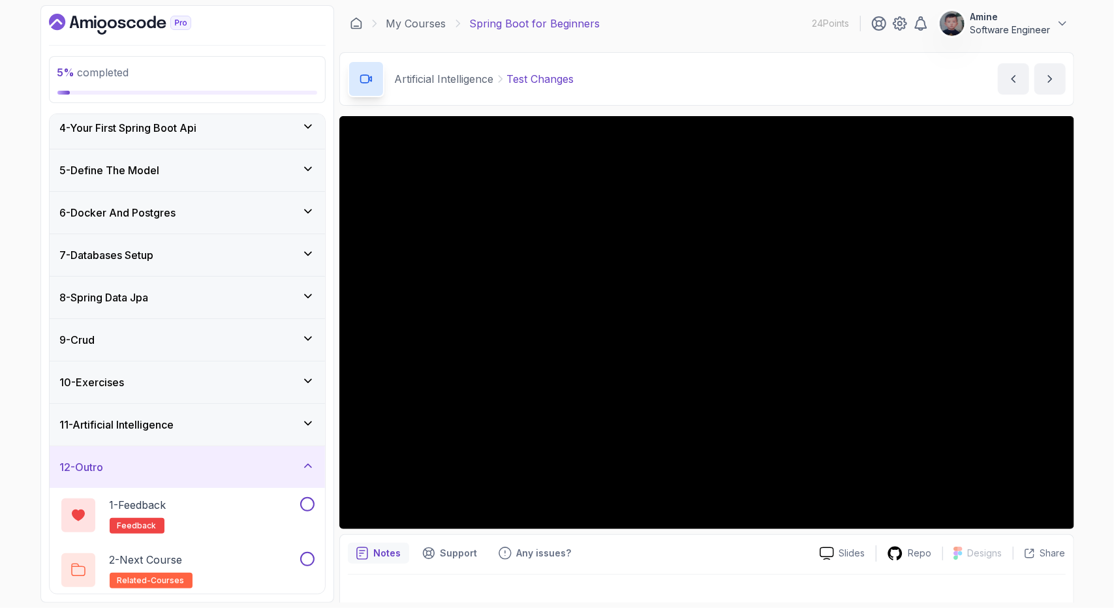
click at [269, 418] on div "11 - Artificial Intelligence" at bounding box center [187, 425] width 254 height 16
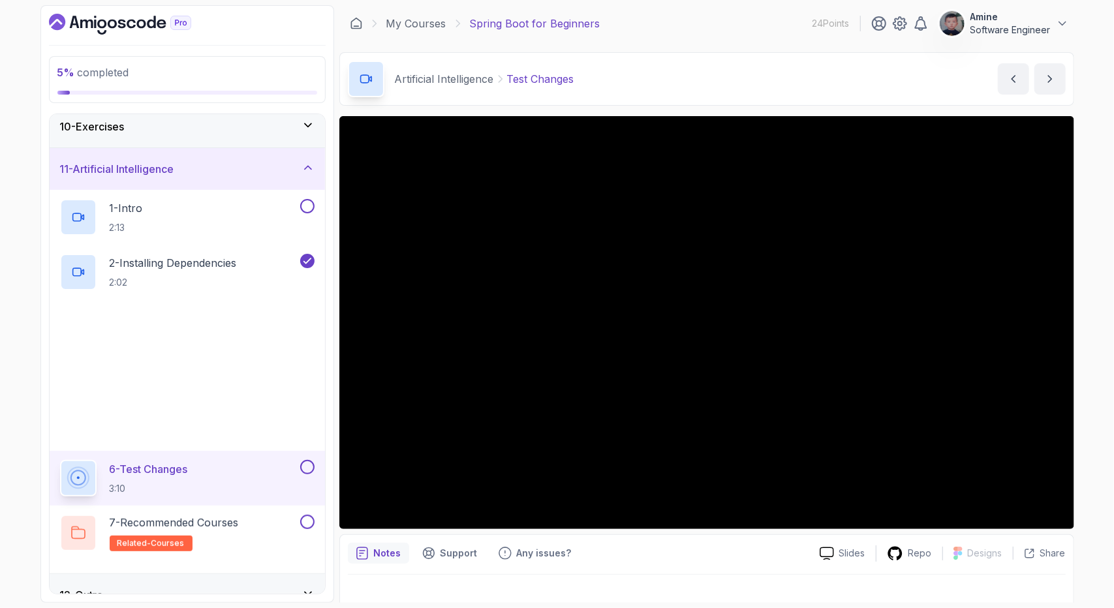
scroll to position [406, 0]
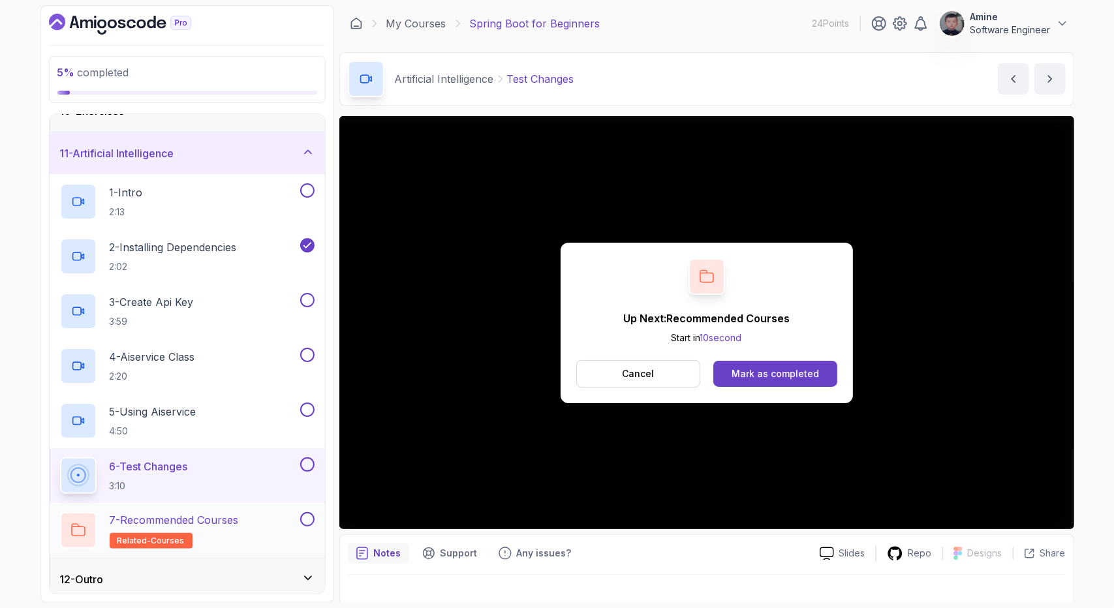
click at [281, 523] on div "7 - Recommended Courses related-courses" at bounding box center [178, 530] width 237 height 37
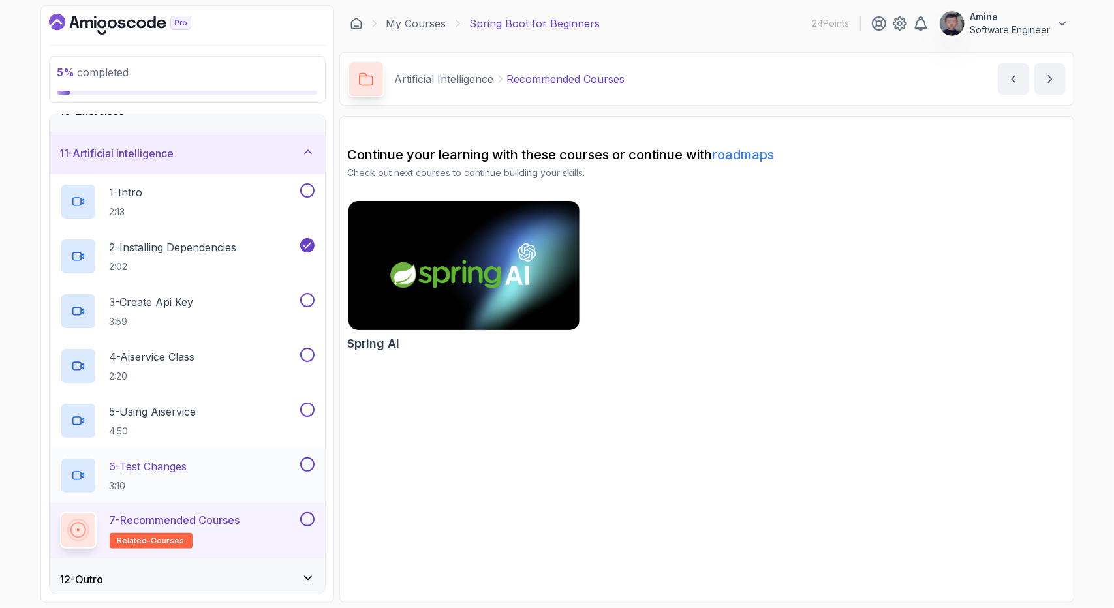
scroll to position [408, 0]
click at [228, 569] on div "12 - Outro" at bounding box center [187, 577] width 254 height 16
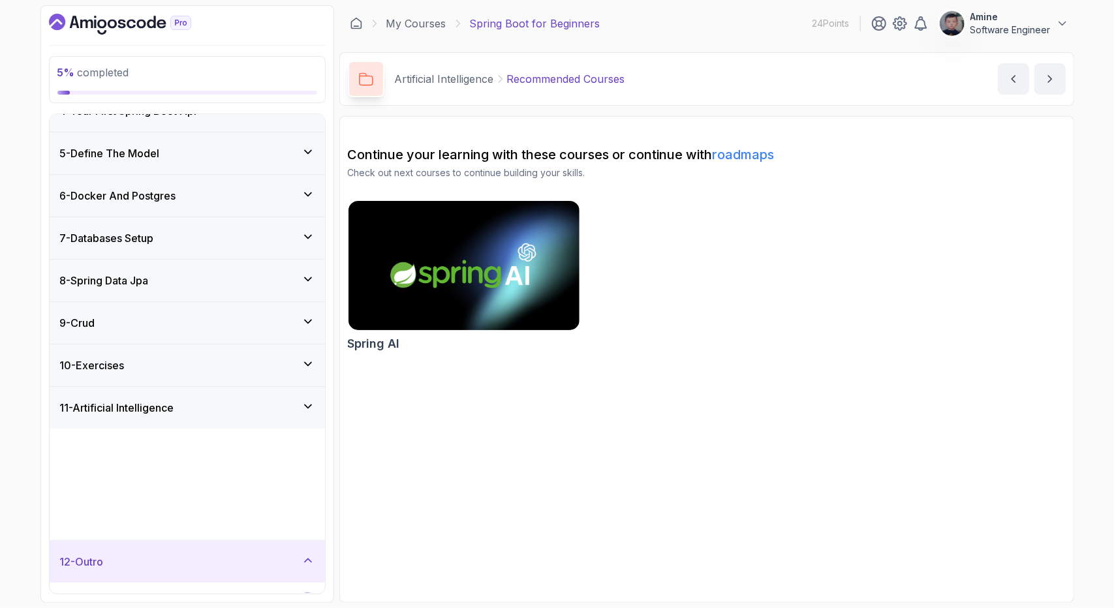
scroll to position [134, 0]
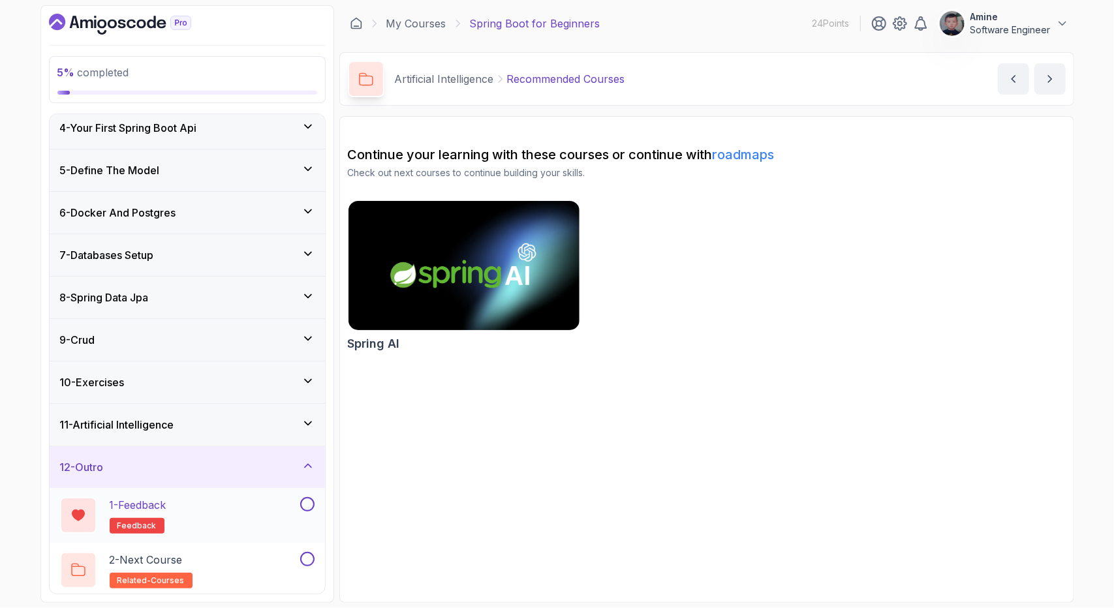
click at [245, 503] on div "1 - Feedback feedback" at bounding box center [178, 515] width 237 height 37
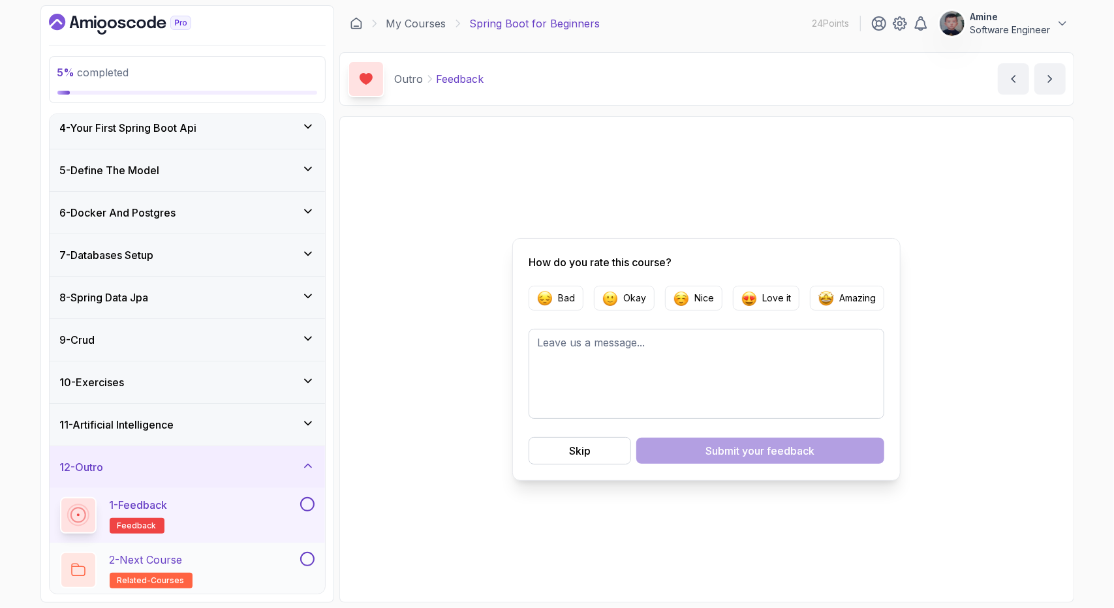
click at [140, 573] on p "related-courses" at bounding box center [151, 581] width 83 height 16
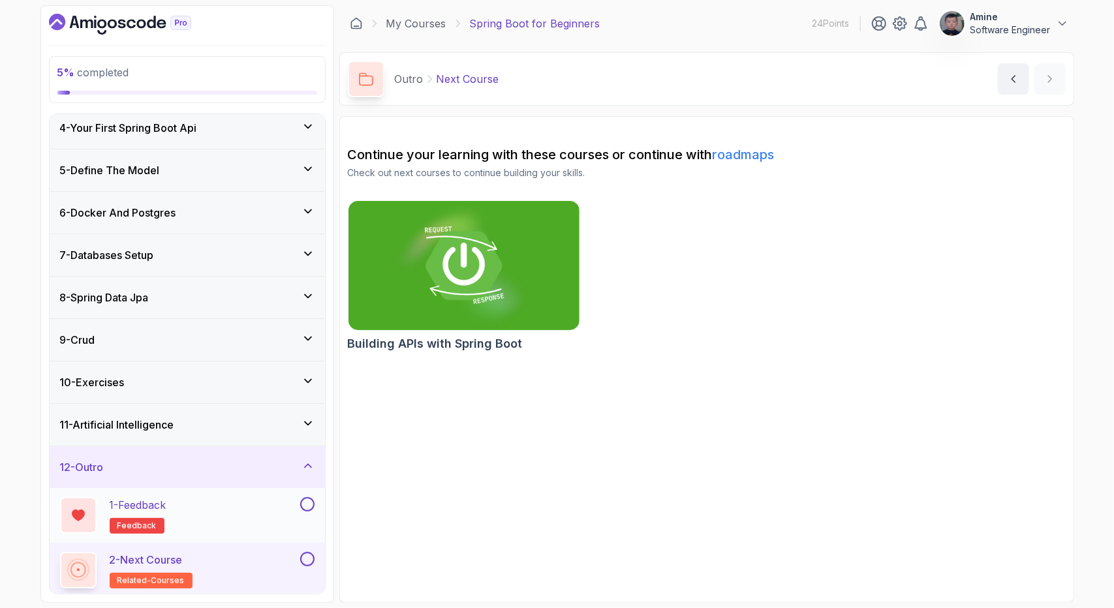
click at [300, 503] on button at bounding box center [307, 504] width 14 height 14
click at [307, 499] on icon at bounding box center [307, 504] width 12 height 13
click at [185, 508] on div "1 - Feedback feedback" at bounding box center [178, 515] width 237 height 37
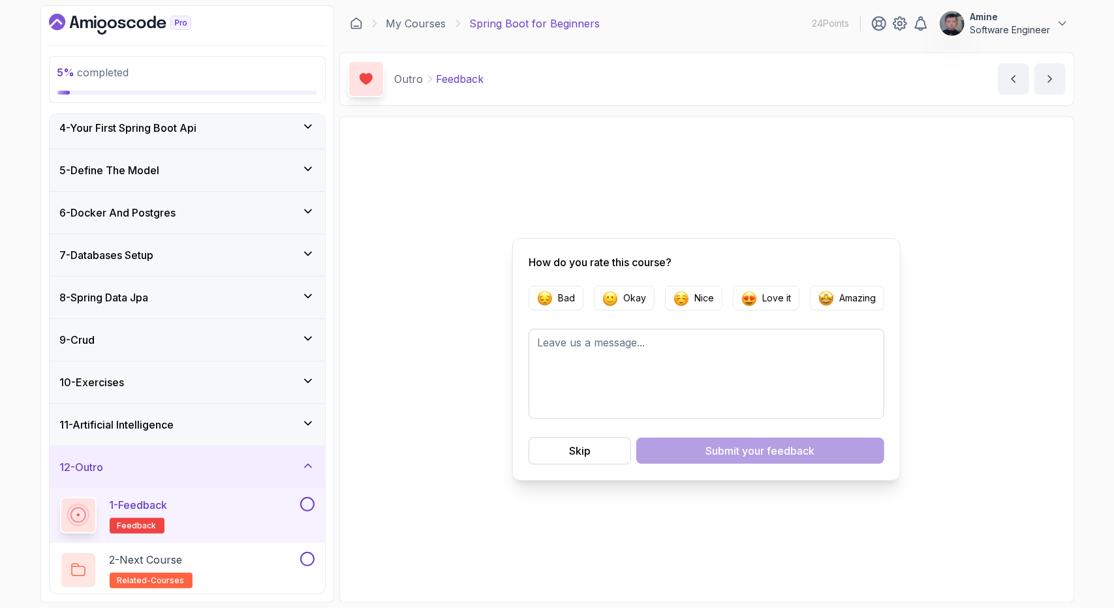
click at [310, 503] on button at bounding box center [307, 504] width 14 height 14
click at [310, 503] on icon at bounding box center [307, 504] width 12 height 13
click at [183, 557] on p "2 - Next Course" at bounding box center [146, 560] width 73 height 16
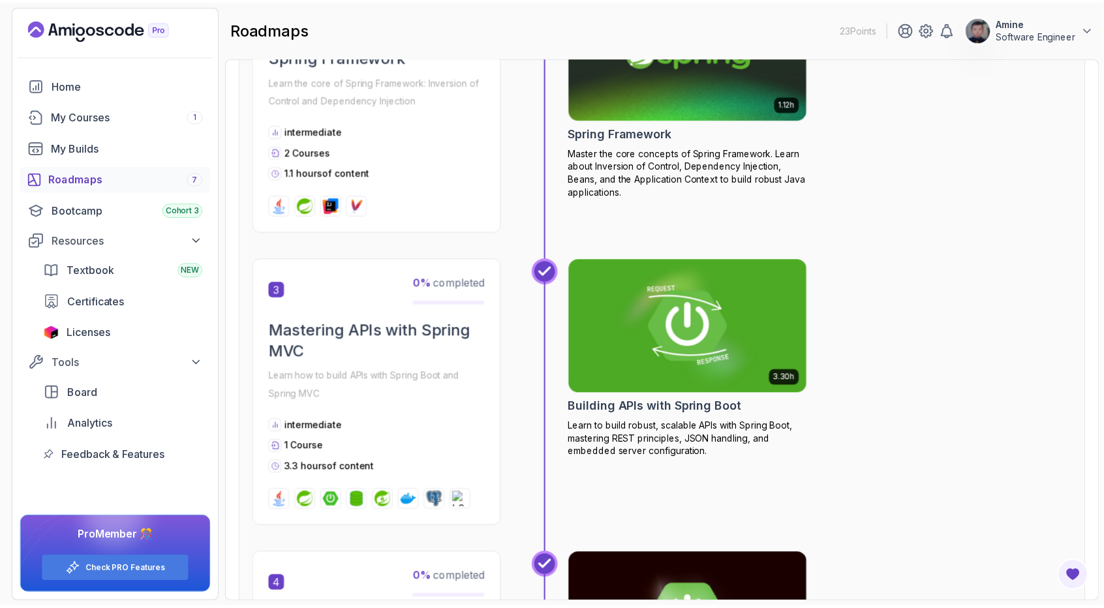
scroll to position [652, 0]
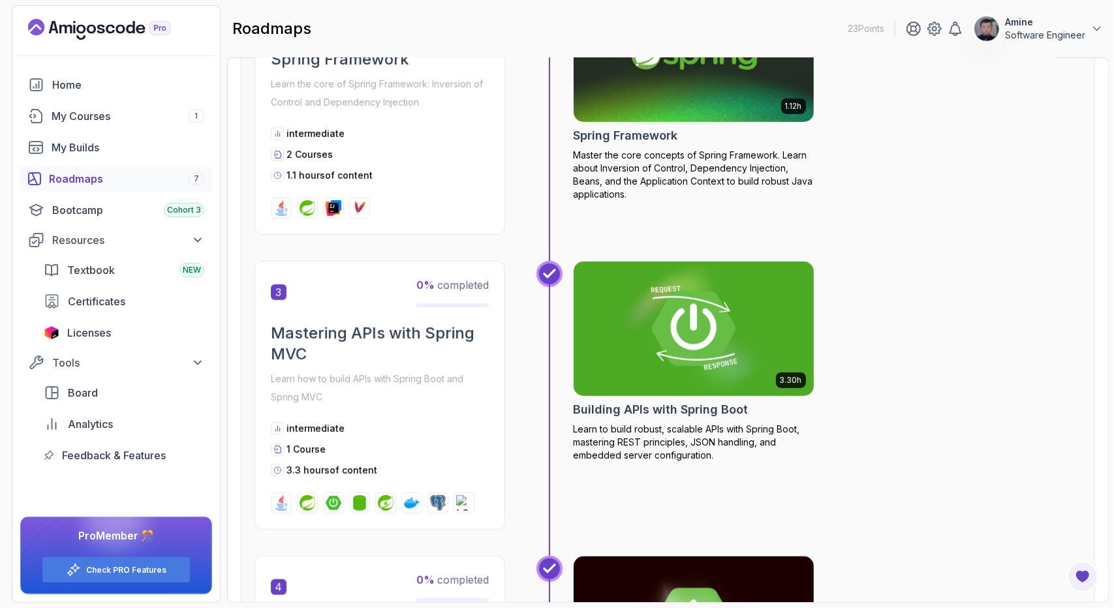
click at [703, 375] on img at bounding box center [694, 328] width 252 height 141
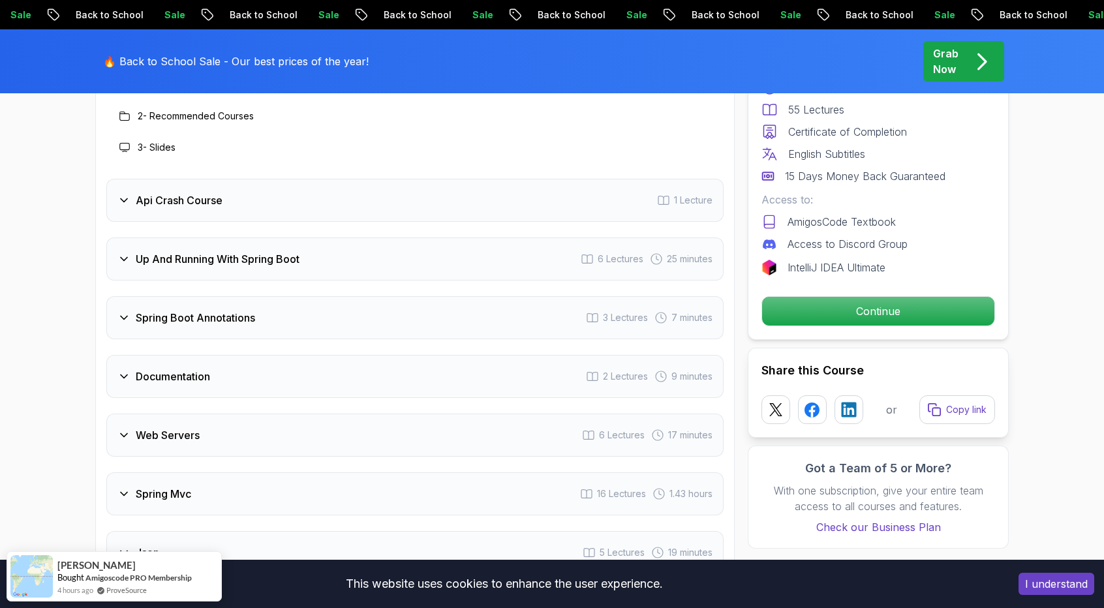
scroll to position [2247, 0]
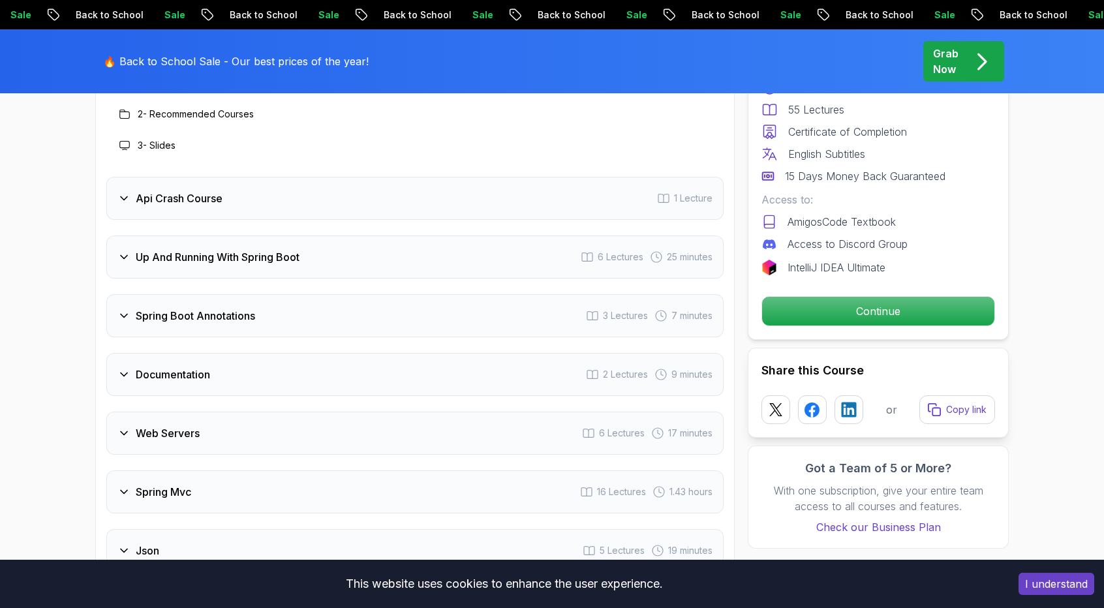
click at [427, 177] on div "Api Crash Course 1 Lecture" at bounding box center [414, 198] width 617 height 43
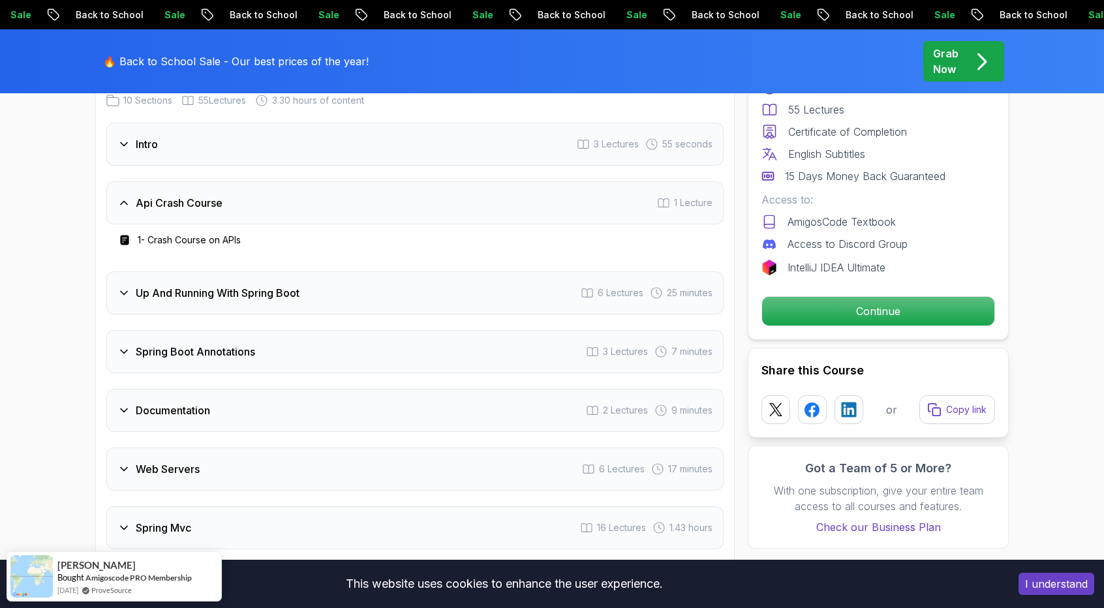
scroll to position [2149, 0]
click at [343, 271] on div "Up And Running With Spring Boot 6 Lectures 25 minutes" at bounding box center [414, 292] width 617 height 43
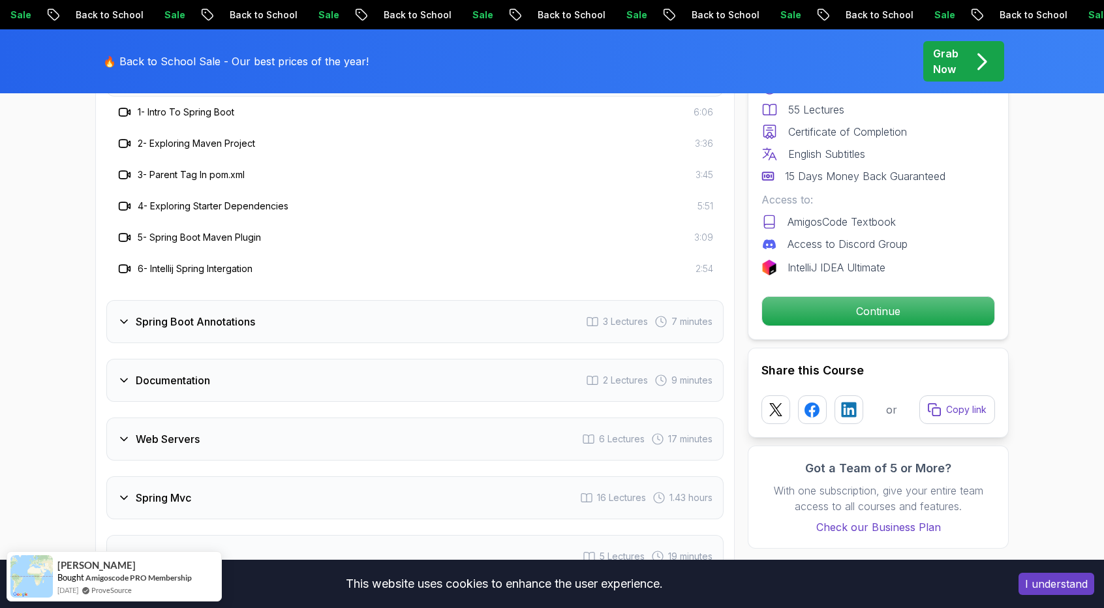
scroll to position [2339, 0]
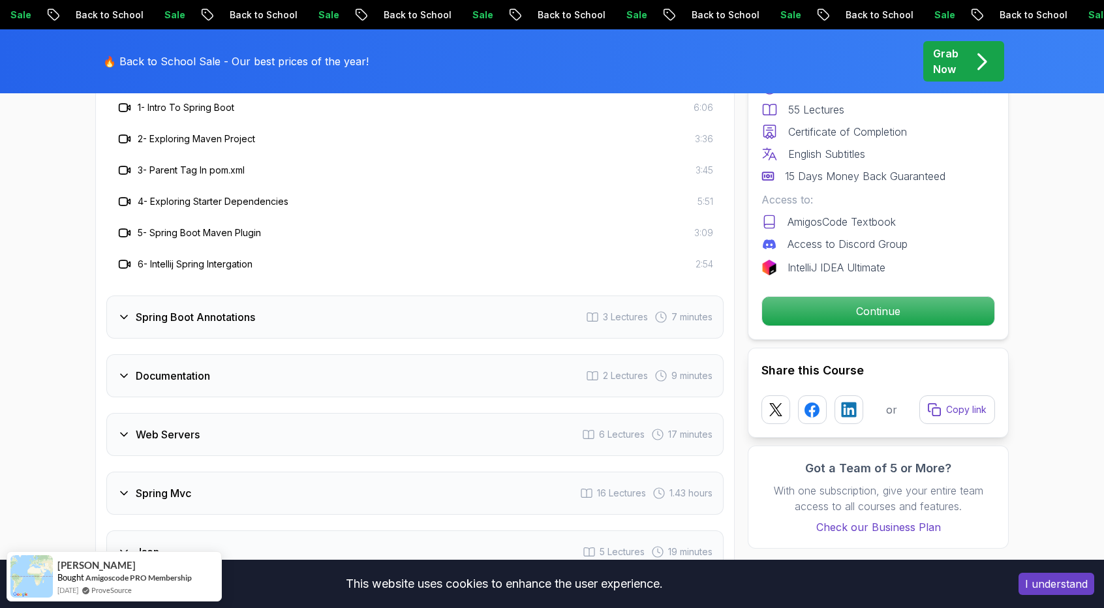
click at [368, 296] on div "Spring Boot Annotations 3 Lectures 7 minutes" at bounding box center [414, 317] width 617 height 43
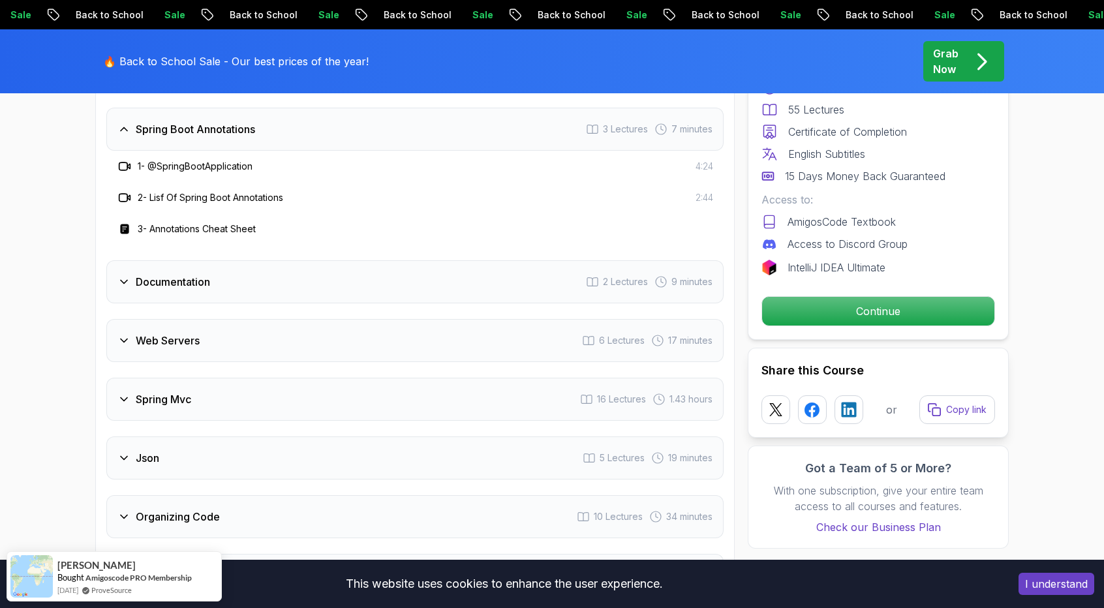
scroll to position [2334, 0]
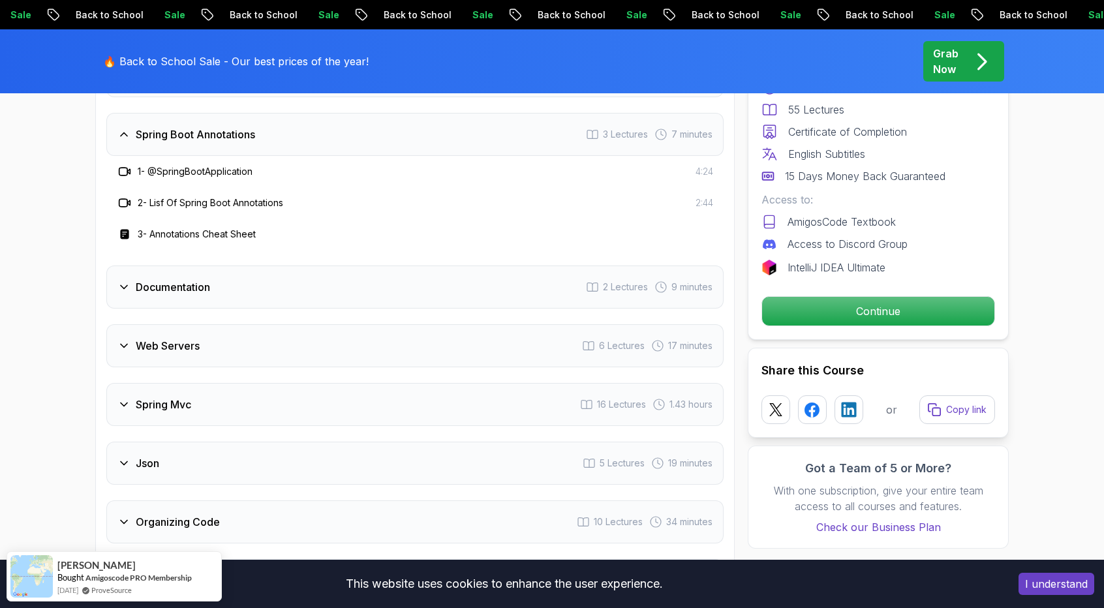
click at [381, 268] on div "Documentation 2 Lectures 9 minutes" at bounding box center [414, 287] width 617 height 43
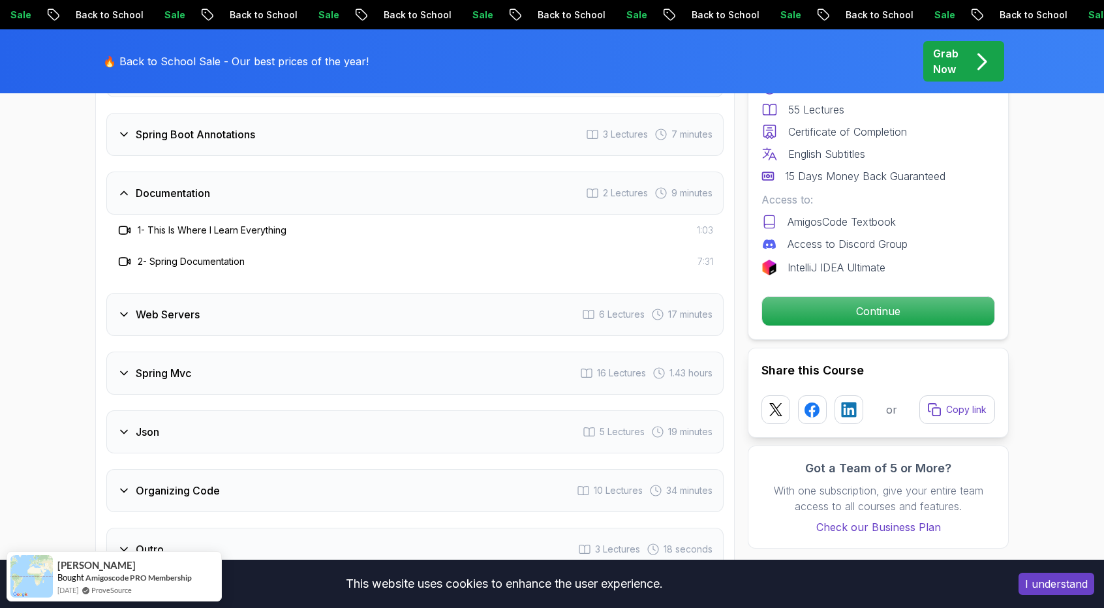
scroll to position [2369, 0]
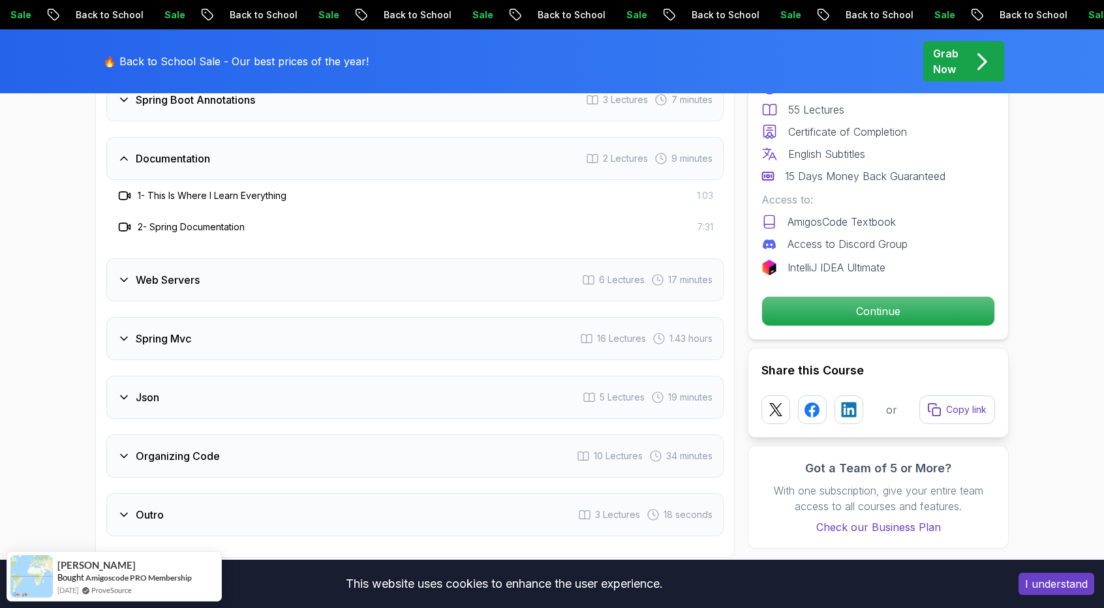
click at [403, 258] on div "Web Servers 6 Lectures 17 minutes" at bounding box center [414, 279] width 617 height 43
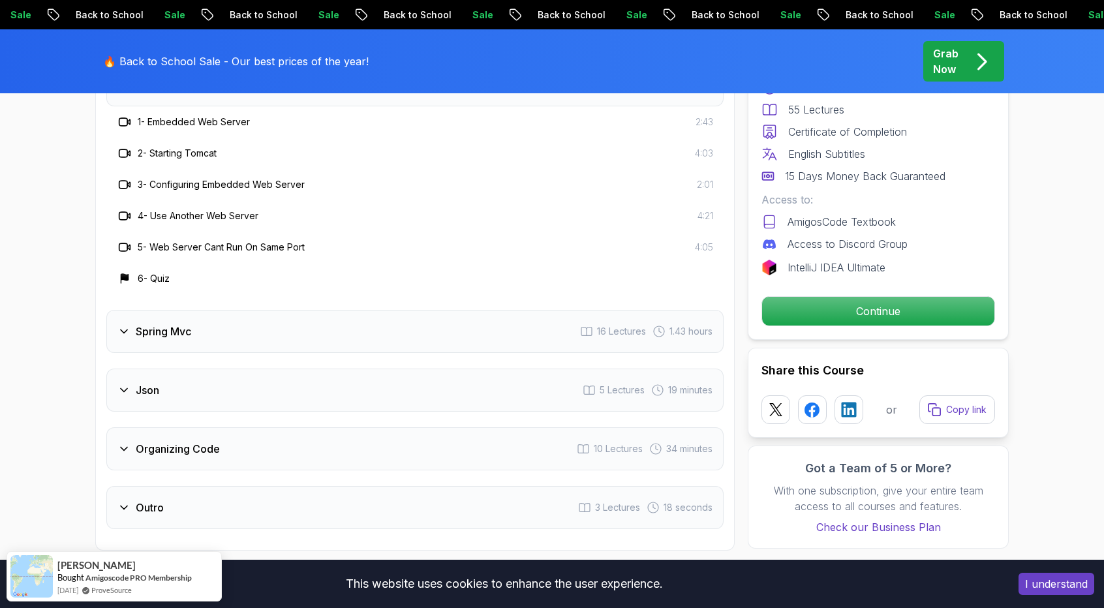
scroll to position [2502, 0]
click at [397, 309] on div "Spring Mvc 16 Lectures 1.43 hours" at bounding box center [414, 330] width 617 height 43
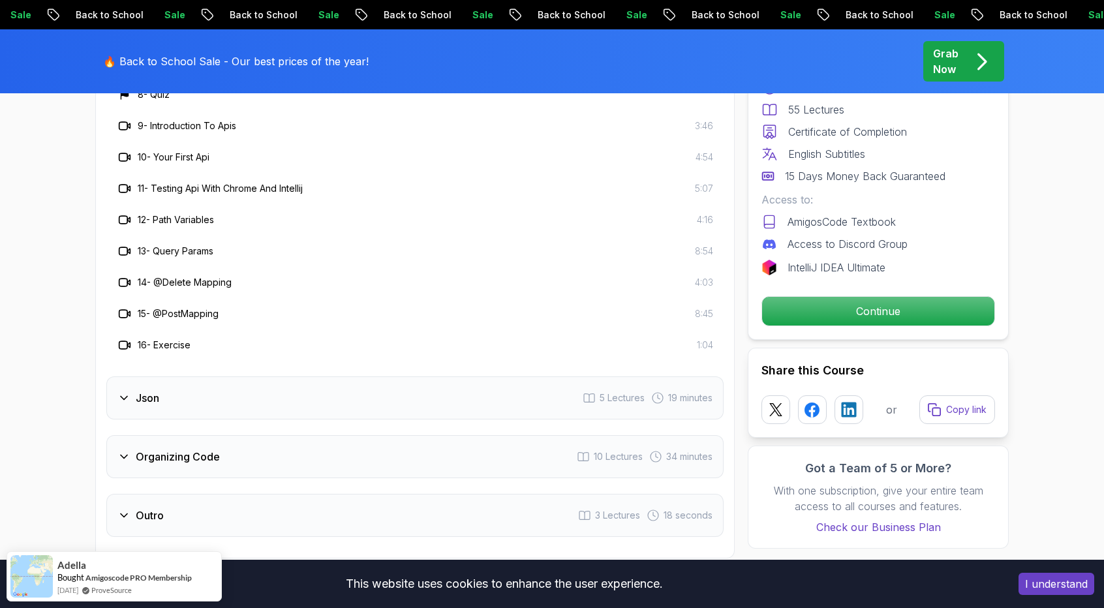
scroll to position [2807, 0]
click at [382, 376] on div "Json 5 Lectures 19 minutes" at bounding box center [414, 397] width 617 height 43
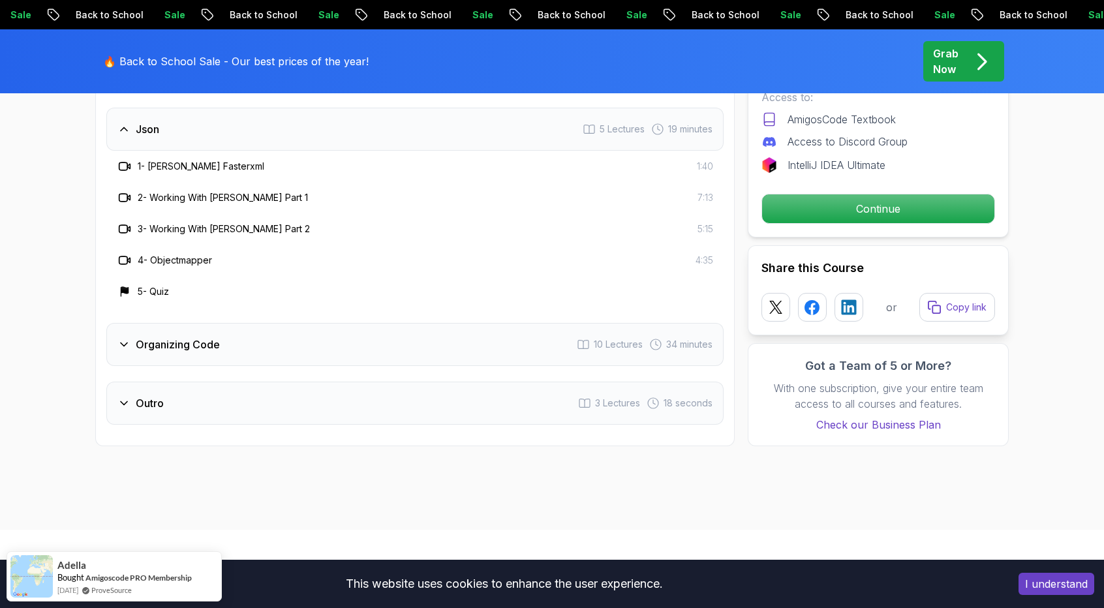
scroll to position [2576, 0]
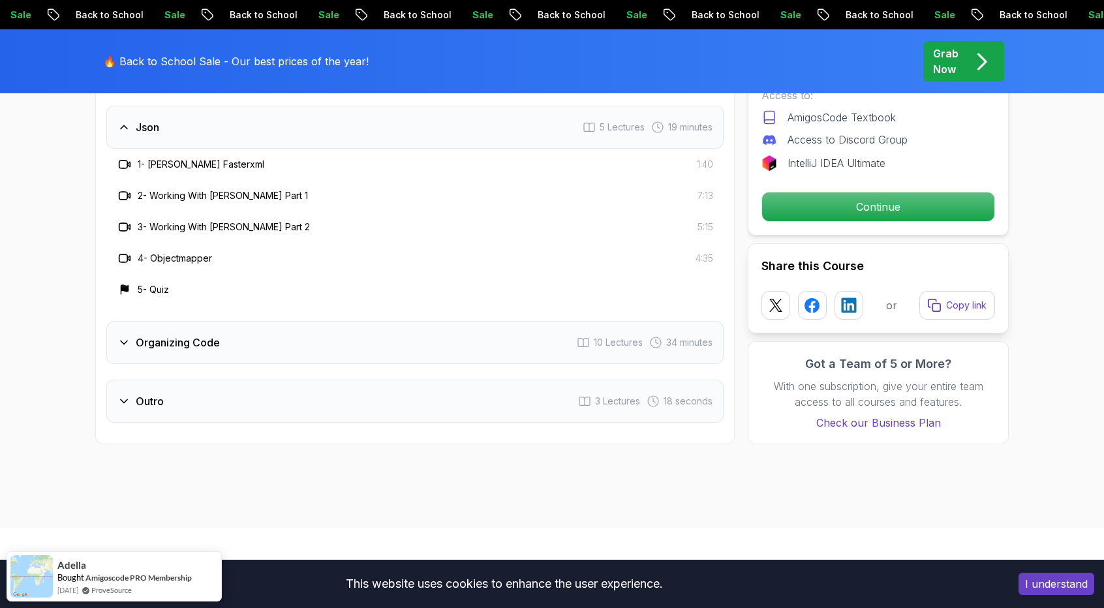
click at [293, 324] on div "Organizing Code 10 Lectures 34 minutes" at bounding box center [414, 342] width 617 height 43
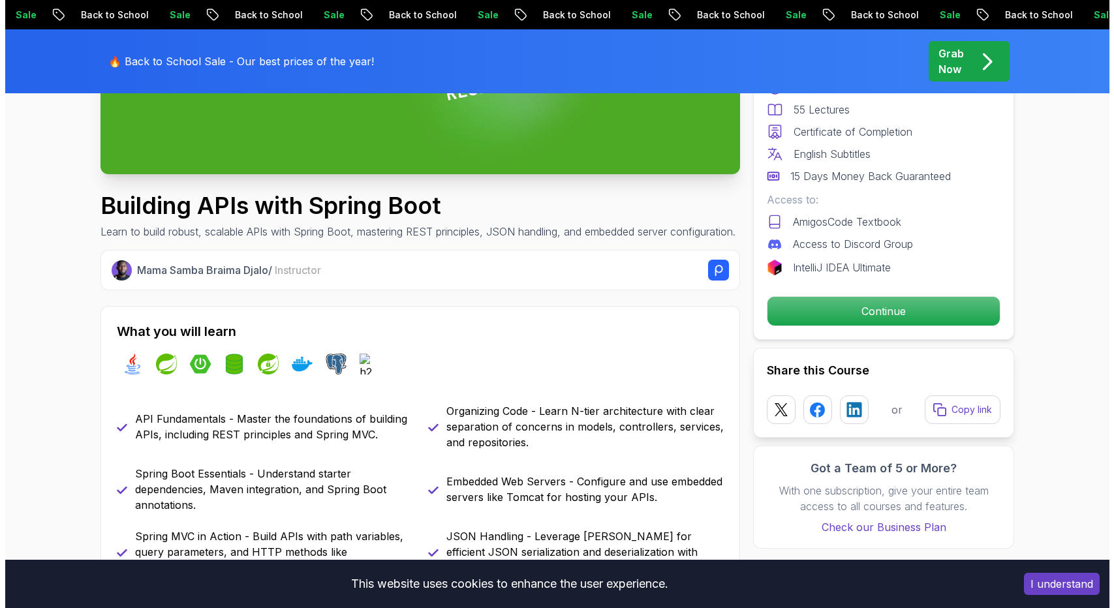
scroll to position [0, 0]
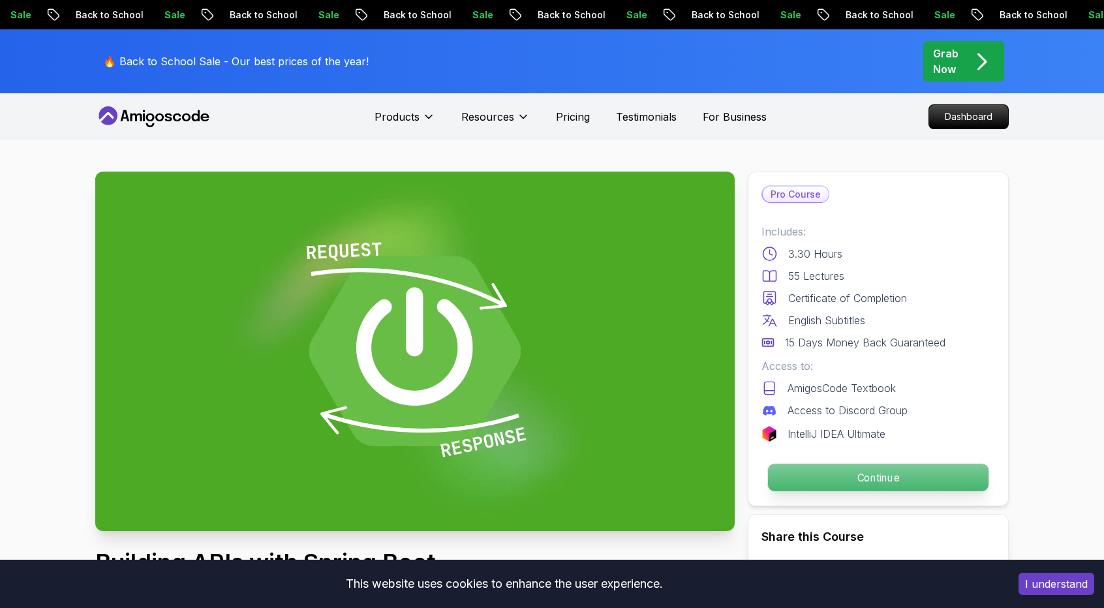
click at [862, 470] on p "Continue" at bounding box center [878, 477] width 221 height 27
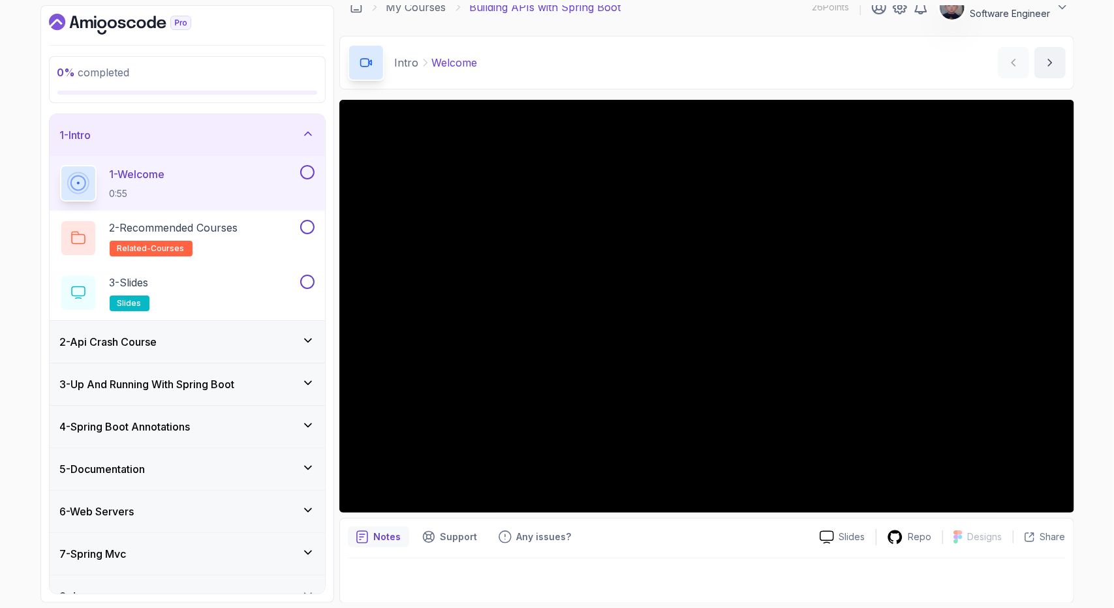
scroll to position [16, 0]
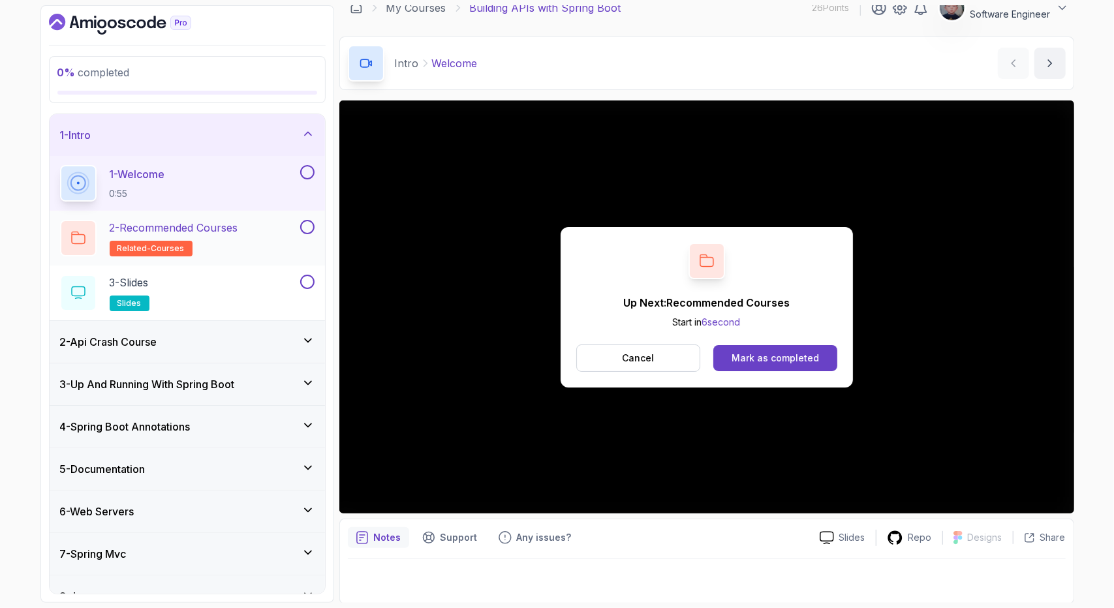
click at [258, 222] on div "2 - Recommended Courses related-courses" at bounding box center [178, 238] width 237 height 37
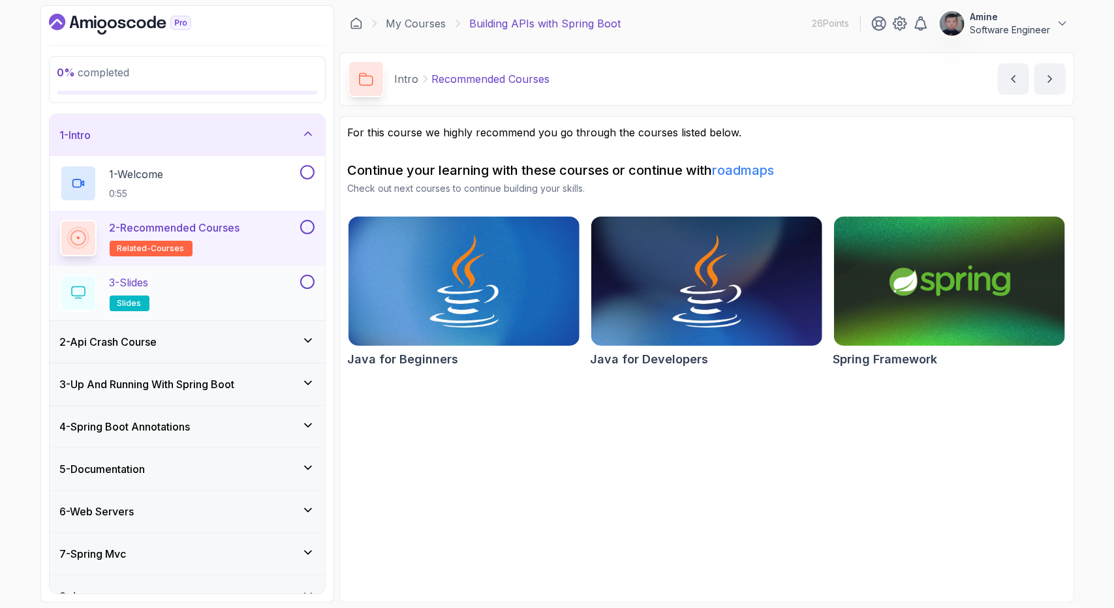
click at [177, 286] on div "3 - Slides slides" at bounding box center [178, 293] width 237 height 37
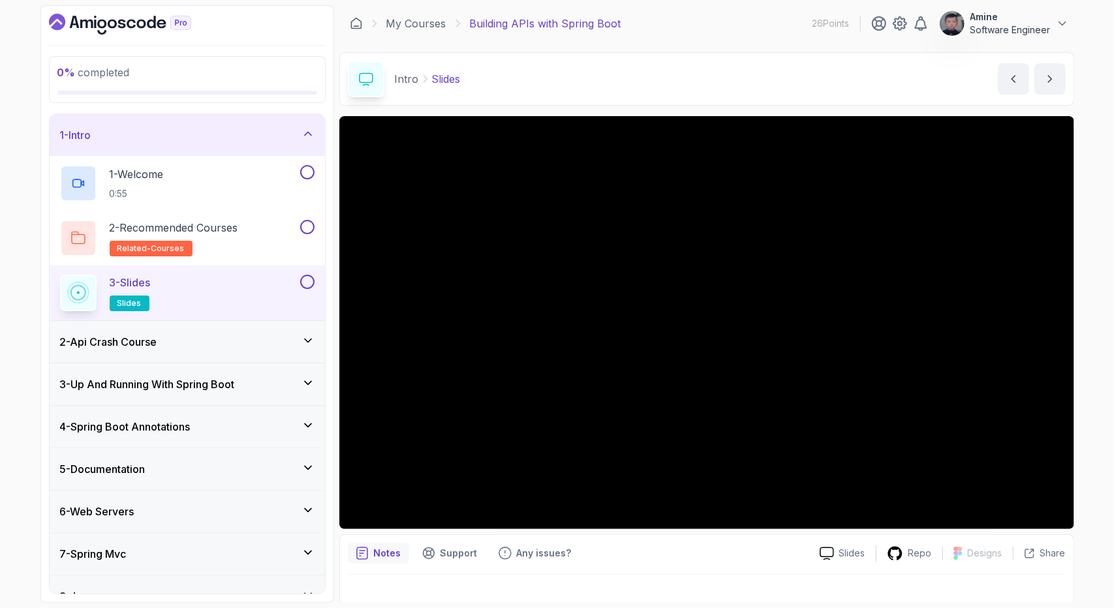
click at [301, 344] on div "2 - Api Crash Course" at bounding box center [187, 342] width 254 height 16
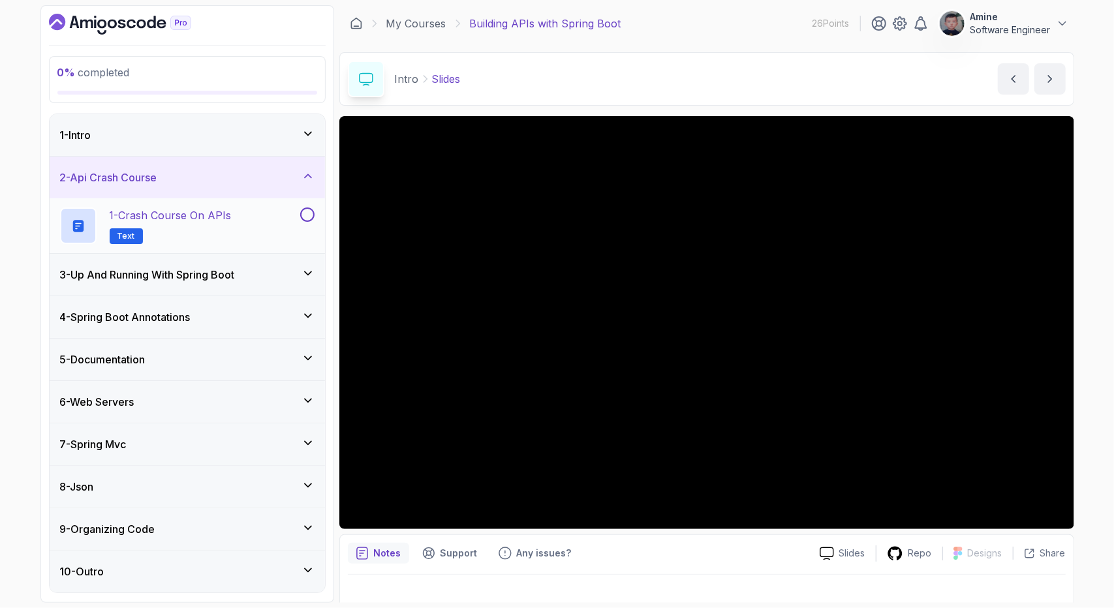
click at [273, 225] on div "1 - Crash Course on APIs Text" at bounding box center [178, 225] width 237 height 37
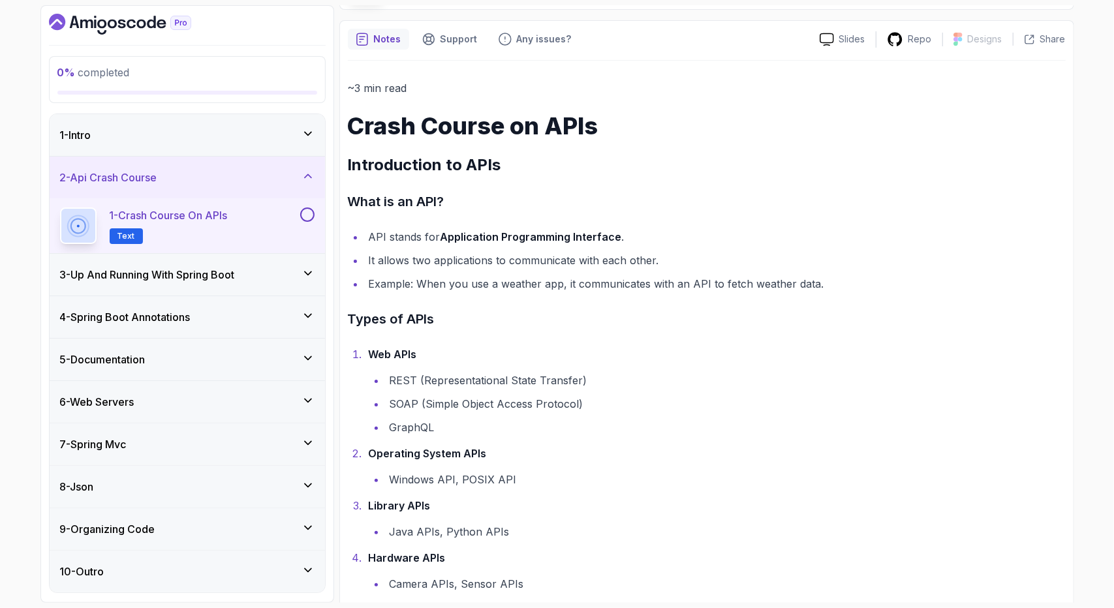
scroll to position [117, 0]
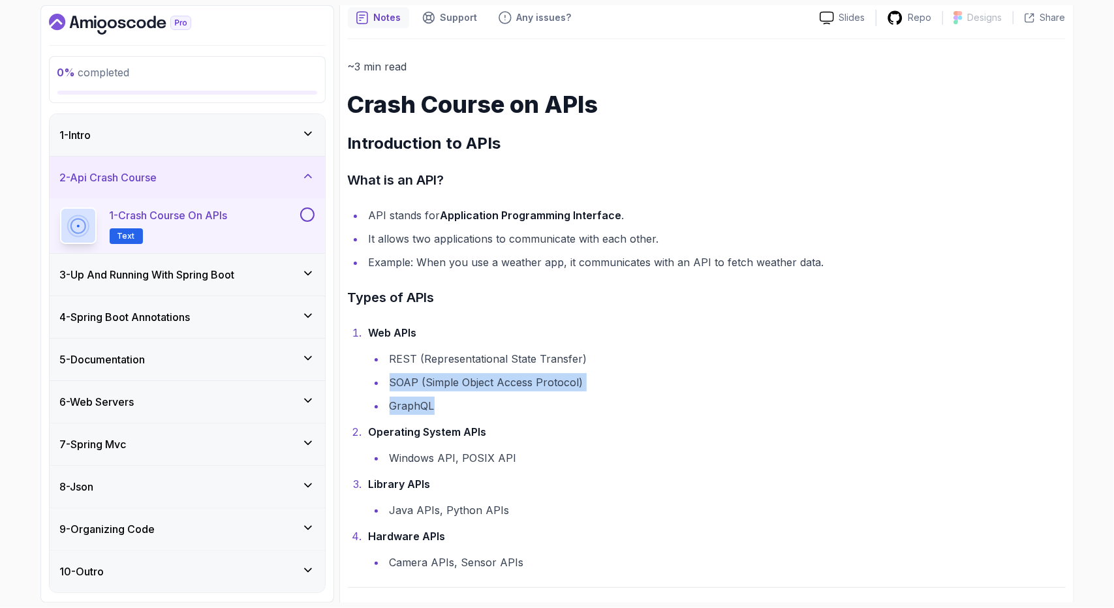
drag, startPoint x: 436, startPoint y: 404, endPoint x: 388, endPoint y: 368, distance: 60.2
click at [388, 368] on ul "REST (Representational State Transfer) SOAP (Simple Object Access Protocol) Gra…" at bounding box center [717, 382] width 697 height 65
click at [405, 409] on li "GraphQL" at bounding box center [726, 406] width 680 height 18
click at [479, 363] on li "REST (Representational State Transfer)" at bounding box center [726, 359] width 680 height 18
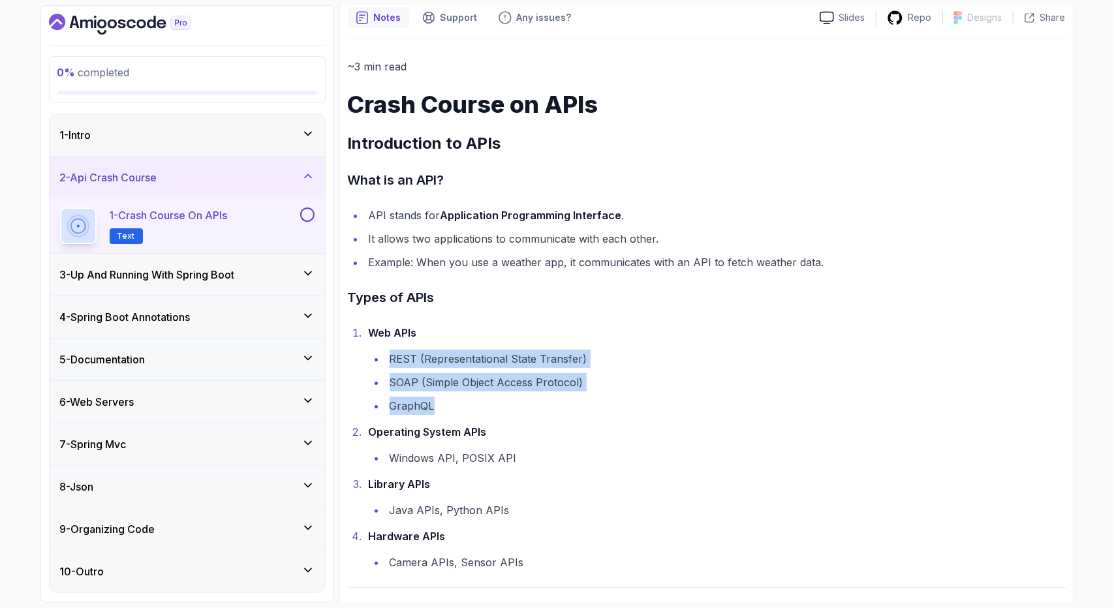
drag, startPoint x: 443, startPoint y: 406, endPoint x: 384, endPoint y: 356, distance: 77.8
click at [384, 356] on ul "REST (Representational State Transfer) SOAP (Simple Object Access Protocol) Gra…" at bounding box center [717, 382] width 697 height 65
copy ul "REST (Representational State Transfer) SOAP (Simple Object Access Protocol) Gra…"
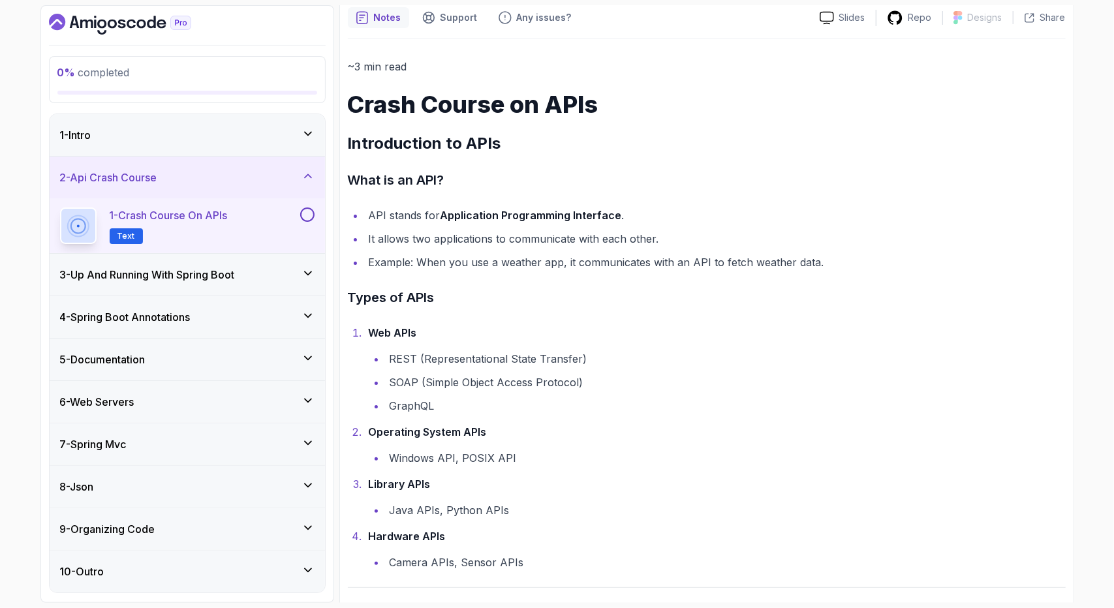
click at [654, 428] on li "Operating System APIs Windows API, POSIX API" at bounding box center [715, 445] width 701 height 44
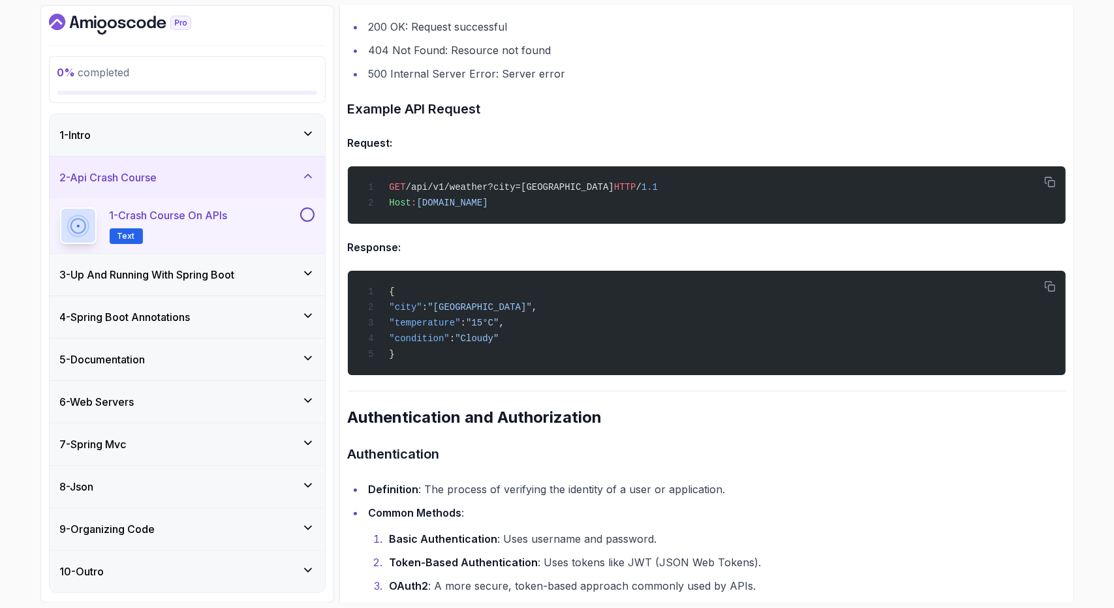
scroll to position [1140, 0]
drag, startPoint x: 509, startPoint y: 203, endPoint x: 419, endPoint y: 206, distance: 89.4
click at [419, 206] on div "GET /api/v1/weather?city=London HTTP / 1.1 Host : weatherapi.com" at bounding box center [706, 195] width 697 height 42
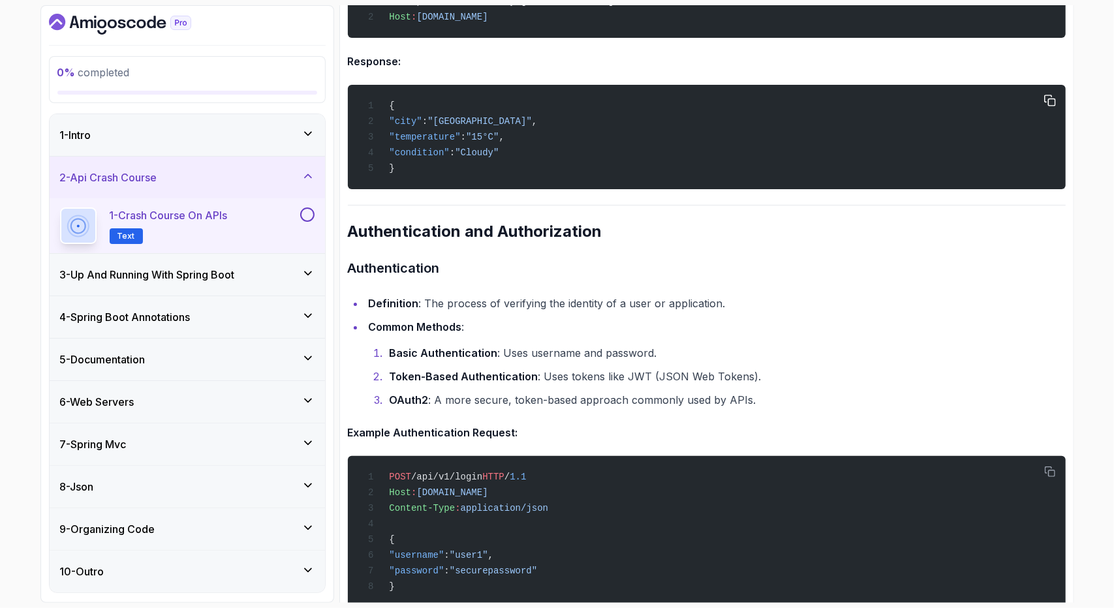
scroll to position [1325, 0]
click at [784, 383] on li "Token-Based Authentication : Uses tokens like JWT (JSON Web Tokens)." at bounding box center [726, 376] width 680 height 18
click at [632, 376] on li "Token-Based Authentication : Uses tokens like JWT (JSON Web Tokens)." at bounding box center [726, 376] width 680 height 18
copy li "JWT"
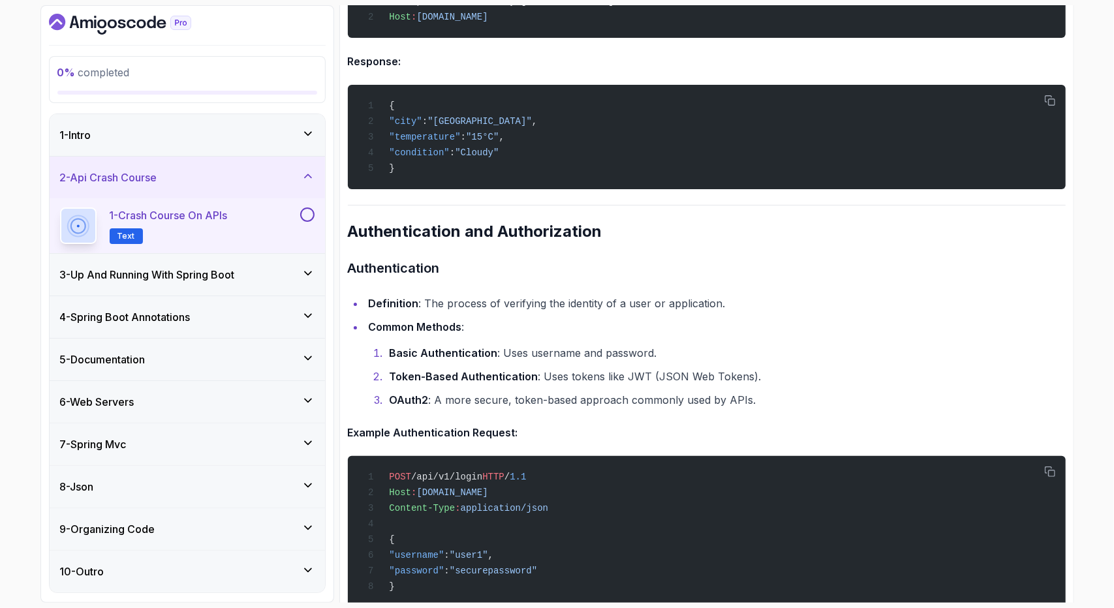
click at [406, 401] on strong "OAuth2" at bounding box center [408, 399] width 39 height 13
copy strong "OAuth2"
click at [406, 401] on strong "OAuth2" at bounding box center [408, 399] width 39 height 13
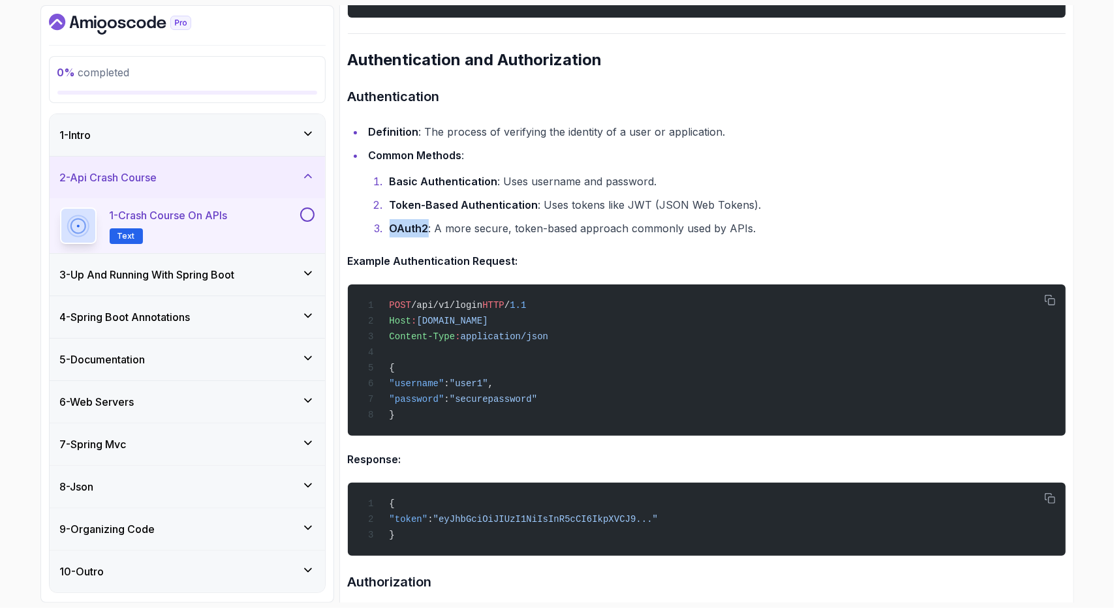
scroll to position [1496, 0]
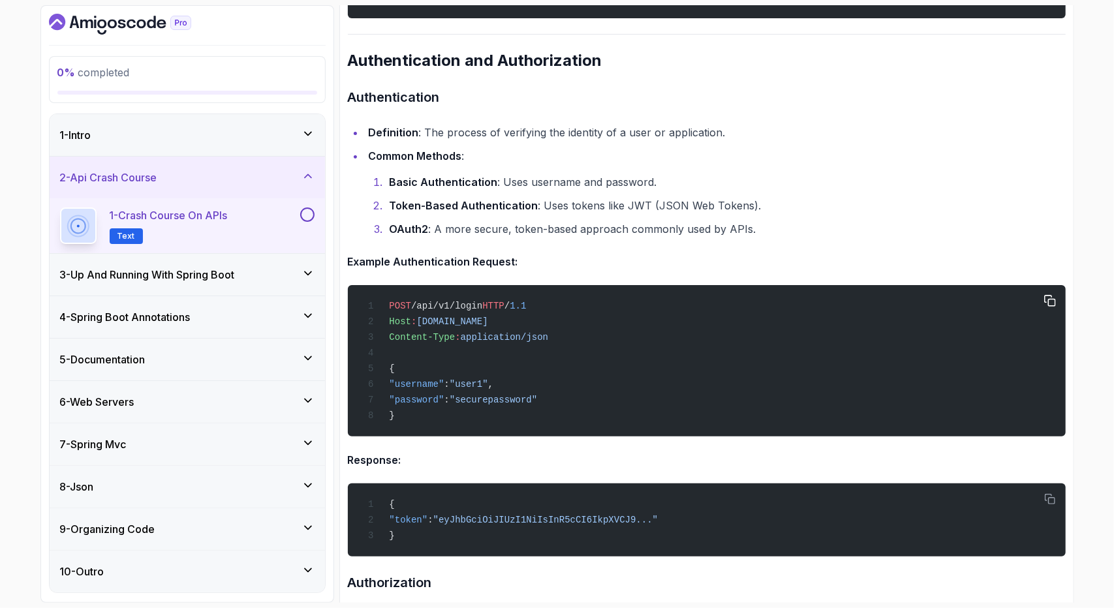
click at [731, 358] on div "POST /api/v1/login HTTP / 1.1 Host : example.com Content-Type : application/jso…" at bounding box center [706, 361] width 697 height 136
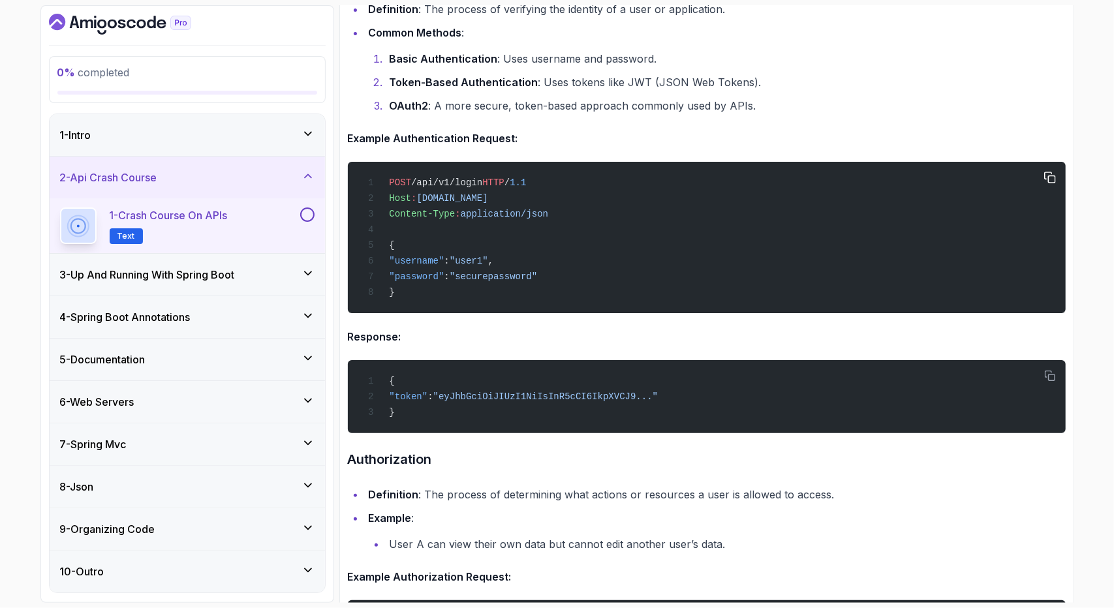
scroll to position [1619, 0]
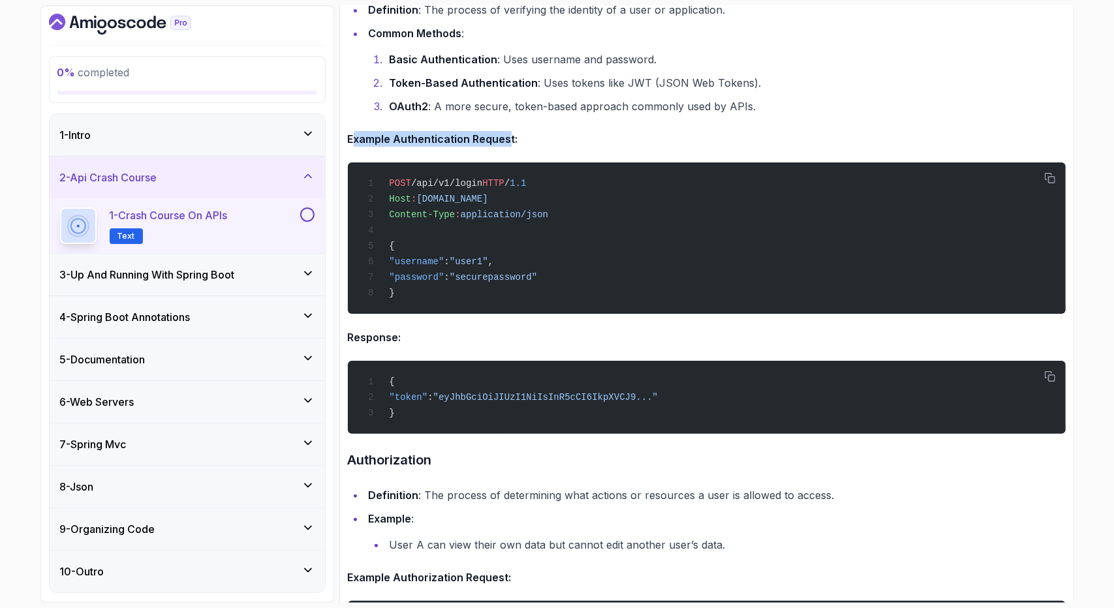
drag, startPoint x: 351, startPoint y: 144, endPoint x: 505, endPoint y: 142, distance: 154.0
click at [505, 142] on h4 "Example Authentication Request:" at bounding box center [707, 139] width 718 height 16
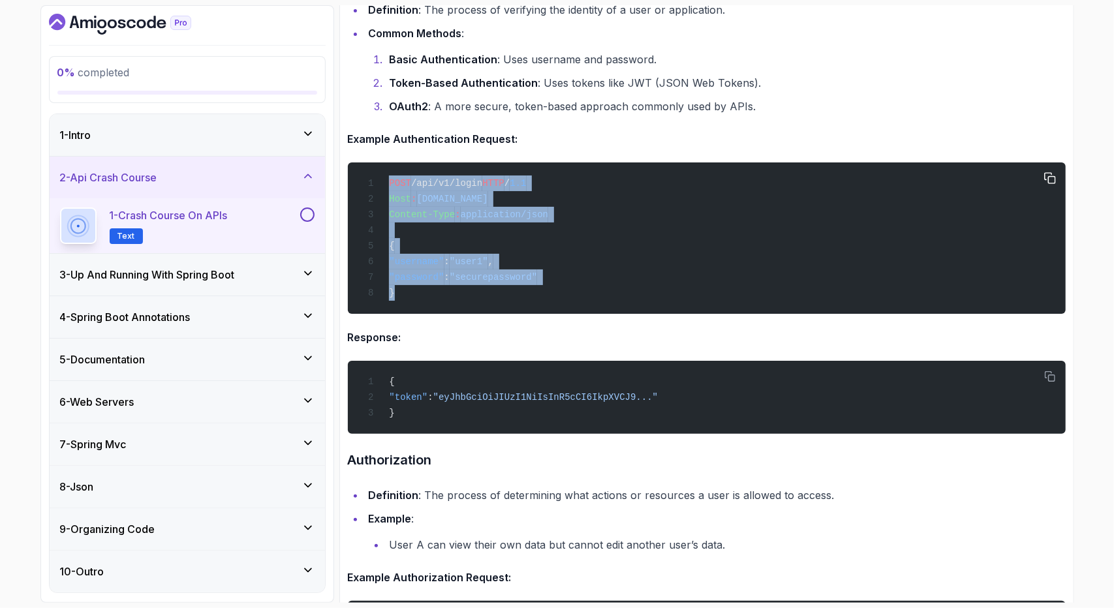
drag, startPoint x: 389, startPoint y: 189, endPoint x: 468, endPoint y: 297, distance: 133.9
click at [468, 297] on div "POST /api/v1/login HTTP / 1.1 Host : example.com Content-Type : application/jso…" at bounding box center [706, 238] width 697 height 136
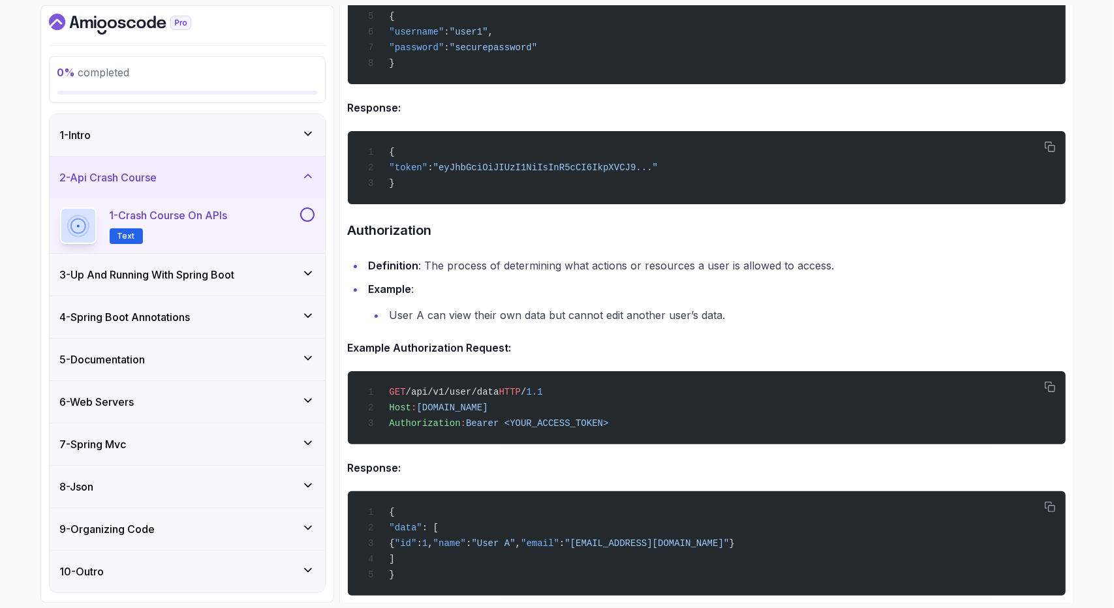
scroll to position [1850, 0]
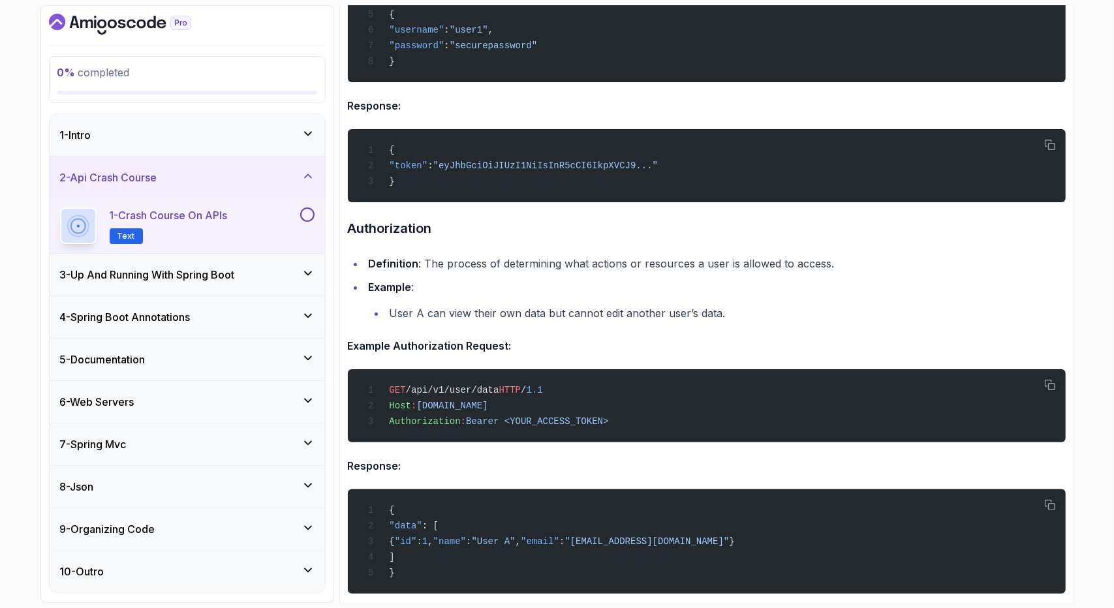
click at [633, 239] on h3 "Authorization" at bounding box center [707, 228] width 718 height 21
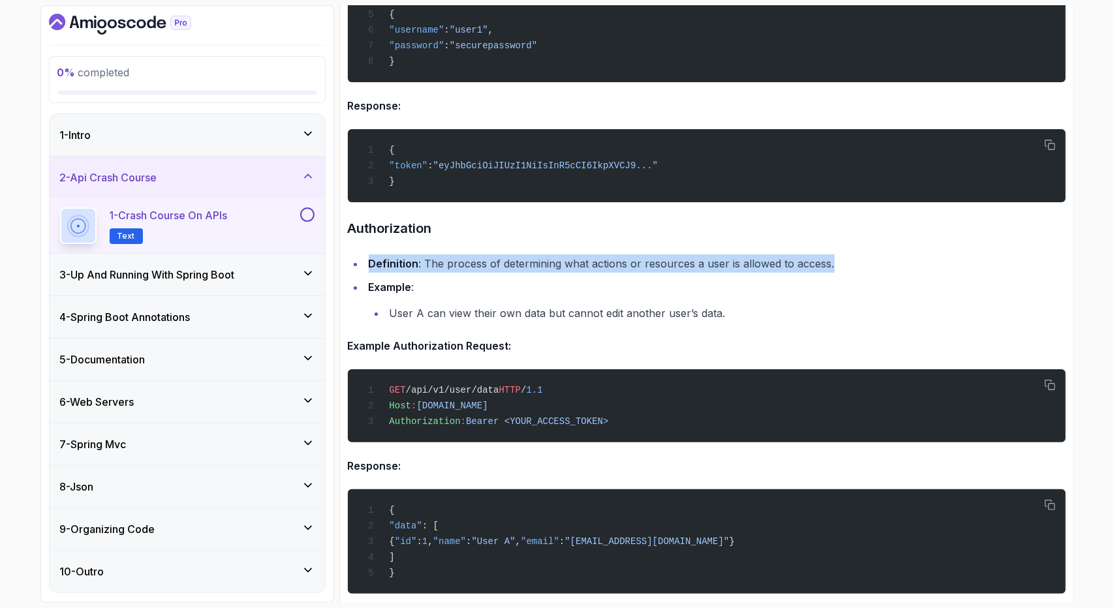
click at [831, 285] on li "Example : User A can view their own data but cannot edit another user’s data." at bounding box center [715, 300] width 701 height 44
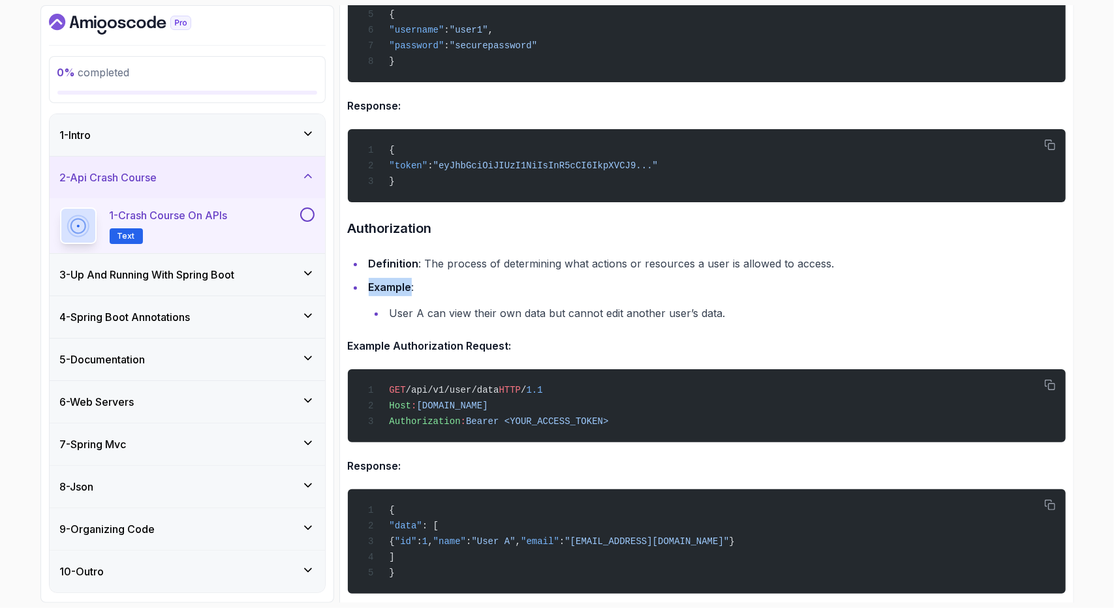
click at [831, 285] on li "Example : User A can view their own data but cannot edit another user’s data." at bounding box center [715, 300] width 701 height 44
click at [829, 297] on li "Example : User A can view their own data but cannot edit another user’s data." at bounding box center [715, 300] width 701 height 44
click at [829, 322] on li "User A can view their own data but cannot edit another user’s data." at bounding box center [726, 313] width 680 height 18
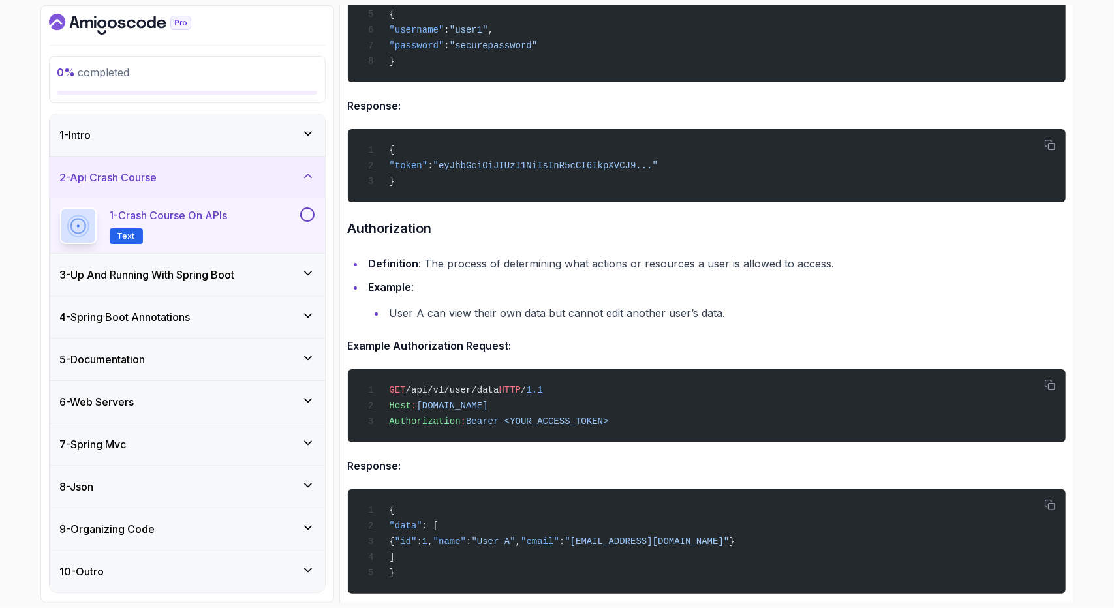
click at [829, 322] on li "User A can view their own data but cannot edit another user’s data." at bounding box center [726, 313] width 680 height 18
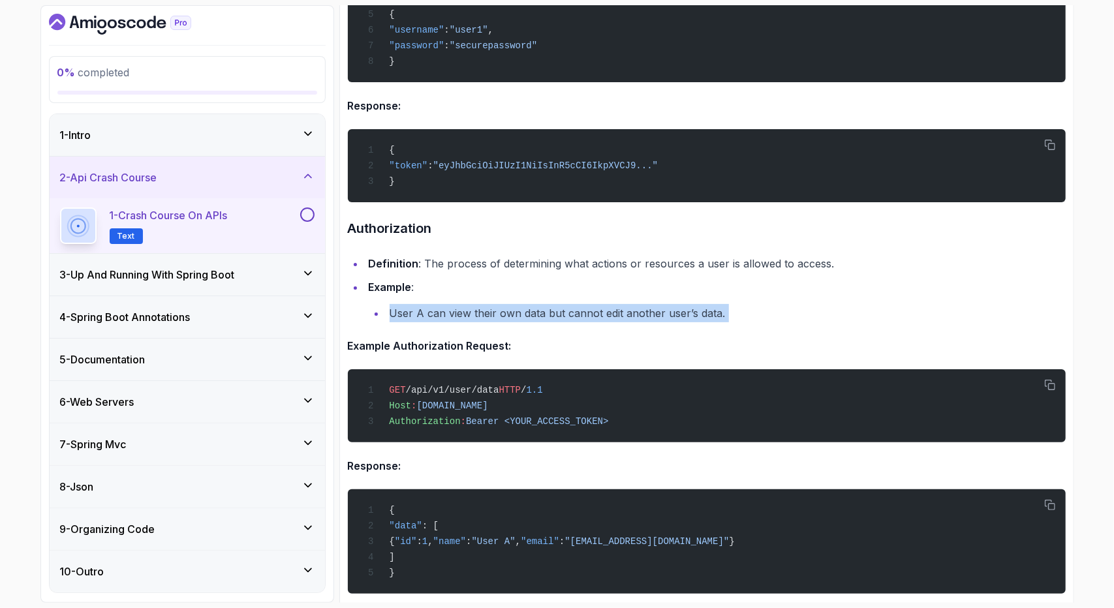
click at [829, 322] on li "User A can view their own data but cannot edit another user’s data." at bounding box center [726, 313] width 680 height 18
click at [890, 306] on li "Example : User A can view their own data but cannot edit another user’s data." at bounding box center [715, 300] width 701 height 44
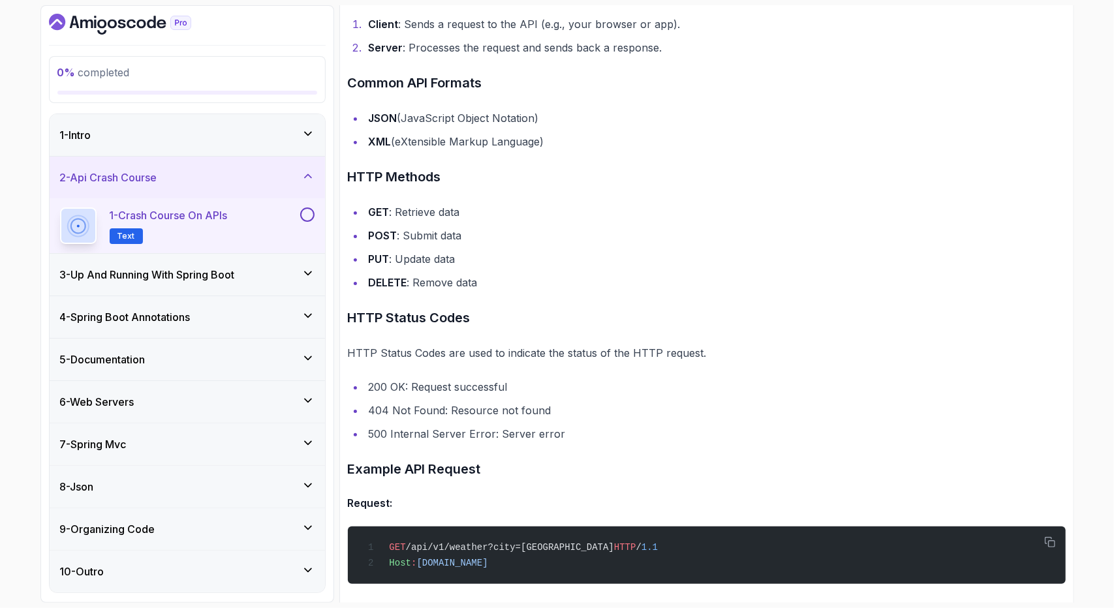
scroll to position [932, 0]
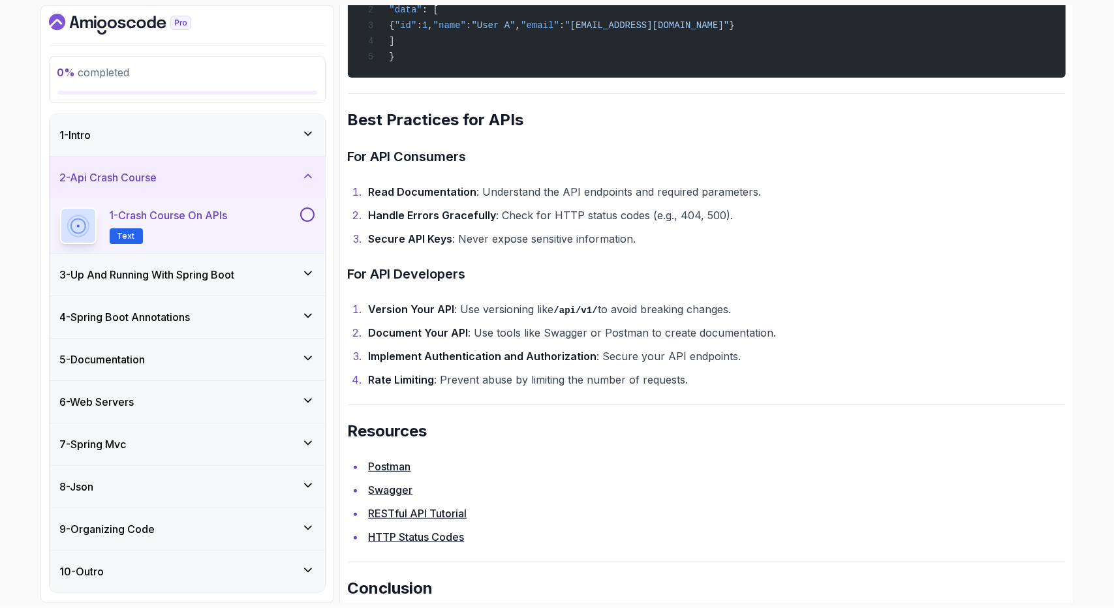
scroll to position [2366, 0]
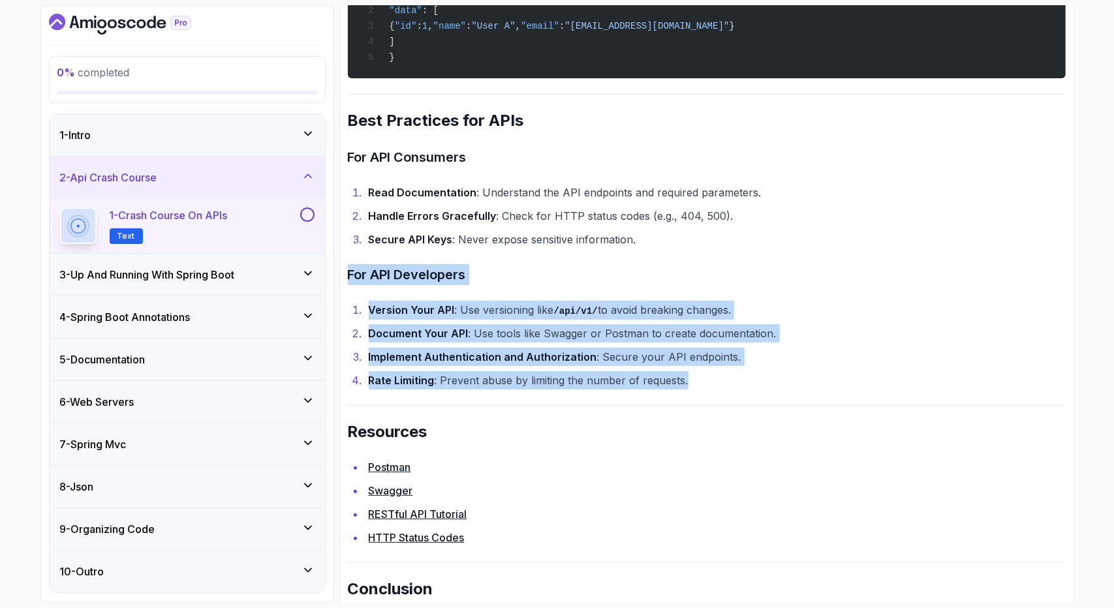
drag, startPoint x: 749, startPoint y: 384, endPoint x: 348, endPoint y: 275, distance: 415.1
click at [347, 257] on div at bounding box center [347, 257] width 0 height 0
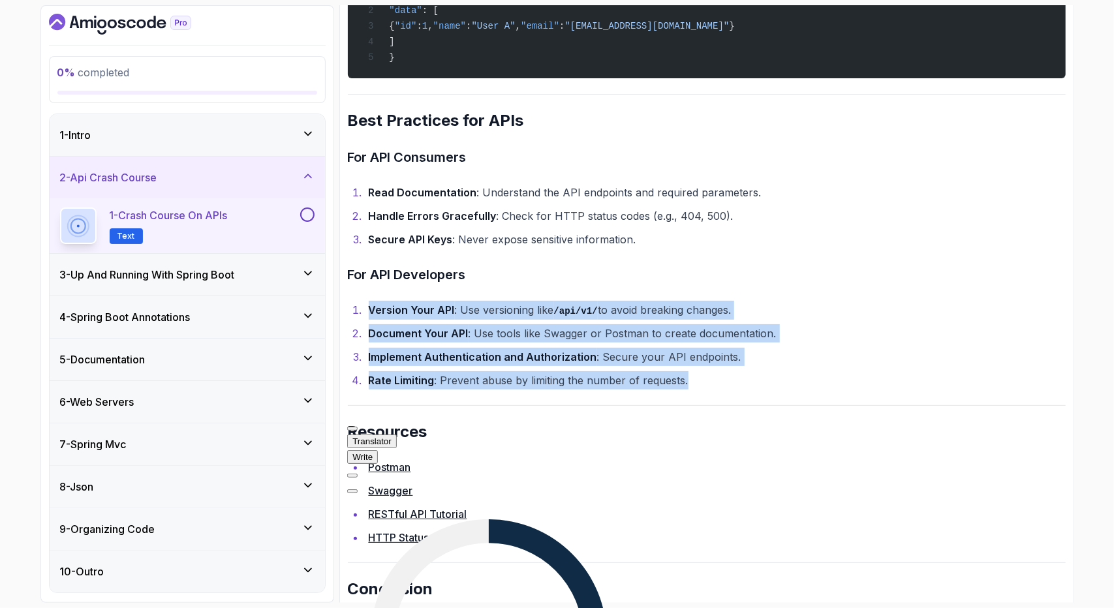
drag, startPoint x: 348, startPoint y: 275, endPoint x: 487, endPoint y: 277, distance: 138.3
click at [487, 277] on h3 "For API Developers" at bounding box center [707, 274] width 718 height 21
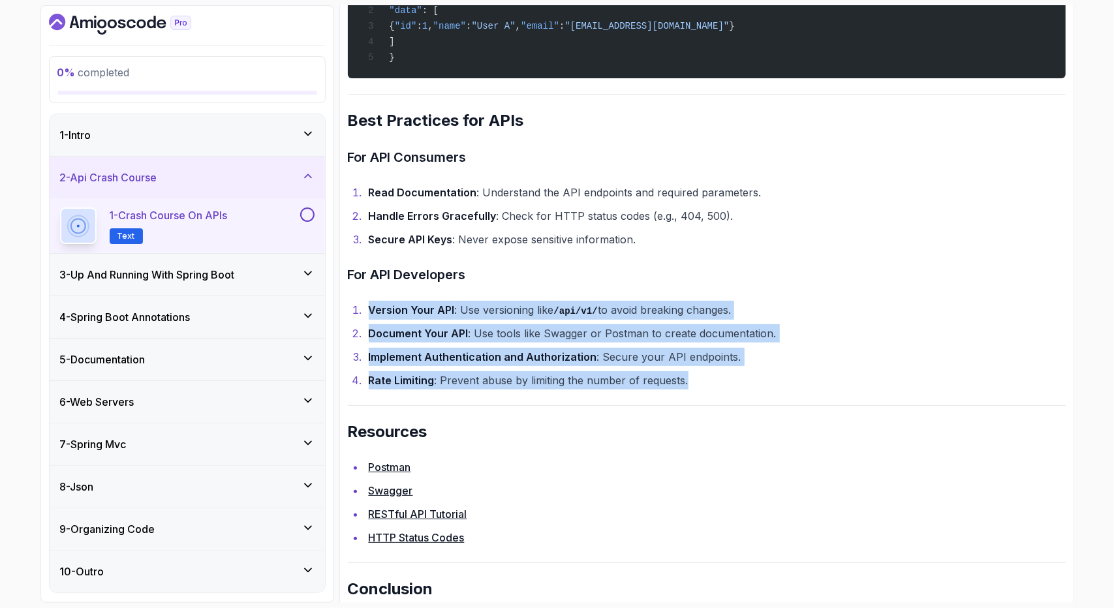
click at [487, 277] on h3 "For API Developers" at bounding box center [707, 274] width 718 height 21
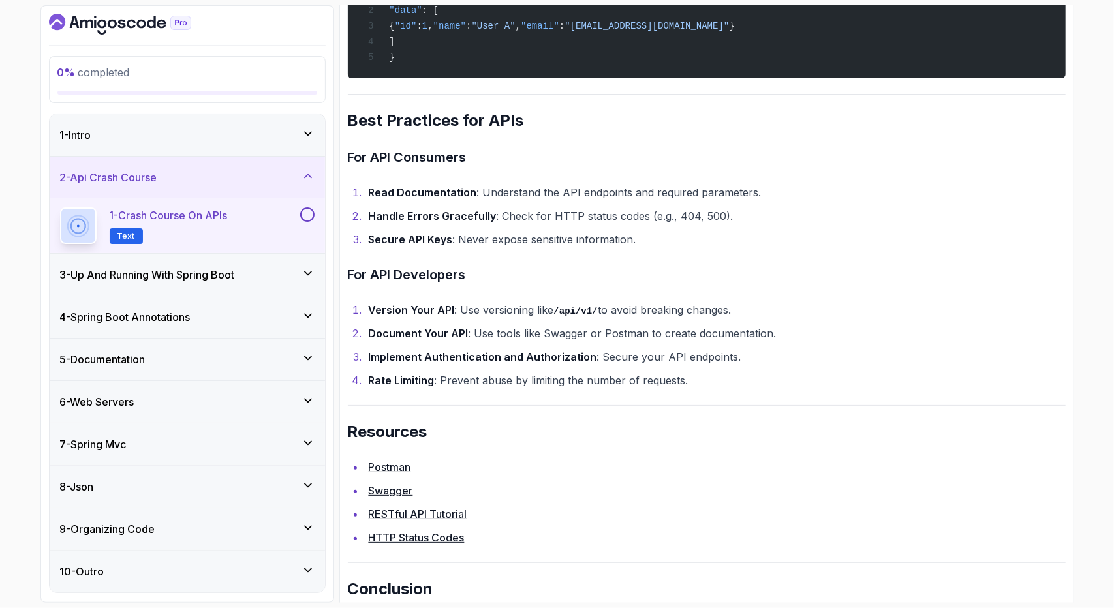
click at [487, 277] on h3 "For API Developers" at bounding box center [707, 274] width 718 height 21
click at [553, 284] on h3 "For API Developers" at bounding box center [707, 274] width 718 height 21
click at [664, 317] on li "Version Your API : Use versioning like /api/v1/ to avoid breaking changes." at bounding box center [715, 310] width 701 height 19
click at [638, 278] on h3 "For API Developers" at bounding box center [707, 274] width 718 height 21
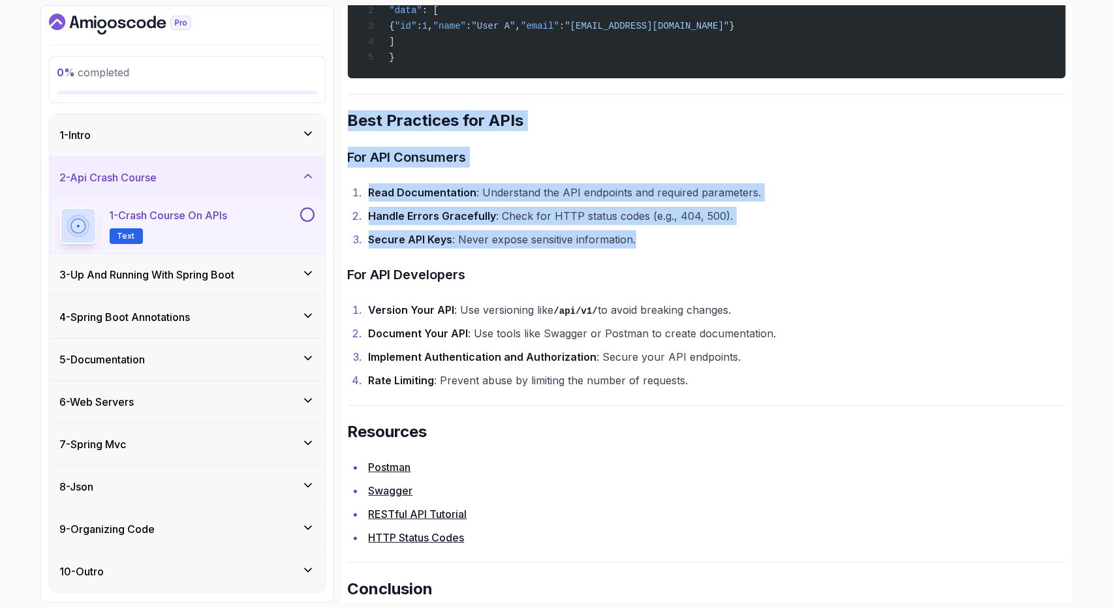
drag, startPoint x: 344, startPoint y: 130, endPoint x: 772, endPoint y: 247, distance: 443.0
click at [772, 247] on li "Secure API Keys : Never expose sensitive information." at bounding box center [715, 239] width 701 height 18
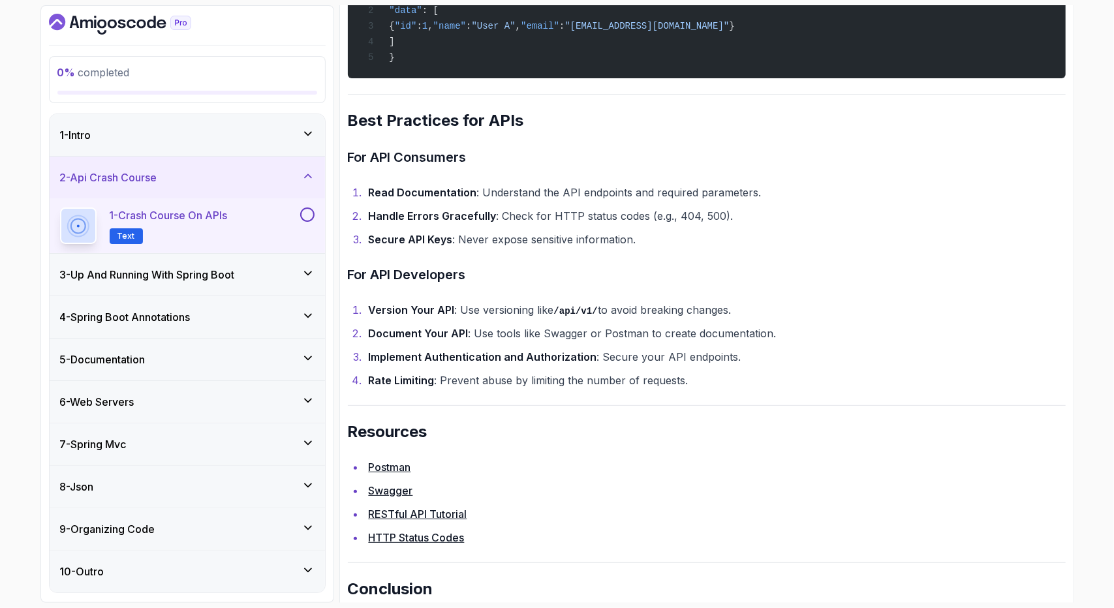
click at [752, 225] on li "Handle Errors Gracefully : Check for HTTP status codes (e.g., 404, 500)." at bounding box center [715, 216] width 701 height 18
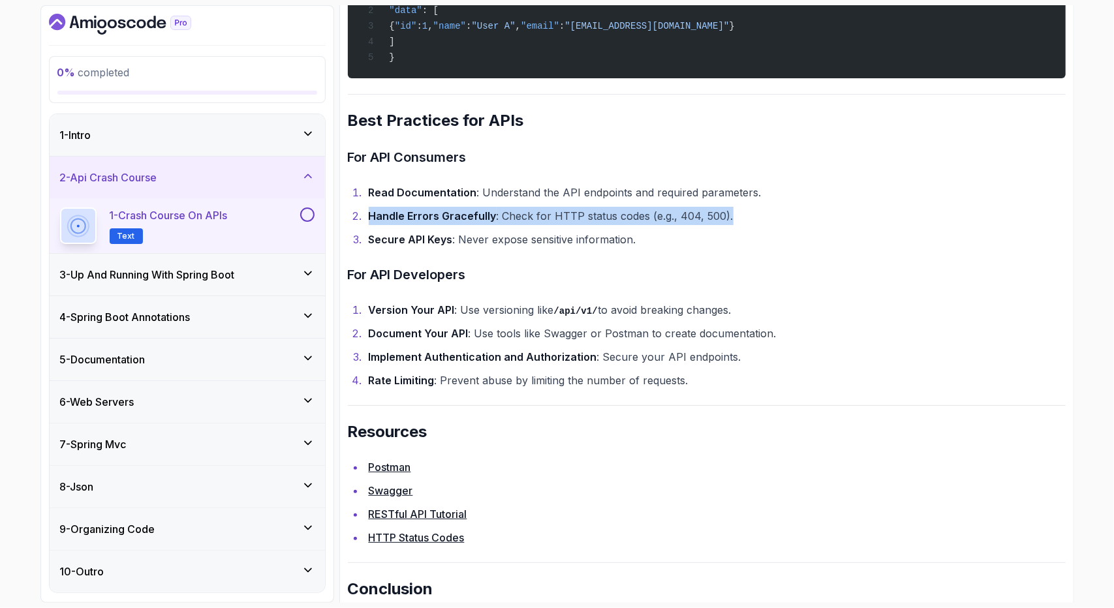
click at [752, 225] on li "Handle Errors Gracefully : Check for HTTP status codes (e.g., 404, 500)." at bounding box center [715, 216] width 701 height 18
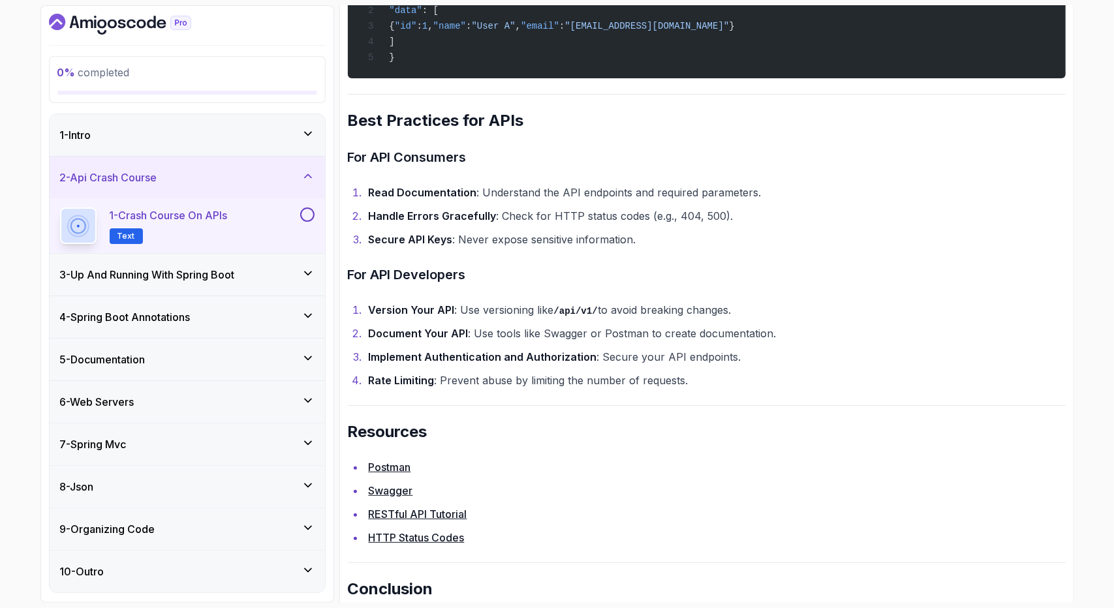
click at [729, 249] on li "Secure API Keys : Never expose sensitive information." at bounding box center [715, 239] width 701 height 18
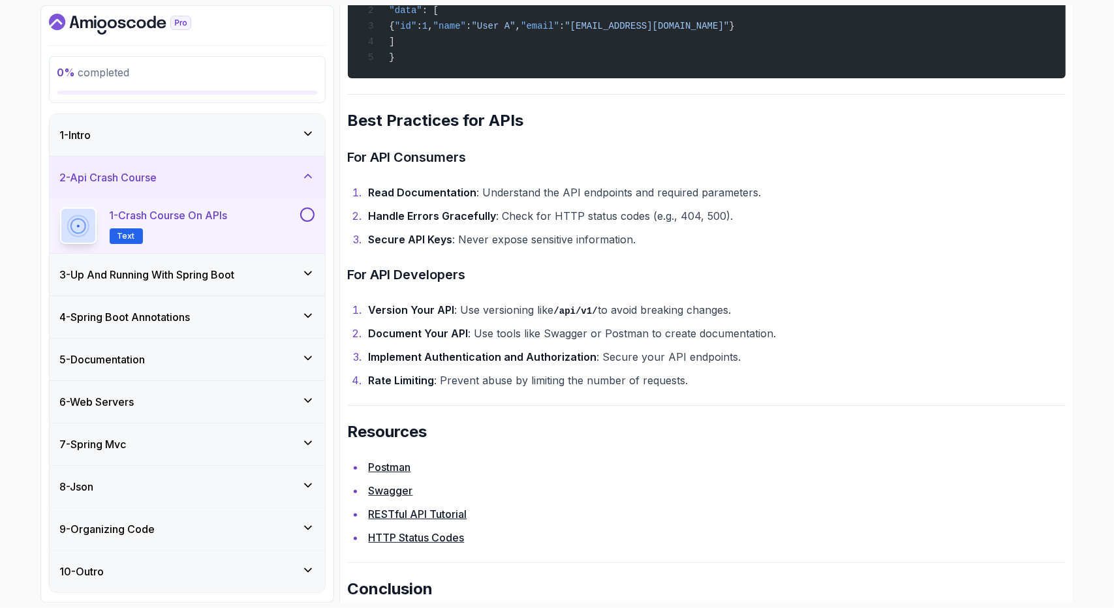
click at [844, 168] on h3 "For API Consumers" at bounding box center [707, 157] width 718 height 21
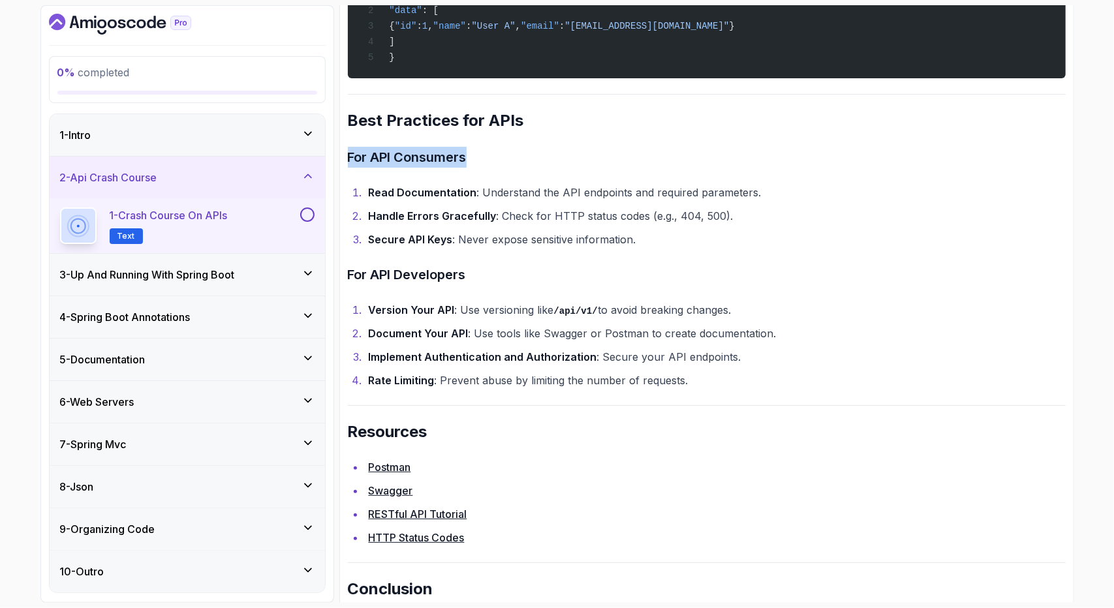
click at [872, 121] on h2 "Best Practices for APIs" at bounding box center [707, 120] width 718 height 21
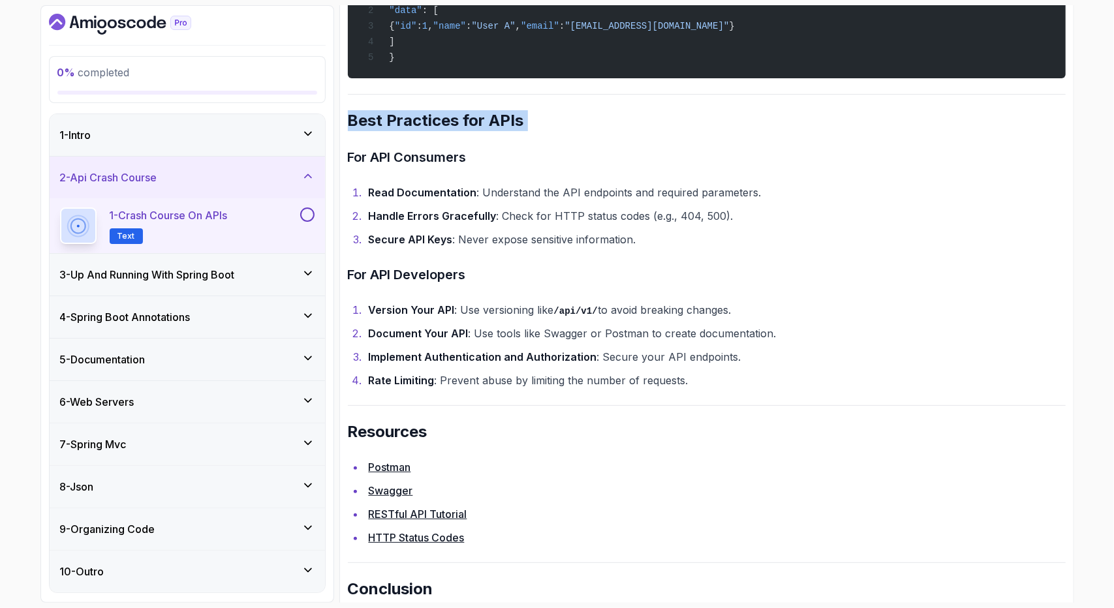
click at [872, 121] on h2 "Best Practices for APIs" at bounding box center [707, 120] width 718 height 21
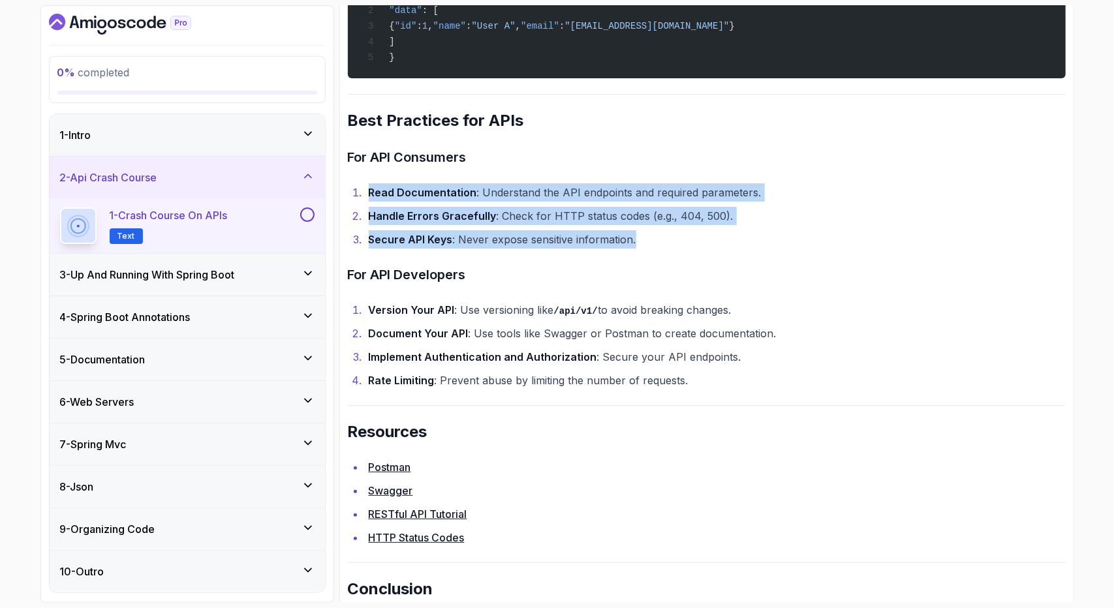
drag, startPoint x: 671, startPoint y: 253, endPoint x: 348, endPoint y: 207, distance: 326.2
click at [348, 207] on ol "Read Documentation : Understand the API endpoints and required parameters. Hand…" at bounding box center [707, 215] width 718 height 65
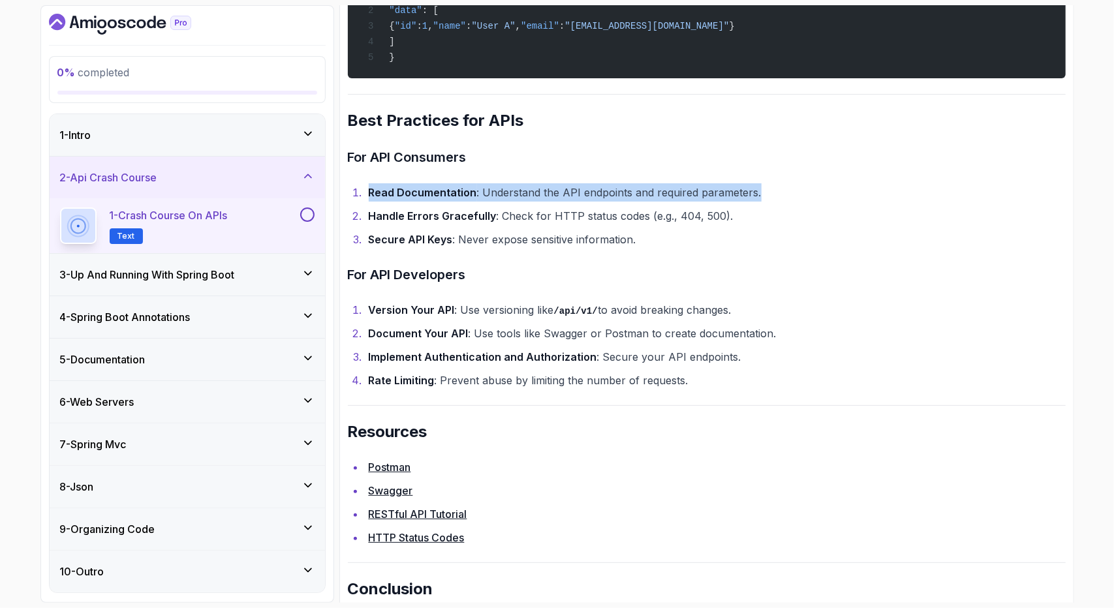
drag, startPoint x: 348, startPoint y: 207, endPoint x: 817, endPoint y: 202, distance: 469.7
click at [817, 202] on ol "Read Documentation : Understand the API endpoints and required parameters. Hand…" at bounding box center [707, 215] width 718 height 65
click at [817, 202] on li "Read Documentation : Understand the API endpoints and required parameters." at bounding box center [715, 192] width 701 height 18
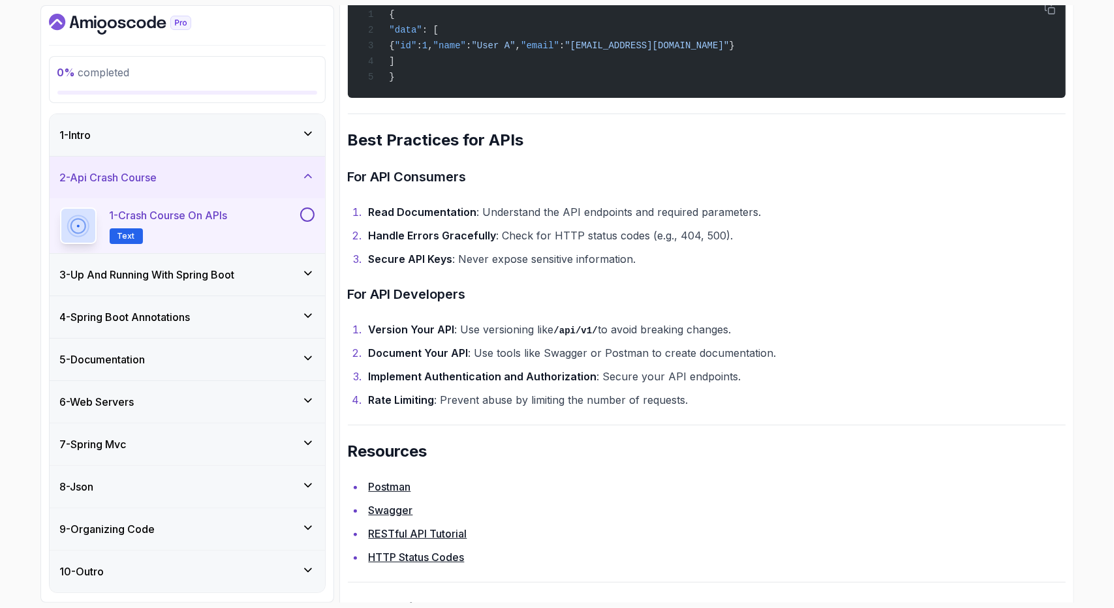
scroll to position [2346, 0]
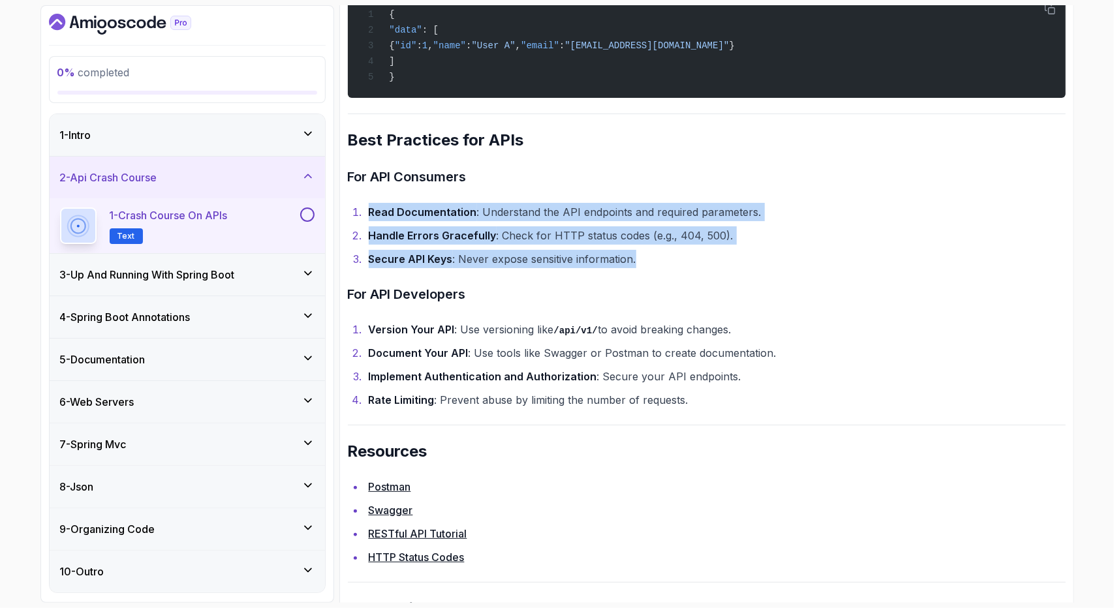
drag, startPoint x: 350, startPoint y: 218, endPoint x: 675, endPoint y: 277, distance: 330.1
click at [675, 268] on ol "Read Documentation : Understand the API endpoints and required parameters. Hand…" at bounding box center [707, 235] width 718 height 65
click at [633, 275] on div at bounding box center [633, 275] width 0 height 0
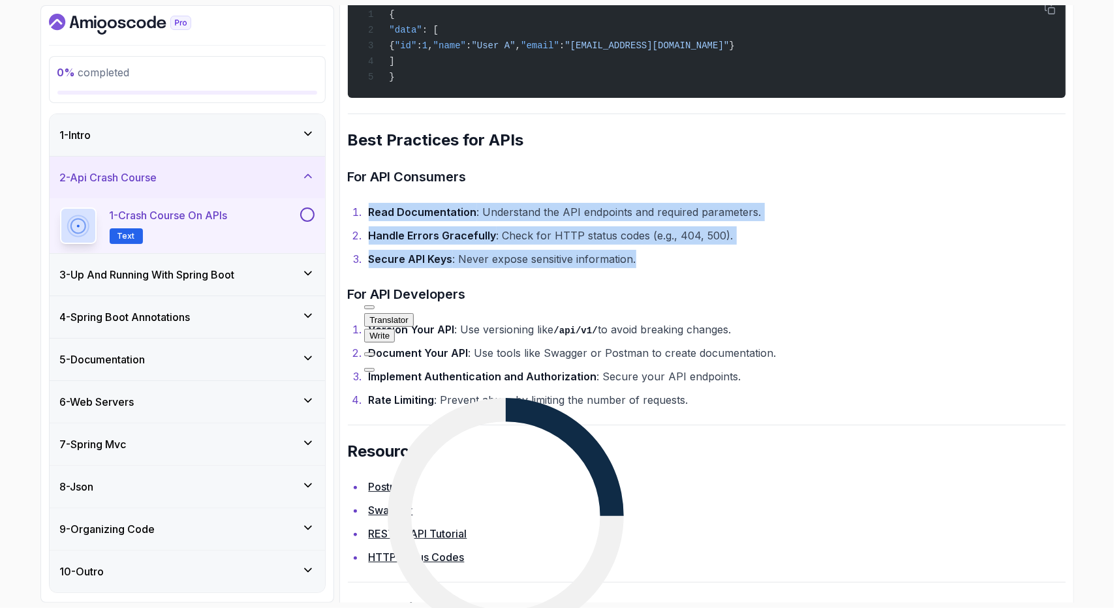
drag, startPoint x: 675, startPoint y: 277, endPoint x: 654, endPoint y: 270, distance: 21.3
click at [654, 268] on li "Secure API Keys : Never expose sensitive information." at bounding box center [715, 259] width 701 height 18
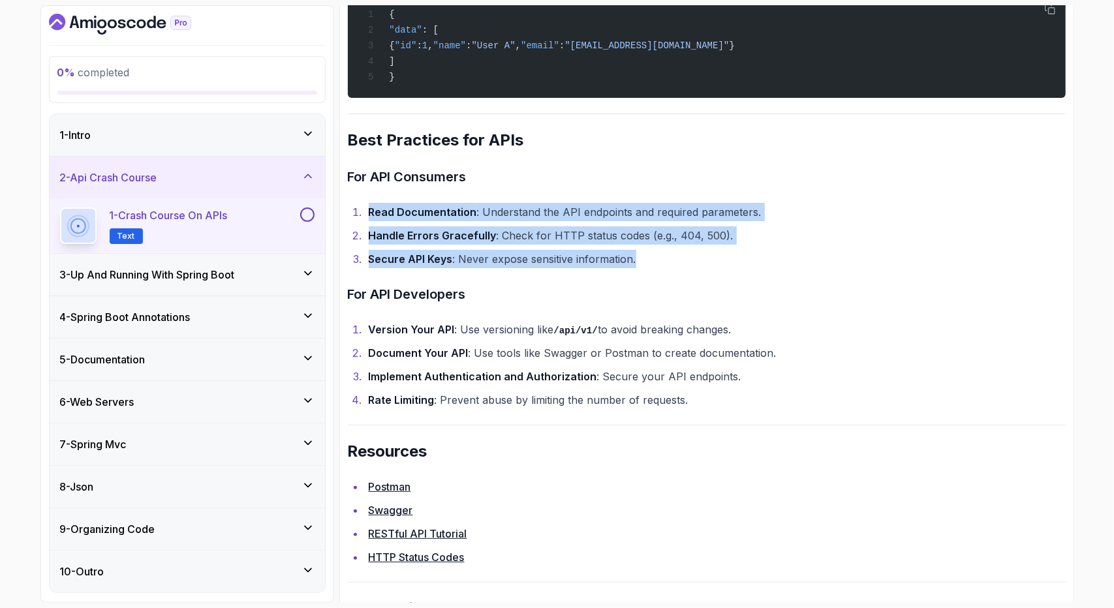
click at [654, 268] on li "Secure API Keys : Never expose sensitive information." at bounding box center [715, 259] width 701 height 18
drag, startPoint x: 654, startPoint y: 270, endPoint x: 365, endPoint y: 222, distance: 293.0
click at [365, 222] on ol "Read Documentation : Understand the API endpoints and required parameters. Hand…" at bounding box center [707, 235] width 718 height 65
click at [365, 221] on li "Read Documentation : Understand the API endpoints and required parameters." at bounding box center [715, 212] width 701 height 18
drag, startPoint x: 365, startPoint y: 222, endPoint x: 742, endPoint y: 261, distance: 379.1
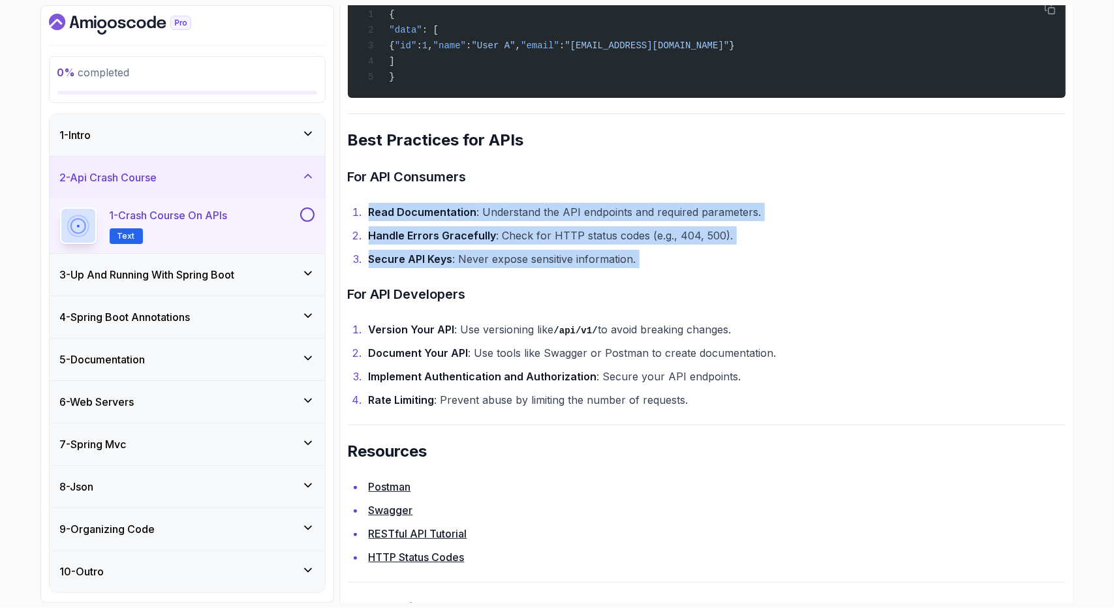
click at [742, 261] on ol "Read Documentation : Understand the API endpoints and required parameters. Hand…" at bounding box center [707, 235] width 718 height 65
click at [742, 261] on li "Secure API Keys : Never expose sensitive information." at bounding box center [715, 259] width 701 height 18
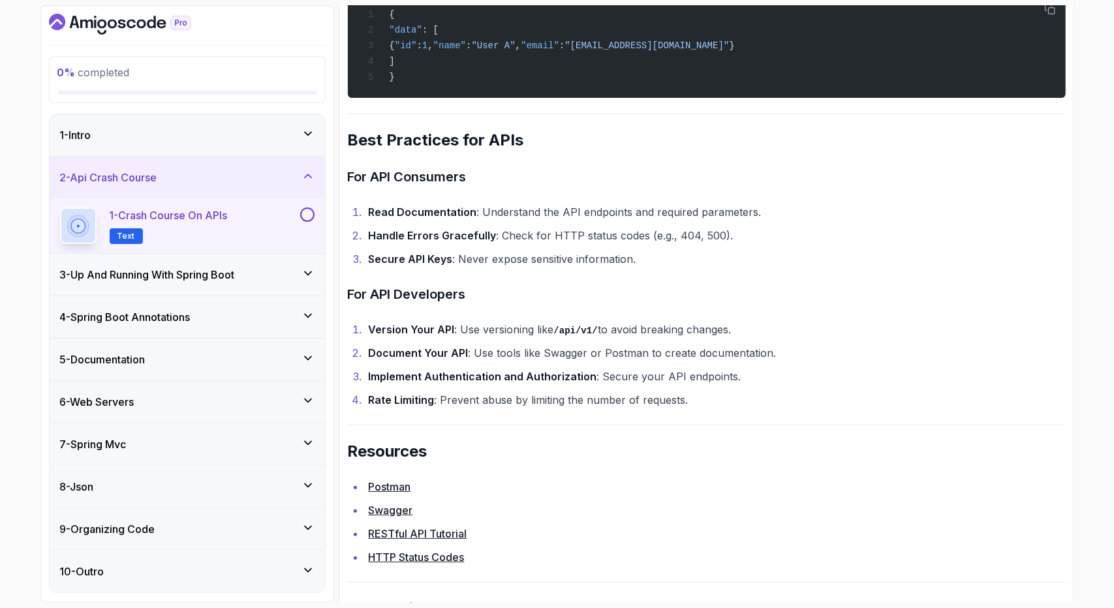
click at [235, 267] on h3 "3 - Up And Running With Spring Boot" at bounding box center [147, 275] width 175 height 16
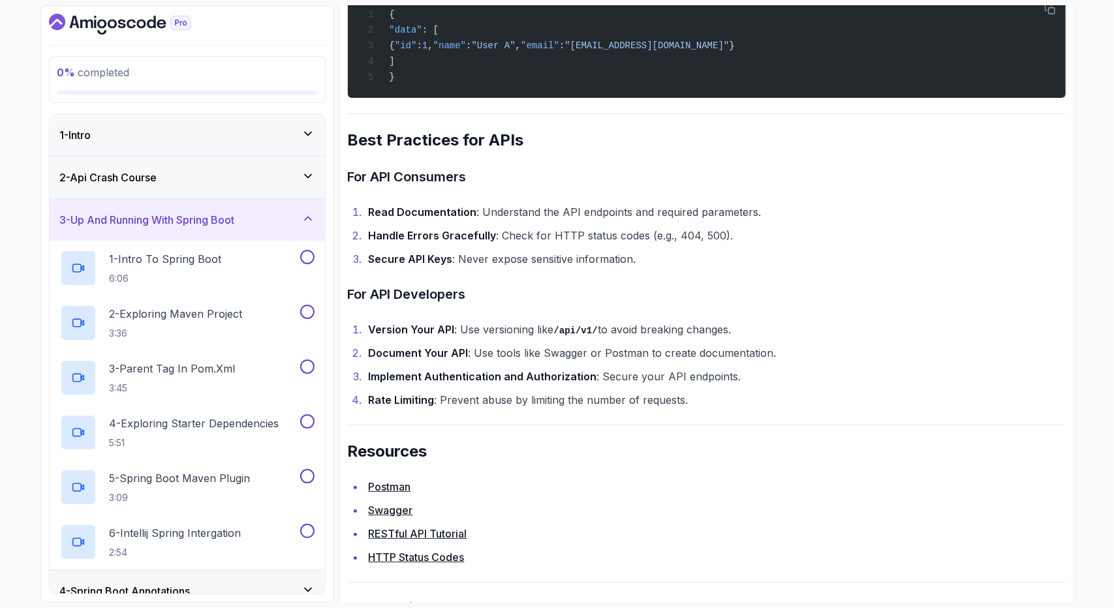
click at [517, 268] on li "Secure API Keys : Never expose sensitive information." at bounding box center [715, 259] width 701 height 18
click at [538, 299] on h3 "For API Developers" at bounding box center [707, 294] width 718 height 21
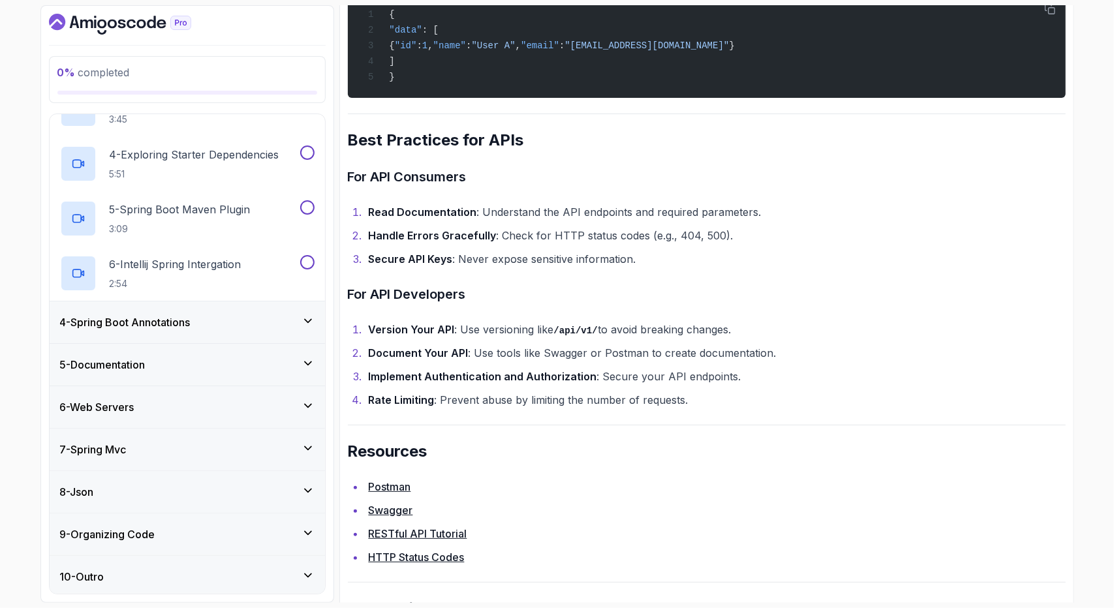
click at [204, 360] on div "5 - Documentation" at bounding box center [187, 365] width 254 height 16
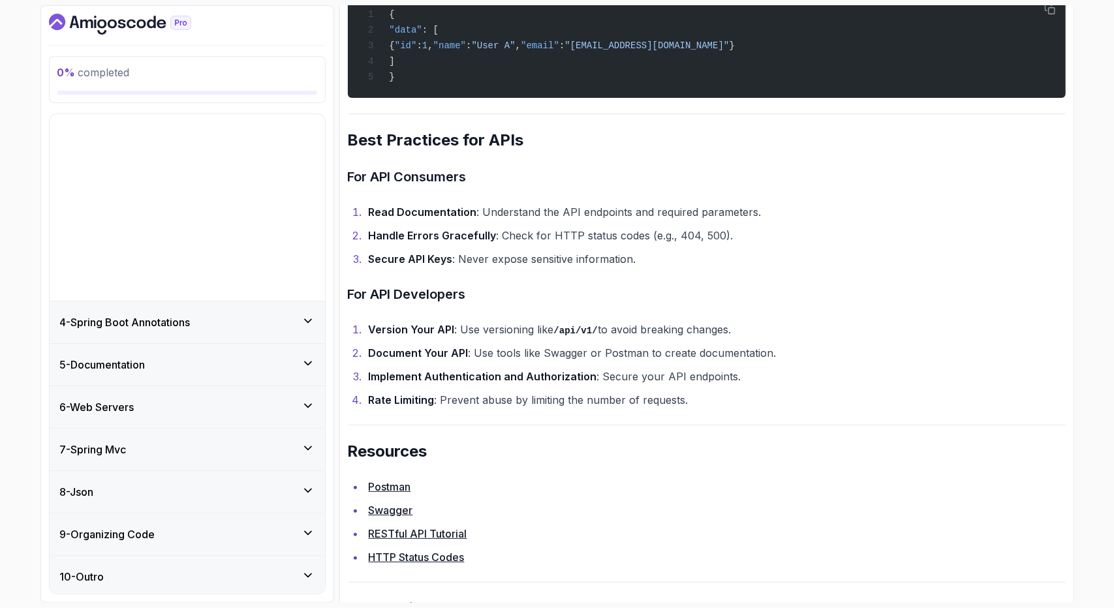
scroll to position [0, 0]
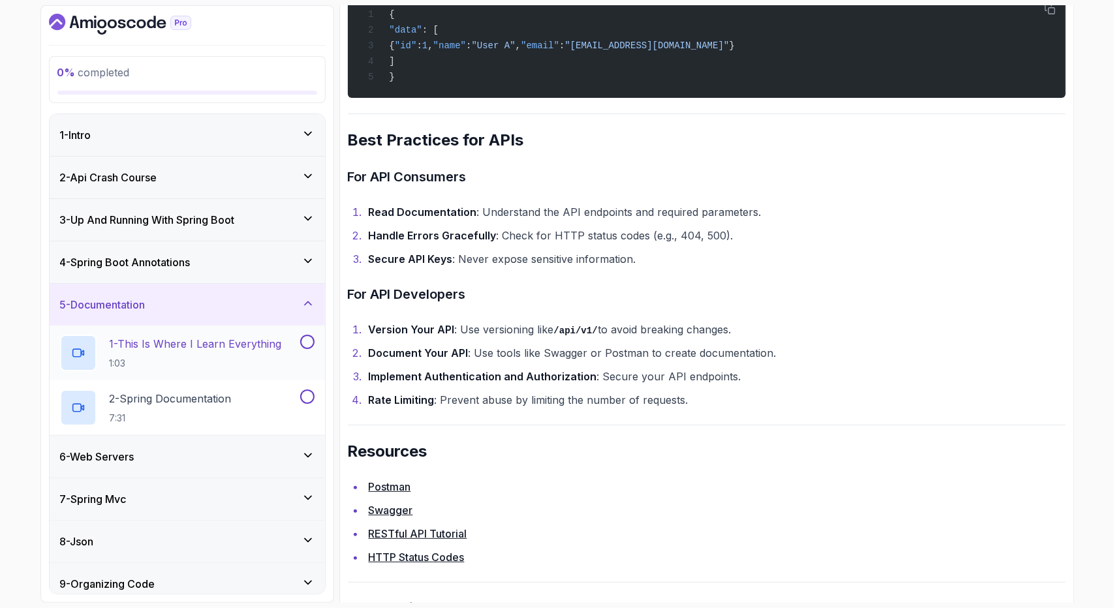
click at [214, 349] on p "1 - This Is Where I Learn Everything" at bounding box center [196, 344] width 172 height 16
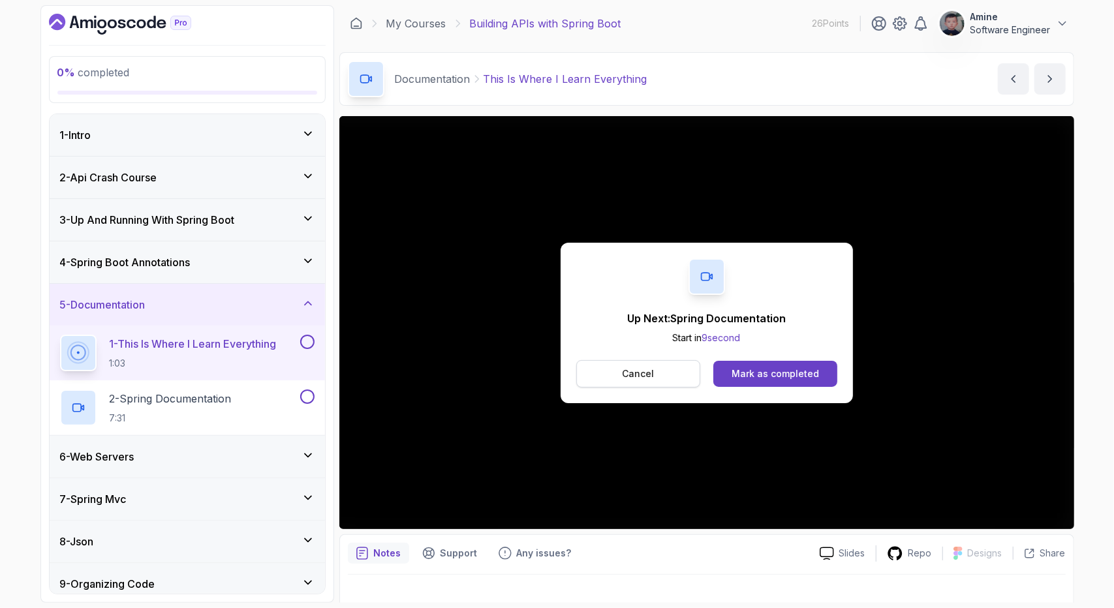
click at [640, 371] on p "Cancel" at bounding box center [638, 373] width 32 height 13
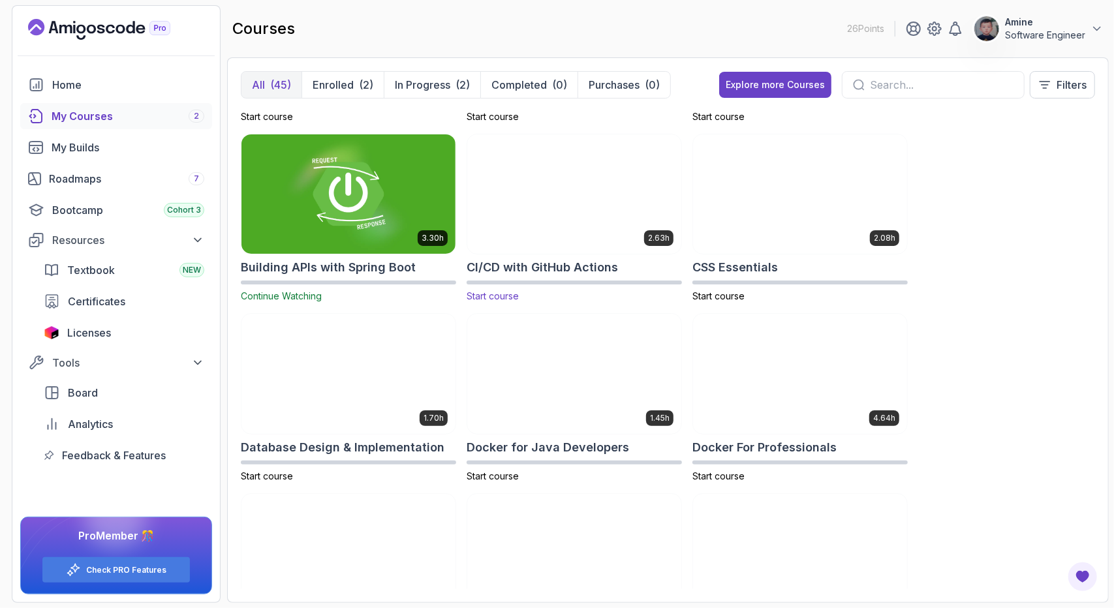
scroll to position [146, 0]
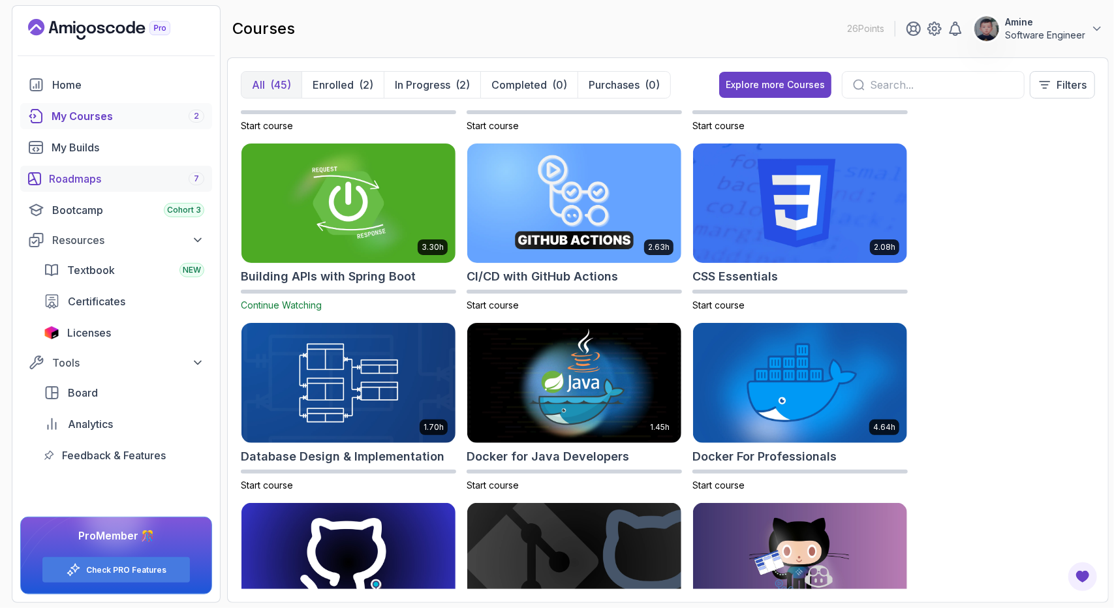
click at [142, 185] on div "Roadmaps 7" at bounding box center [126, 179] width 155 height 16
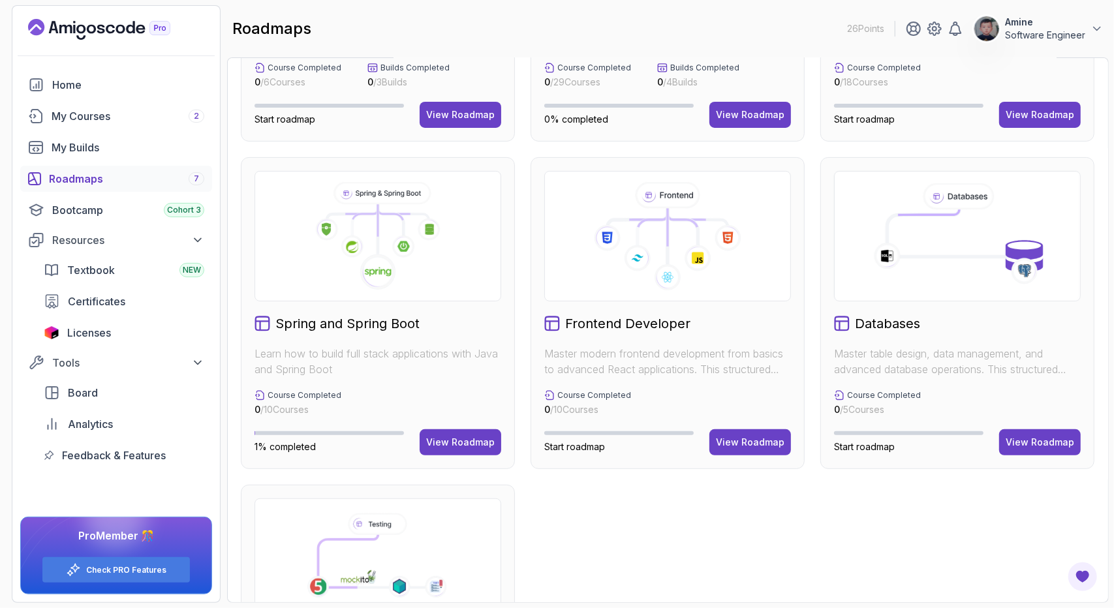
scroll to position [359, 0]
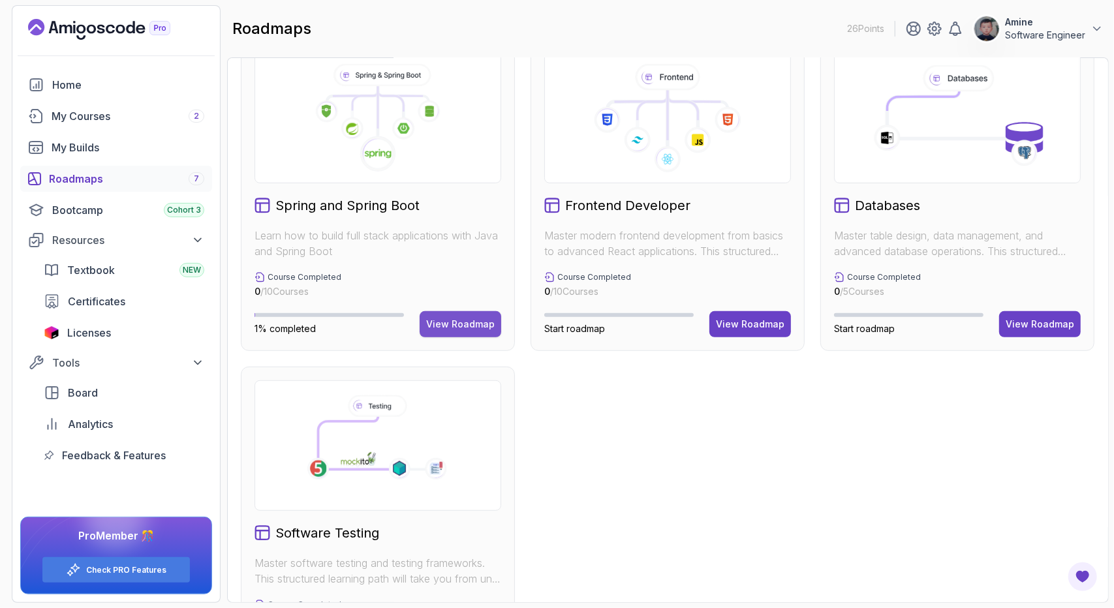
click at [442, 318] on div "View Roadmap" at bounding box center [460, 324] width 69 height 13
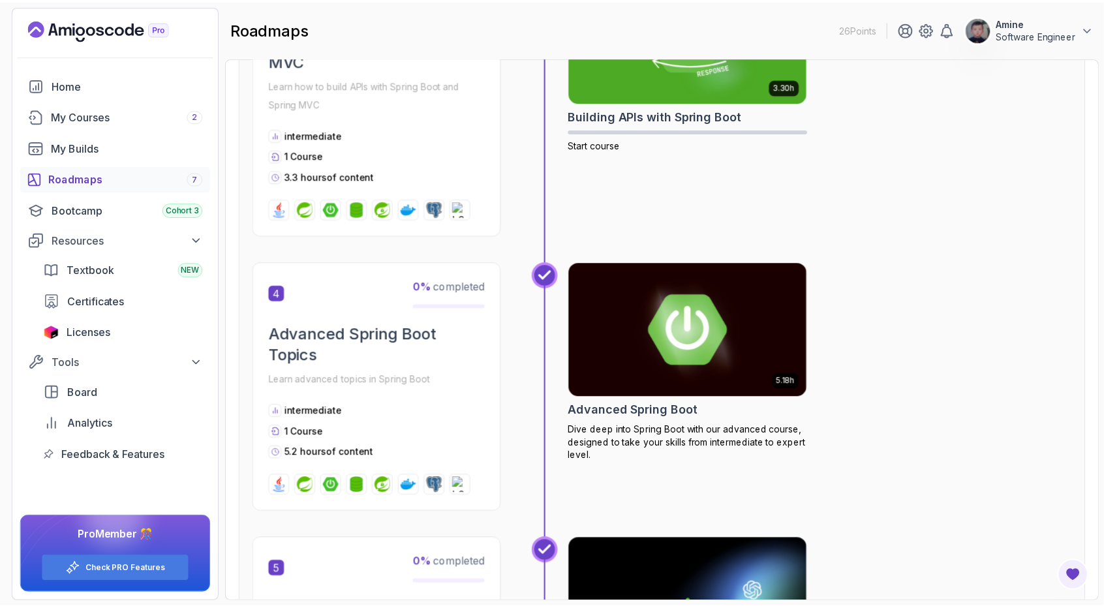
scroll to position [949, 0]
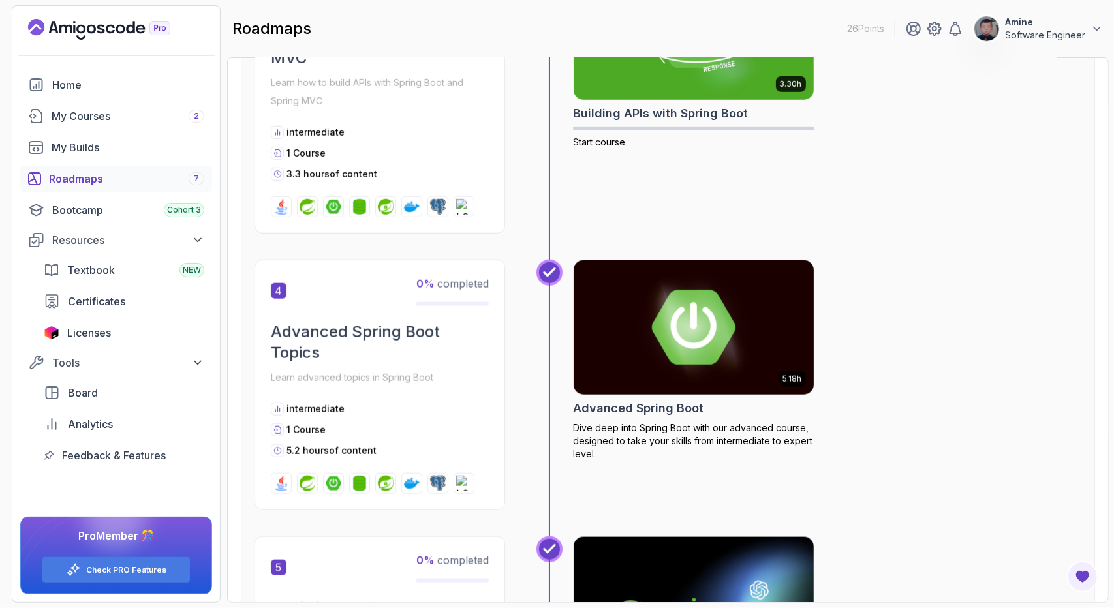
click at [681, 338] on img at bounding box center [694, 327] width 252 height 141
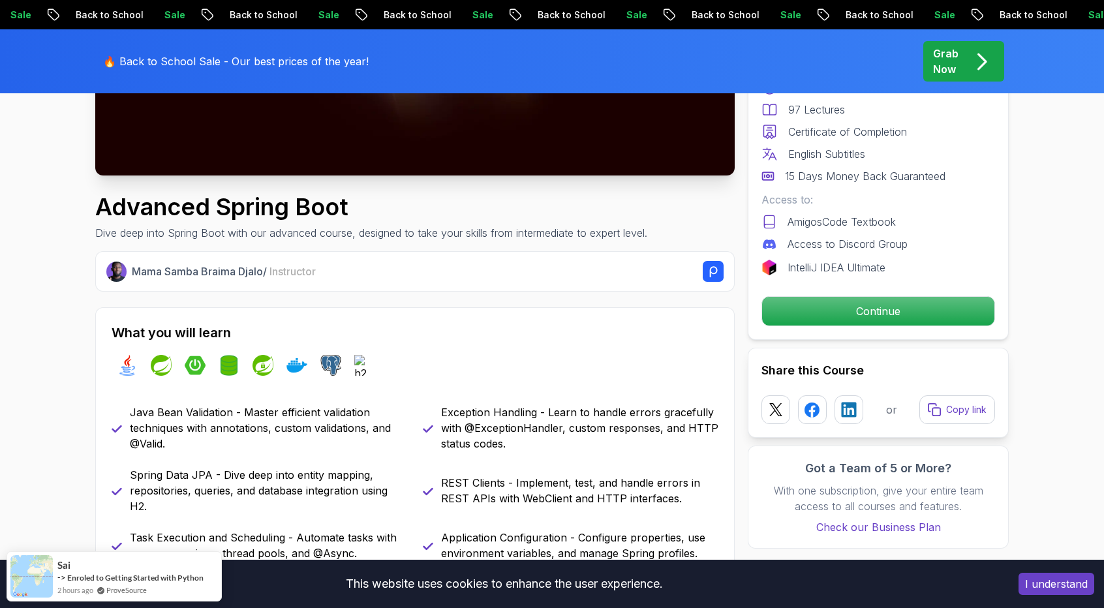
scroll to position [356, 0]
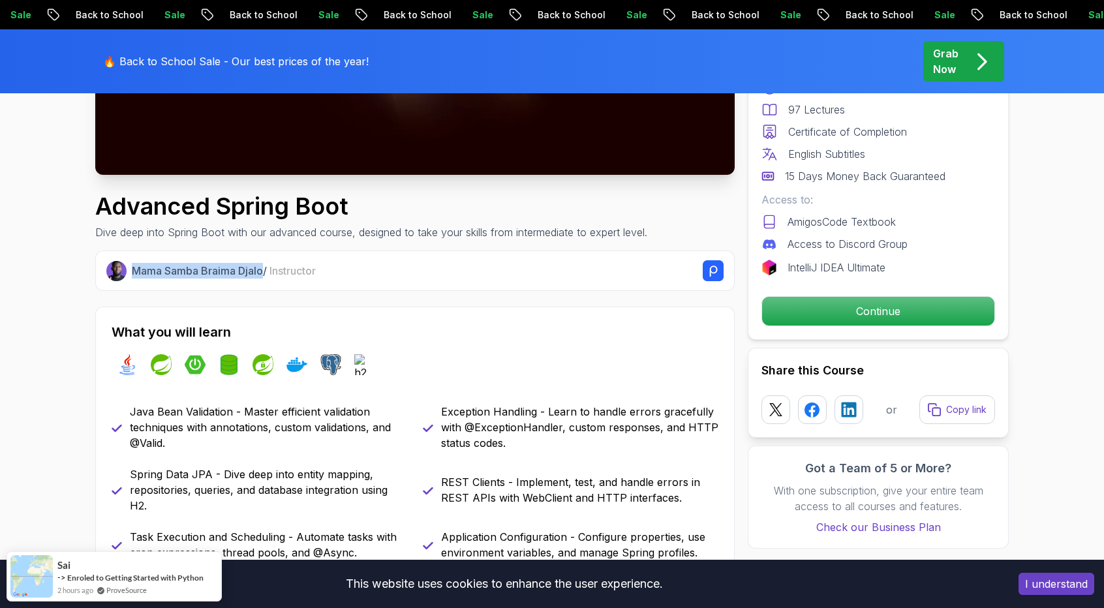
drag, startPoint x: 262, startPoint y: 270, endPoint x: 134, endPoint y: 268, distance: 128.5
click at [134, 268] on p "Mama Samba Braima Djalo / Instructor" at bounding box center [224, 271] width 184 height 16
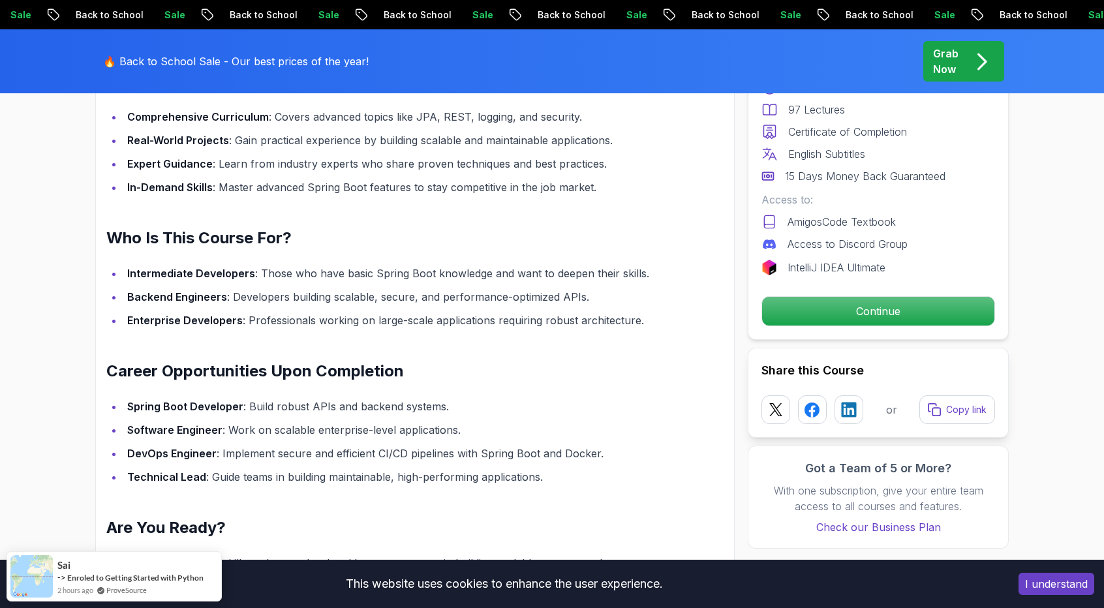
scroll to position [1198, 0]
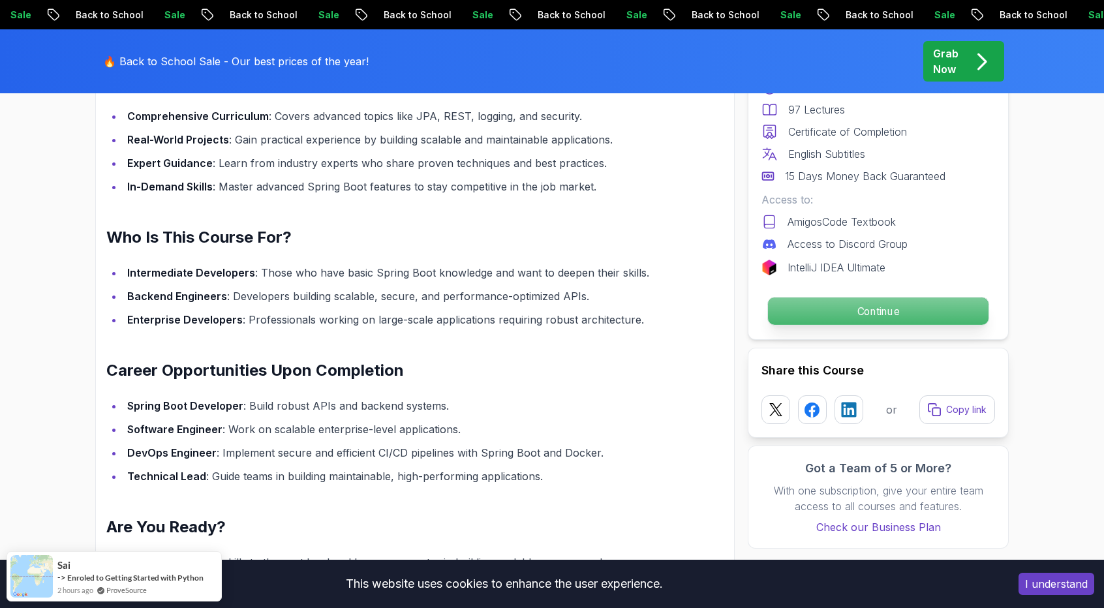
click at [913, 323] on p "Continue" at bounding box center [878, 310] width 221 height 27
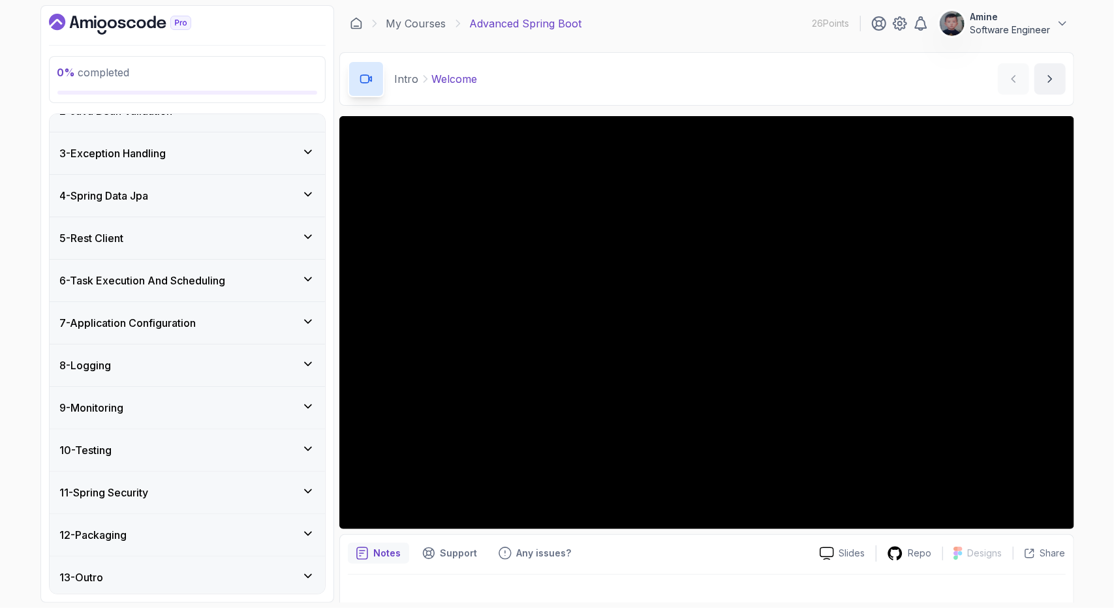
scroll to position [231, 0]
click at [221, 489] on div "11 - Spring Security" at bounding box center [187, 493] width 254 height 16
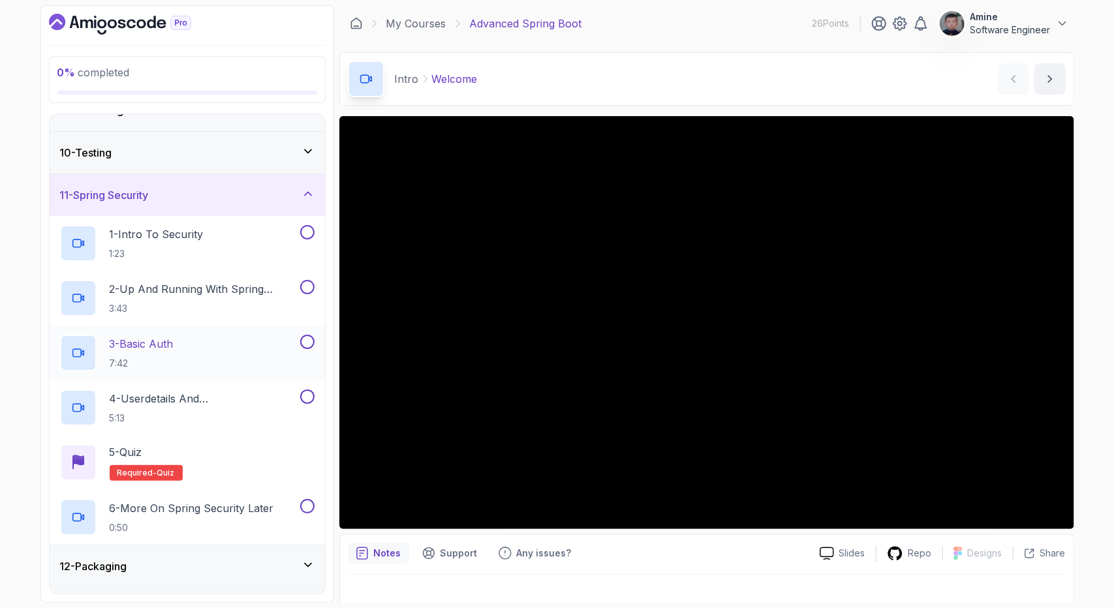
scroll to position [364, 0]
click at [249, 194] on div "11 - Spring Security" at bounding box center [187, 195] width 254 height 16
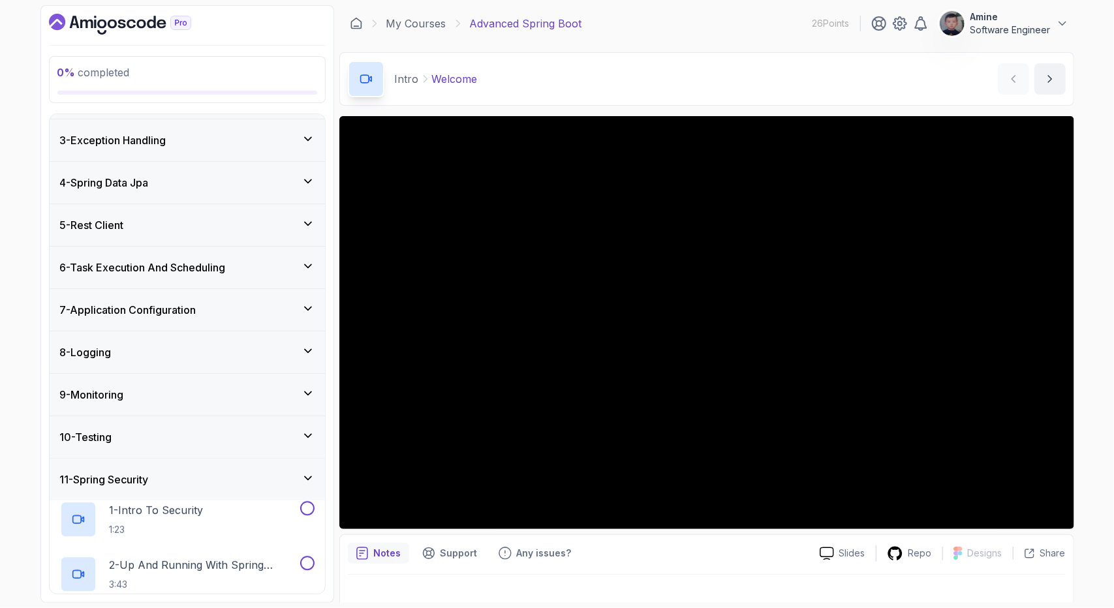
scroll to position [67, 0]
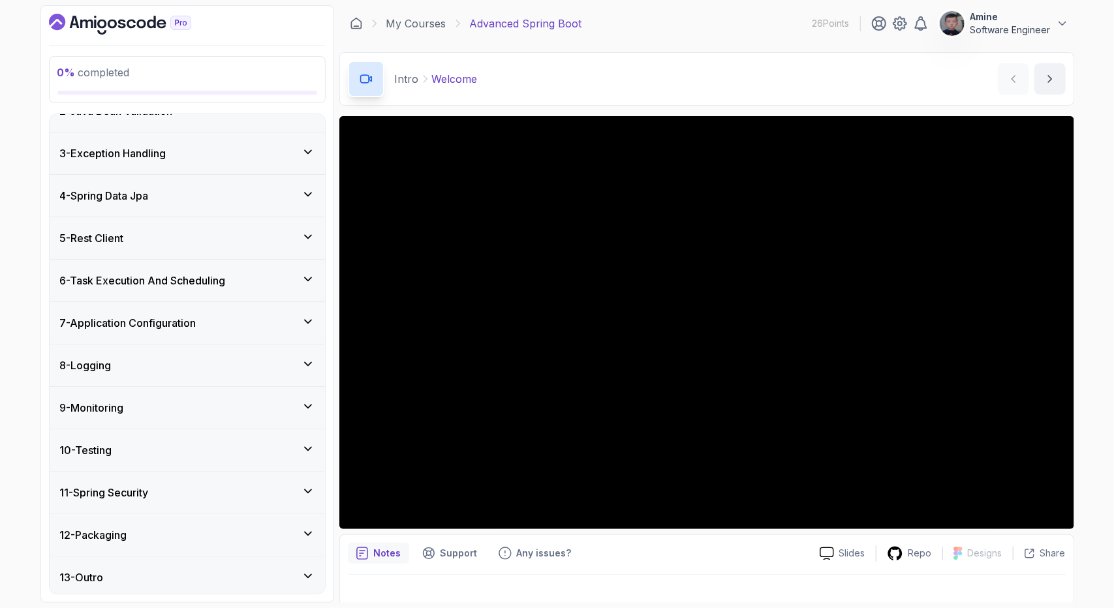
click at [179, 442] on div "10 - Testing" at bounding box center [187, 450] width 254 height 16
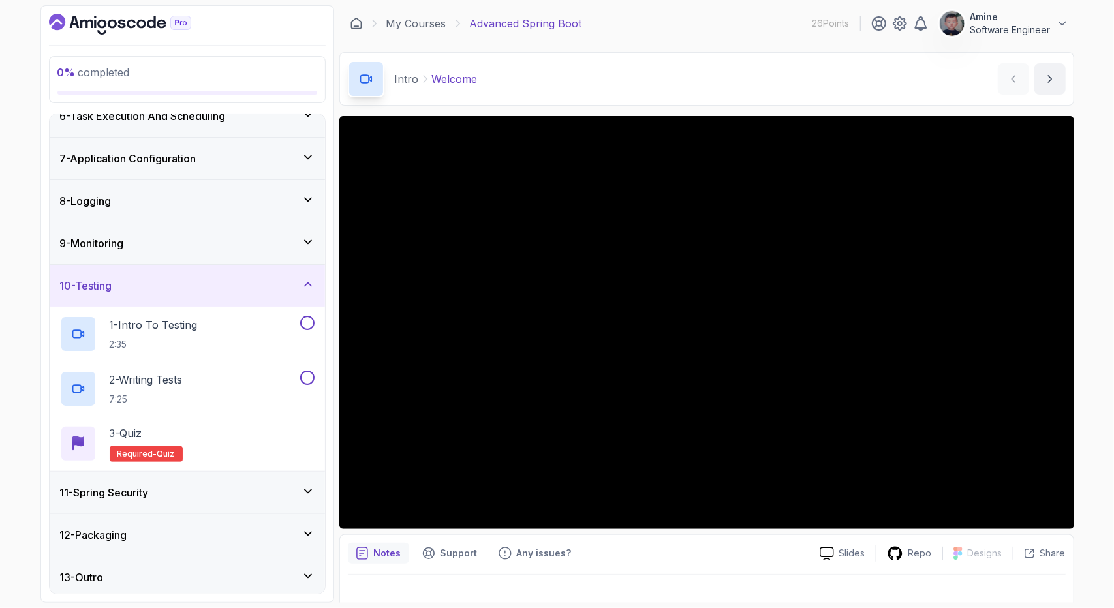
scroll to position [231, 0]
click at [180, 532] on div "12 - Packaging" at bounding box center [187, 535] width 254 height 16
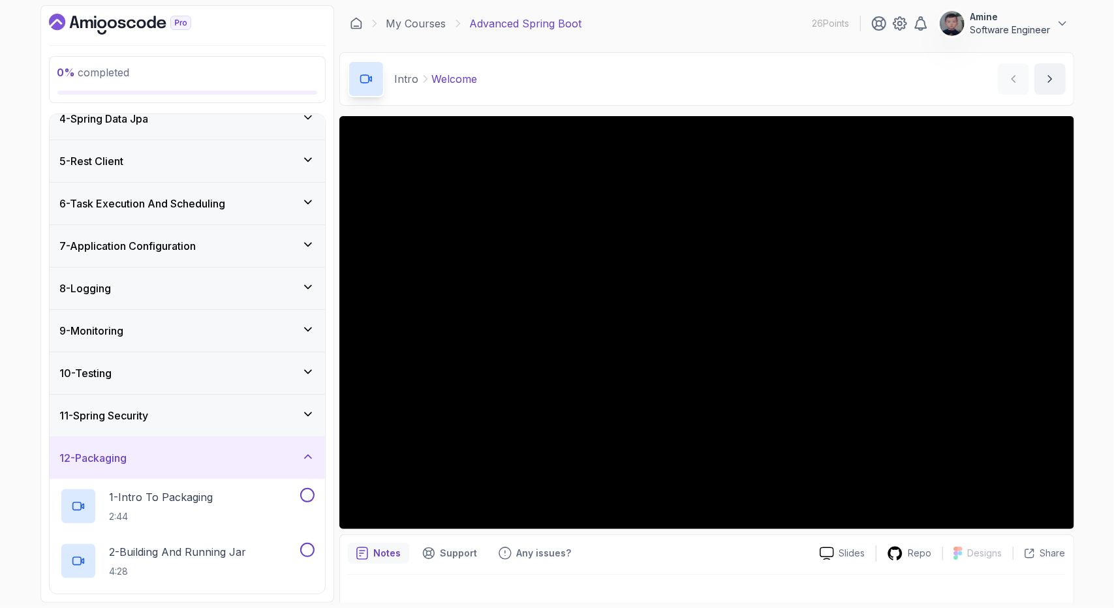
scroll to position [142, 0]
click at [173, 332] on div "9 - Monitoring" at bounding box center [187, 332] width 254 height 16
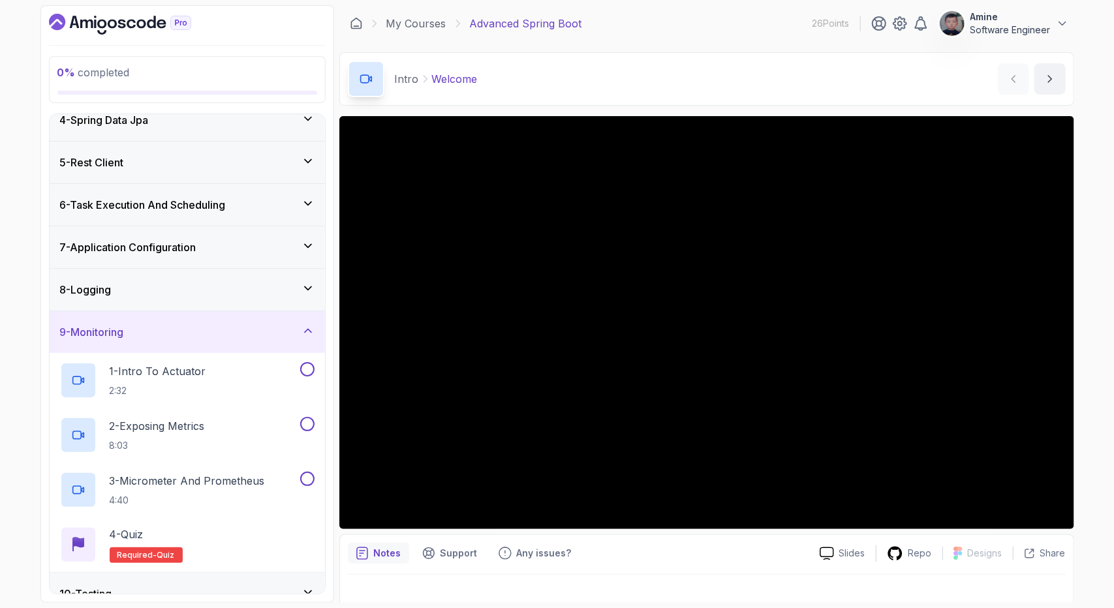
click at [192, 282] on div "8 - Logging" at bounding box center [187, 290] width 254 height 16
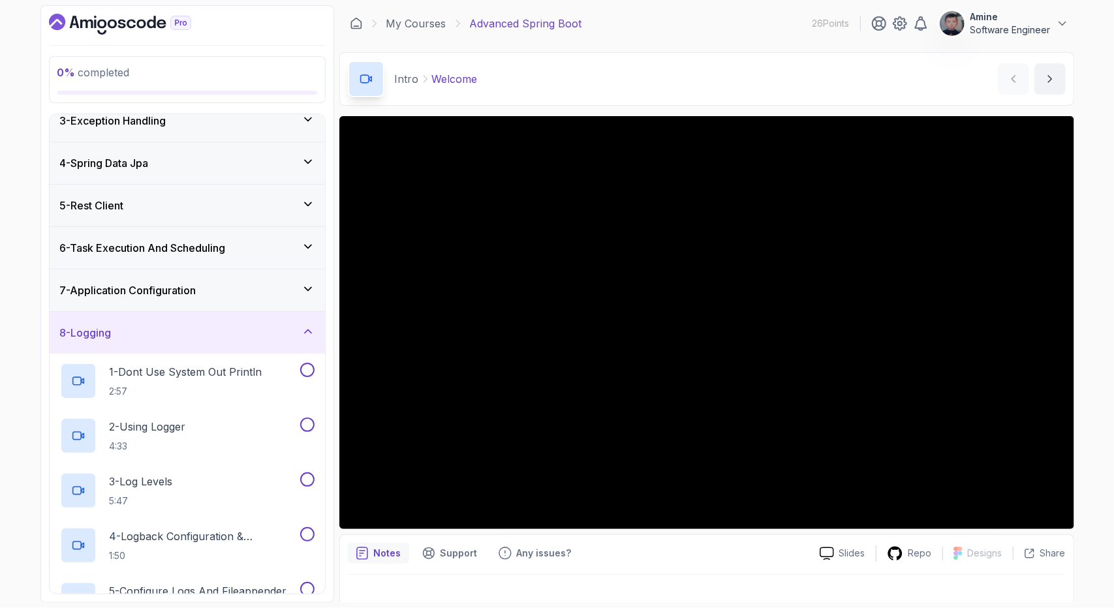
scroll to position [98, 0]
click at [192, 284] on h3 "7 - Application Configuration" at bounding box center [128, 292] width 136 height 16
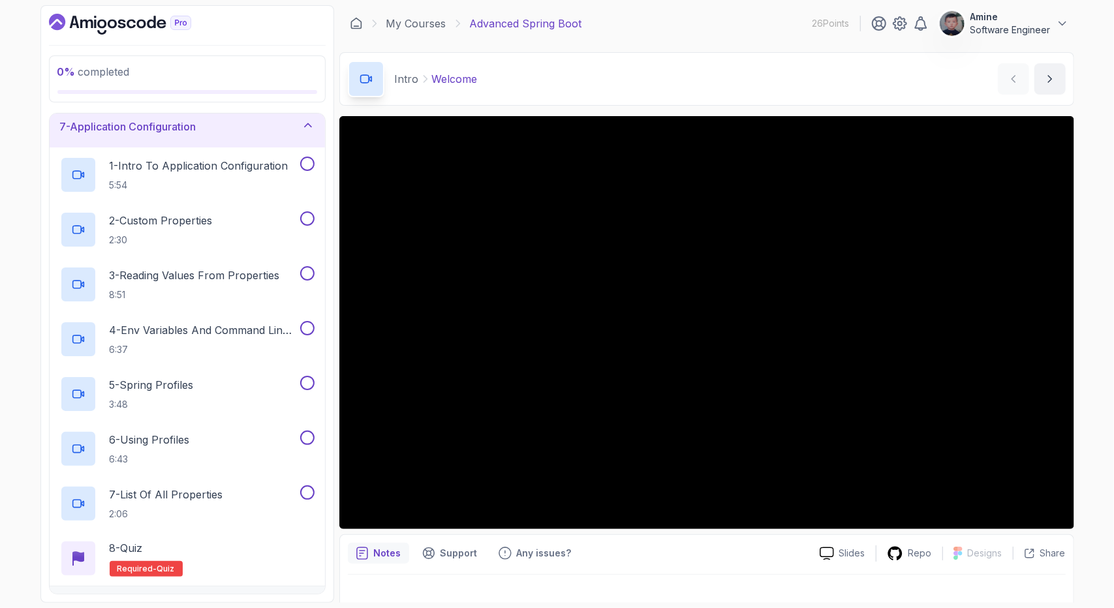
scroll to position [0, 0]
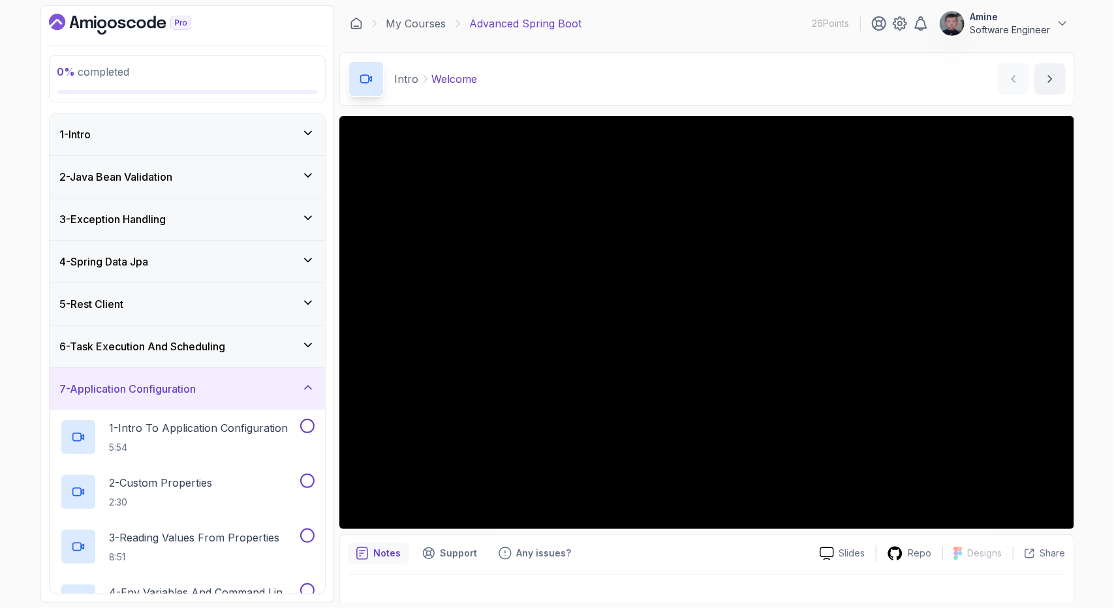
click at [207, 251] on div "4 - Spring Data Jpa" at bounding box center [187, 262] width 275 height 42
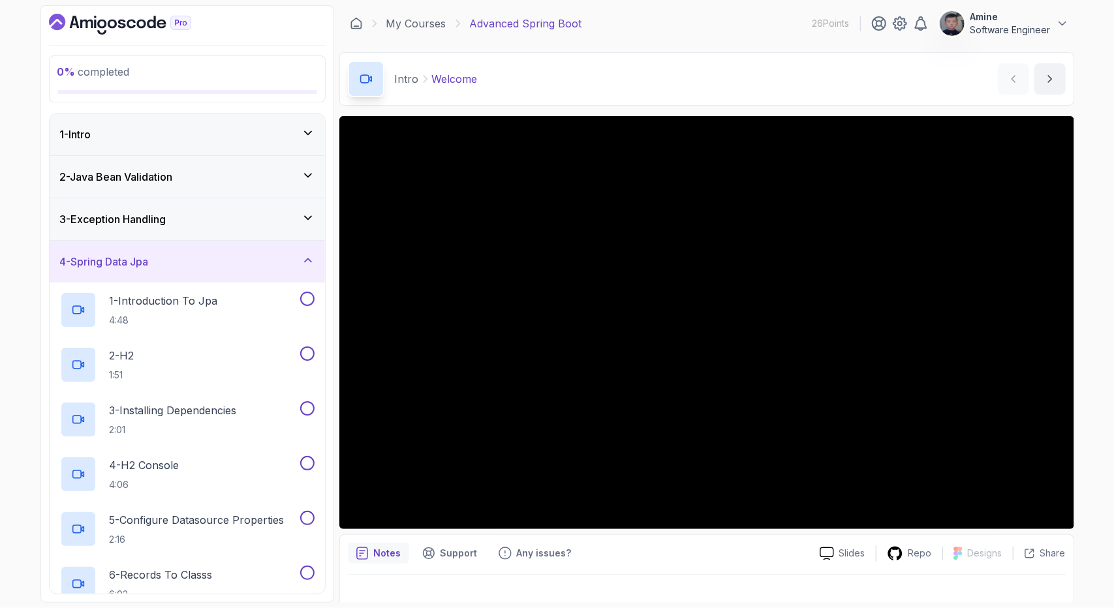
click at [203, 191] on div "2 - Java Bean Validation" at bounding box center [187, 177] width 275 height 42
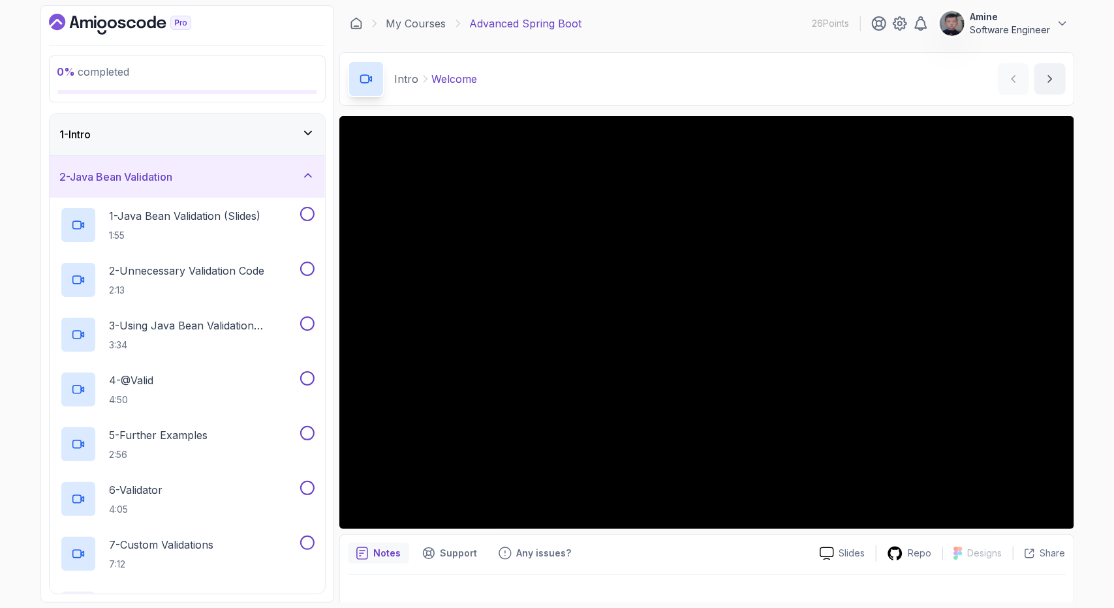
click at [225, 129] on div "1 - Intro" at bounding box center [187, 135] width 254 height 16
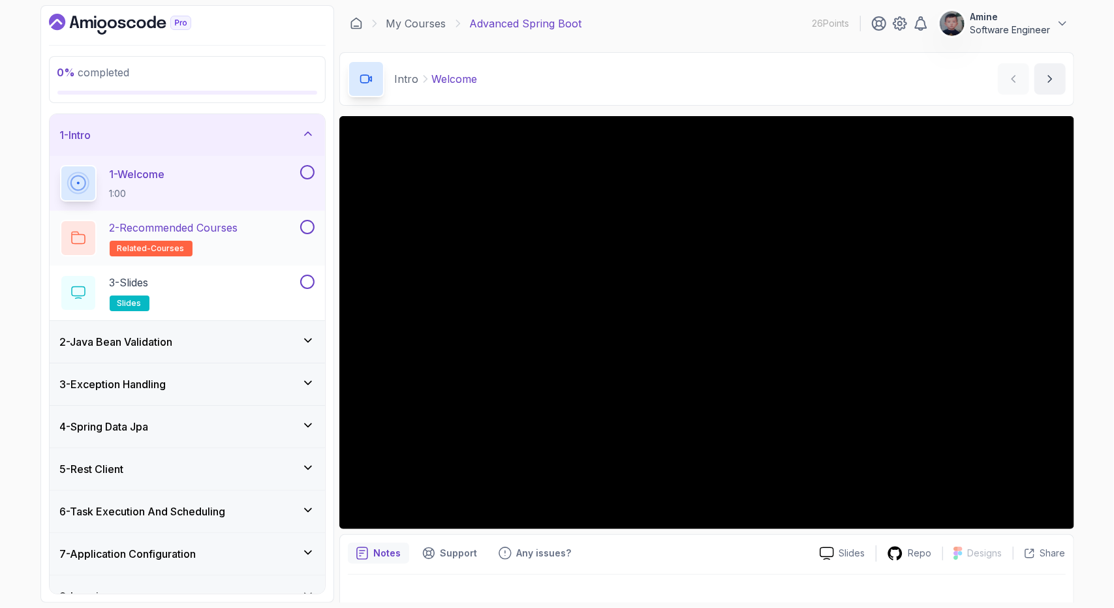
click at [215, 240] on h2 "2 - Recommended Courses related-courses" at bounding box center [174, 238] width 129 height 37
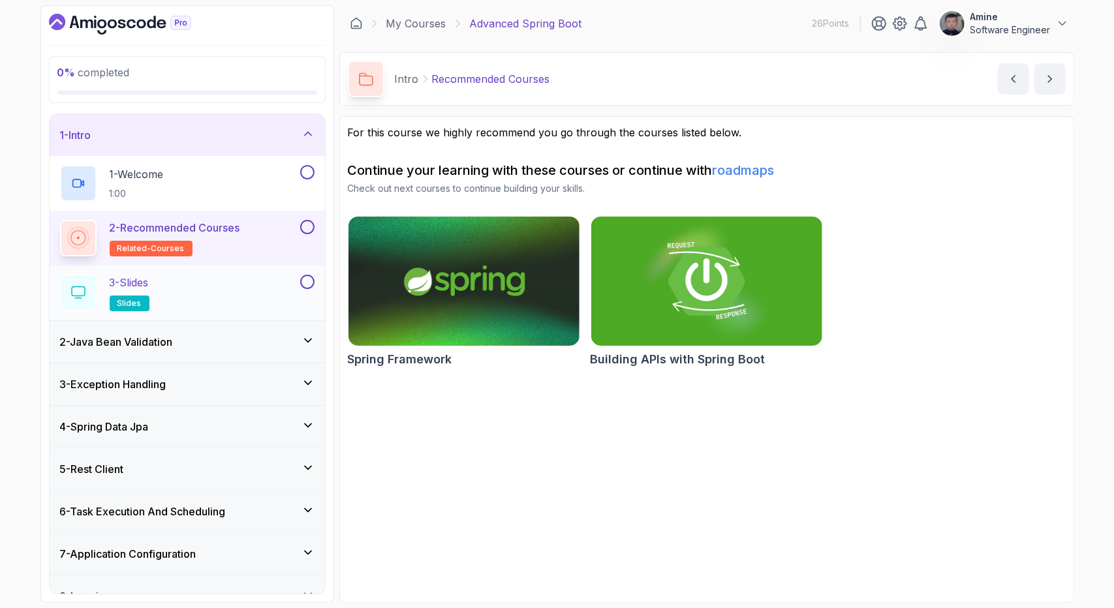
click at [254, 284] on div "3 - Slides slides" at bounding box center [178, 293] width 237 height 37
